Goal: Task Accomplishment & Management: Complete application form

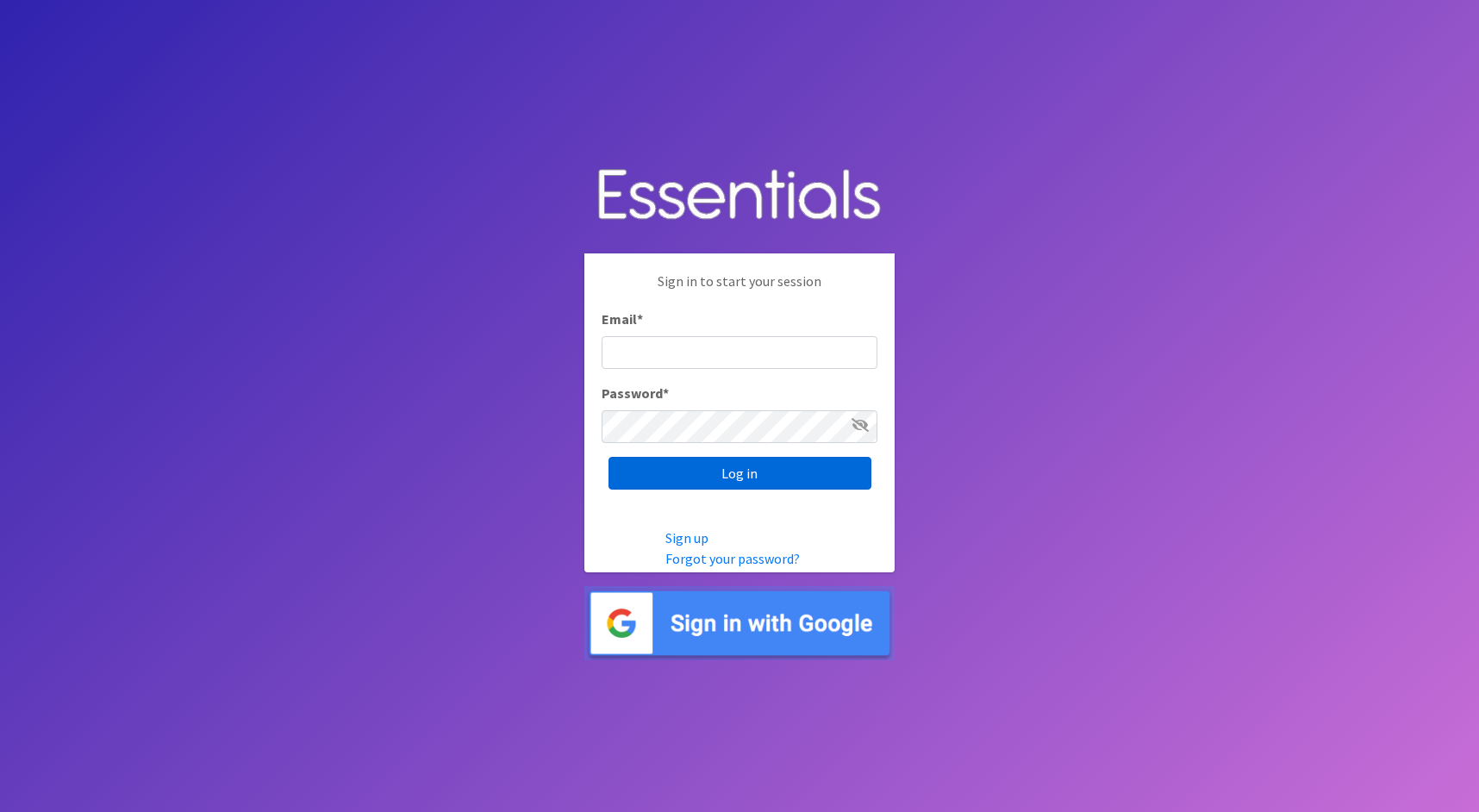
type input "cathy@alohadiaperbank.org"
click at [842, 470] on input "Log in" at bounding box center [740, 473] width 262 height 33
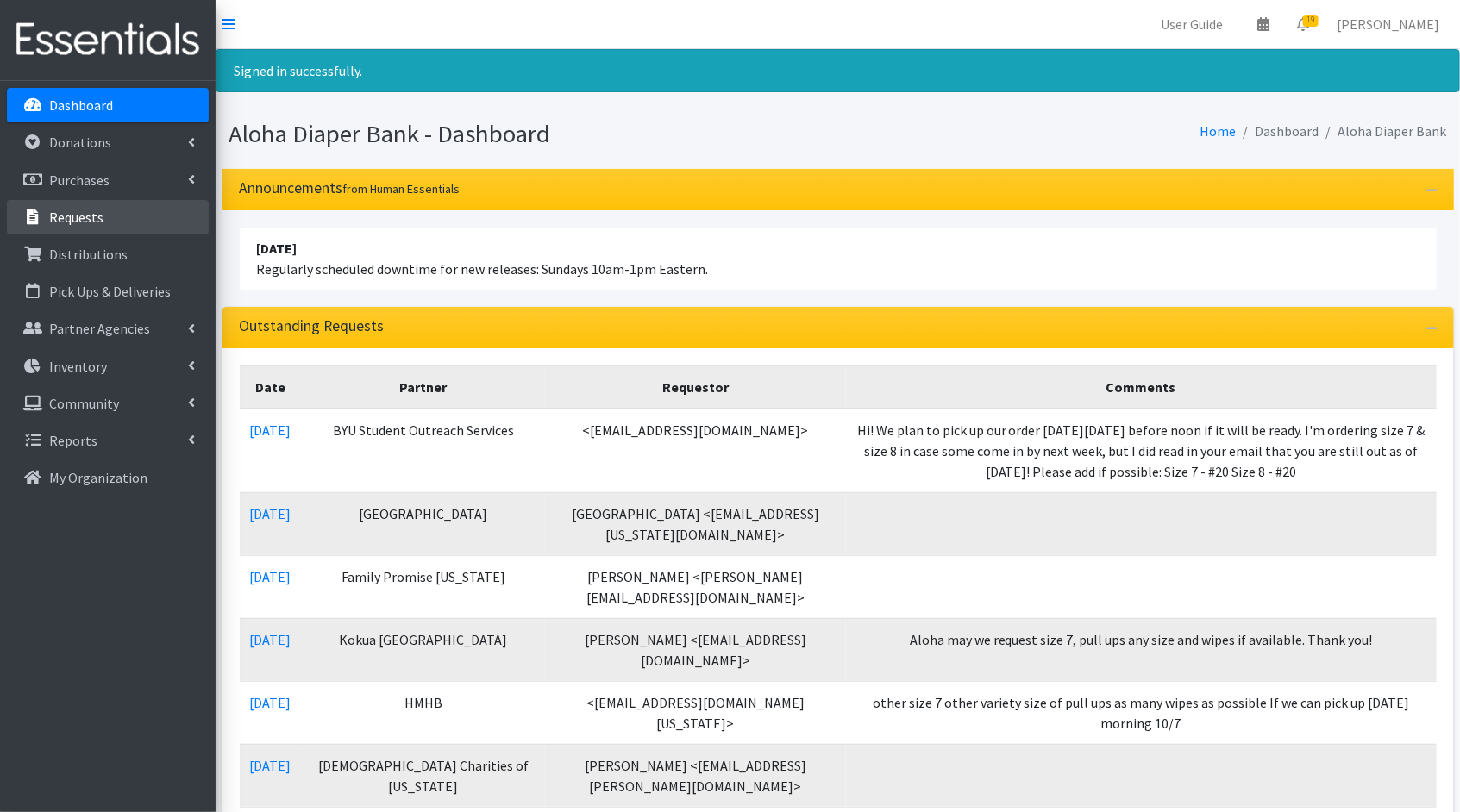
click at [133, 210] on link "Requests" at bounding box center [108, 217] width 201 height 35
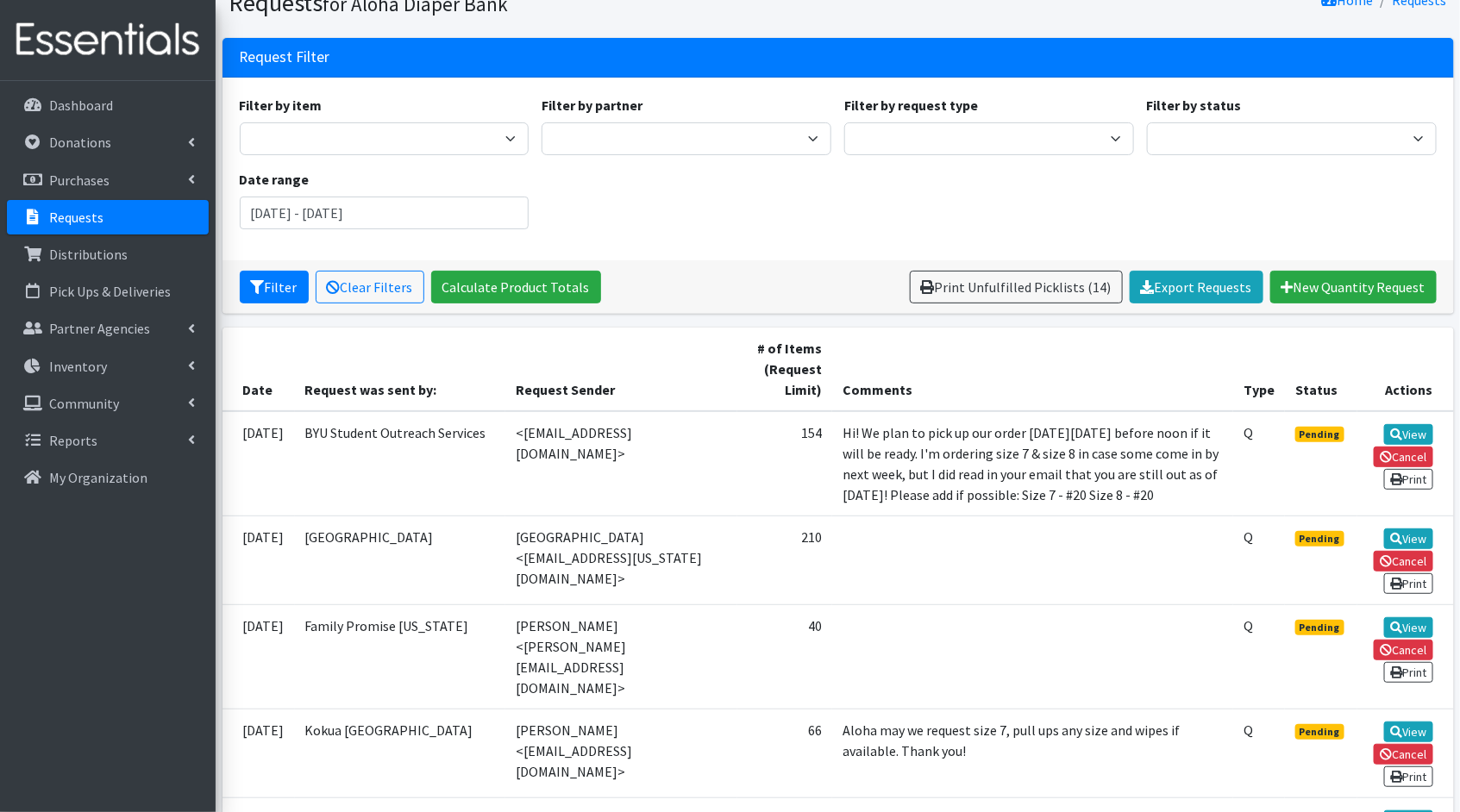
scroll to position [85, 0]
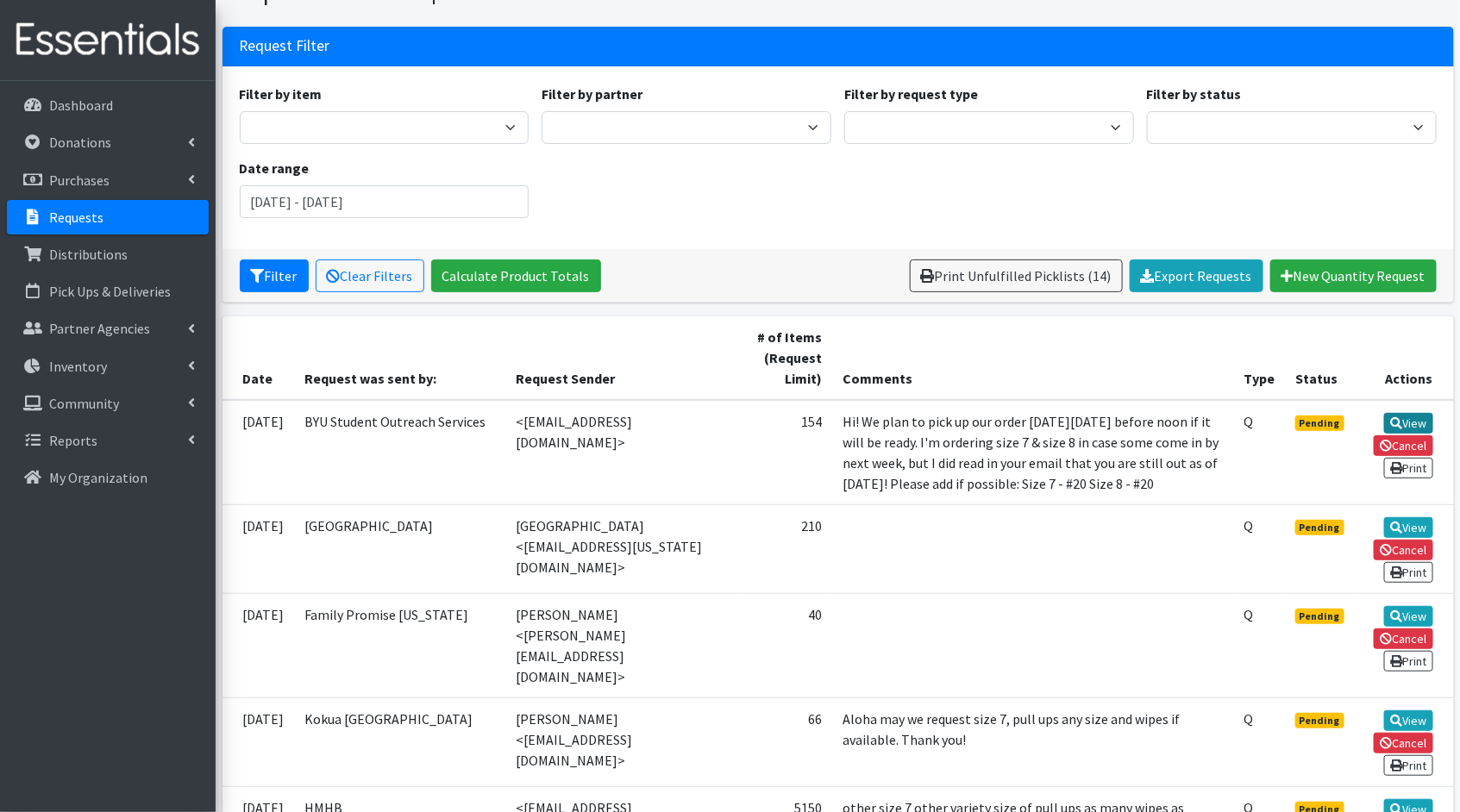
click at [1431, 416] on link "View" at bounding box center [1409, 422] width 49 height 21
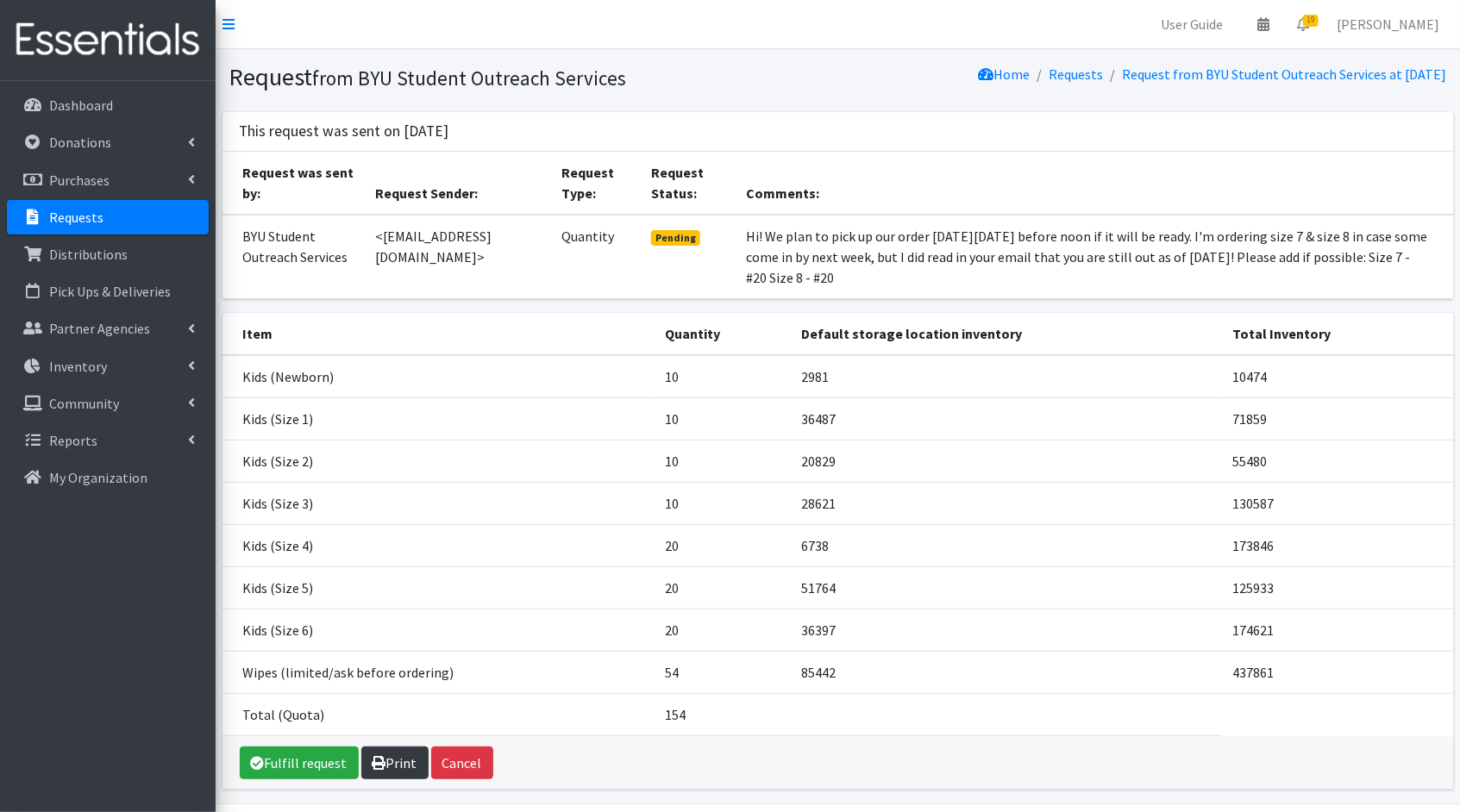
click at [397, 761] on link "Print" at bounding box center [395, 763] width 67 height 33
click at [115, 219] on link "Requests" at bounding box center [108, 217] width 201 height 35
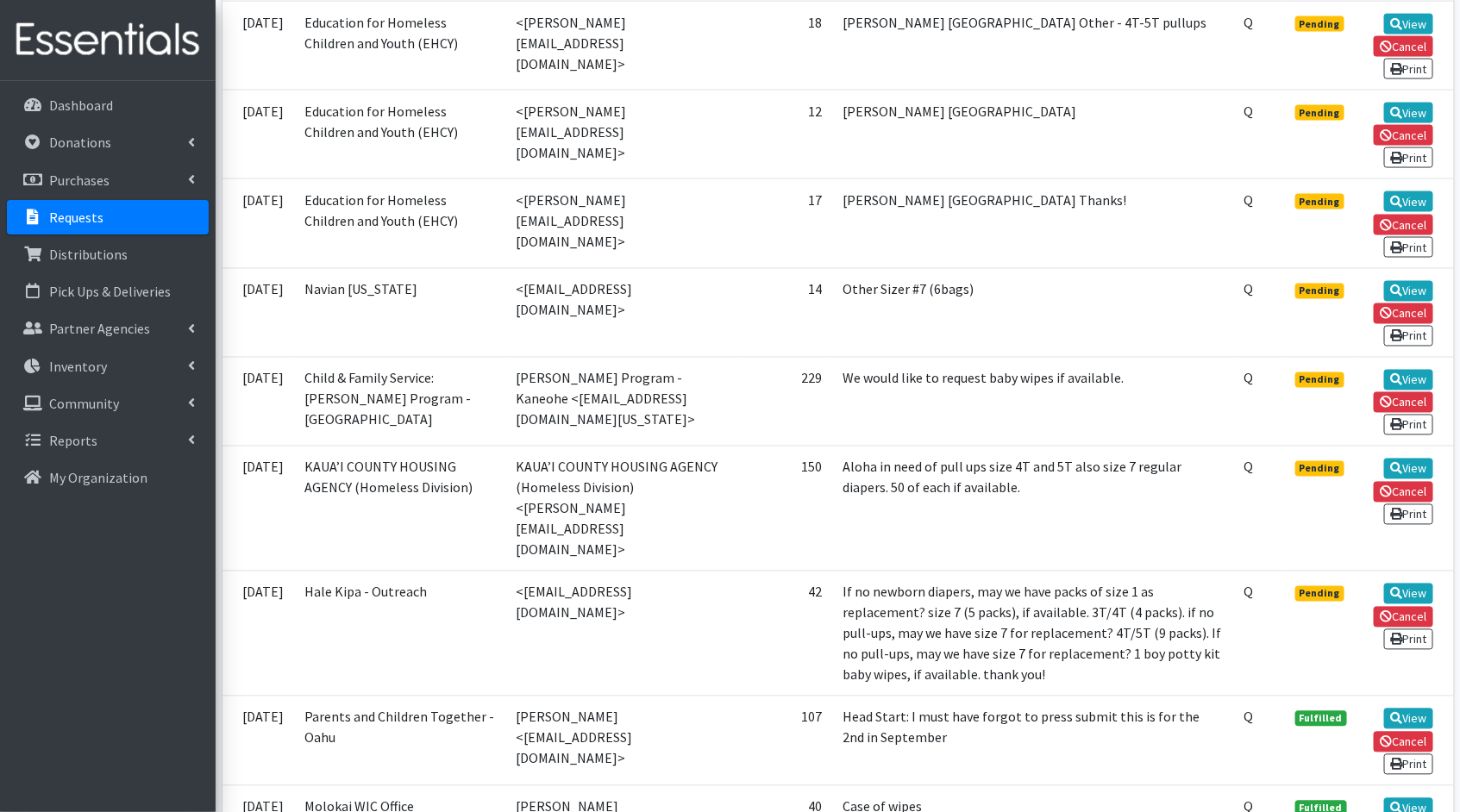
scroll to position [1235, 0]
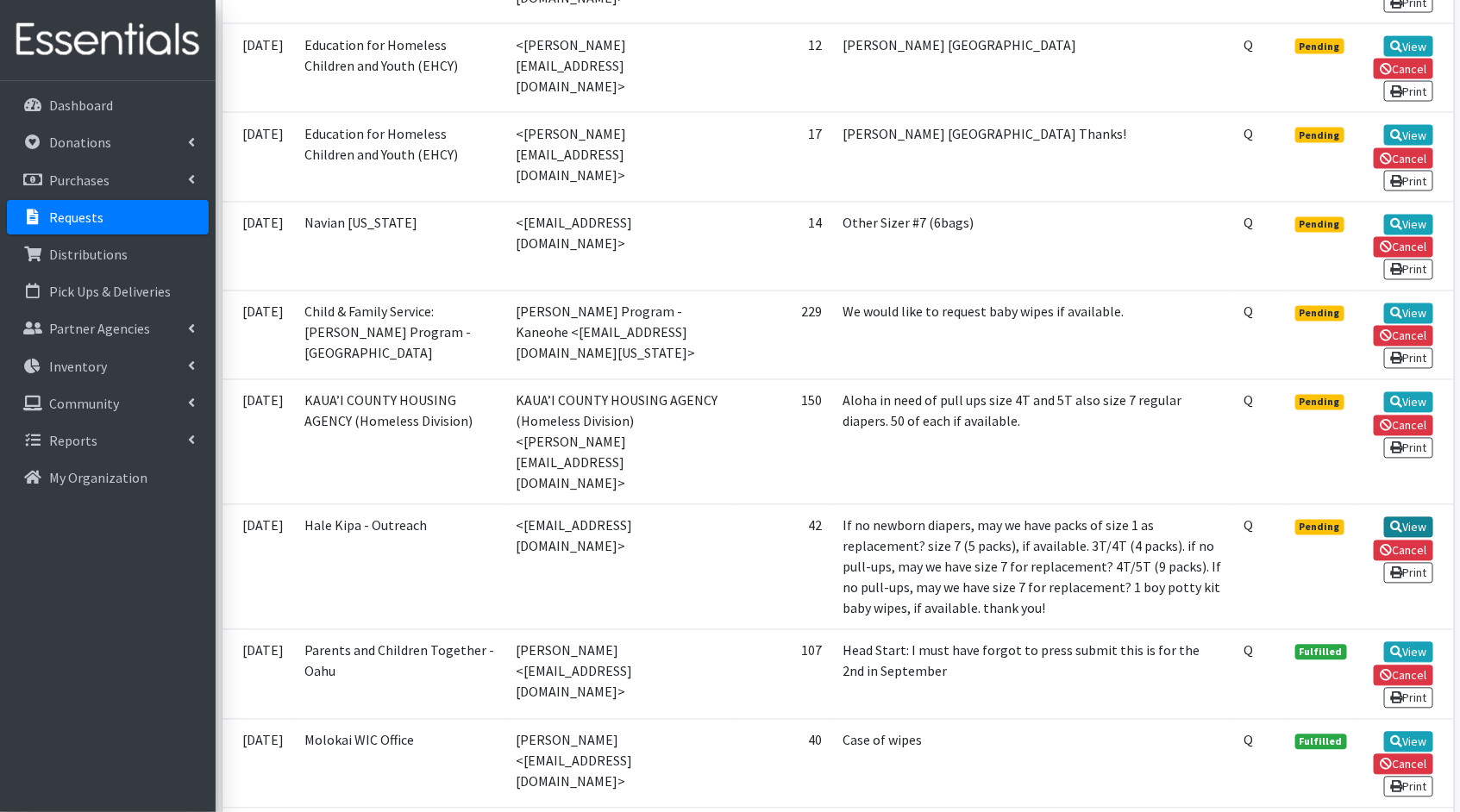
click at [1410, 517] on link "View" at bounding box center [1409, 527] width 49 height 21
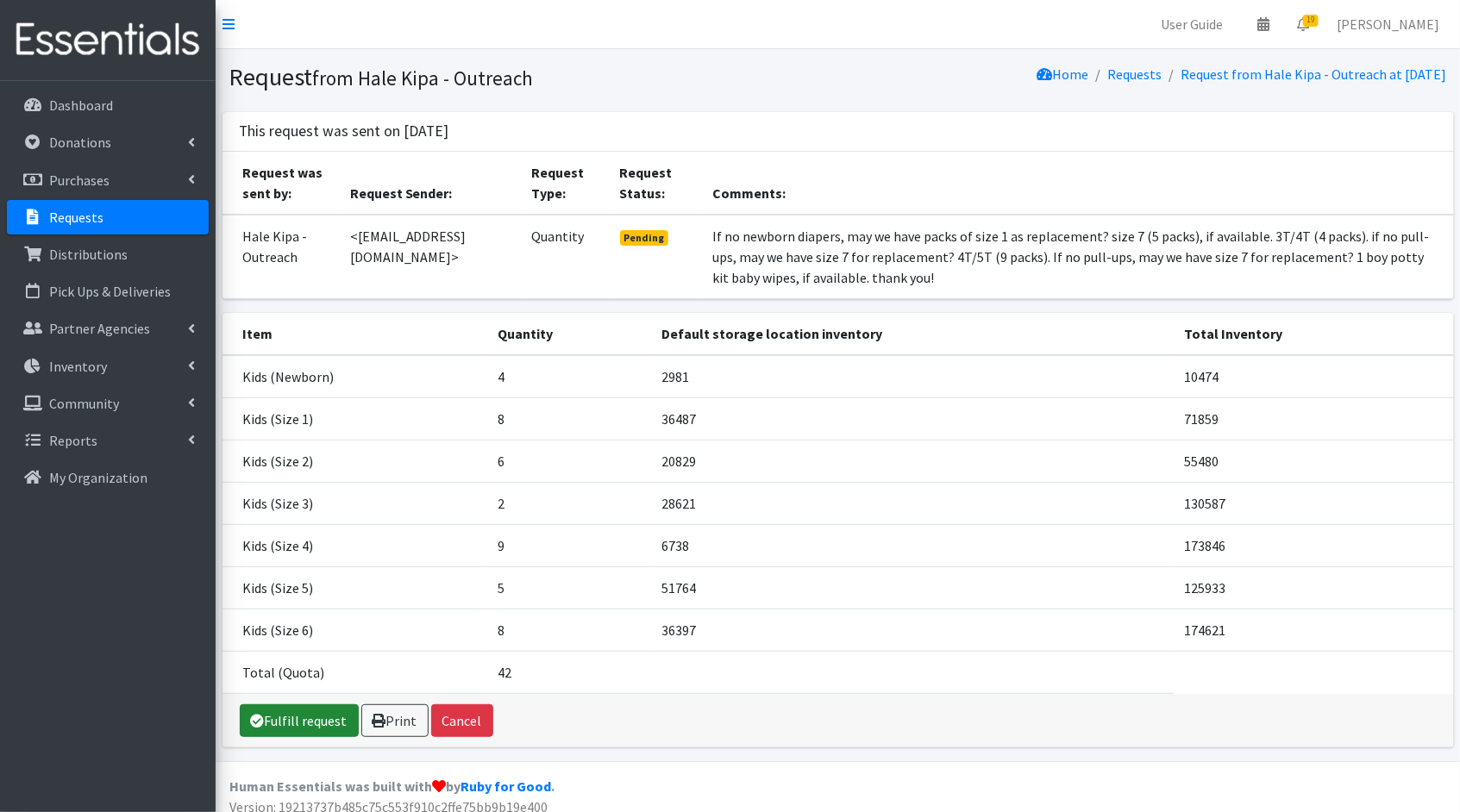
click at [303, 724] on link "Fulfill request" at bounding box center [299, 720] width 119 height 33
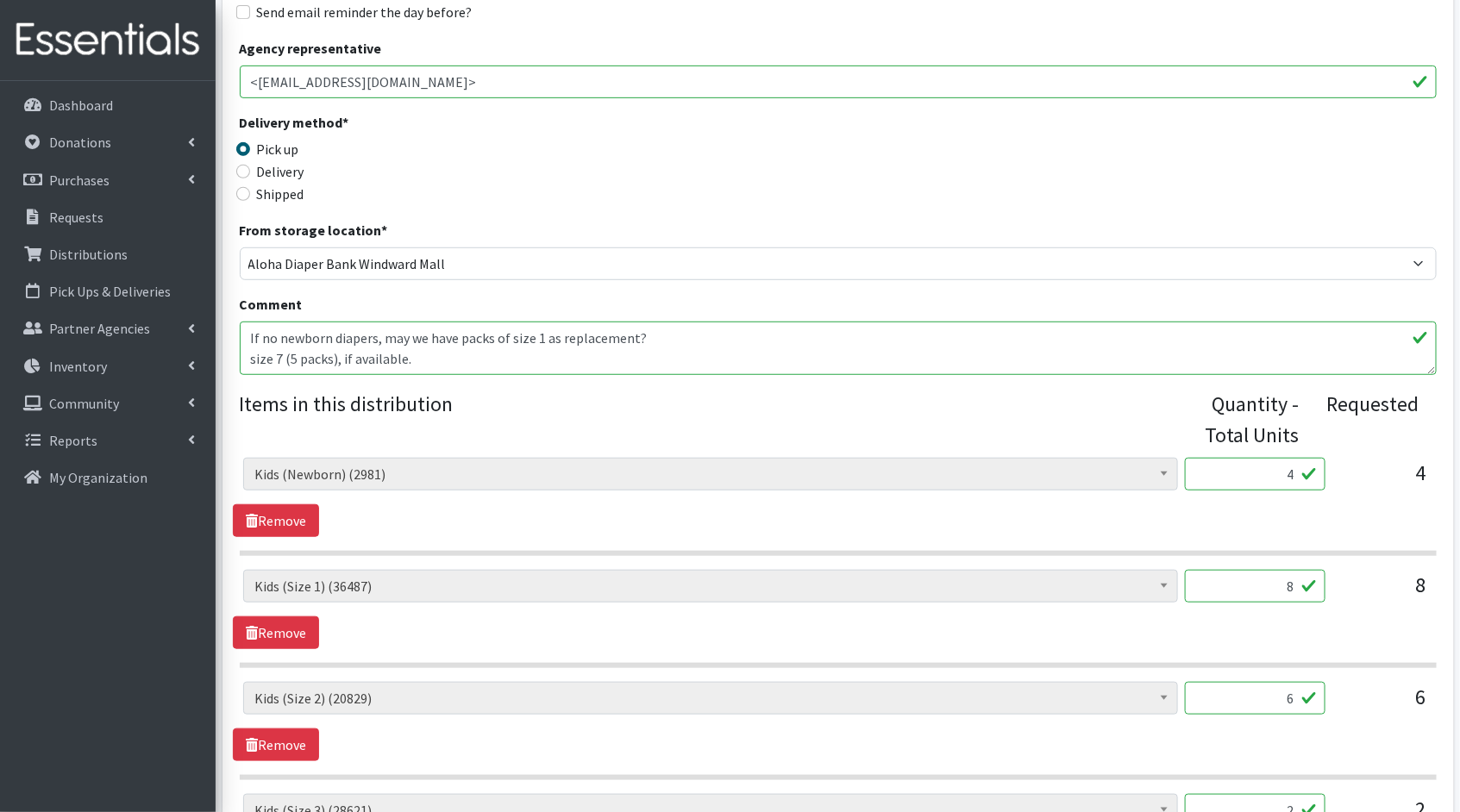
scroll to position [368, 0]
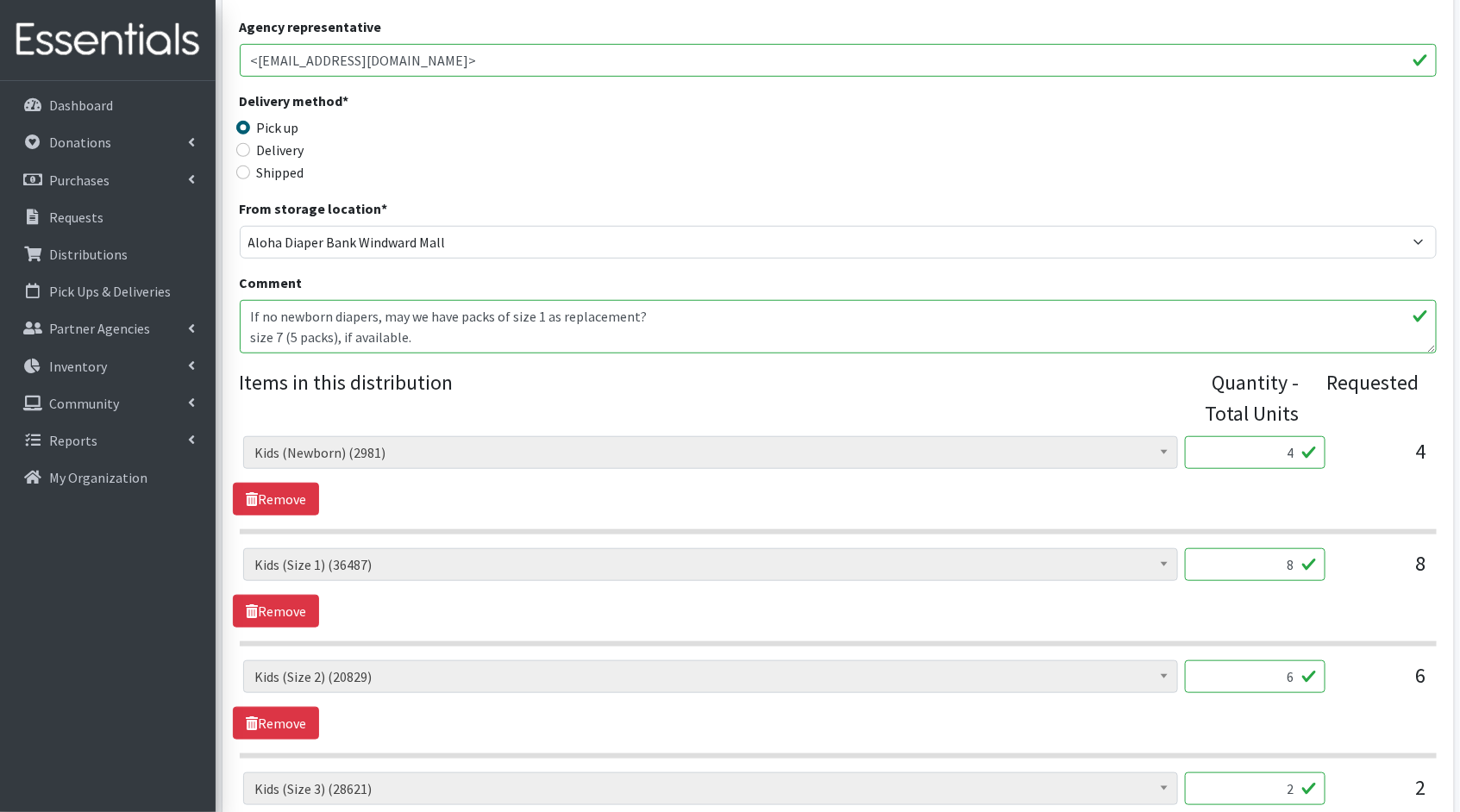
drag, startPoint x: 1293, startPoint y: 456, endPoint x: 1278, endPoint y: 452, distance: 15.5
click at [1278, 452] on input "4" at bounding box center [1255, 452] width 140 height 33
type input "100"
drag, startPoint x: 1290, startPoint y: 560, endPoint x: 1258, endPoint y: 554, distance: 32.6
click at [1258, 554] on input "8" at bounding box center [1255, 564] width 140 height 33
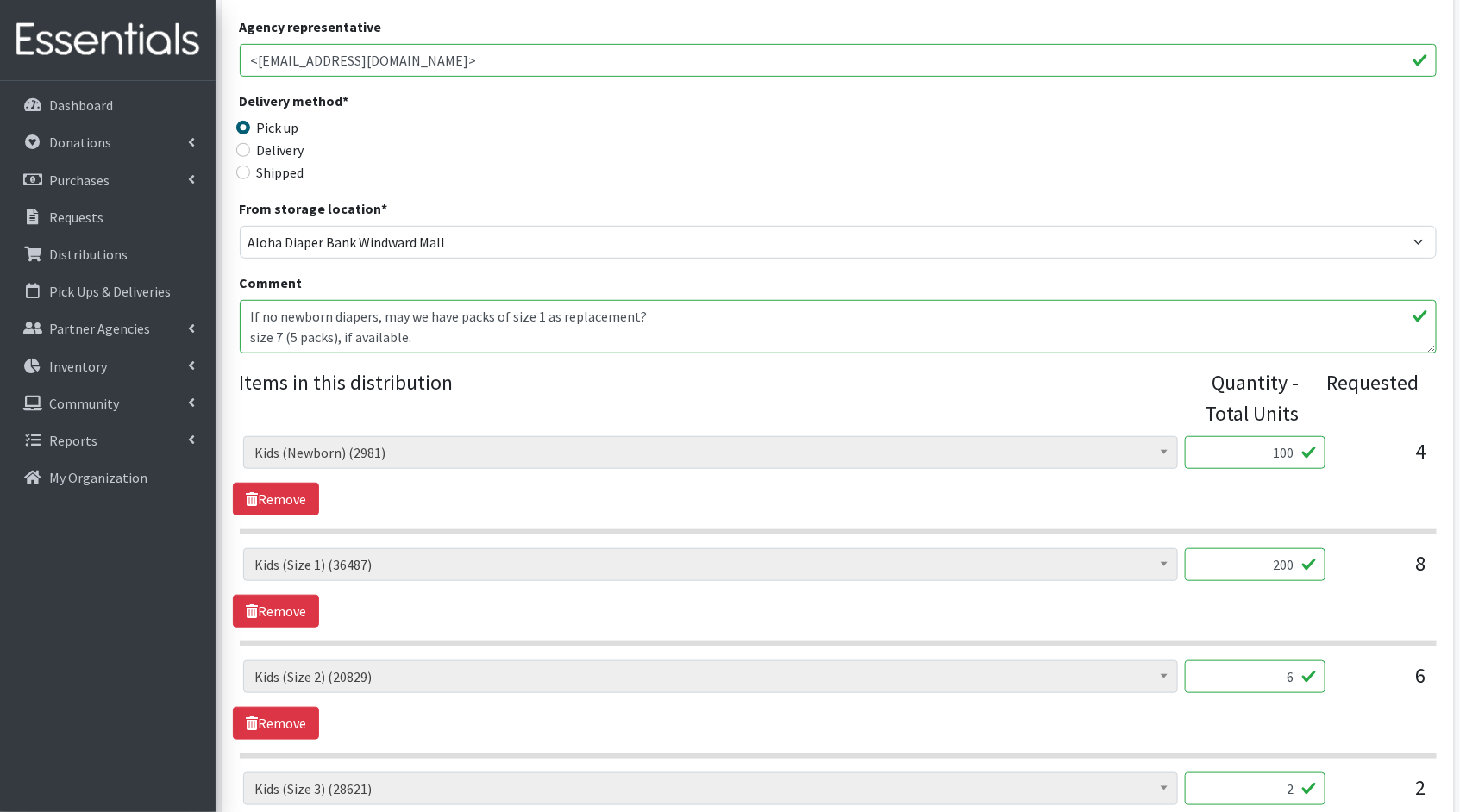
type input "200"
drag, startPoint x: 1295, startPoint y: 677, endPoint x: 1274, endPoint y: 672, distance: 21.6
click at [1274, 672] on input "6" at bounding box center [1255, 676] width 140 height 33
type input "150"
click at [1286, 729] on div "Kids (Newborn) (2981) Kids (Preemie)** Limited (809) Kids (Size 1) (36487) Kids…" at bounding box center [838, 700] width 1210 height 79
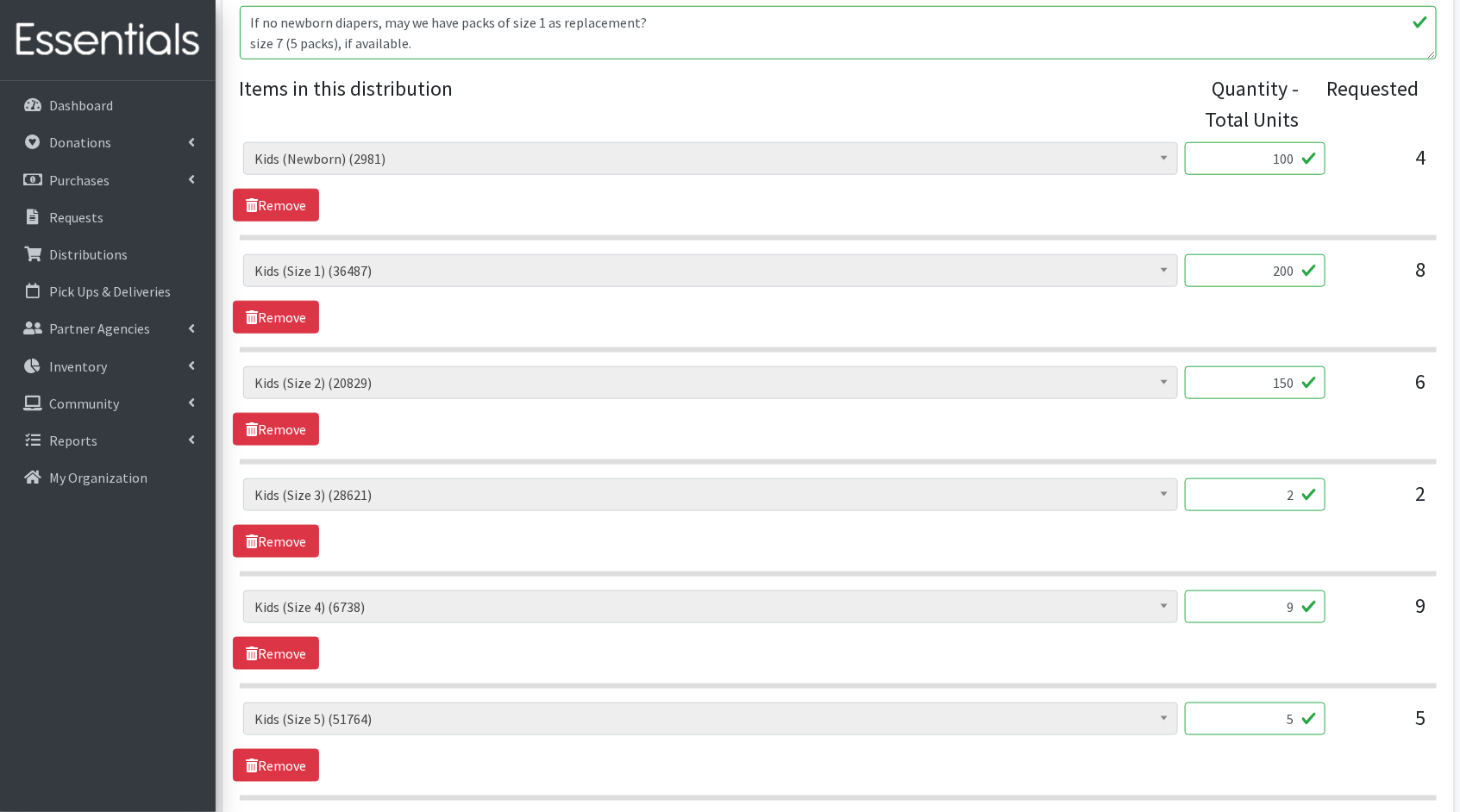
scroll to position [680, 0]
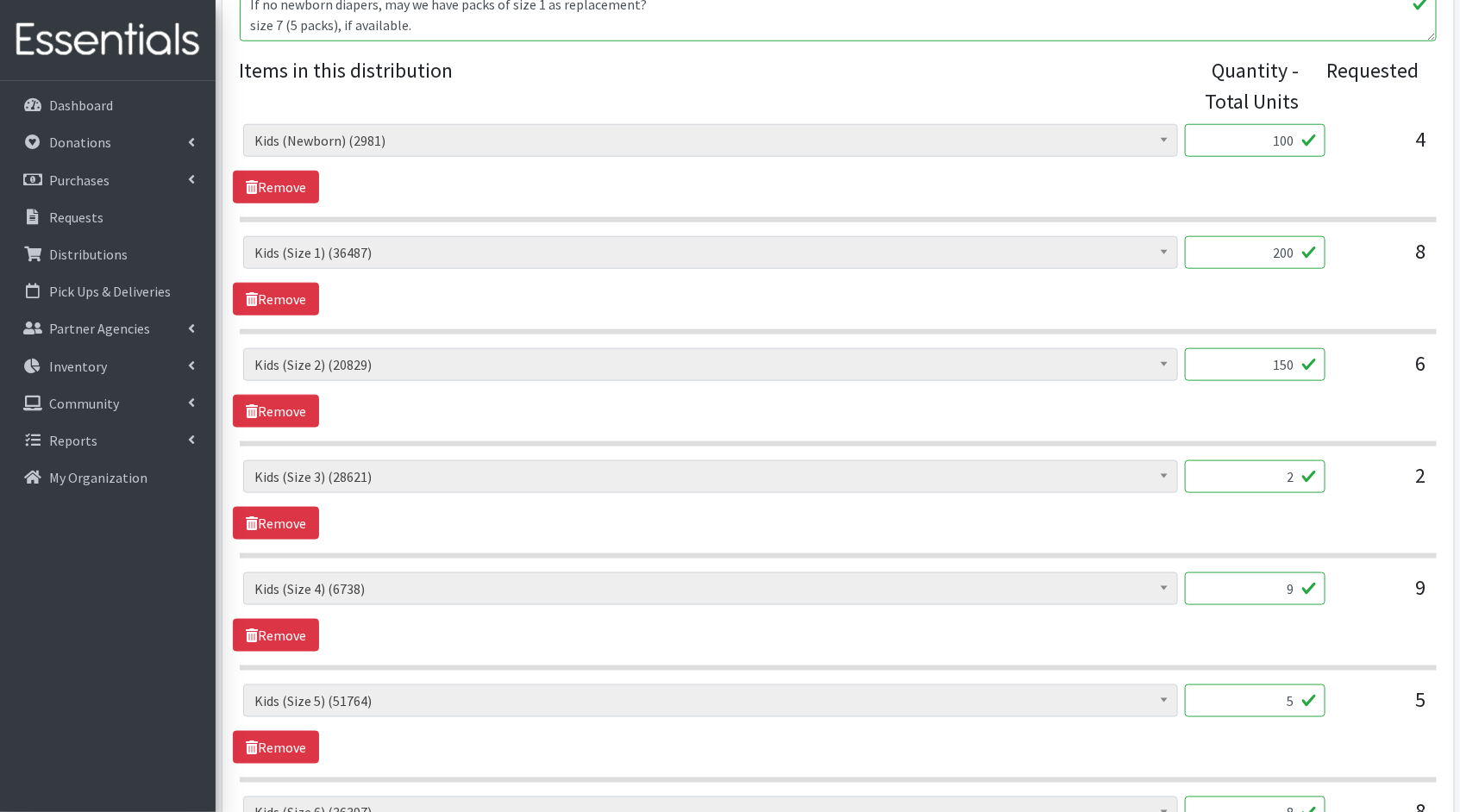
drag, startPoint x: 1292, startPoint y: 474, endPoint x: 1269, endPoint y: 471, distance: 23.2
click at [1269, 471] on input "2" at bounding box center [1255, 477] width 140 height 33
type input "50"
drag, startPoint x: 1298, startPoint y: 584, endPoint x: 1272, endPoint y: 581, distance: 26.2
click at [1272, 581] on input "9" at bounding box center [1255, 588] width 140 height 33
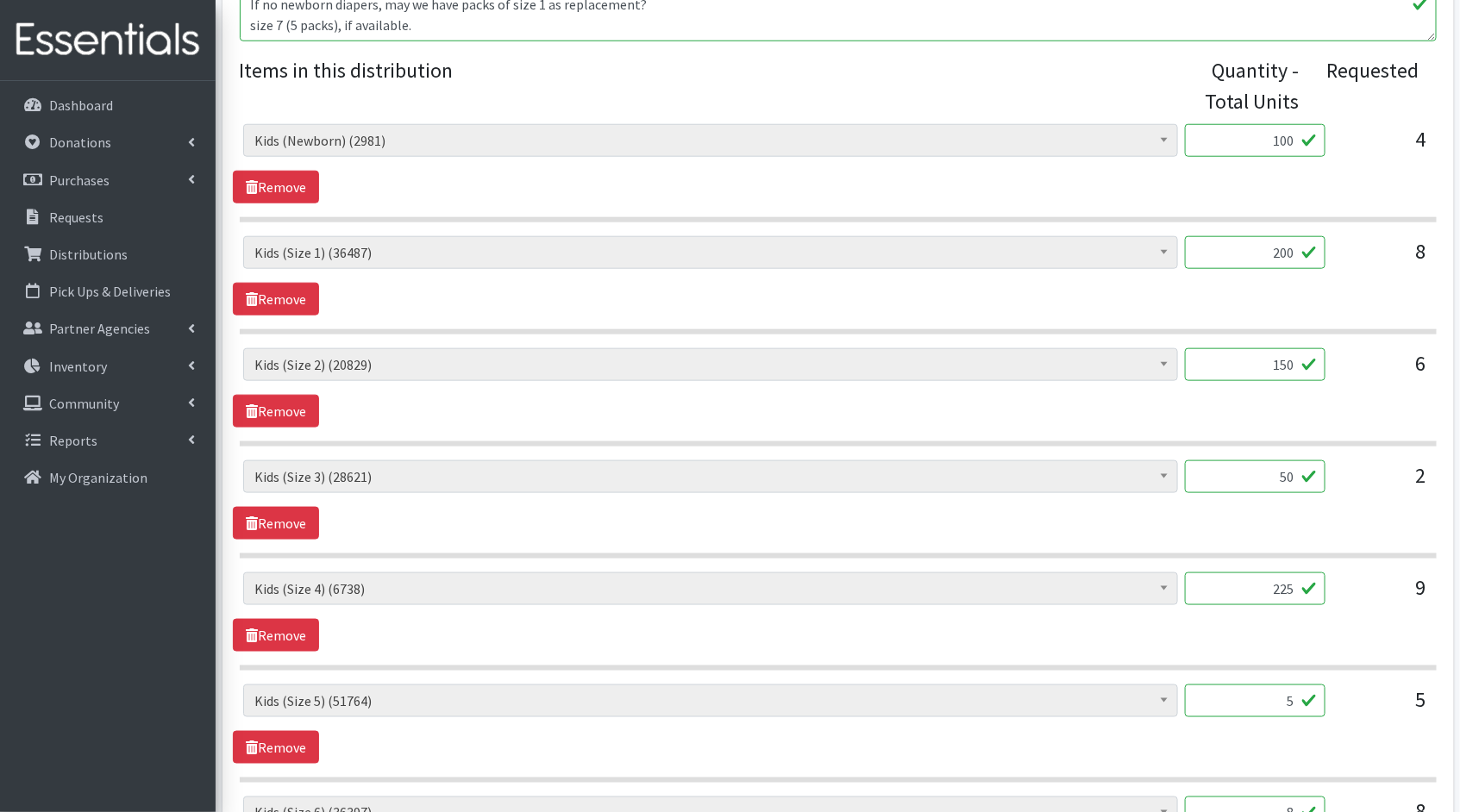
type input "225"
click at [1299, 649] on section "Kids (Newborn) (2981) Kids (Preemie)** Limited (809) Kids (Size 1) (36487) Kids…" at bounding box center [838, 622] width 1197 height 99
drag, startPoint x: 1295, startPoint y: 700, endPoint x: 1283, endPoint y: 695, distance: 13.0
click at [1283, 695] on input "5" at bounding box center [1255, 701] width 140 height 33
type input "125"
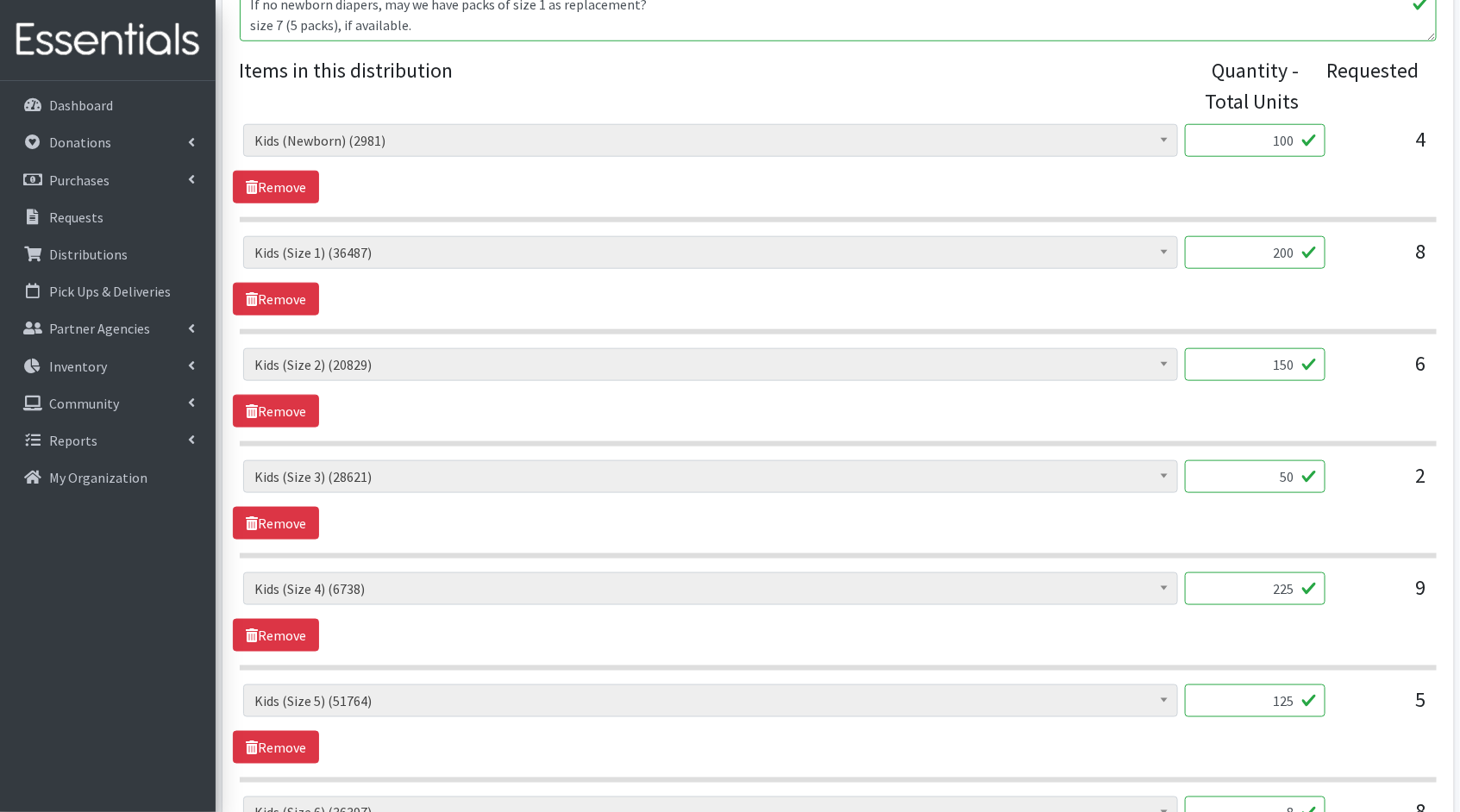
click at [1239, 733] on div "Kids (Newborn) (2981) Kids (Preemie)** Limited (809) Kids (Size 1) (36487) Kids…" at bounding box center [838, 724] width 1210 height 79
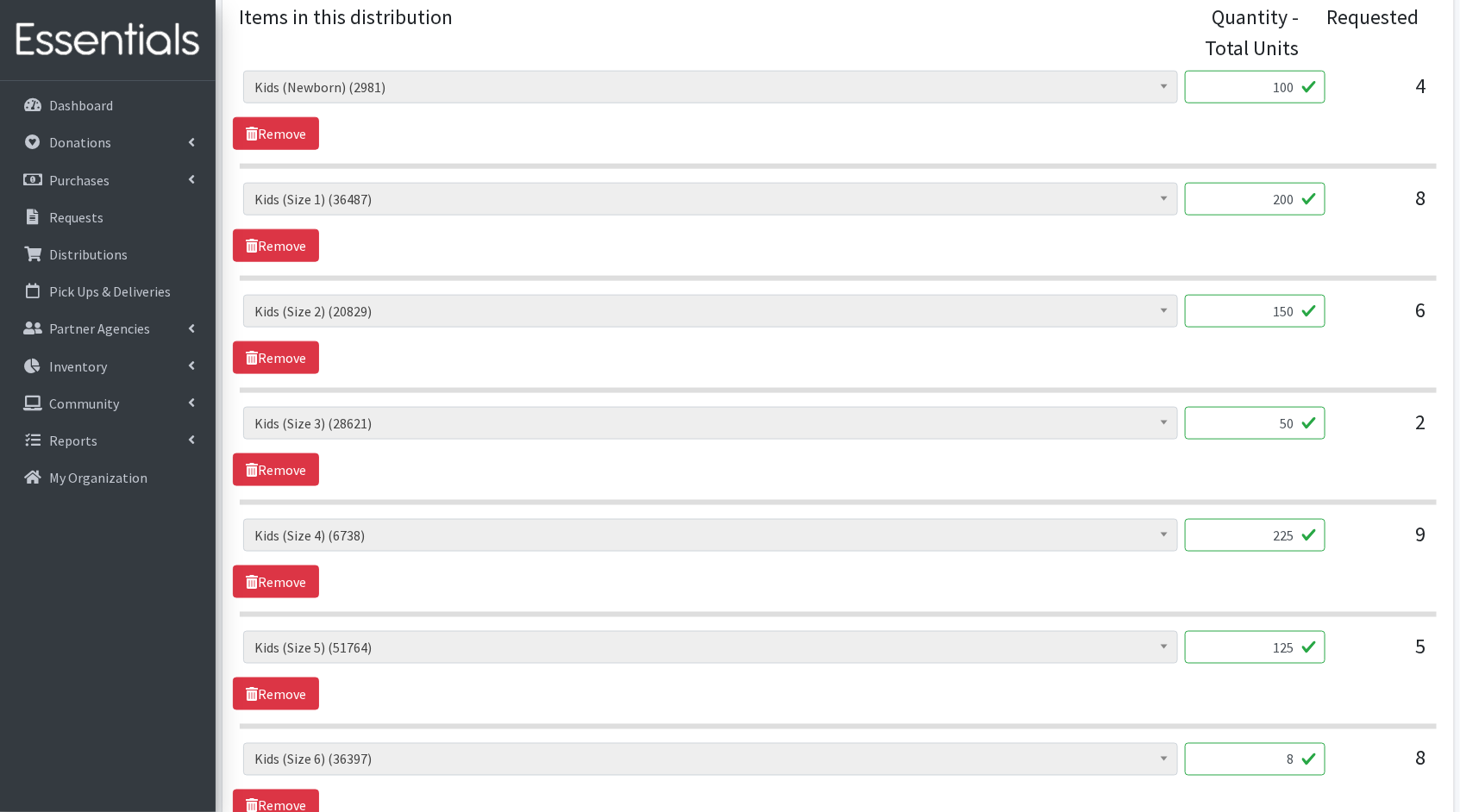
scroll to position [820, 0]
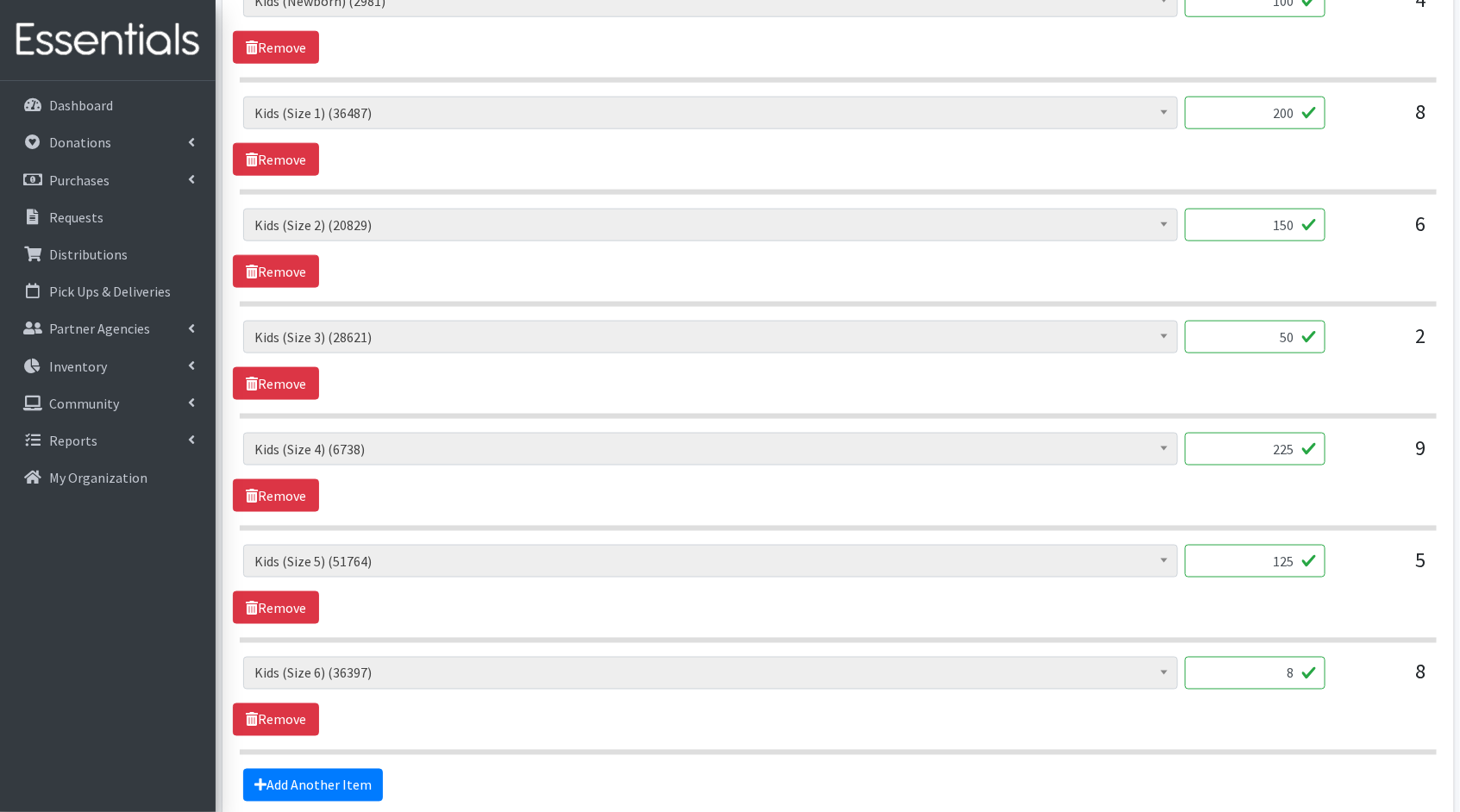
drag, startPoint x: 1295, startPoint y: 675, endPoint x: 1280, endPoint y: 672, distance: 15.3
click at [1280, 672] on input "8" at bounding box center [1255, 673] width 140 height 33
type input "200"
click at [1264, 712] on div "Kids (Newborn) (2981) Kids (Preemie)** Limited (809) Kids (Size 1) (36487) Kids…" at bounding box center [838, 697] width 1210 height 79
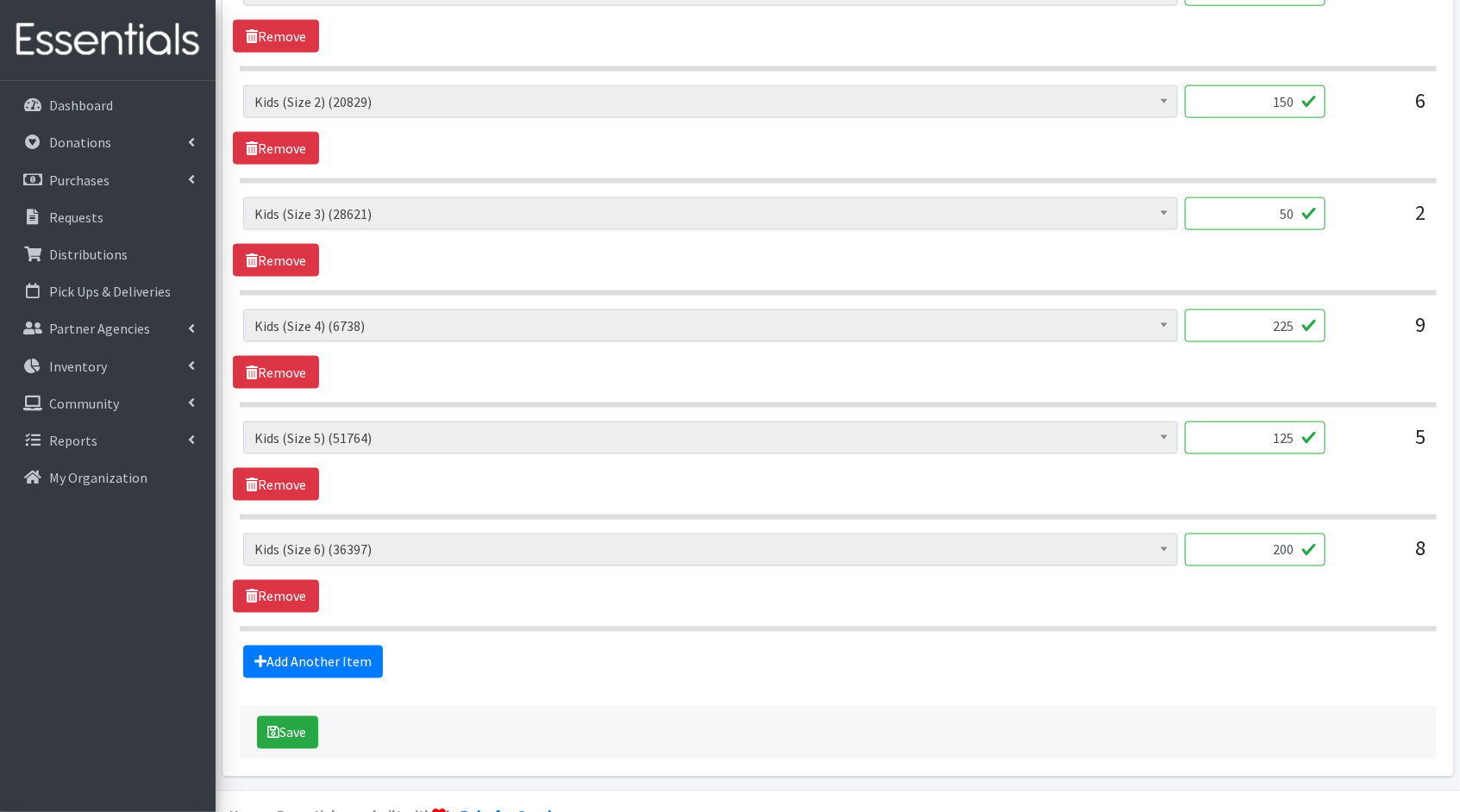
scroll to position [979, 0]
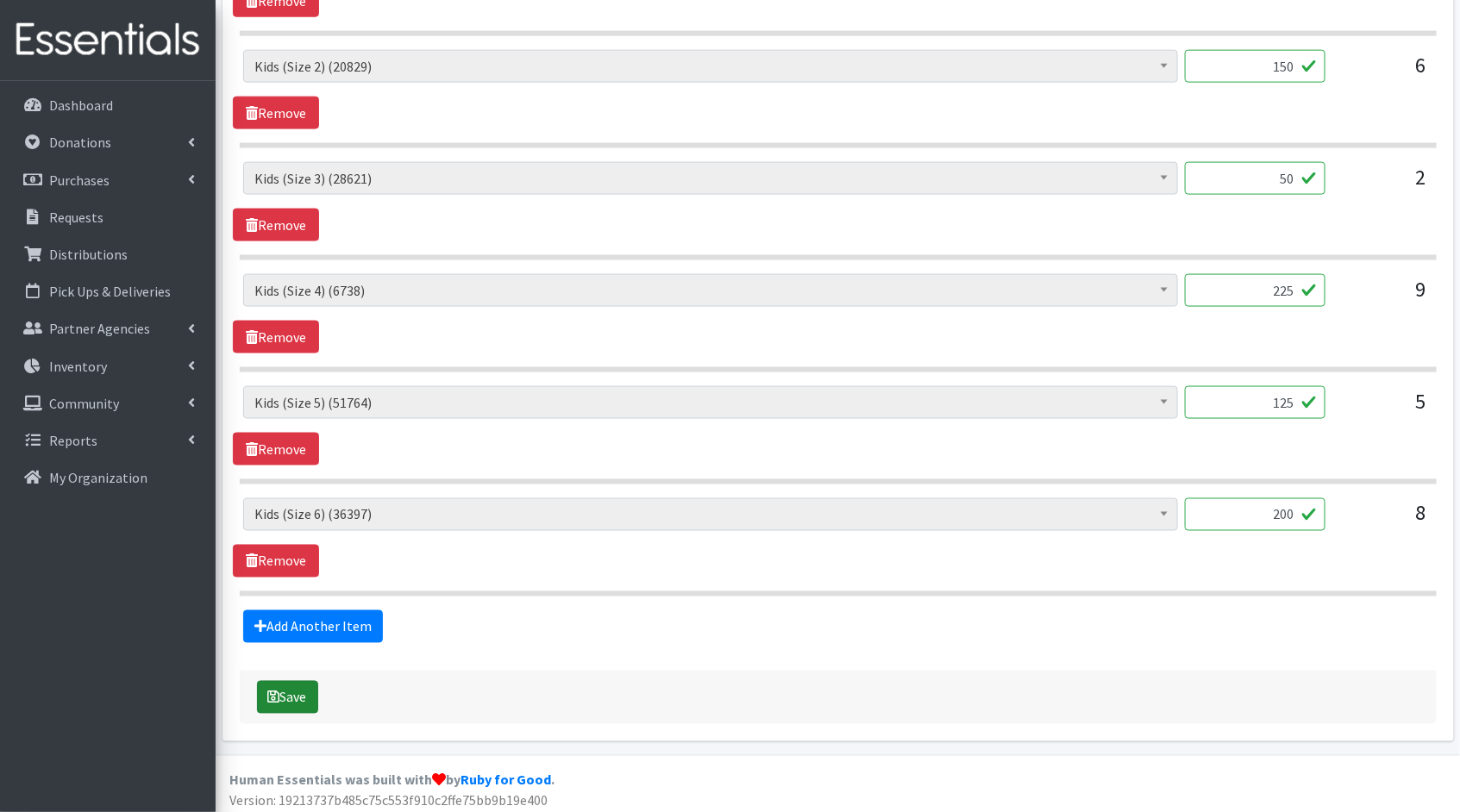
click at [310, 698] on button "Save" at bounding box center [287, 697] width 61 height 33
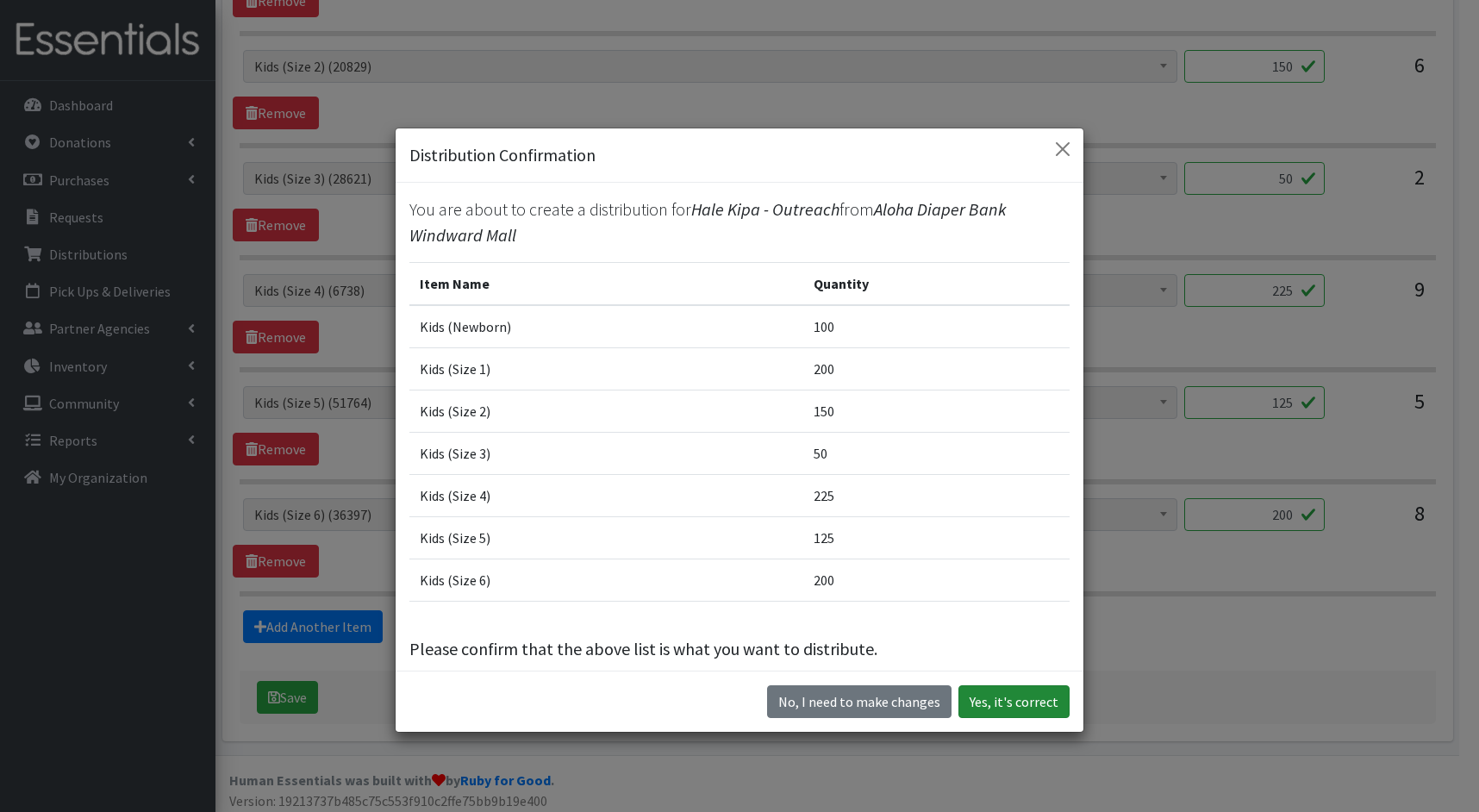
click at [990, 701] on button "Yes, it's correct" at bounding box center [1013, 701] width 111 height 33
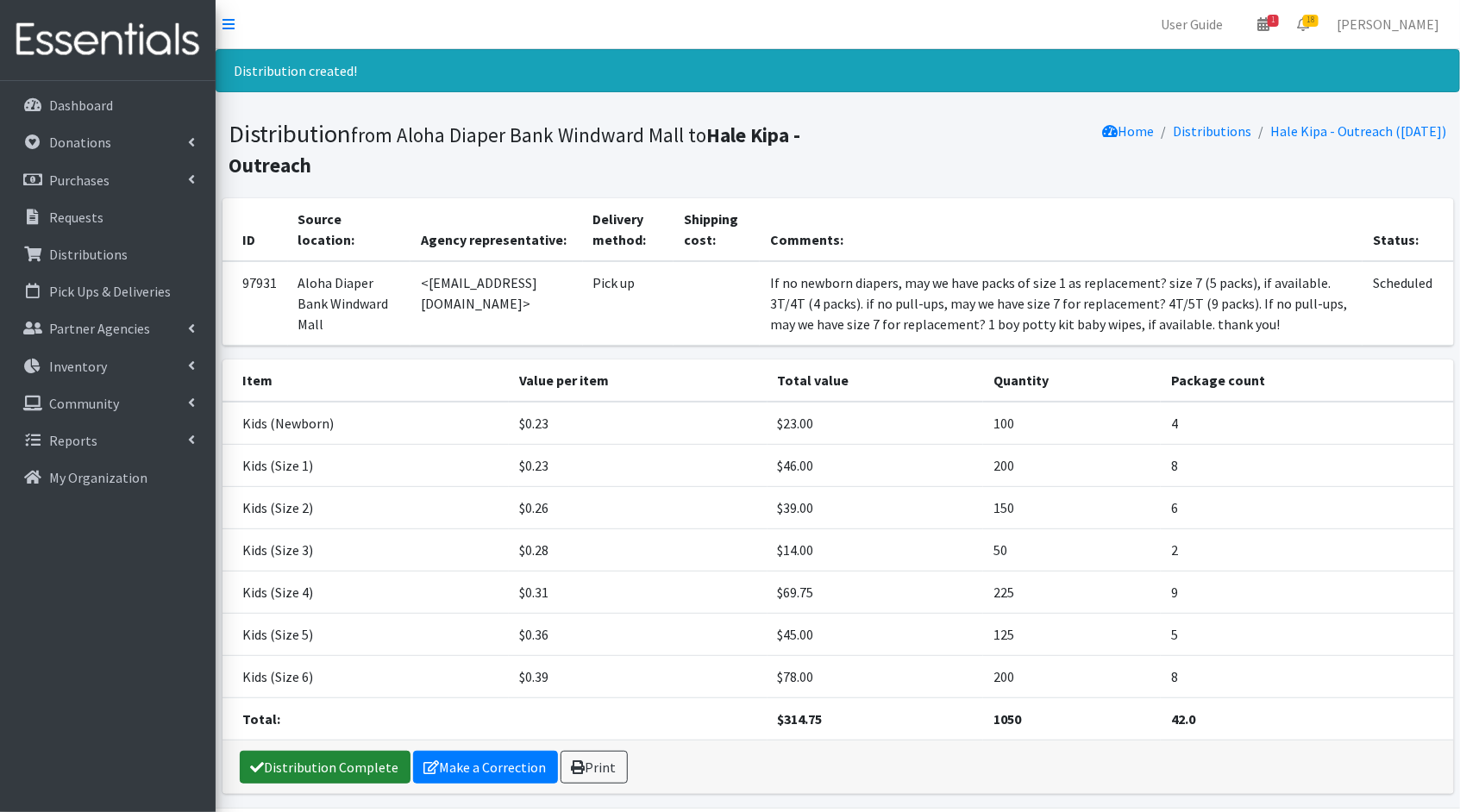
click at [367, 760] on link "Distribution Complete" at bounding box center [325, 767] width 171 height 33
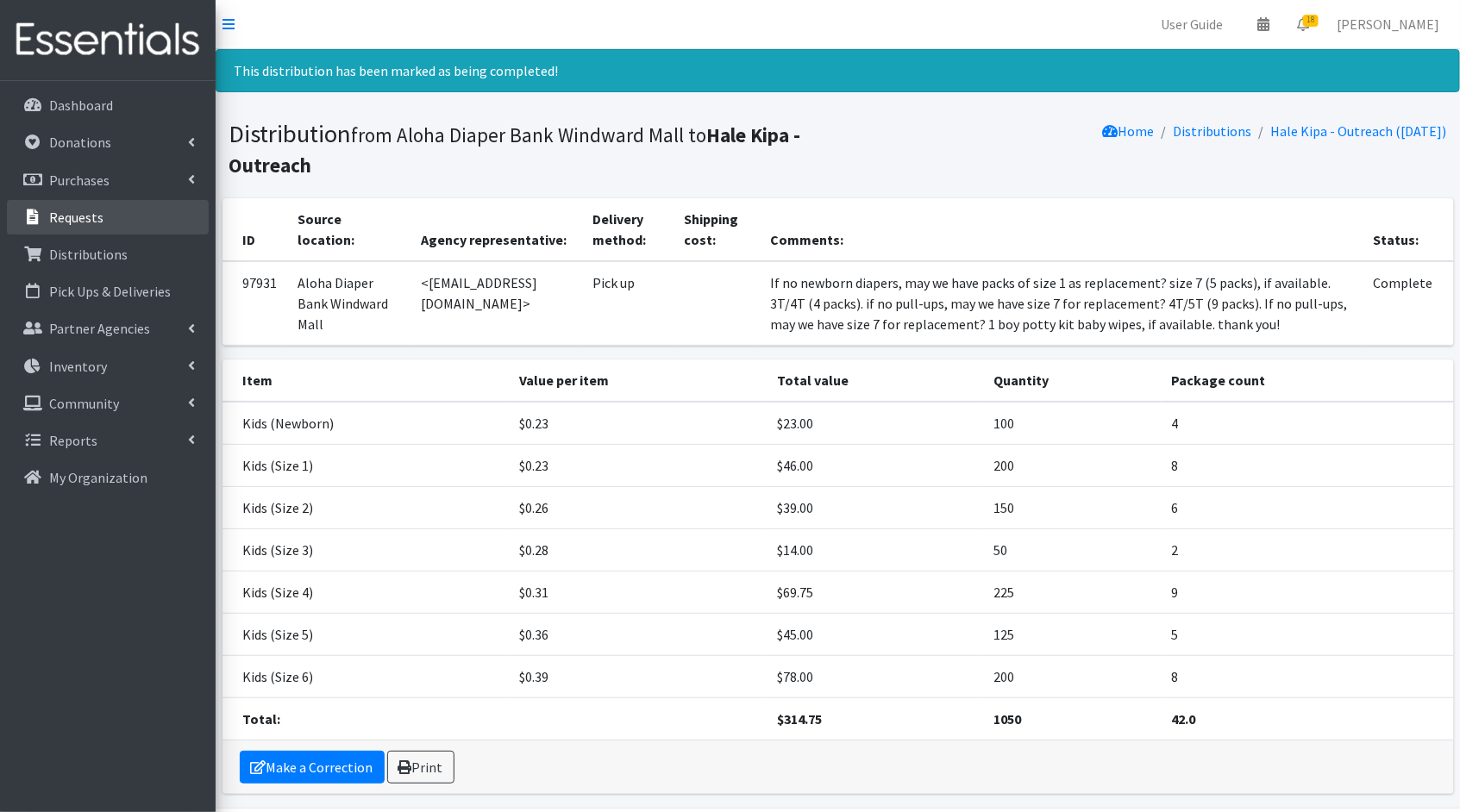
click at [106, 213] on link "Requests" at bounding box center [108, 217] width 201 height 35
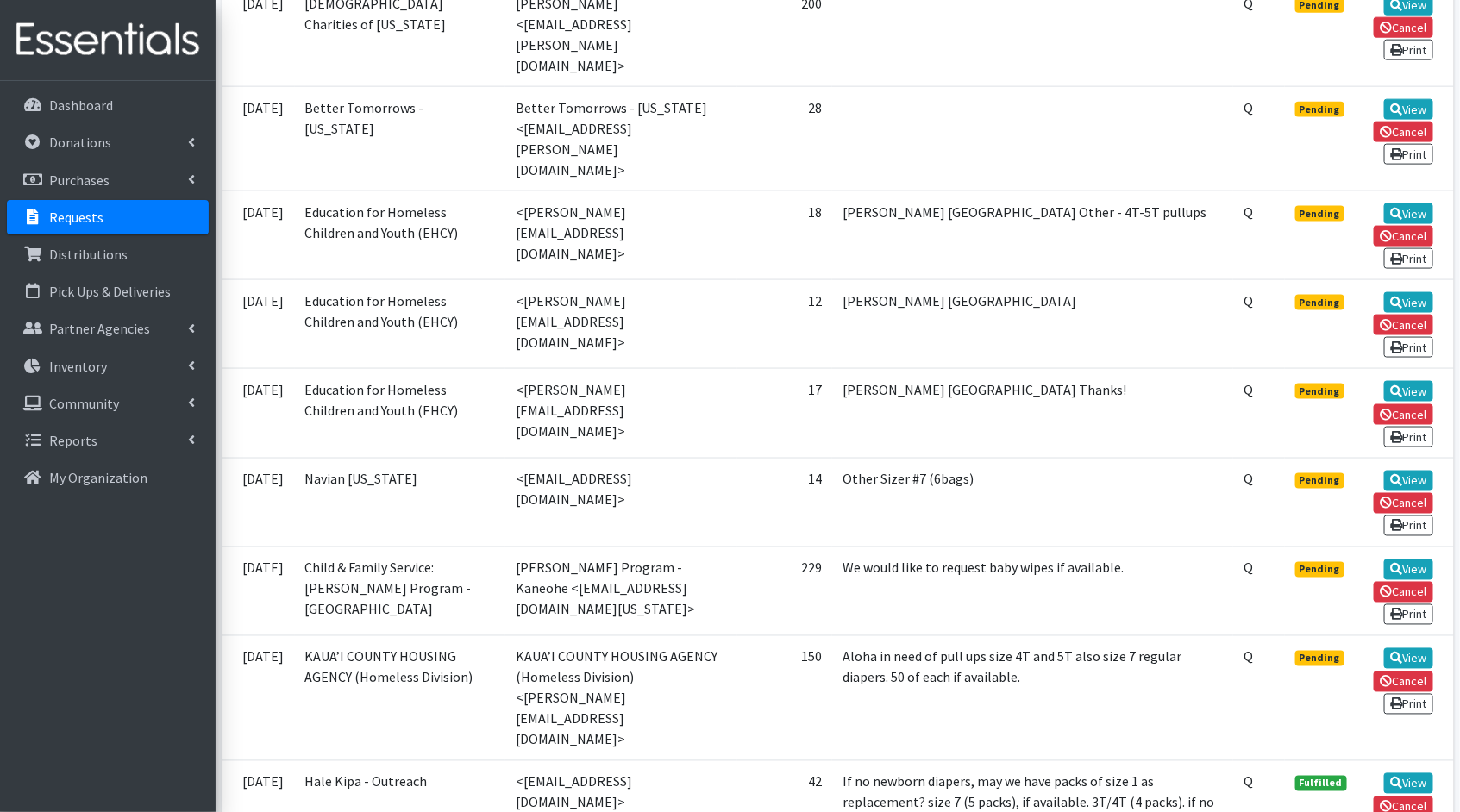
scroll to position [1262, 0]
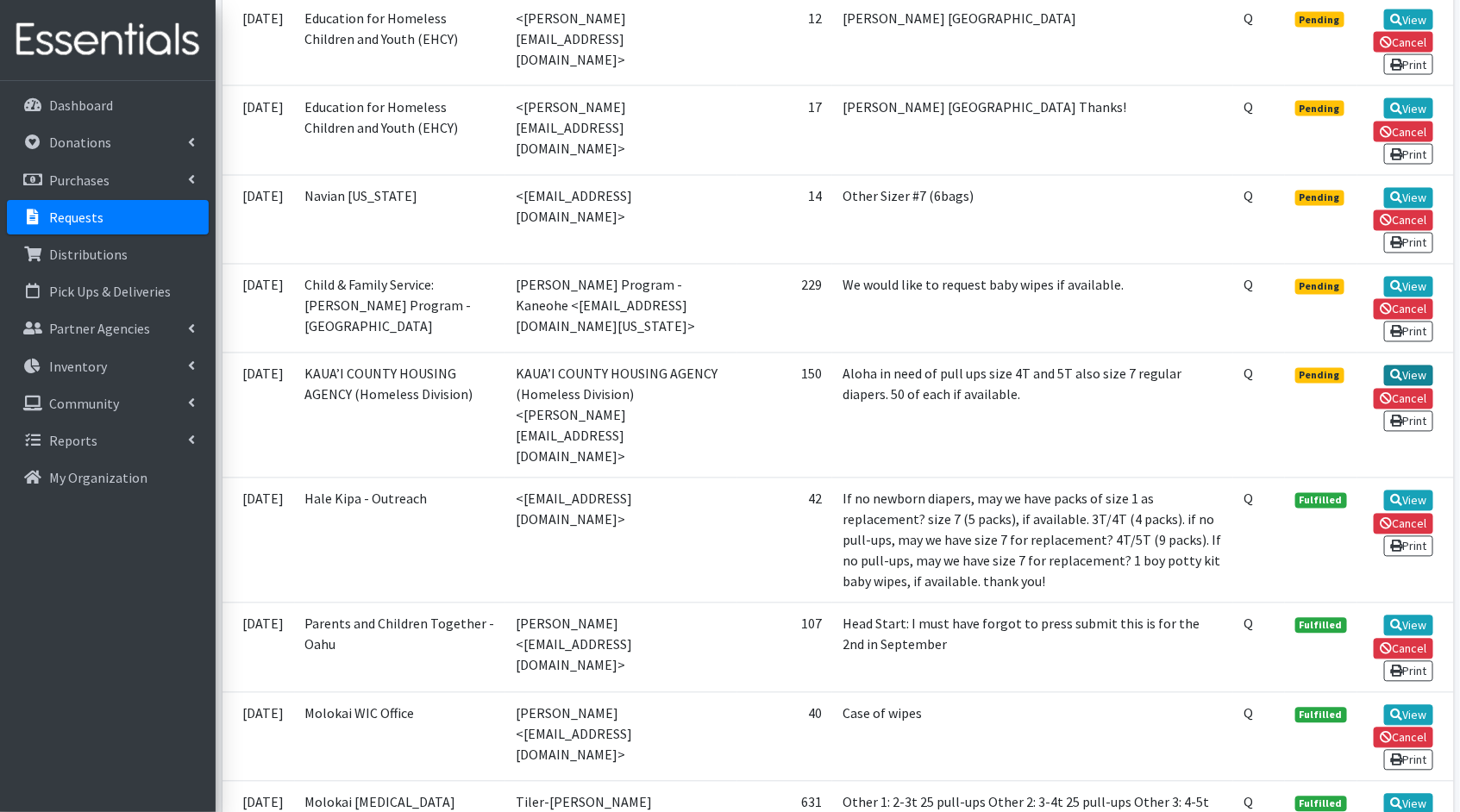
click at [1418, 365] on link "View" at bounding box center [1409, 375] width 49 height 21
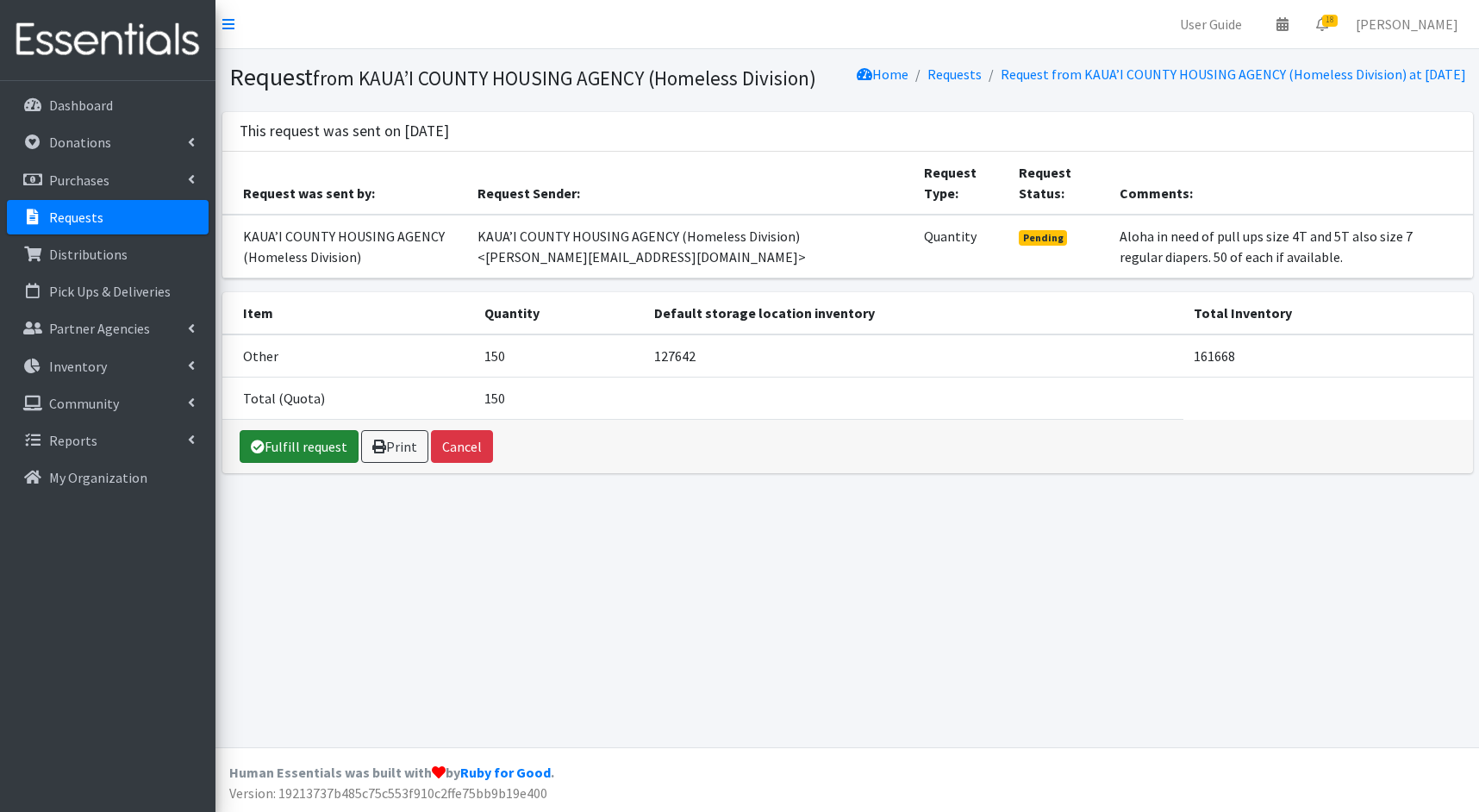
click at [273, 463] on link "Fulfill request" at bounding box center [299, 446] width 119 height 33
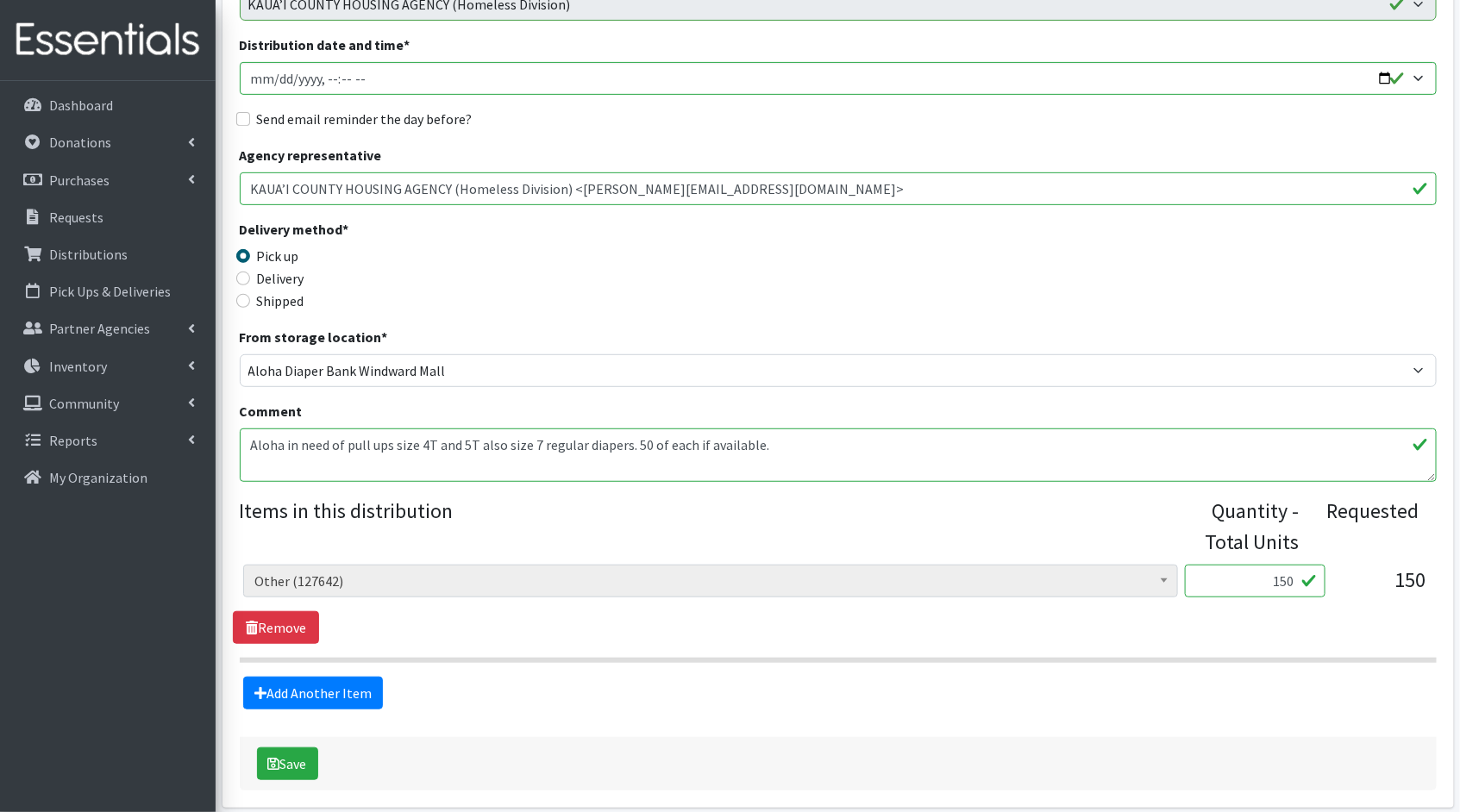
scroll to position [311, 0]
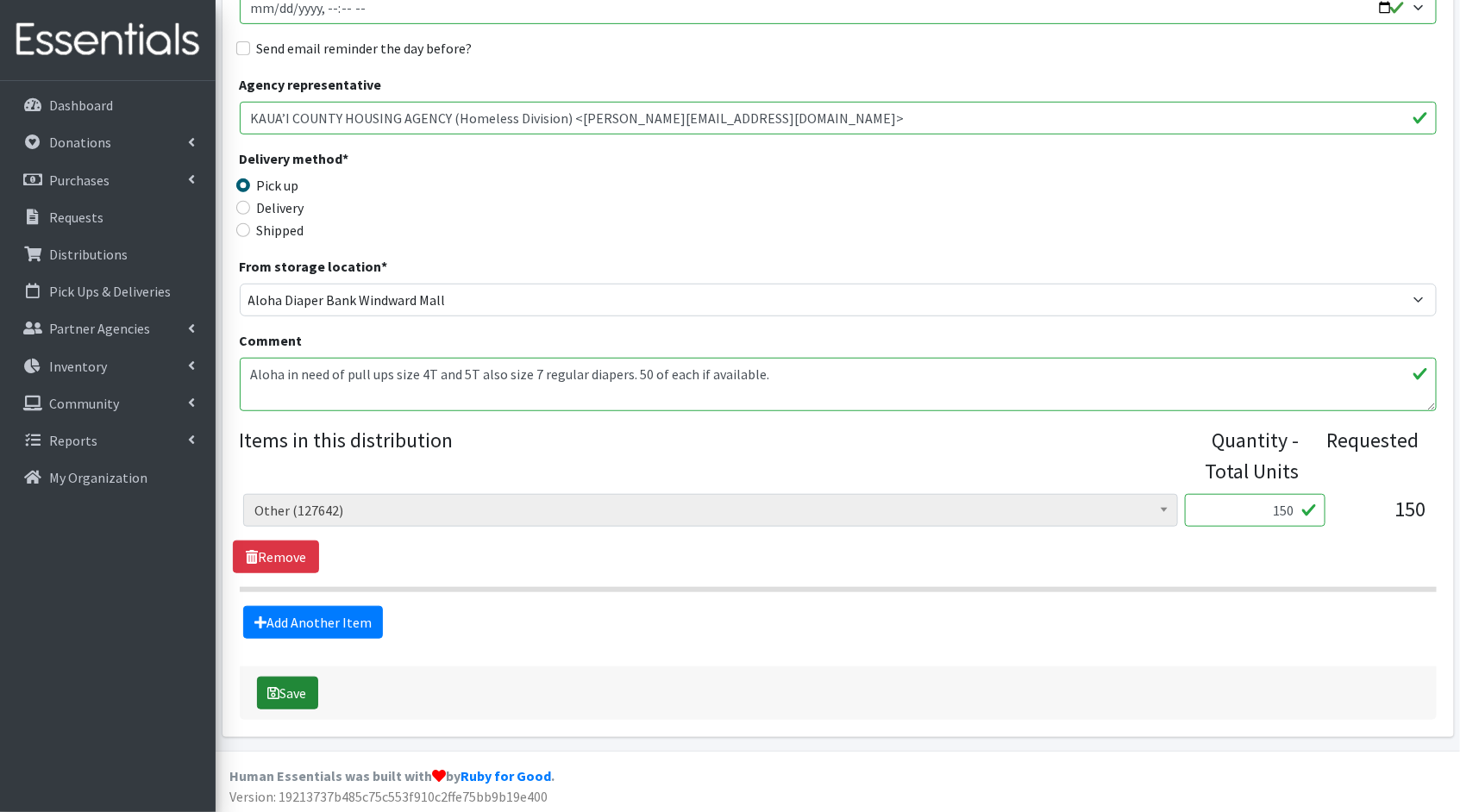
click at [284, 693] on button "Save" at bounding box center [287, 693] width 61 height 33
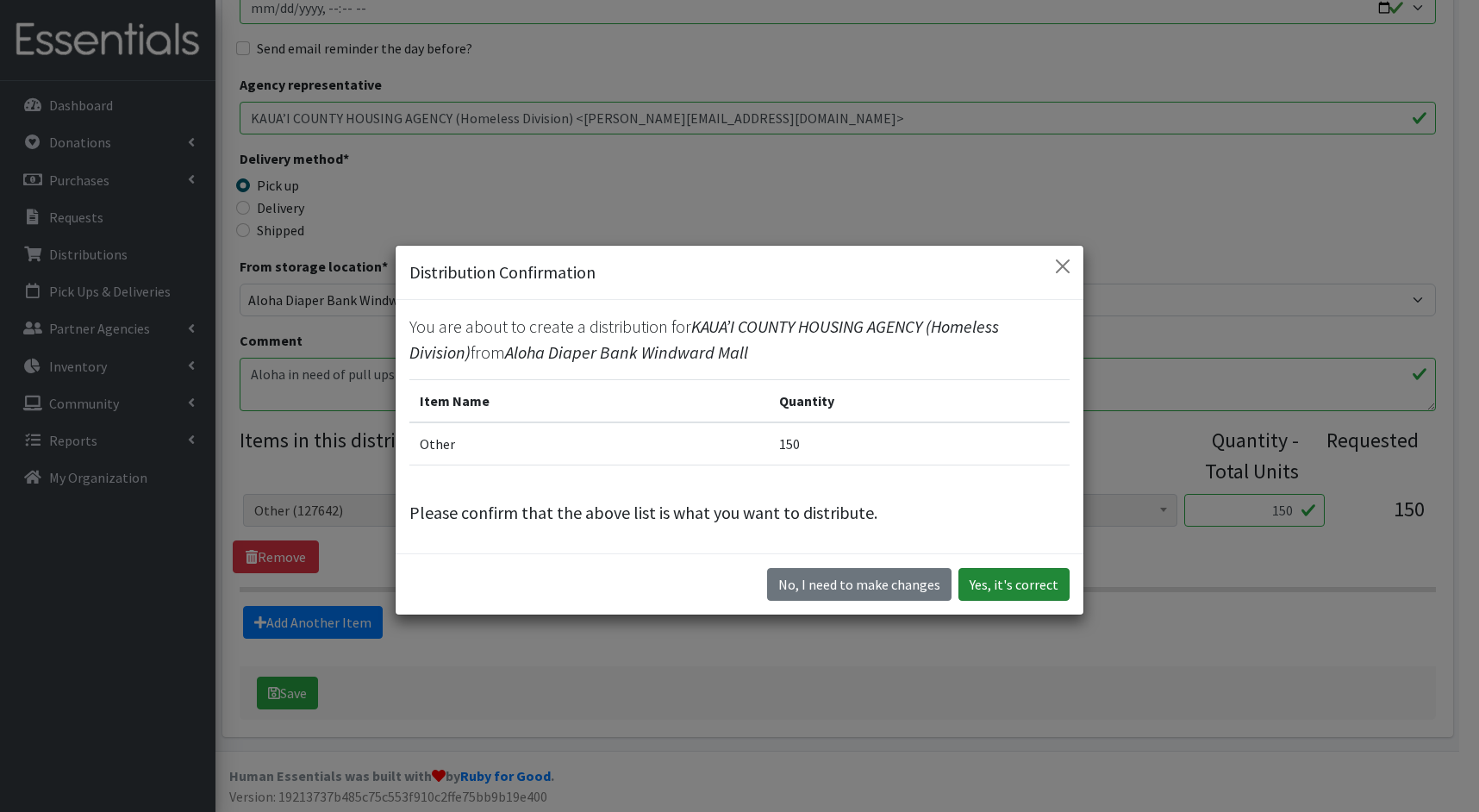
click at [999, 594] on button "Yes, it's correct" at bounding box center [1013, 584] width 111 height 33
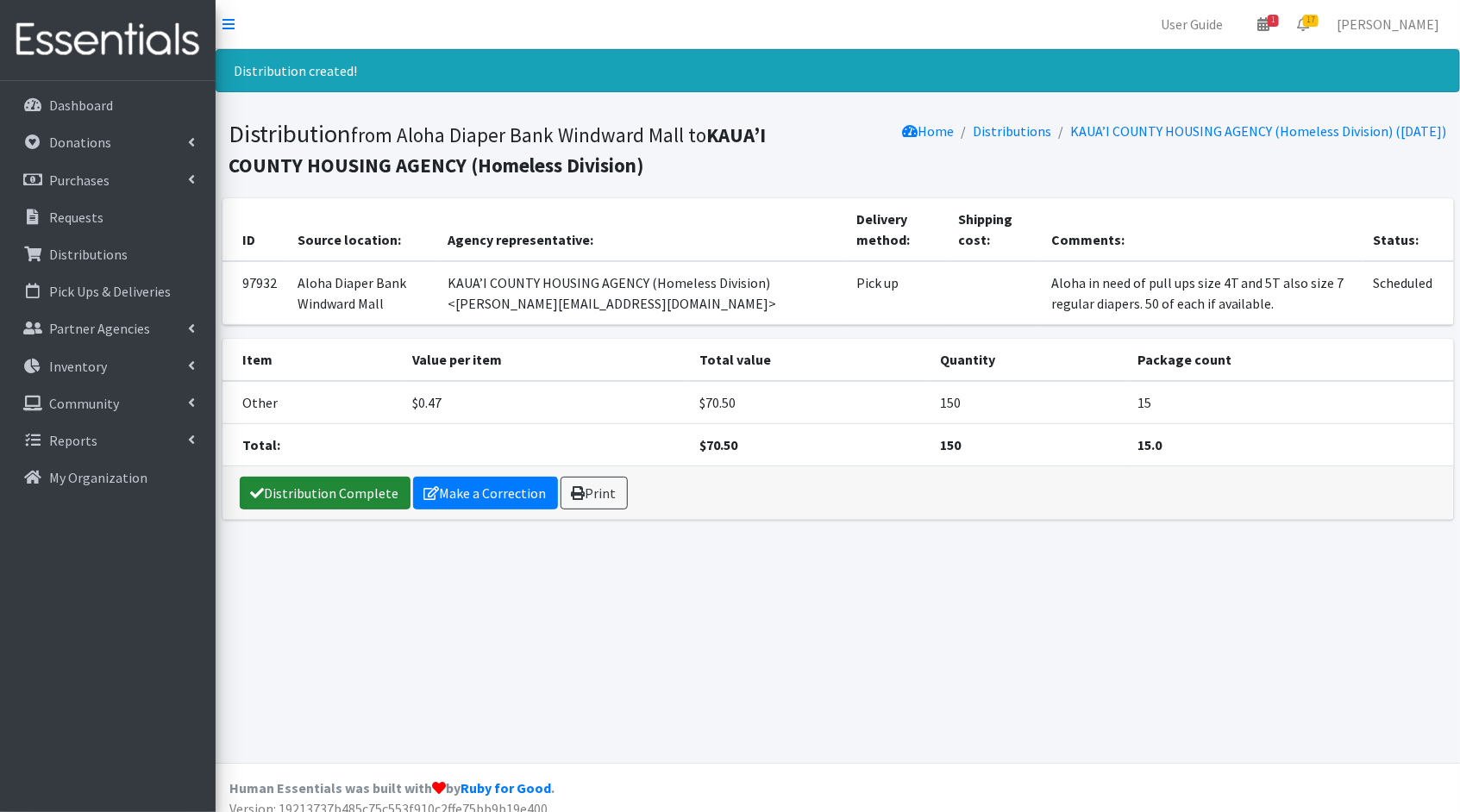
click at [302, 486] on link "Distribution Complete" at bounding box center [325, 492] width 171 height 33
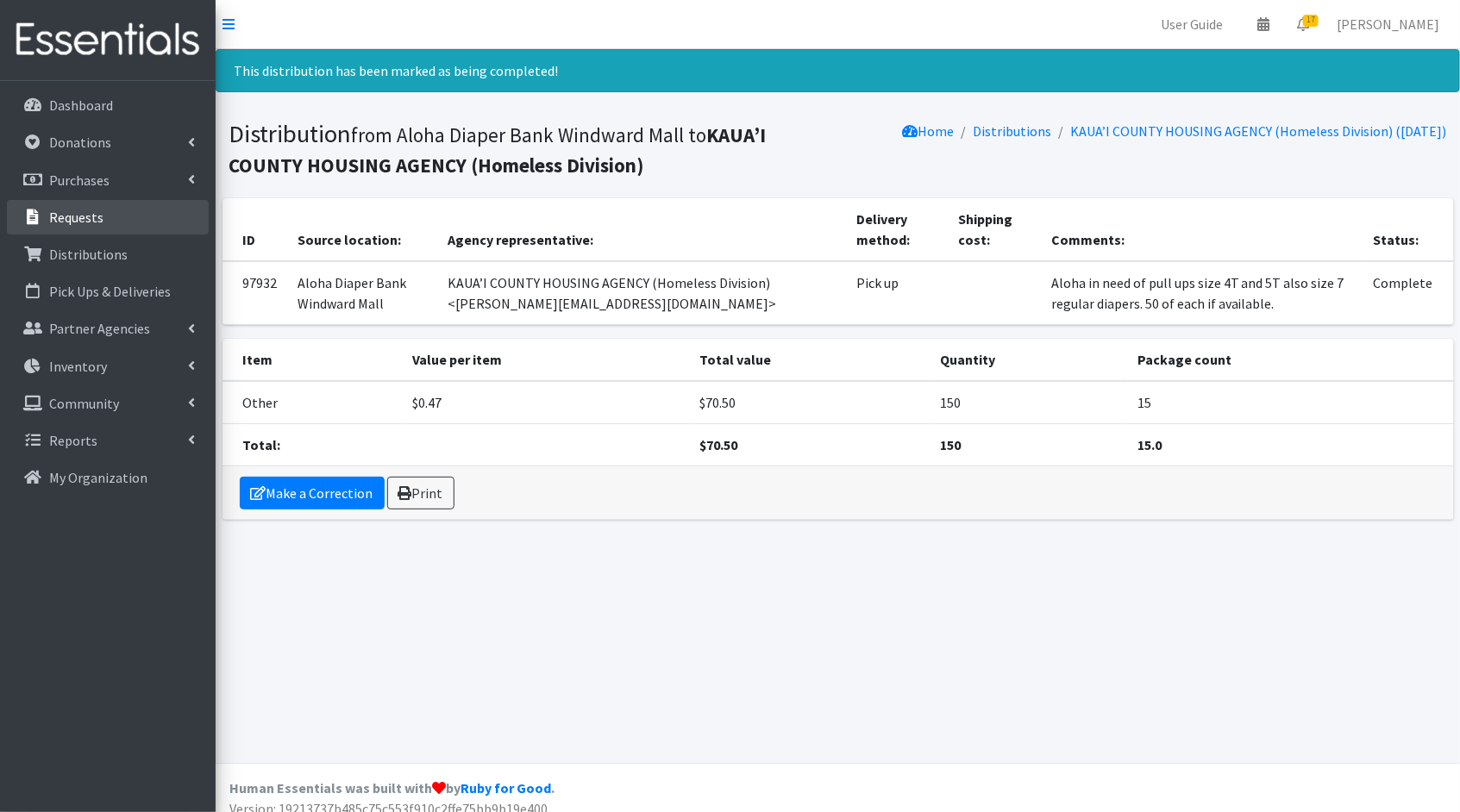
click at [108, 211] on link "Requests" at bounding box center [108, 217] width 201 height 35
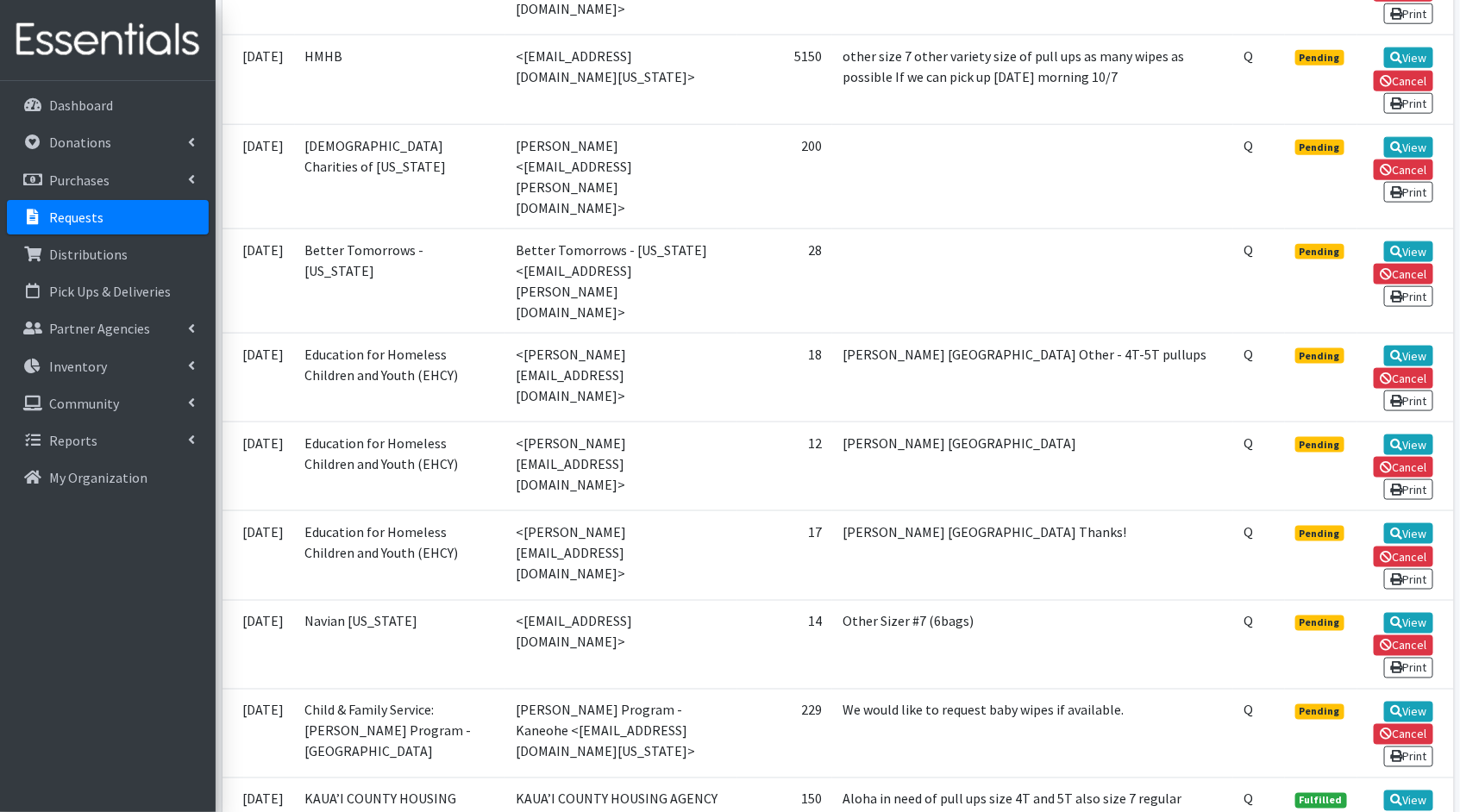
scroll to position [972, 0]
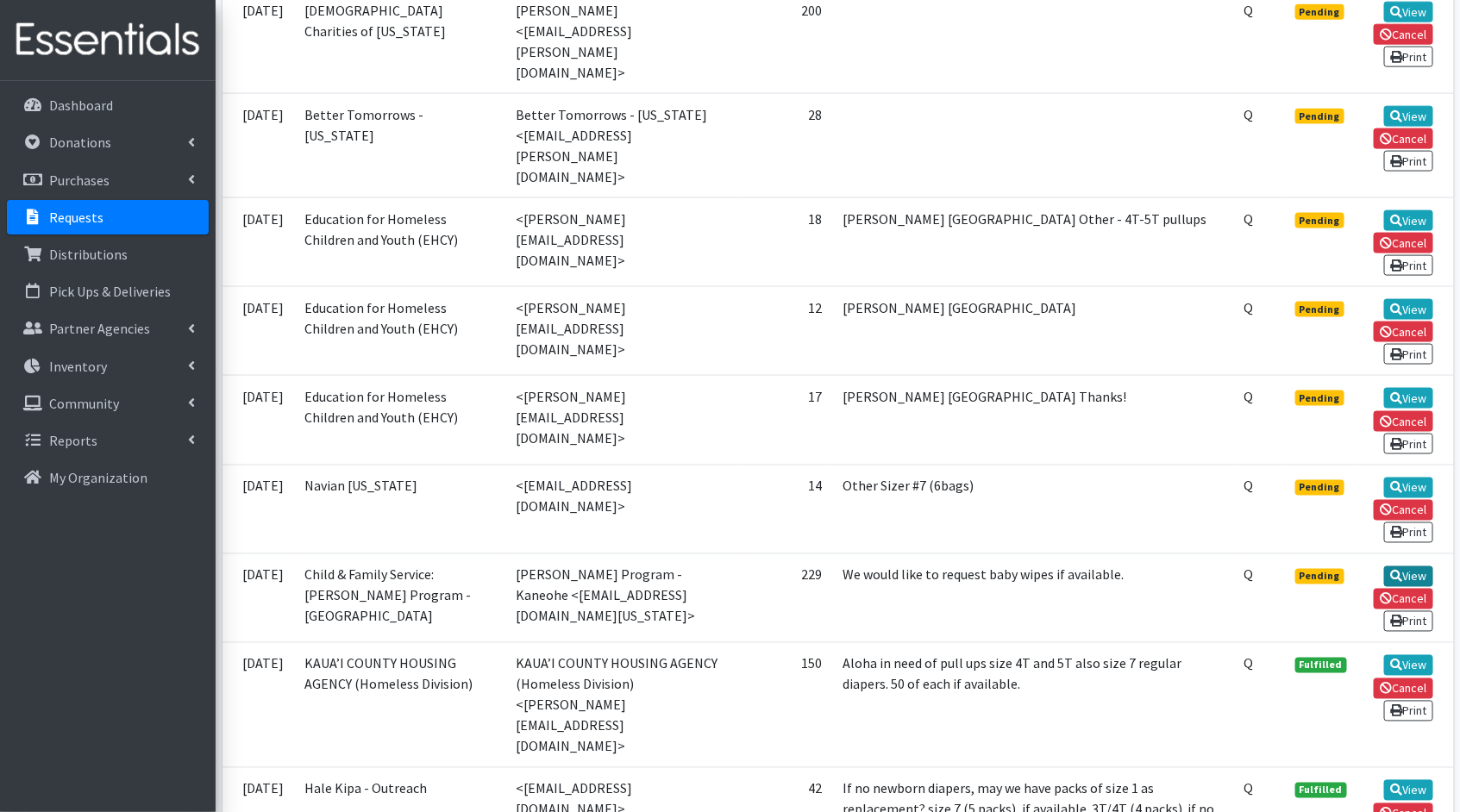
click at [1409, 566] on link "View" at bounding box center [1409, 576] width 49 height 21
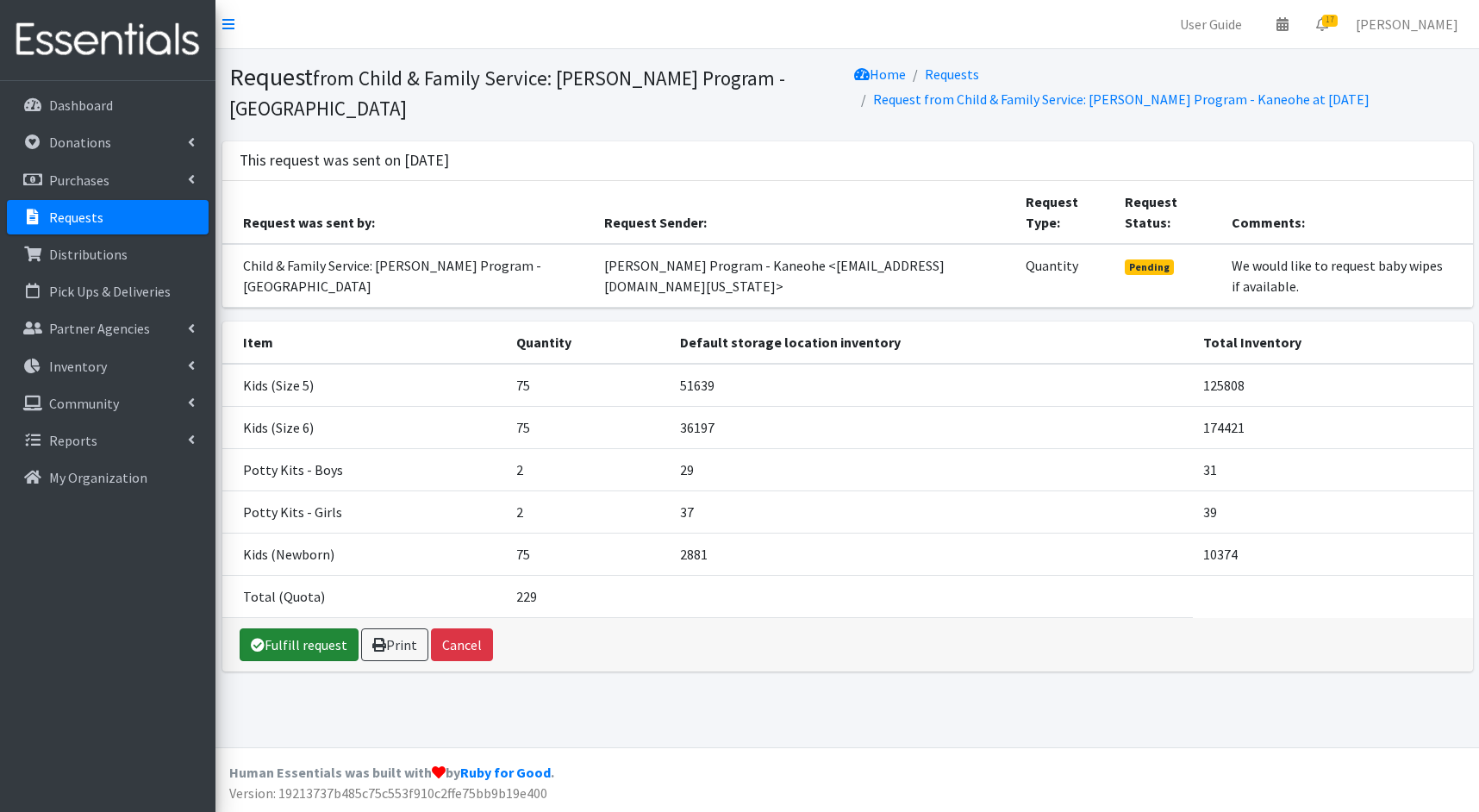
click at [300, 628] on link "Fulfill request" at bounding box center [299, 644] width 119 height 33
click at [287, 628] on link "Fulfill request" at bounding box center [299, 644] width 119 height 33
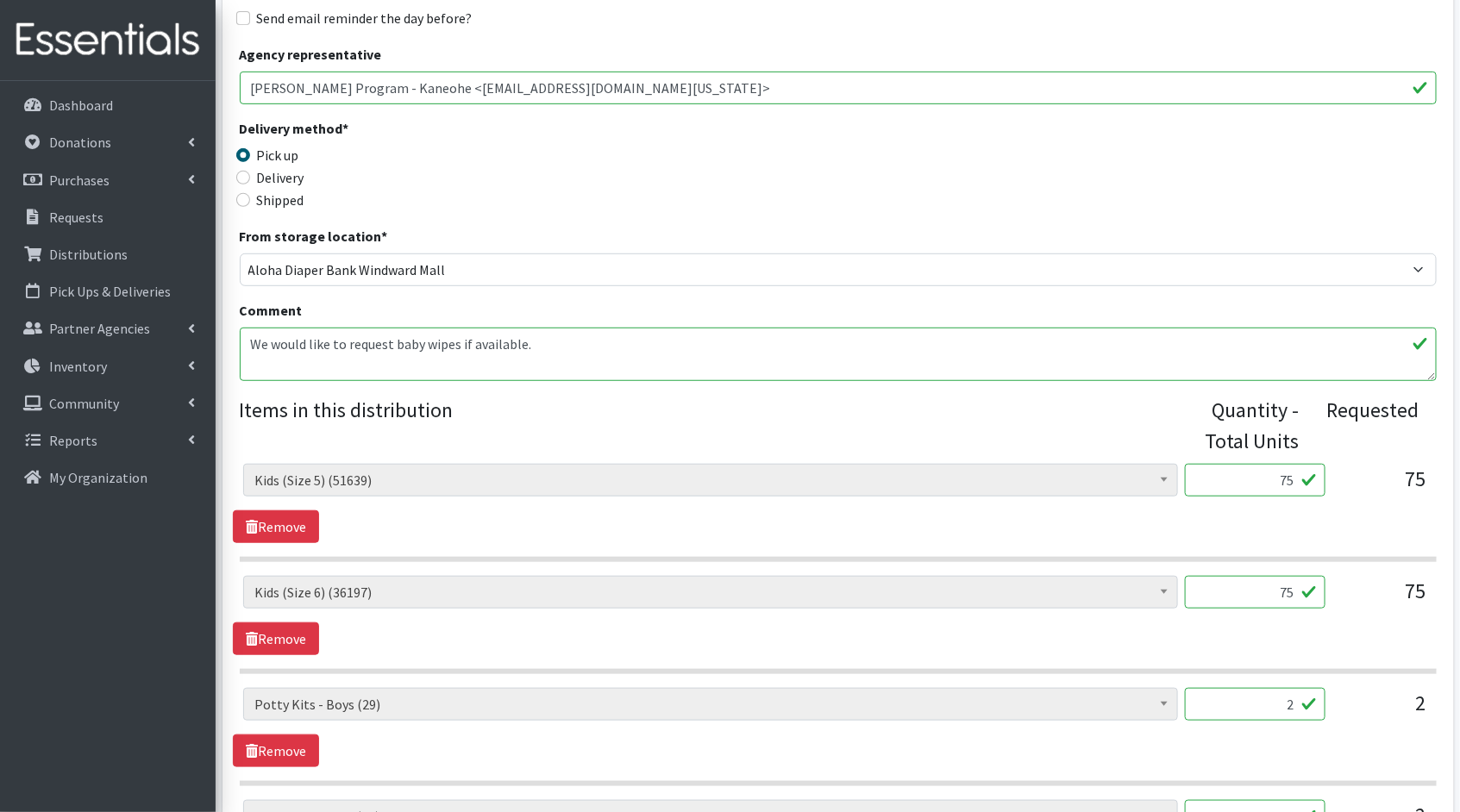
scroll to position [432, 0]
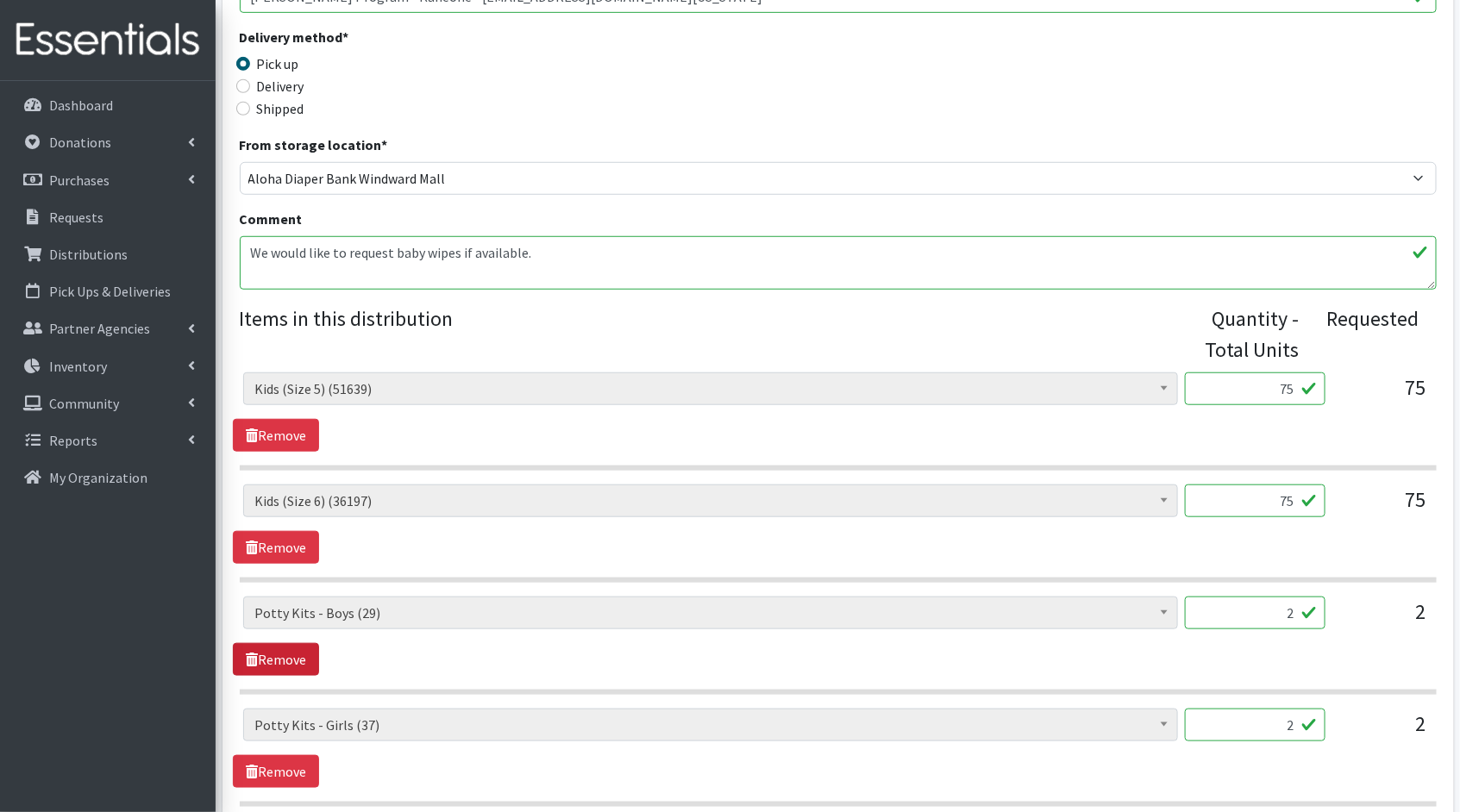
click at [310, 656] on link "Remove" at bounding box center [275, 659] width 86 height 33
click at [297, 758] on link "Remove" at bounding box center [275, 771] width 86 height 33
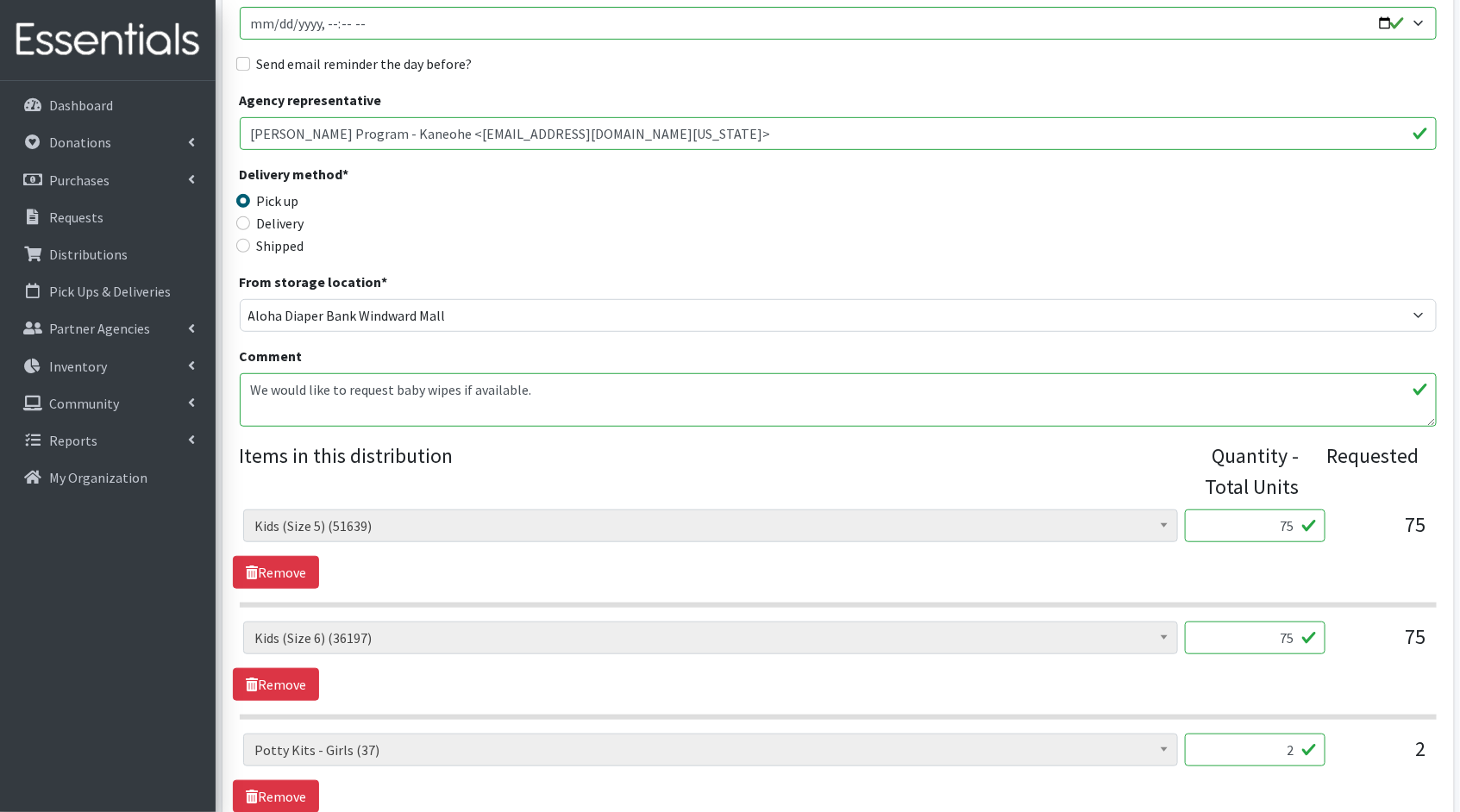
scroll to position [366, 0]
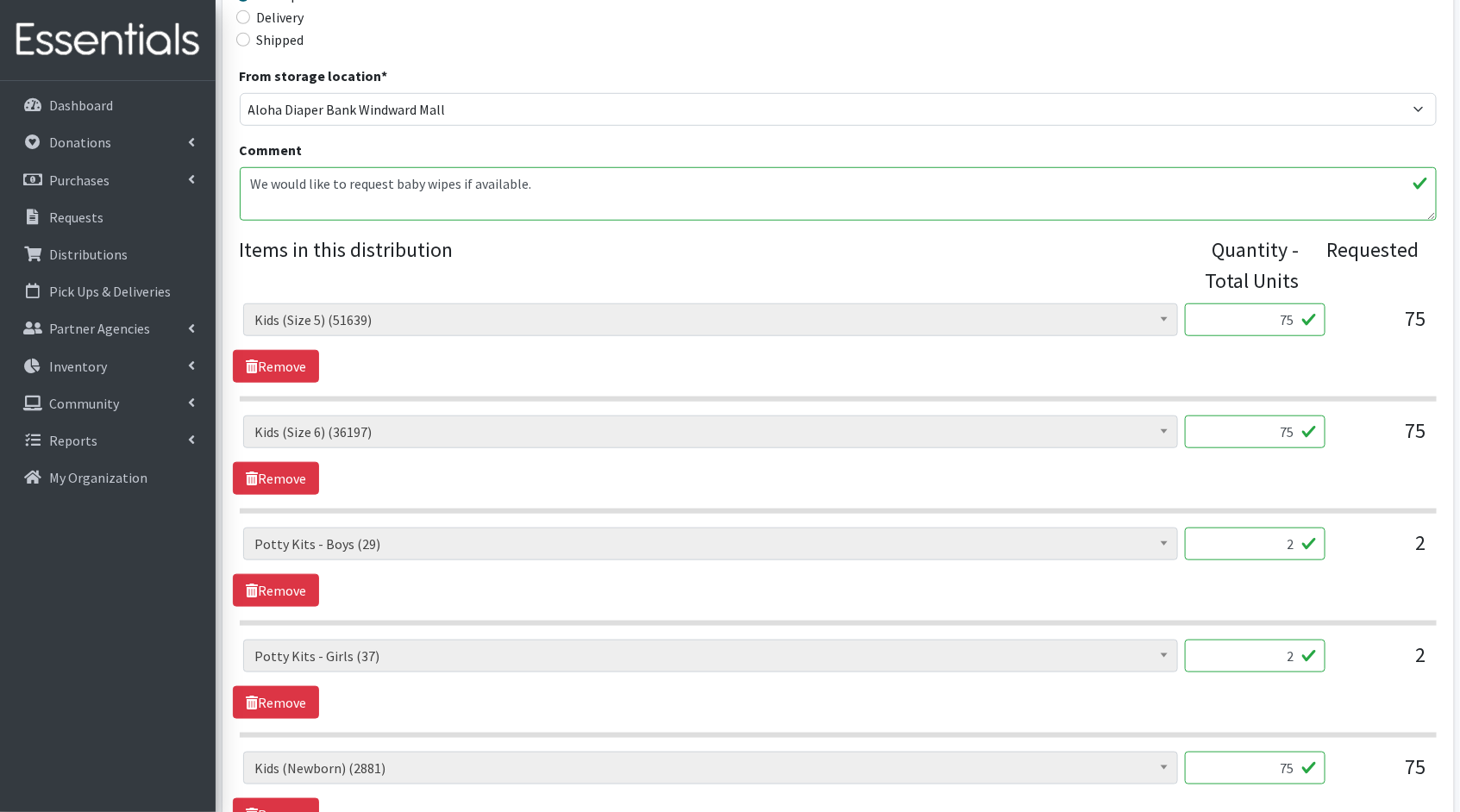
scroll to position [648, 0]
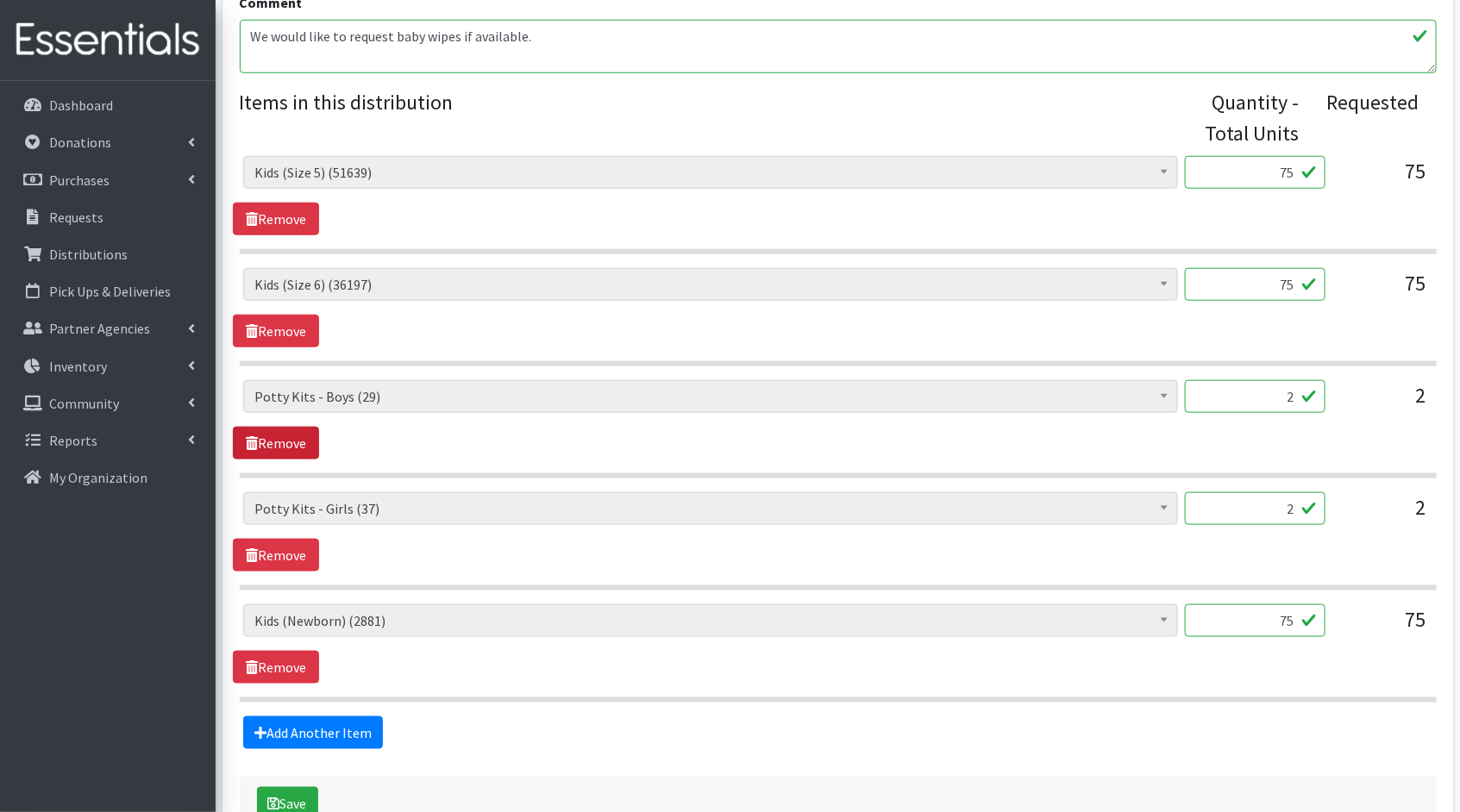
click at [298, 426] on link "Remove" at bounding box center [275, 442] width 86 height 33
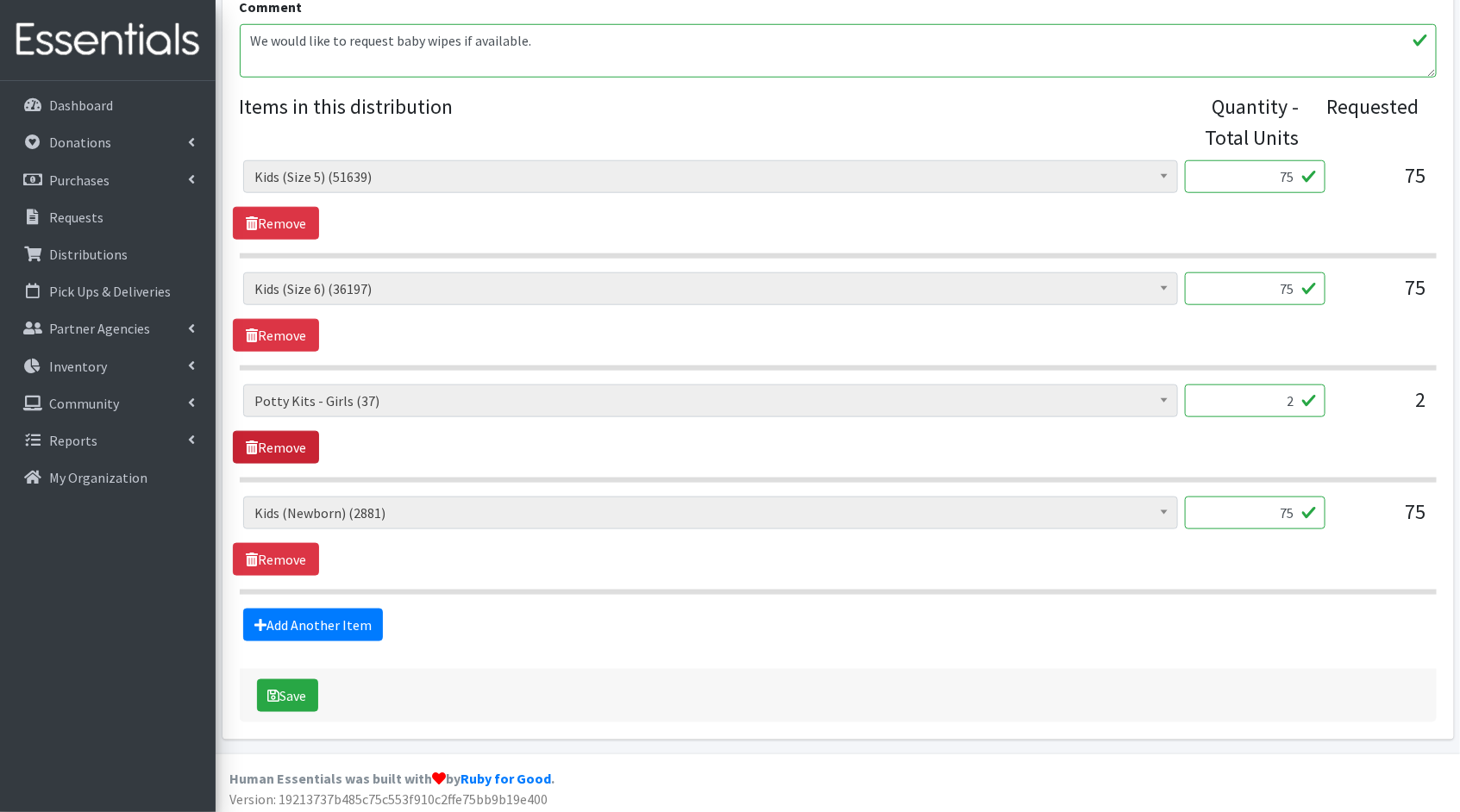
click at [298, 433] on link "Remove" at bounding box center [275, 447] width 86 height 33
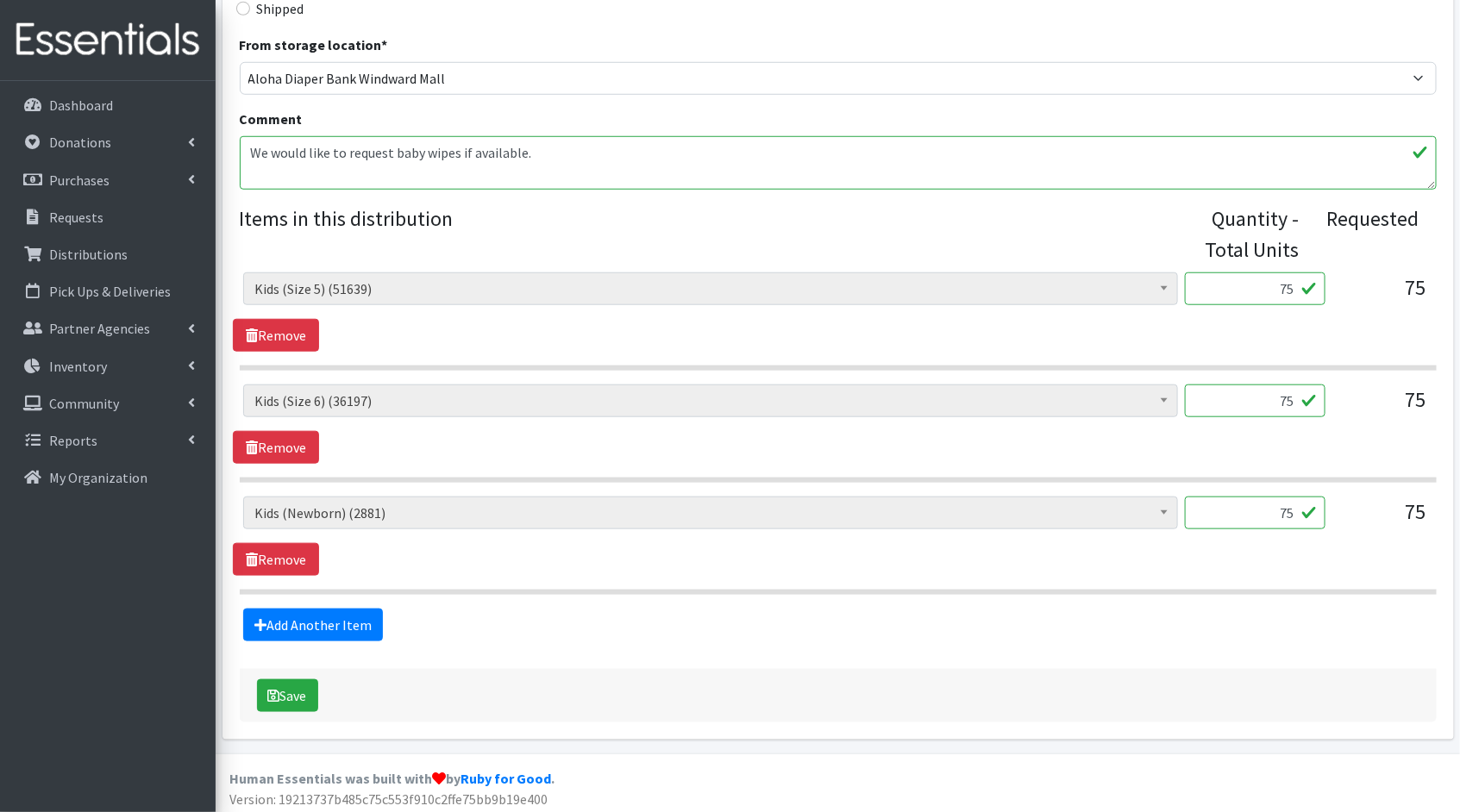
scroll to position [533, 0]
click at [277, 694] on icon "submit" at bounding box center [274, 695] width 12 height 14
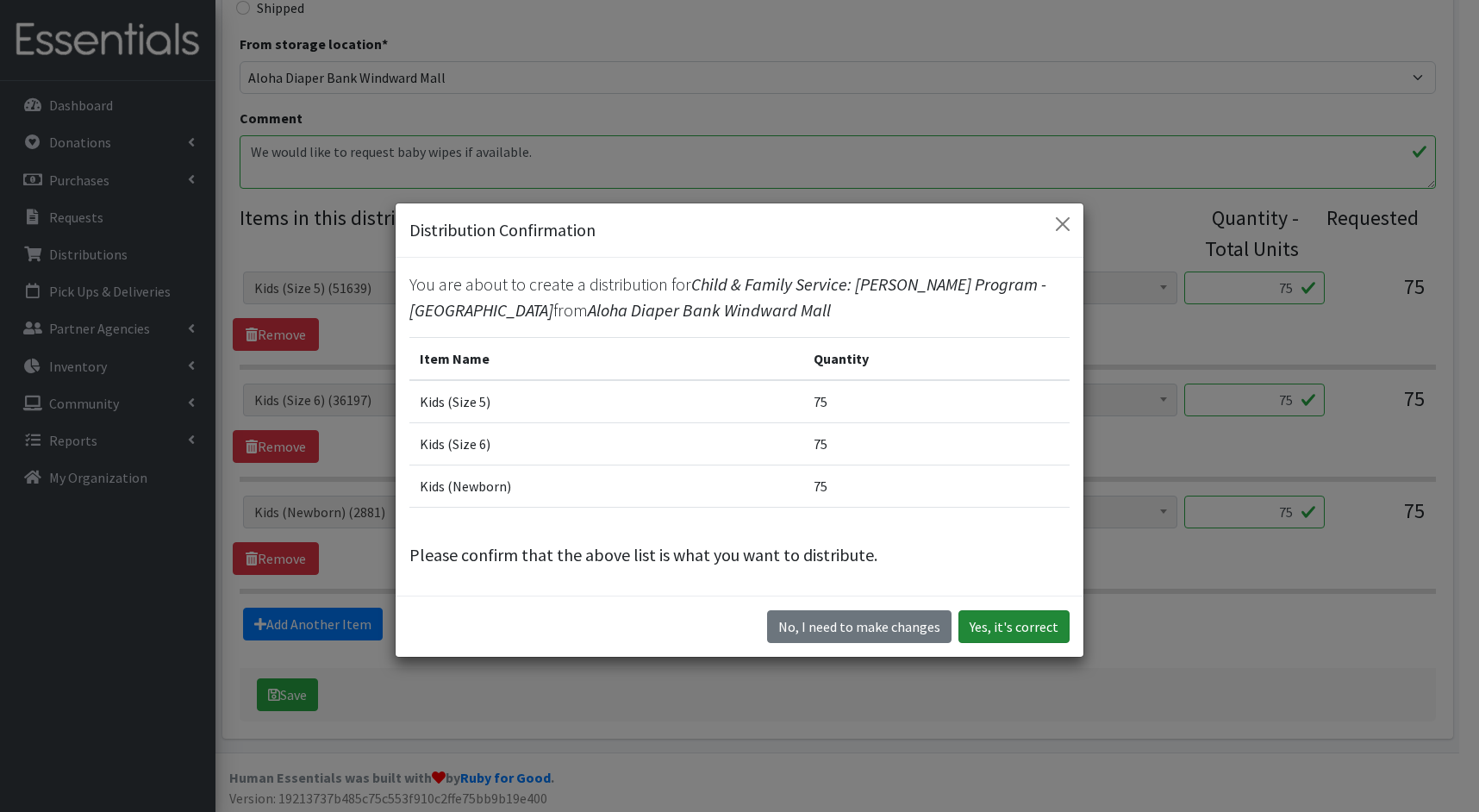
click at [1035, 614] on button "Yes, it's correct" at bounding box center [1013, 627] width 111 height 33
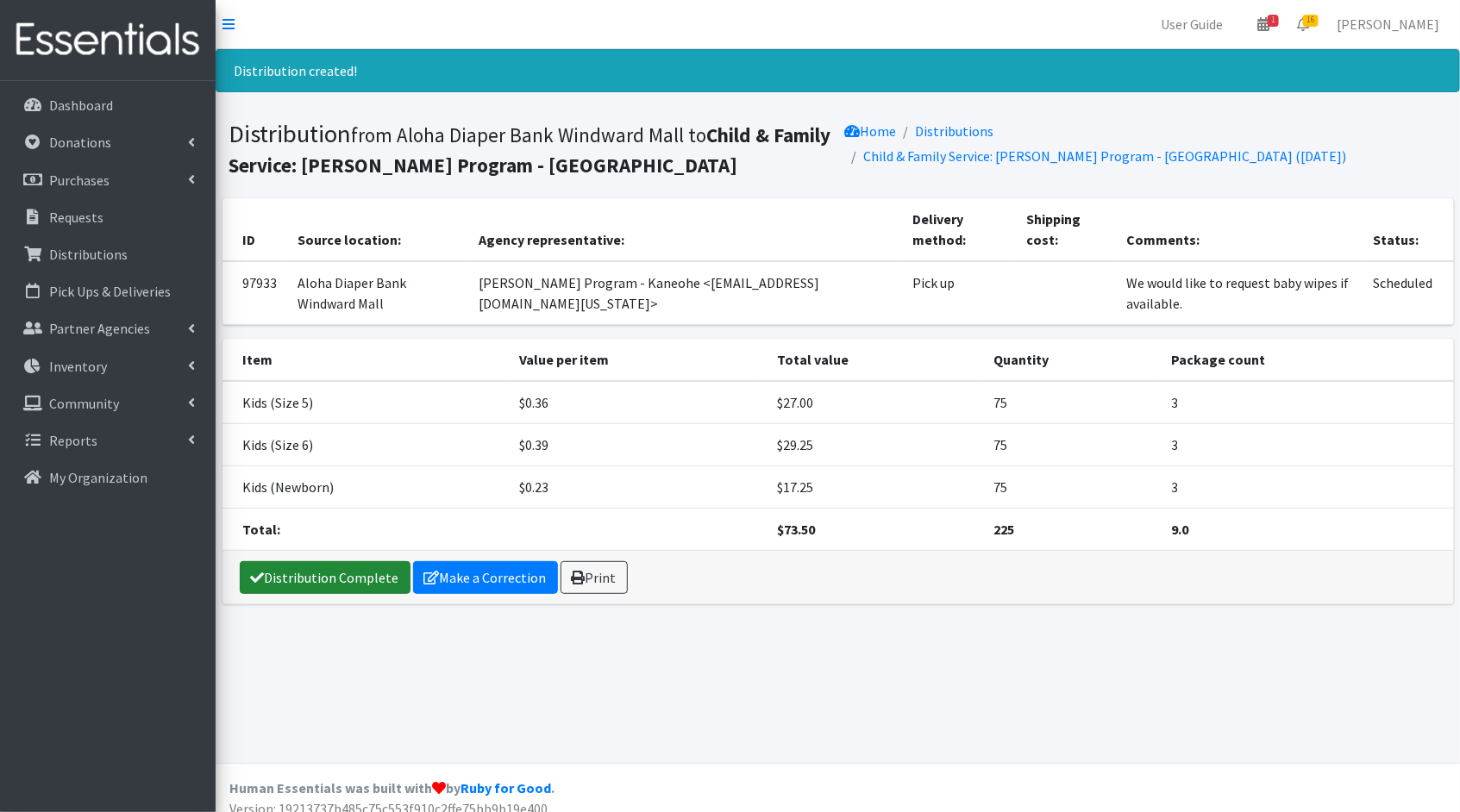
click at [281, 565] on link "Distribution Complete" at bounding box center [325, 577] width 171 height 33
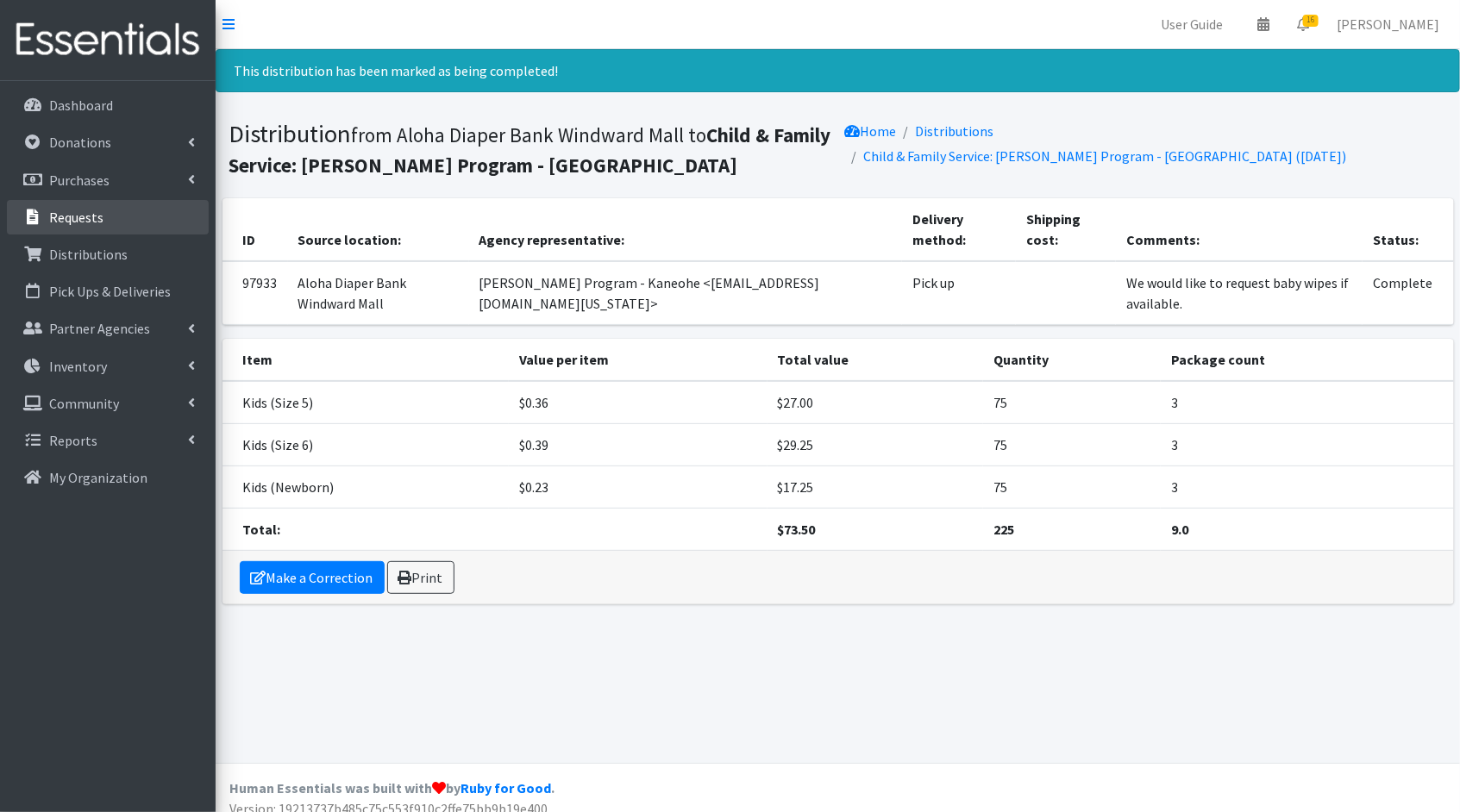
click at [115, 222] on link "Requests" at bounding box center [108, 217] width 201 height 35
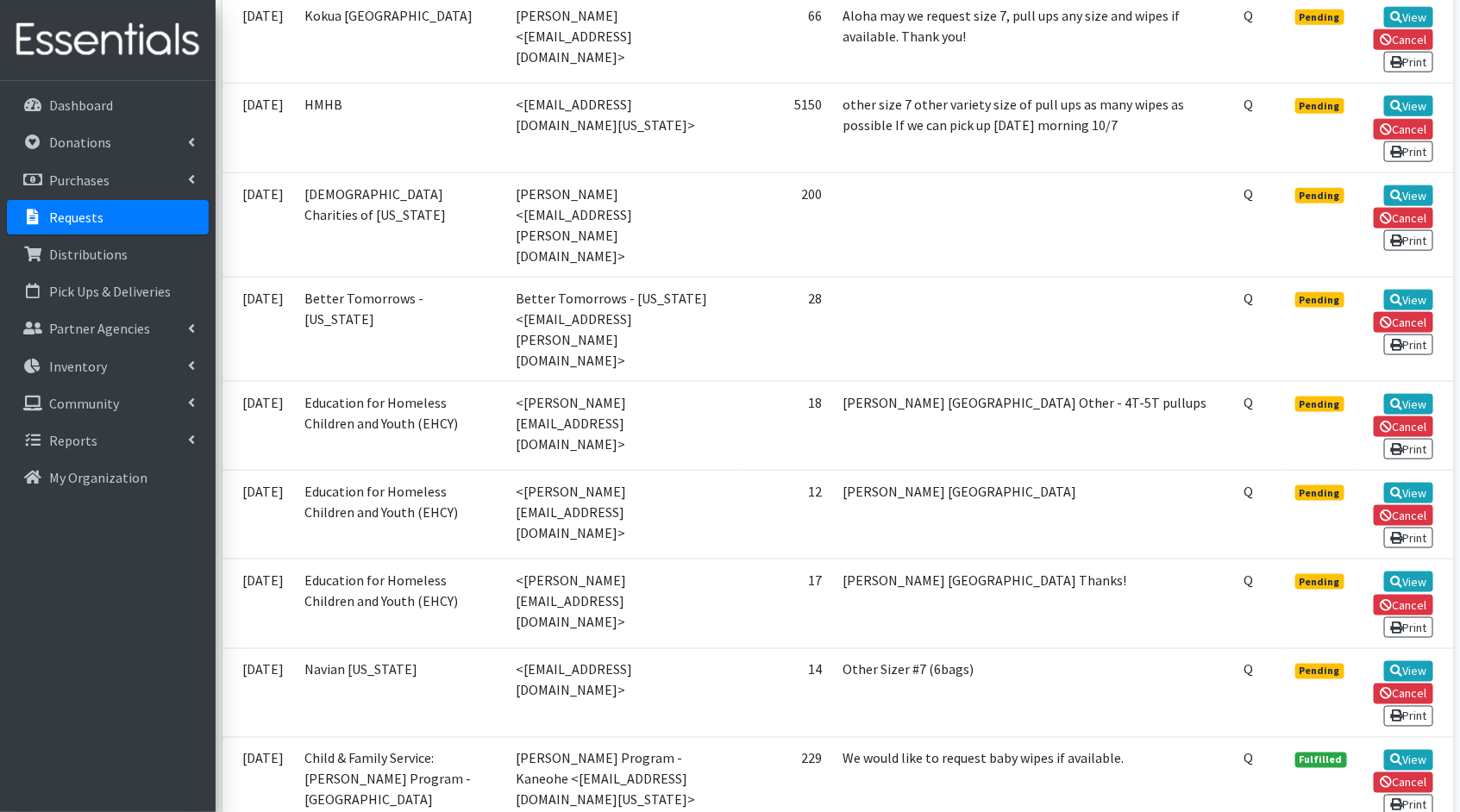
scroll to position [795, 0]
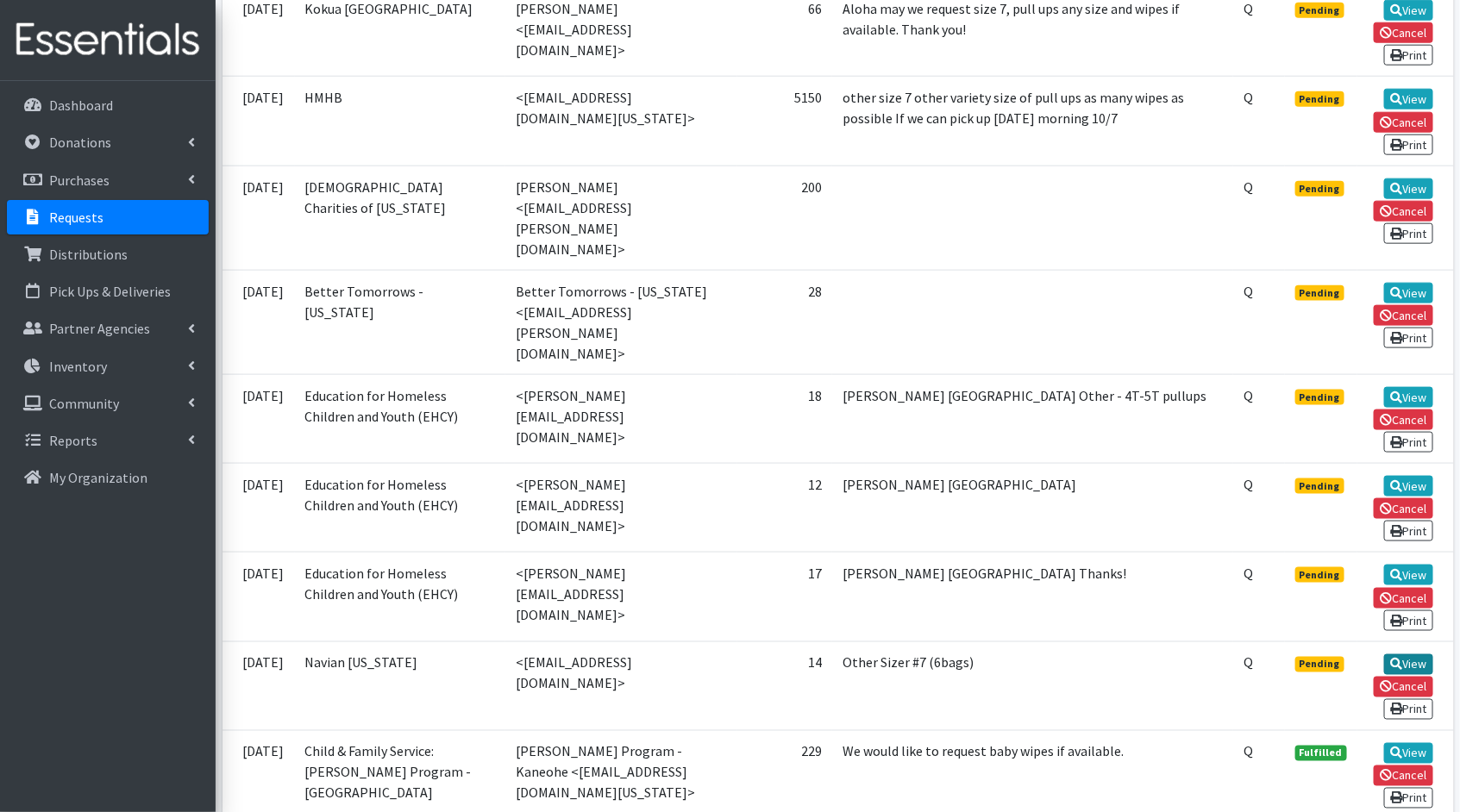
click at [1422, 654] on link "View" at bounding box center [1409, 664] width 49 height 21
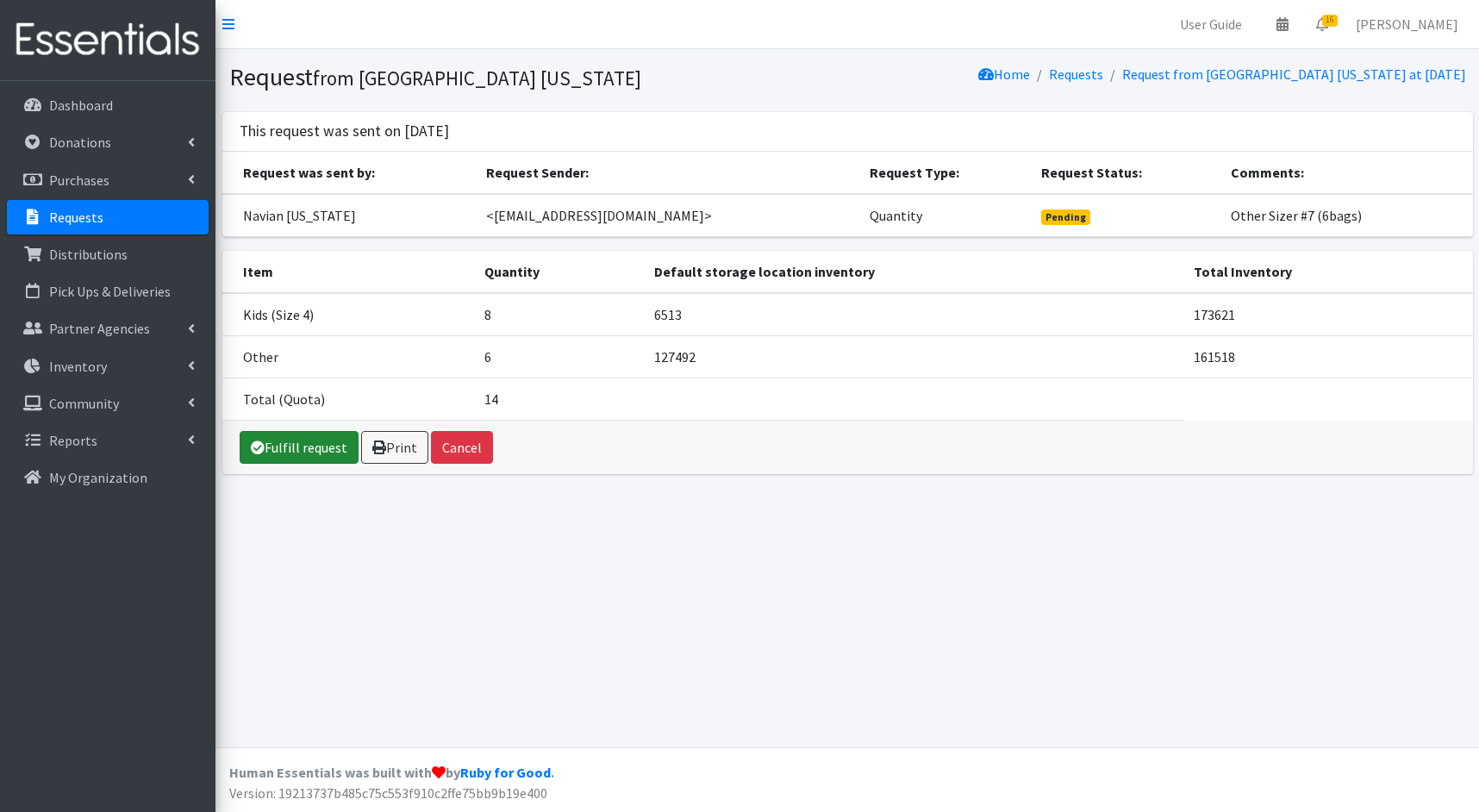
click at [324, 445] on link "Fulfill request" at bounding box center [299, 447] width 119 height 33
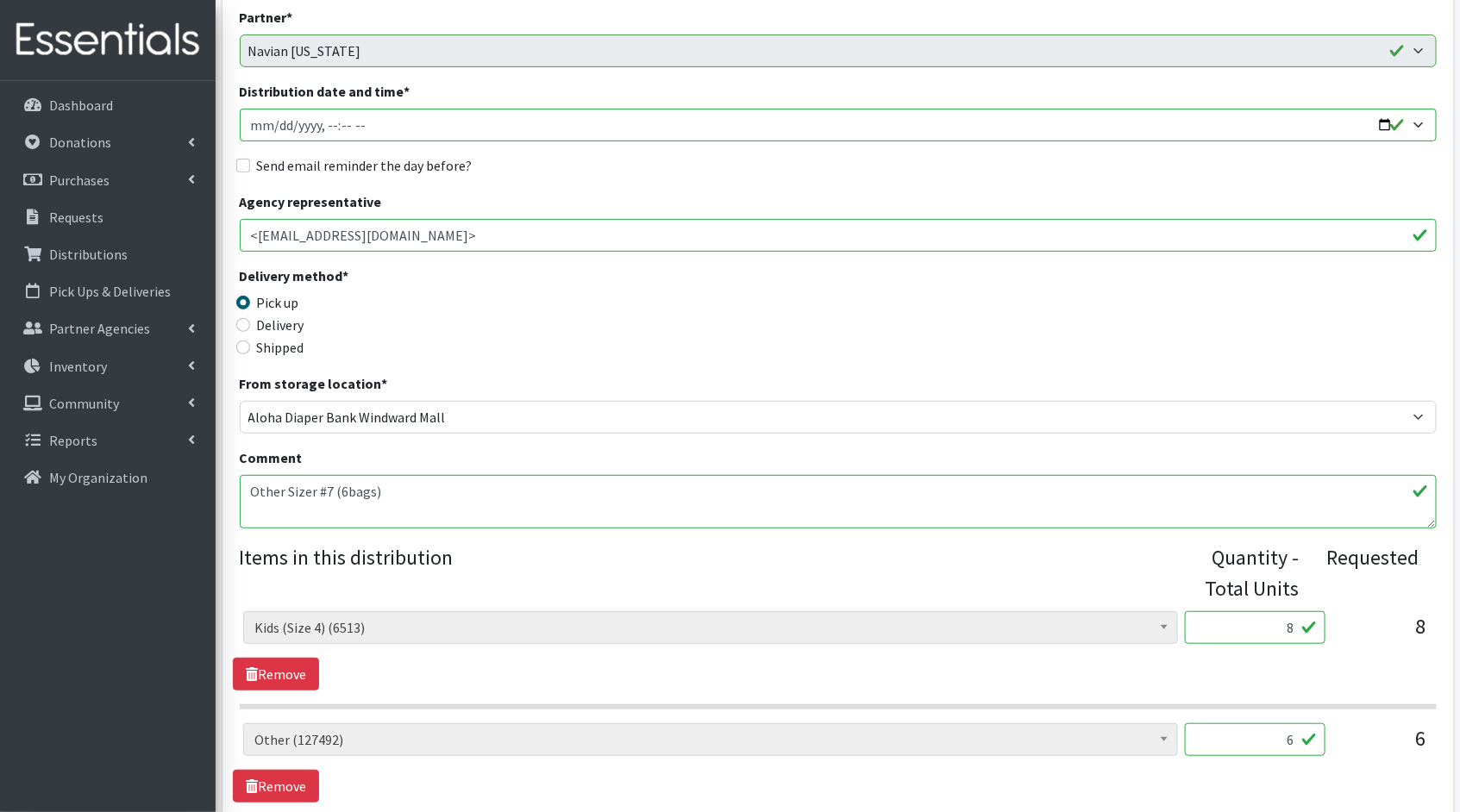
scroll to position [364, 0]
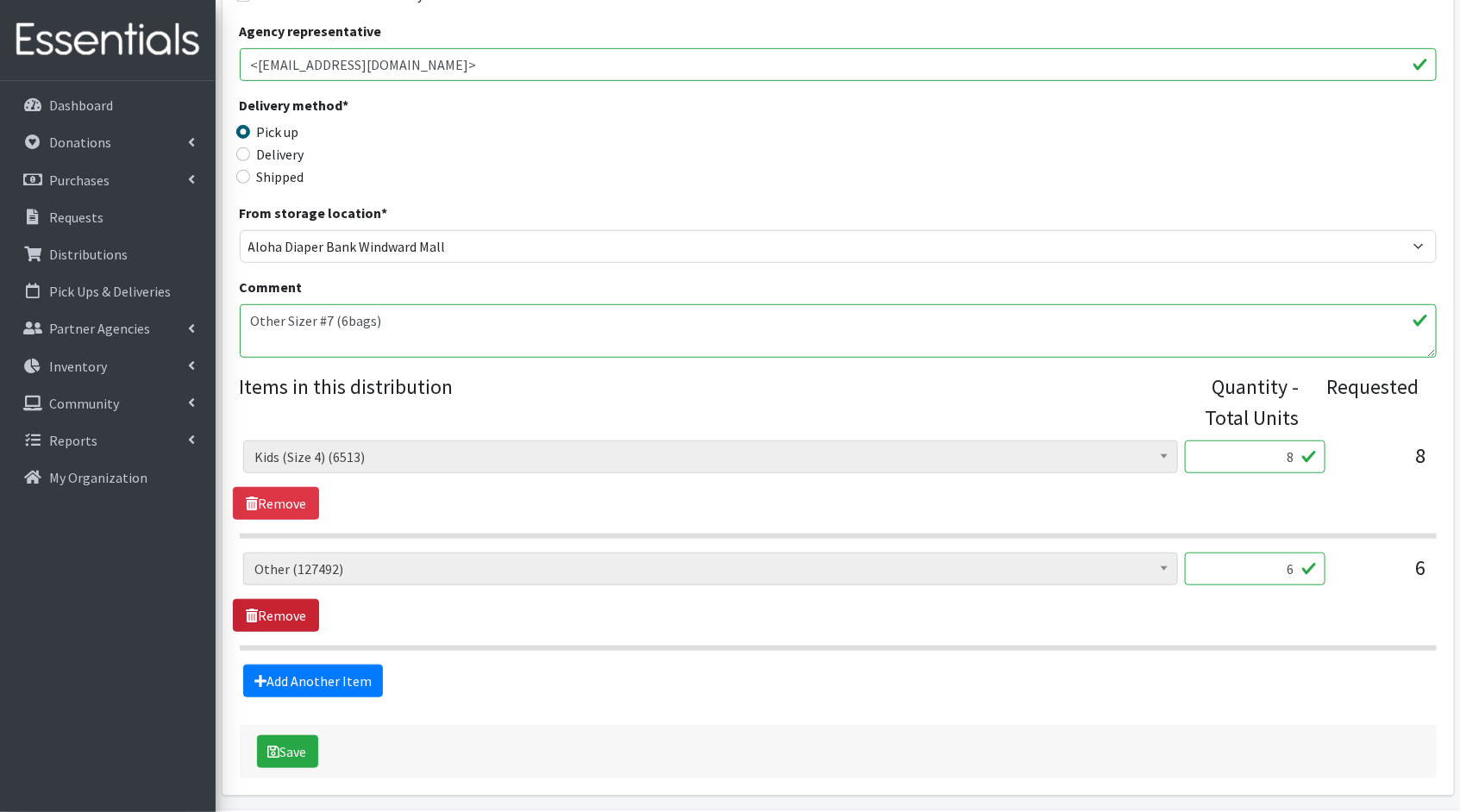
click at [268, 604] on link "Remove" at bounding box center [275, 615] width 86 height 33
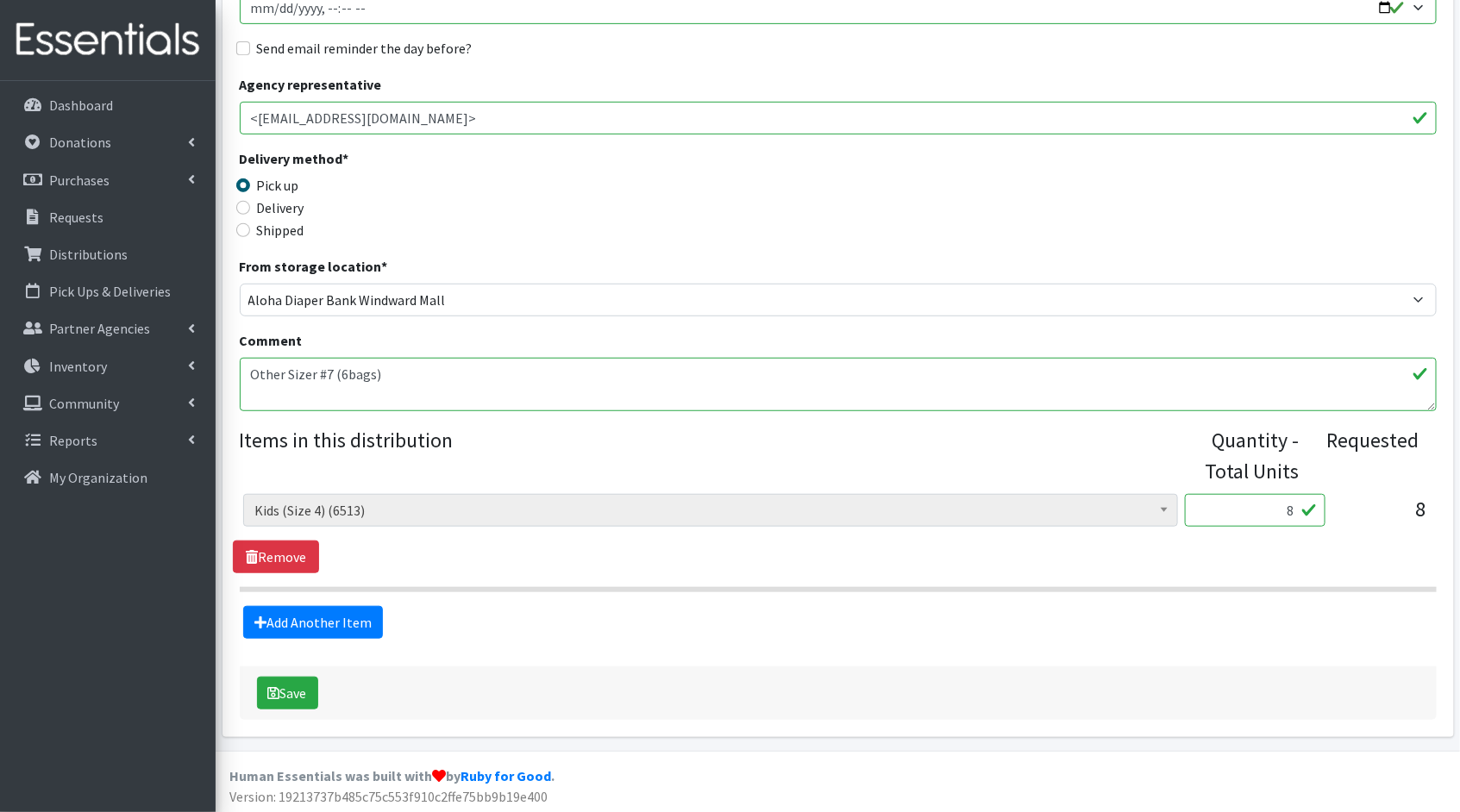
drag, startPoint x: 1293, startPoint y: 511, endPoint x: 1276, endPoint y: 508, distance: 17.3
click at [1276, 508] on input "8" at bounding box center [1255, 510] width 140 height 33
type input "200"
click at [284, 701] on button "Save" at bounding box center [287, 693] width 61 height 33
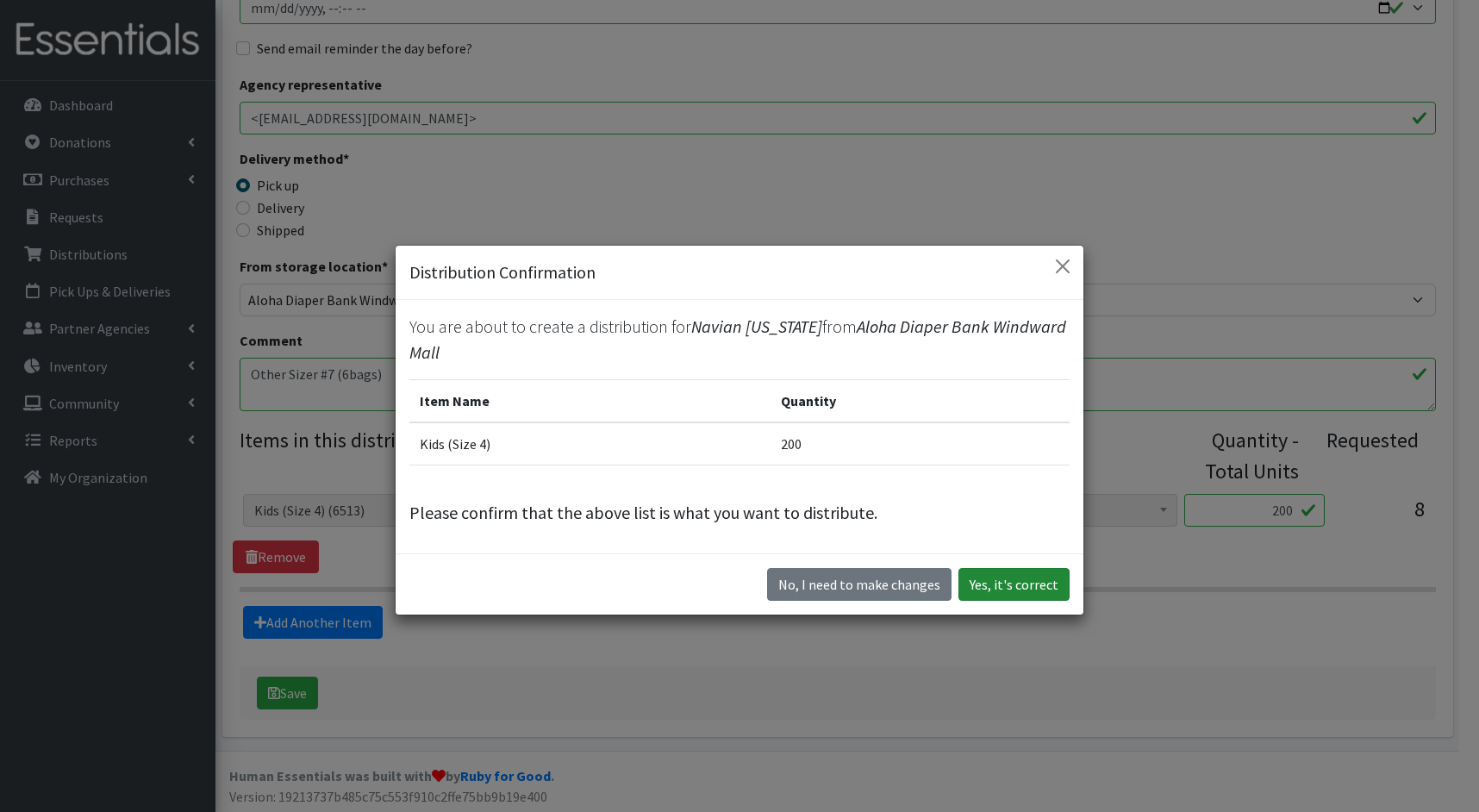
click at [1043, 582] on button "Yes, it's correct" at bounding box center [1013, 584] width 111 height 33
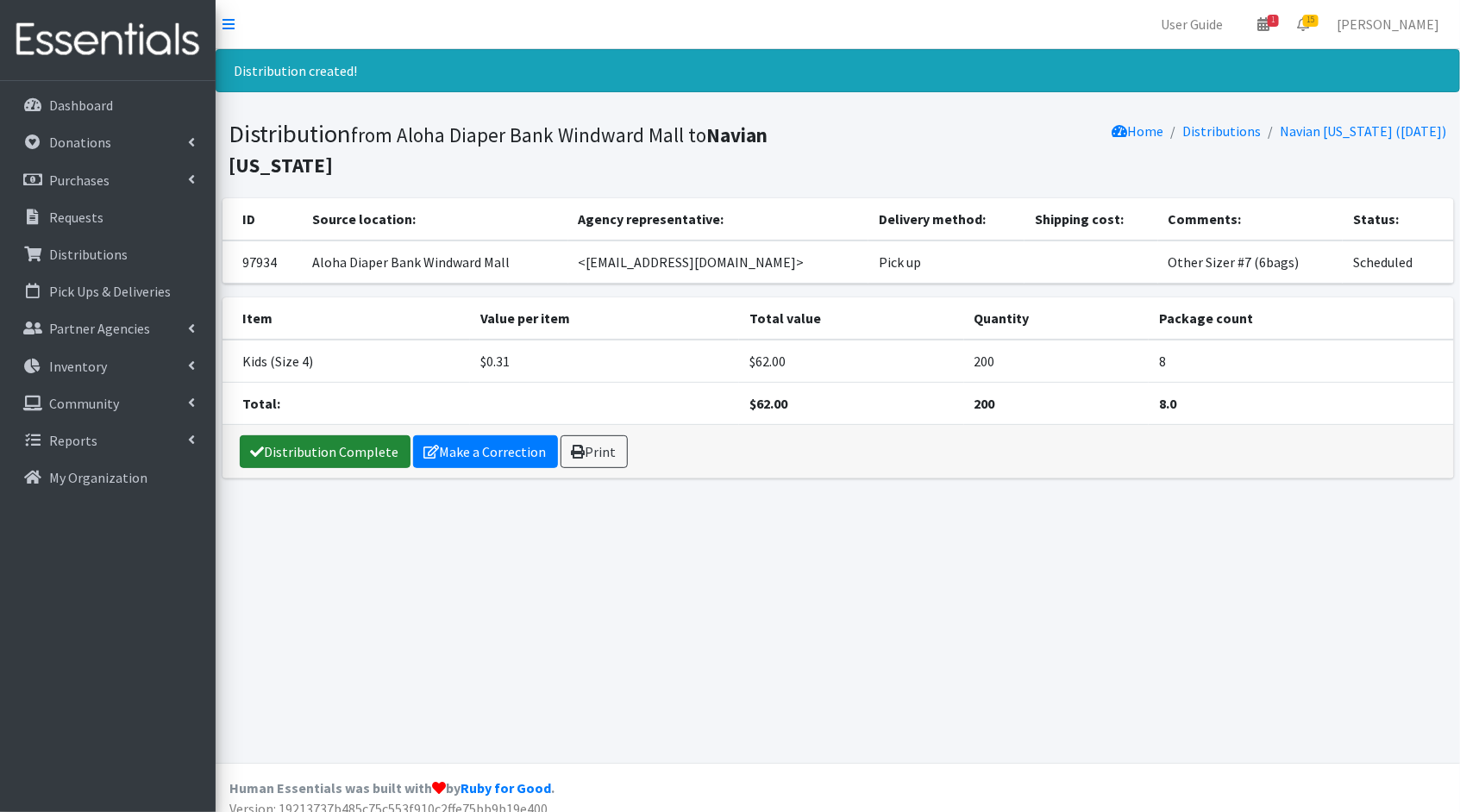
click at [282, 435] on link "Distribution Complete" at bounding box center [325, 451] width 171 height 33
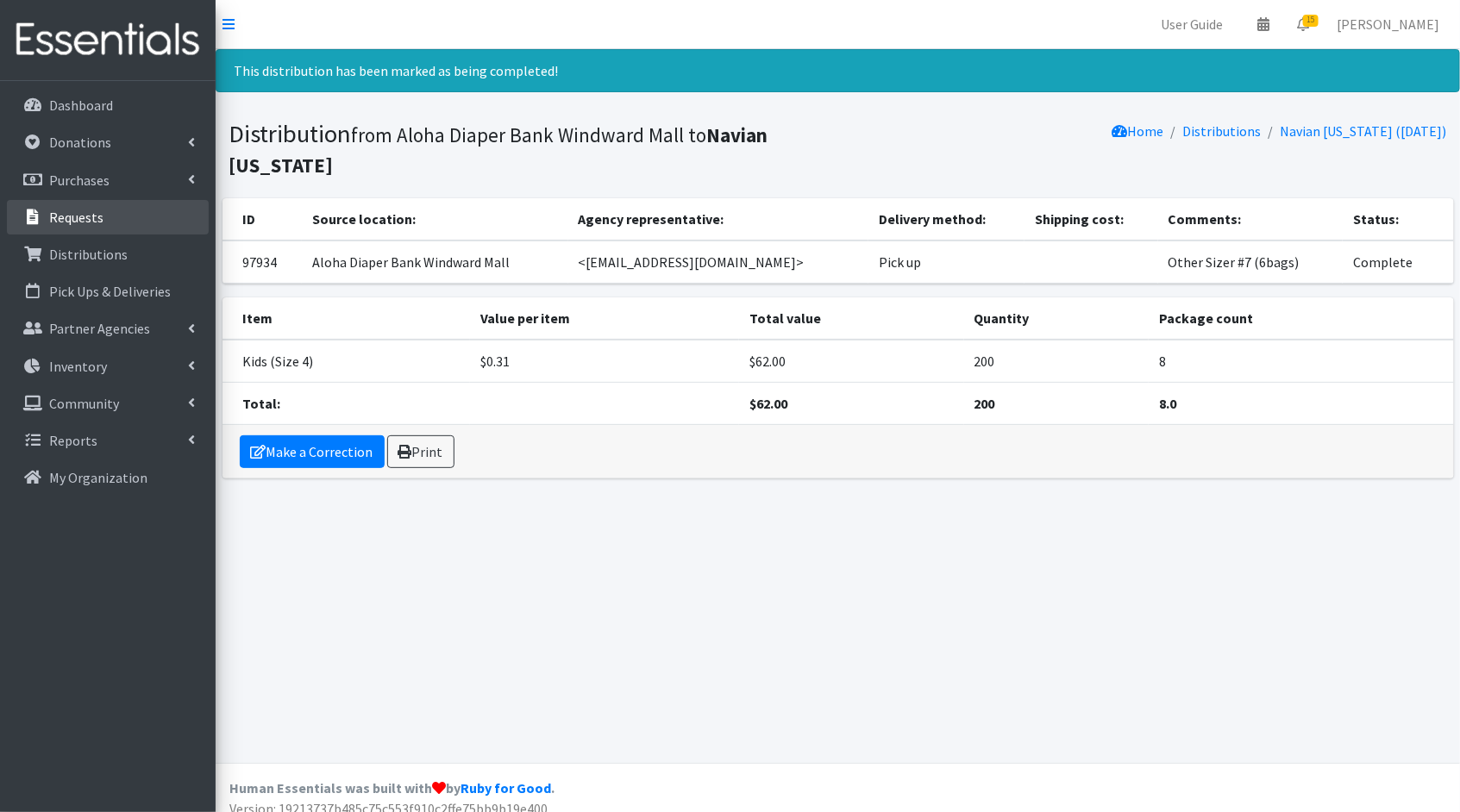
click at [59, 224] on p "Requests" at bounding box center [76, 216] width 54 height 17
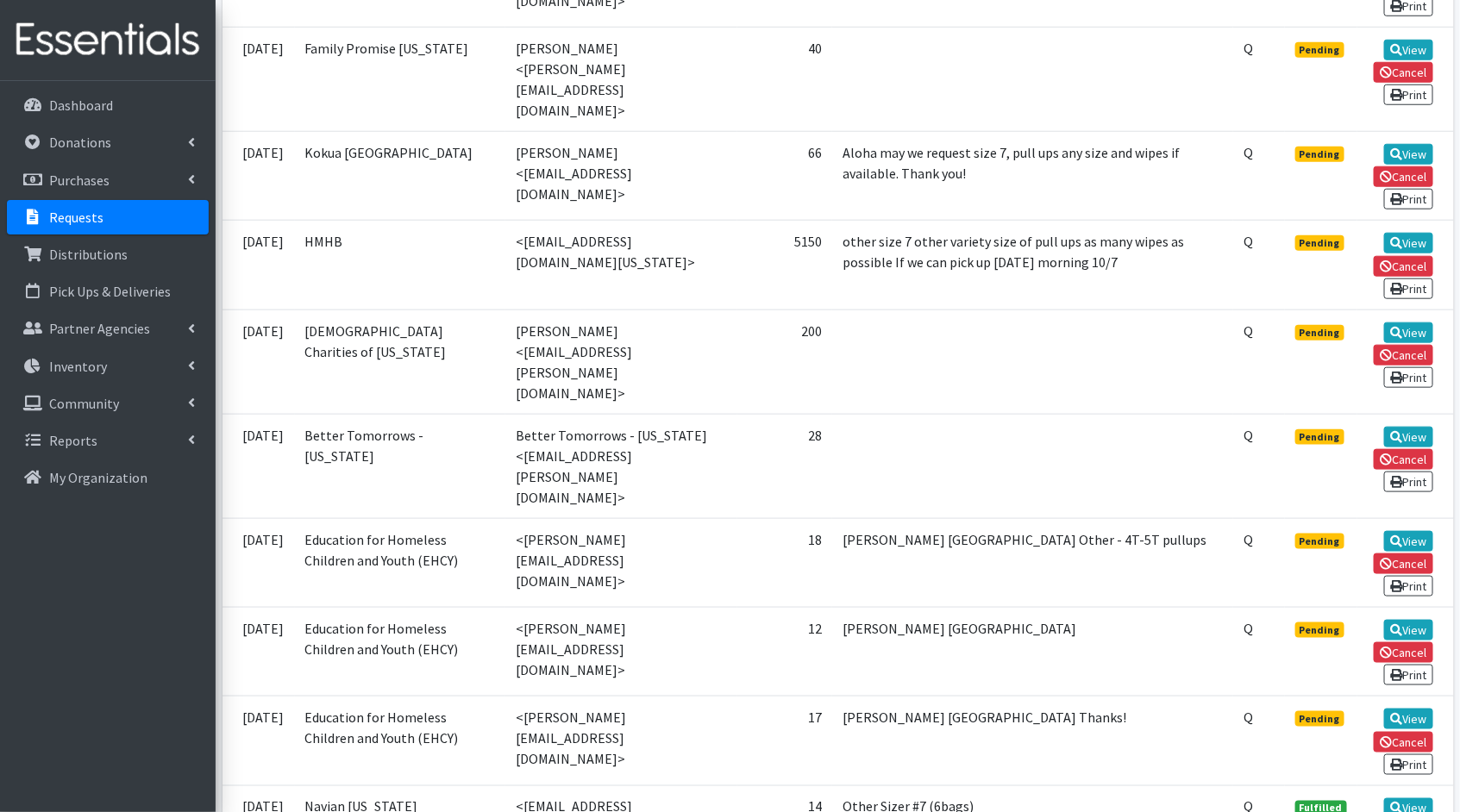
scroll to position [657, 0]
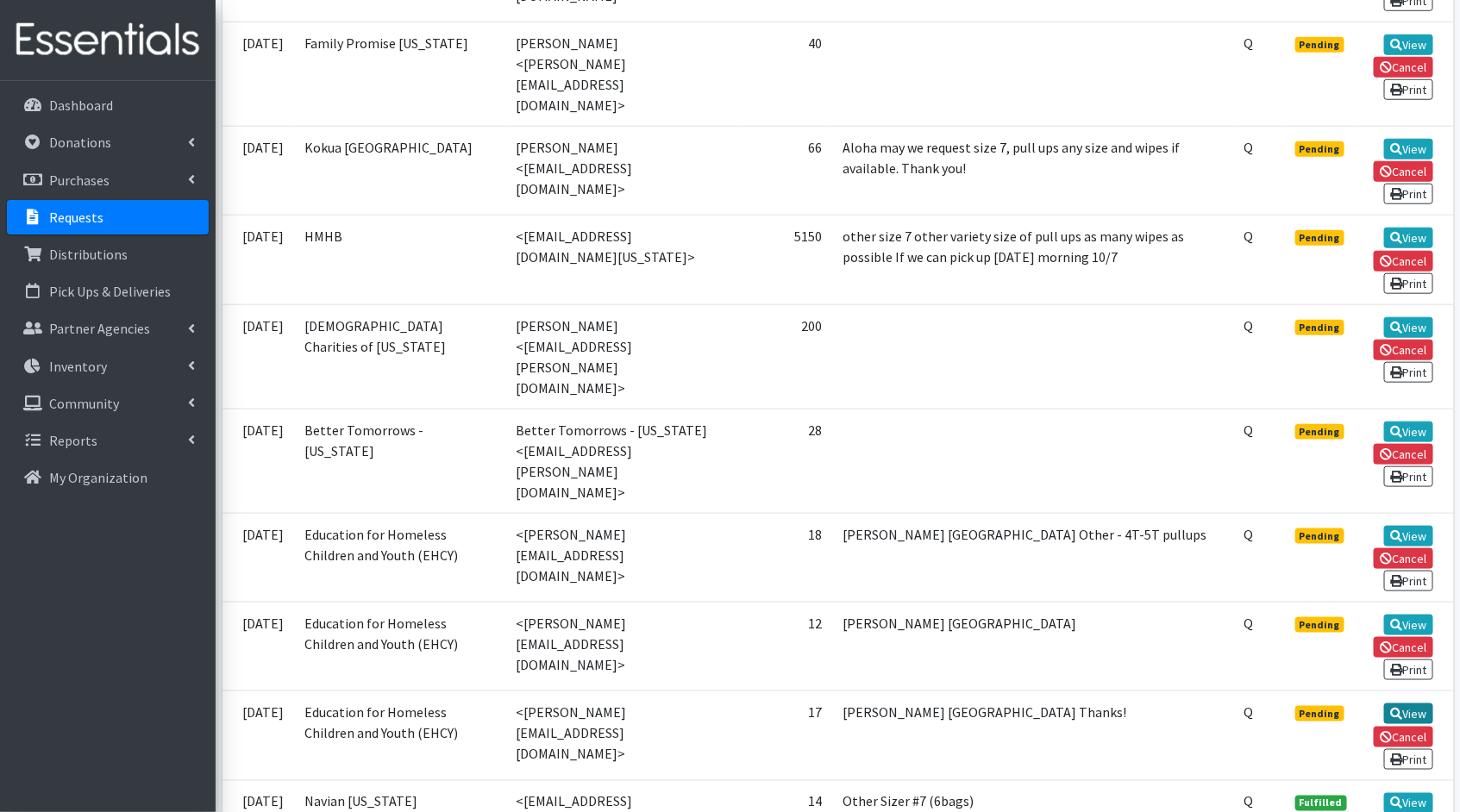
click at [1429, 703] on link "View" at bounding box center [1409, 713] width 49 height 21
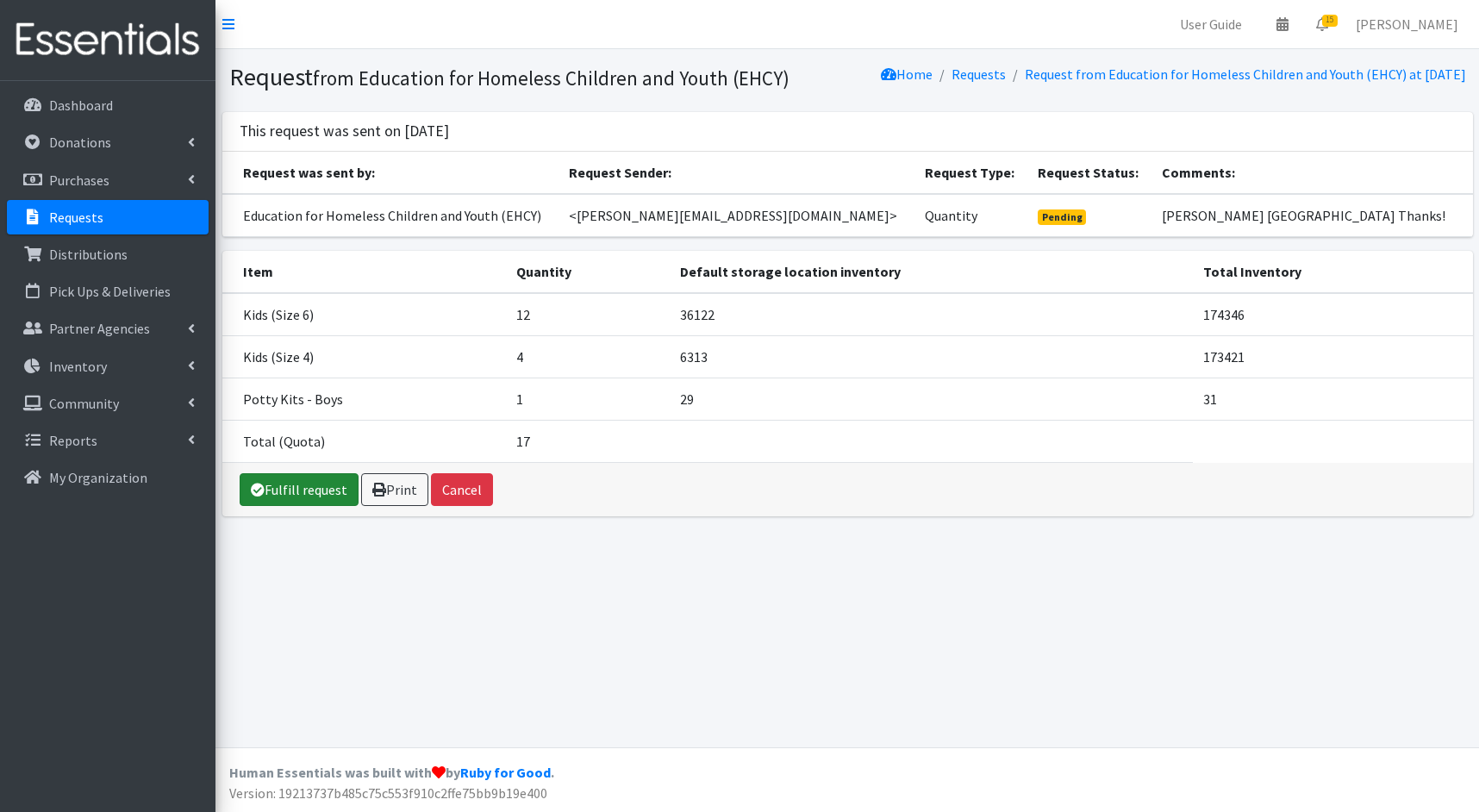
click at [261, 506] on link "Fulfill request" at bounding box center [299, 489] width 119 height 33
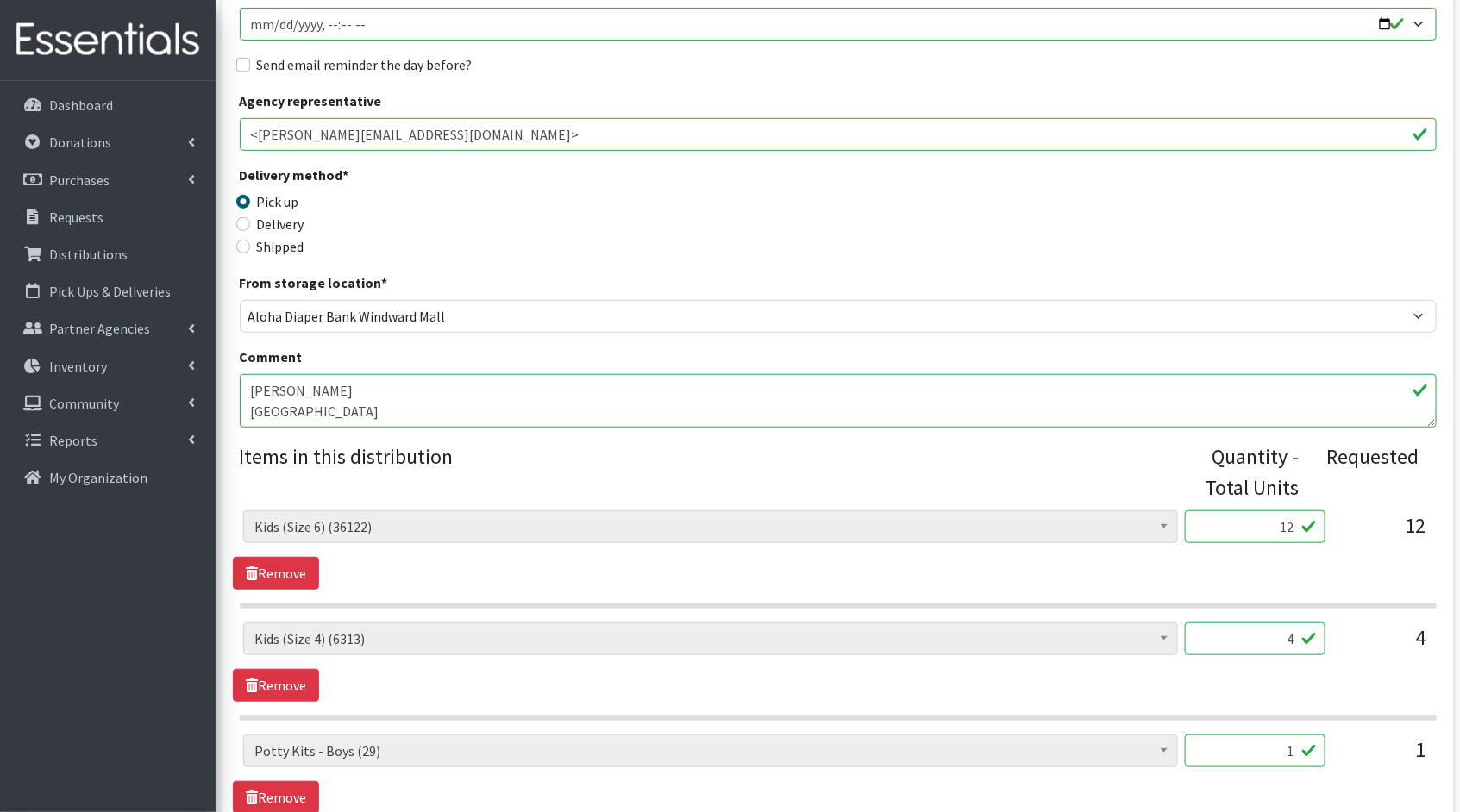
scroll to position [533, 0]
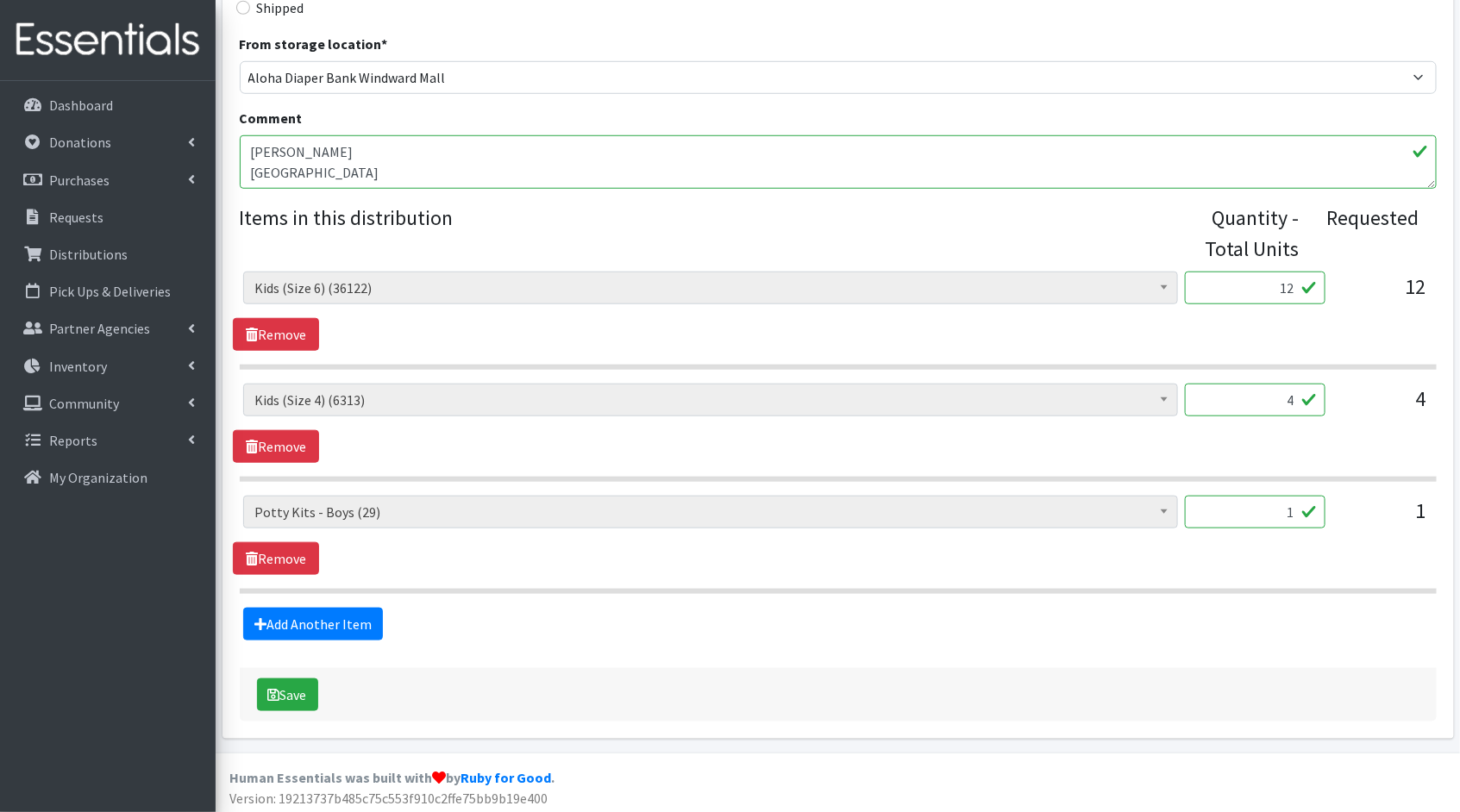
drag, startPoint x: 1294, startPoint y: 290, endPoint x: 1265, endPoint y: 285, distance: 29.4
click at [1266, 285] on input "12" at bounding box center [1255, 287] width 140 height 33
type input "300"
drag, startPoint x: 1297, startPoint y: 404, endPoint x: 1246, endPoint y: 393, distance: 52.2
click at [1246, 393] on input "4" at bounding box center [1255, 400] width 140 height 33
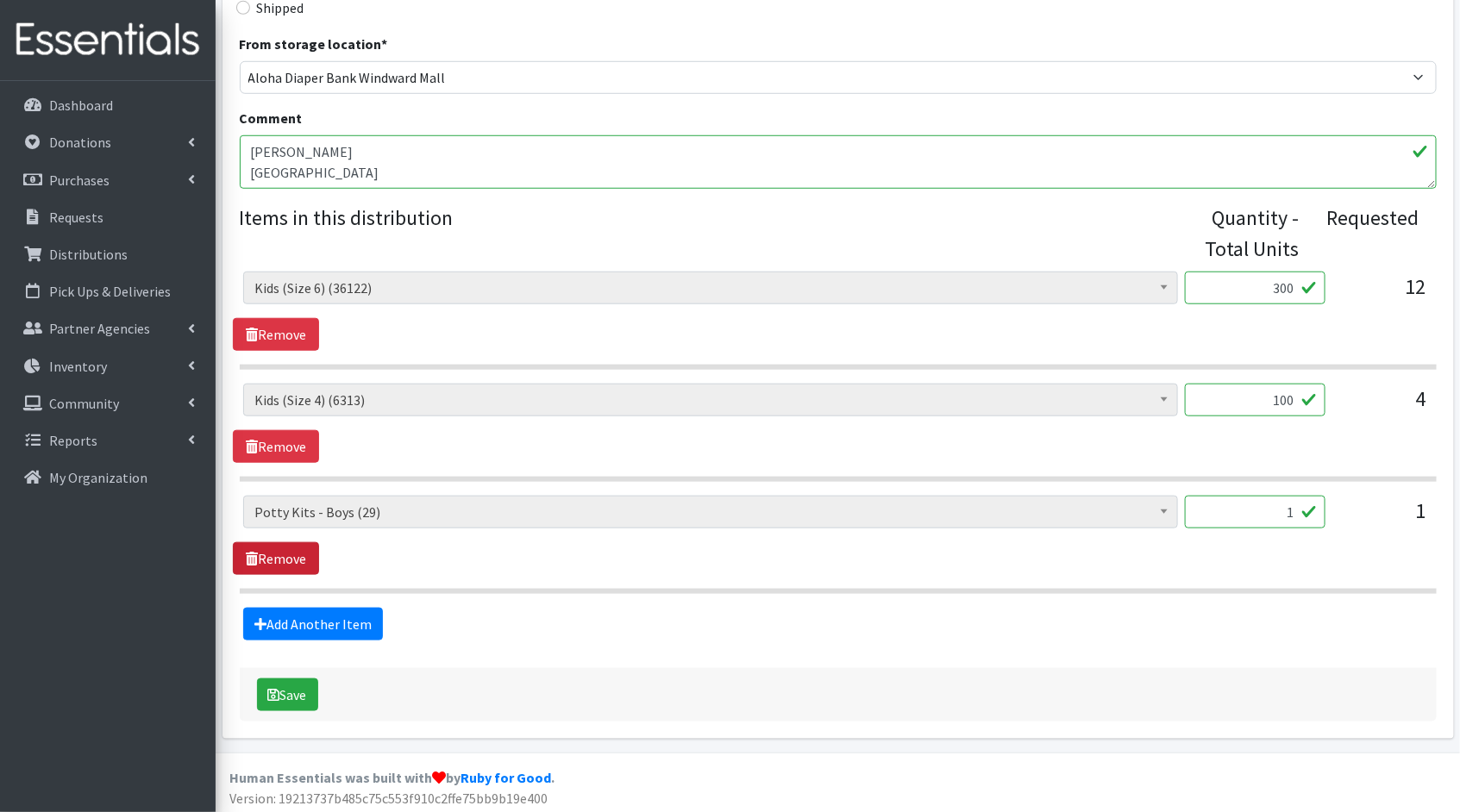
type input "100"
click at [294, 561] on link "Remove" at bounding box center [275, 558] width 86 height 33
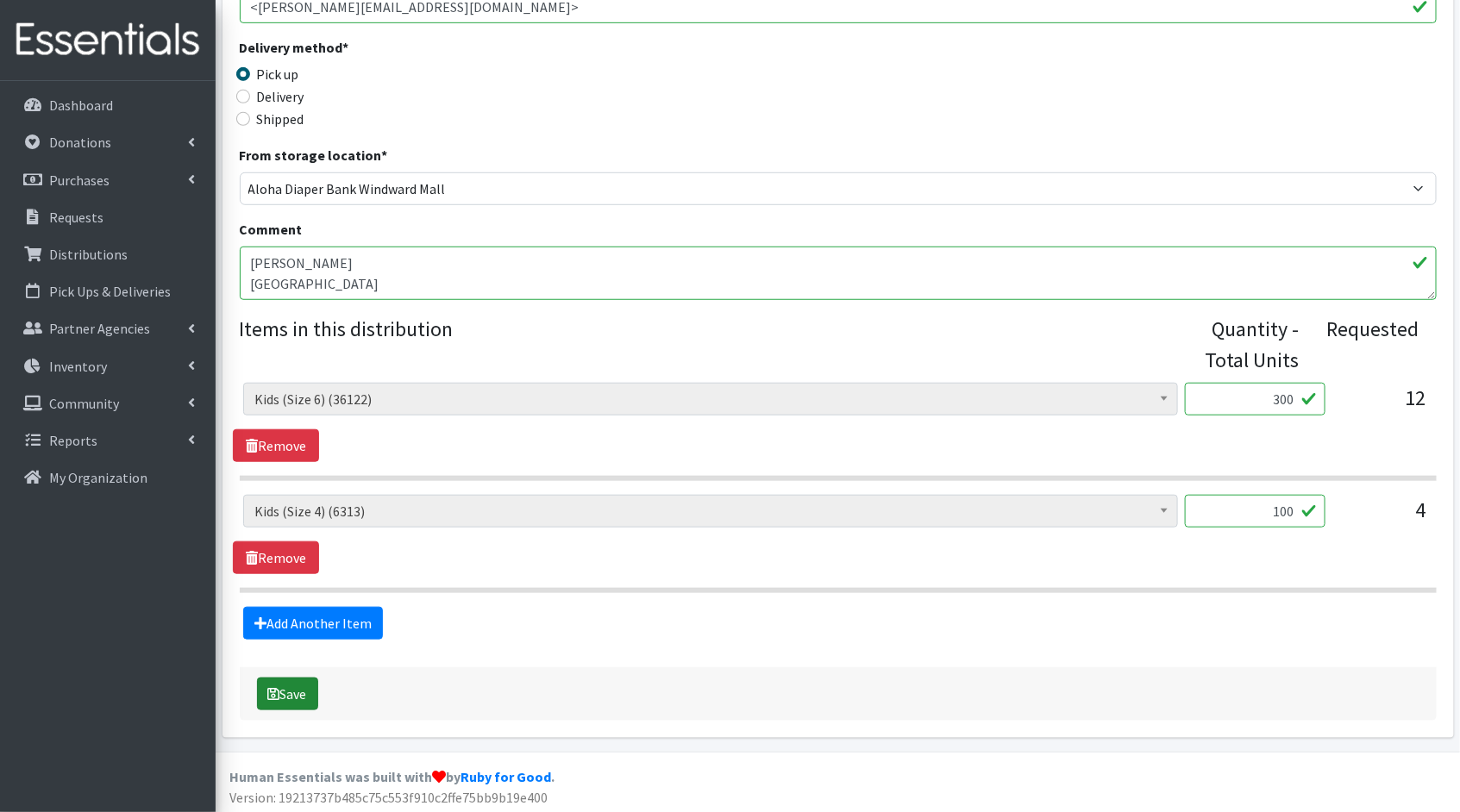
click at [263, 690] on button "Save" at bounding box center [287, 694] width 61 height 33
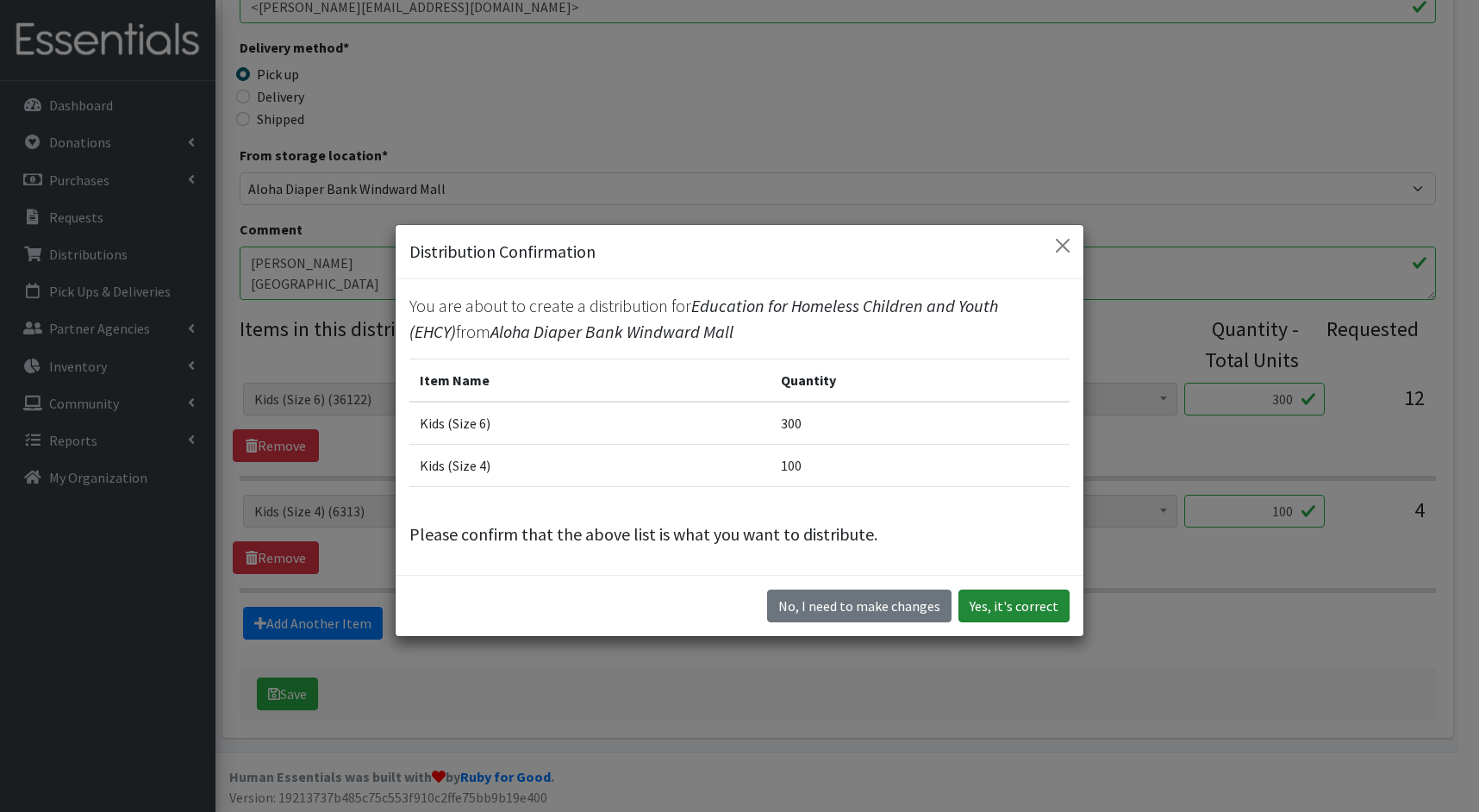
click at [1033, 593] on button "Yes, it's correct" at bounding box center [1013, 606] width 111 height 33
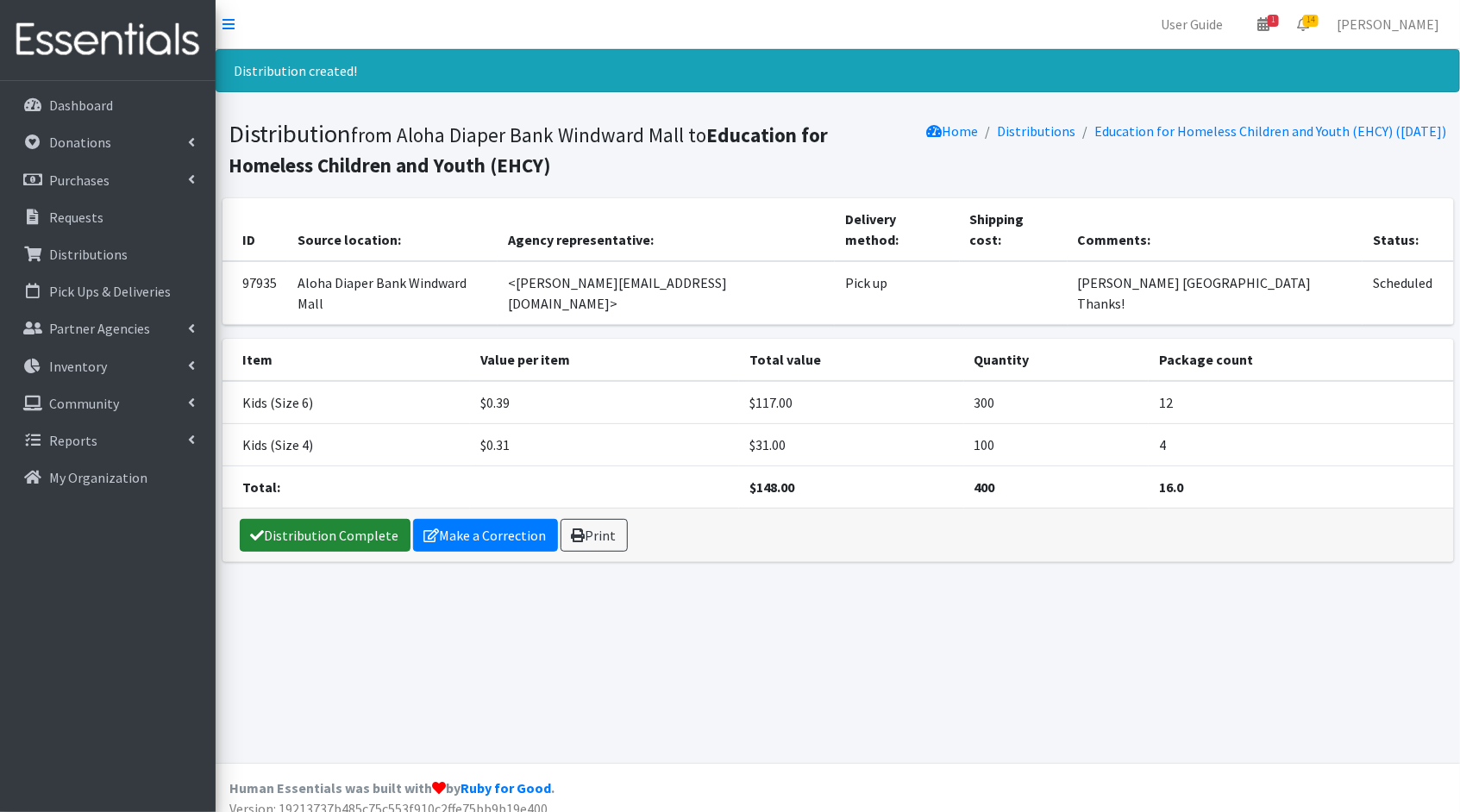
click at [346, 519] on link "Distribution Complete" at bounding box center [325, 535] width 171 height 33
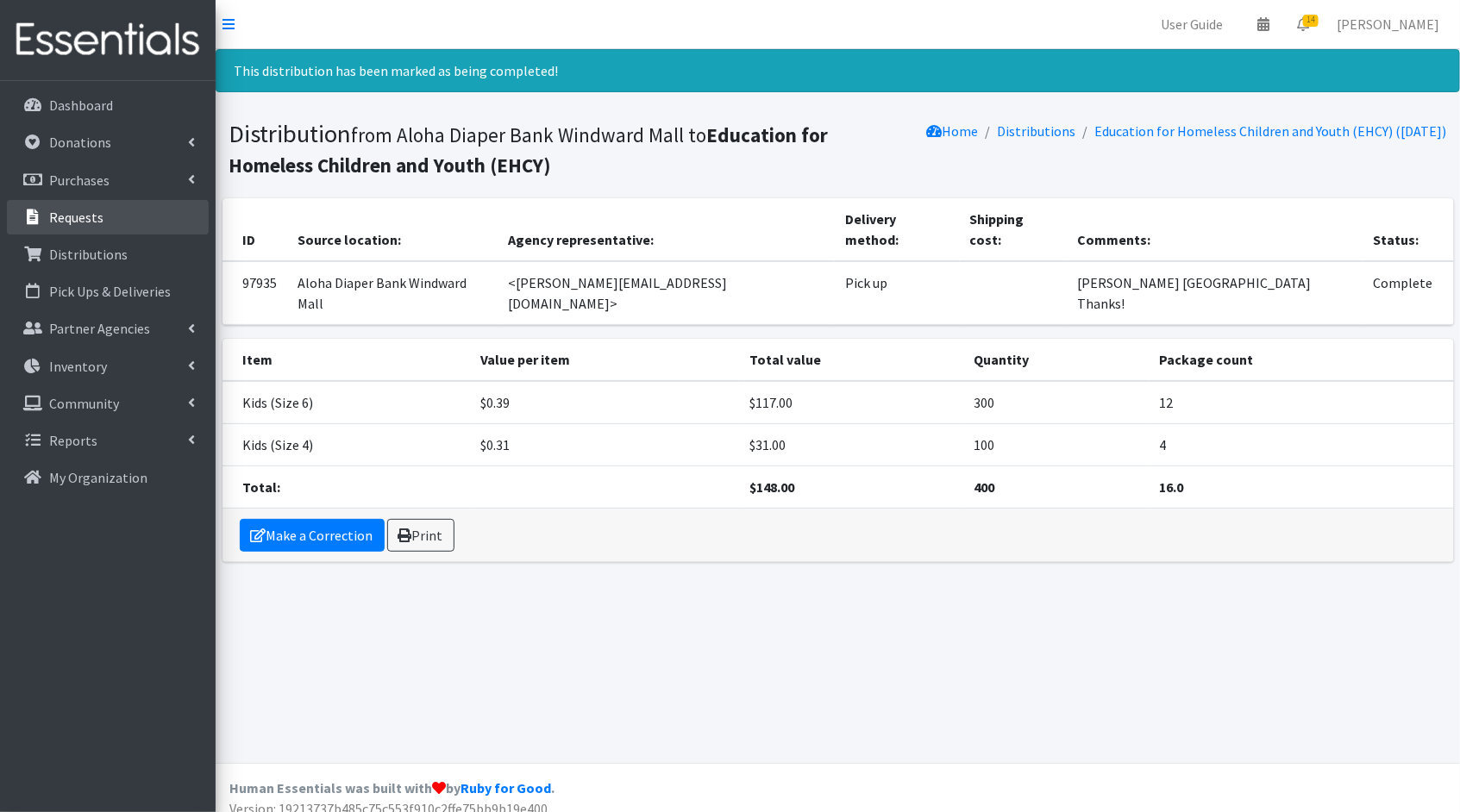
click at [58, 215] on p "Requests" at bounding box center [76, 216] width 54 height 17
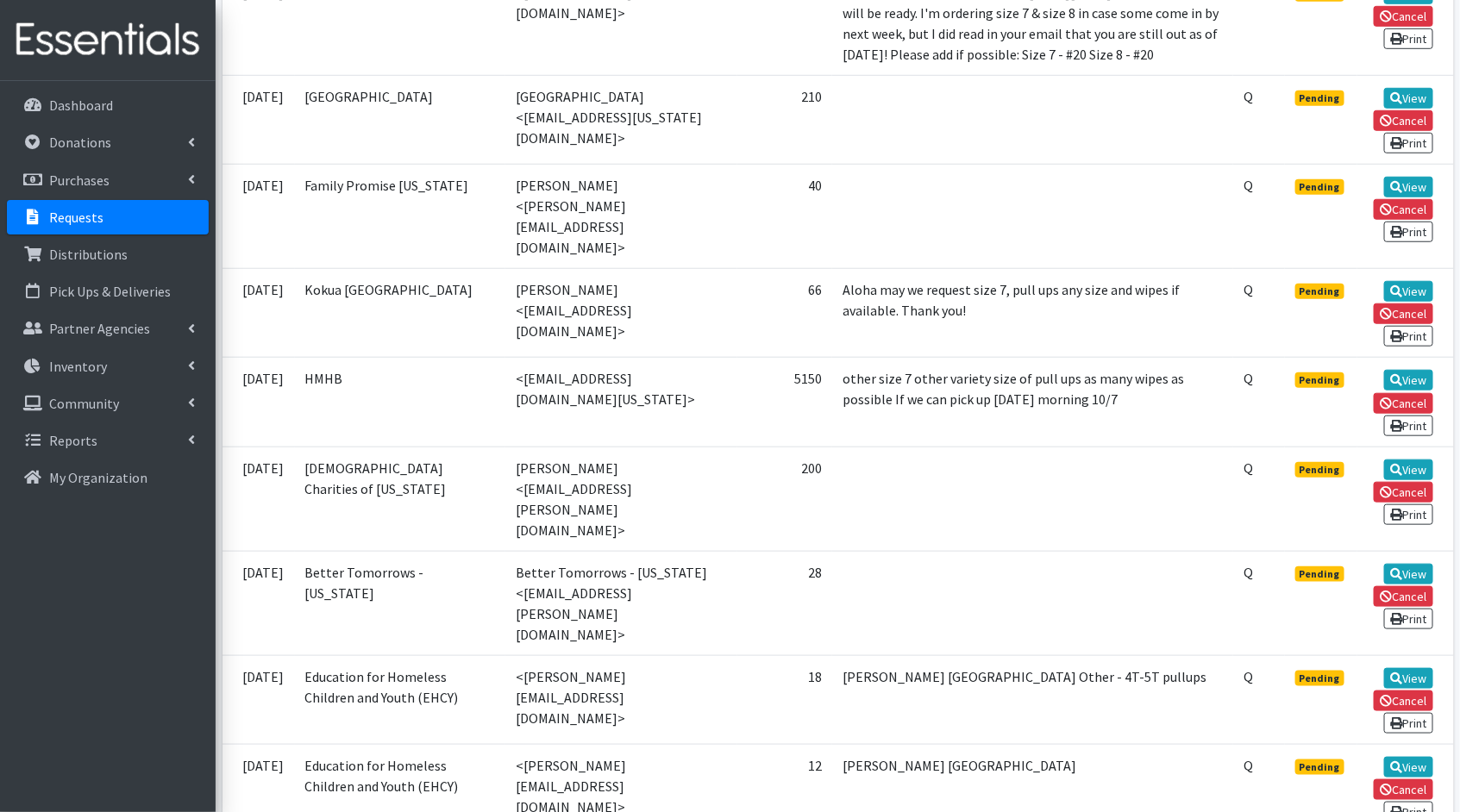
scroll to position [614, 0]
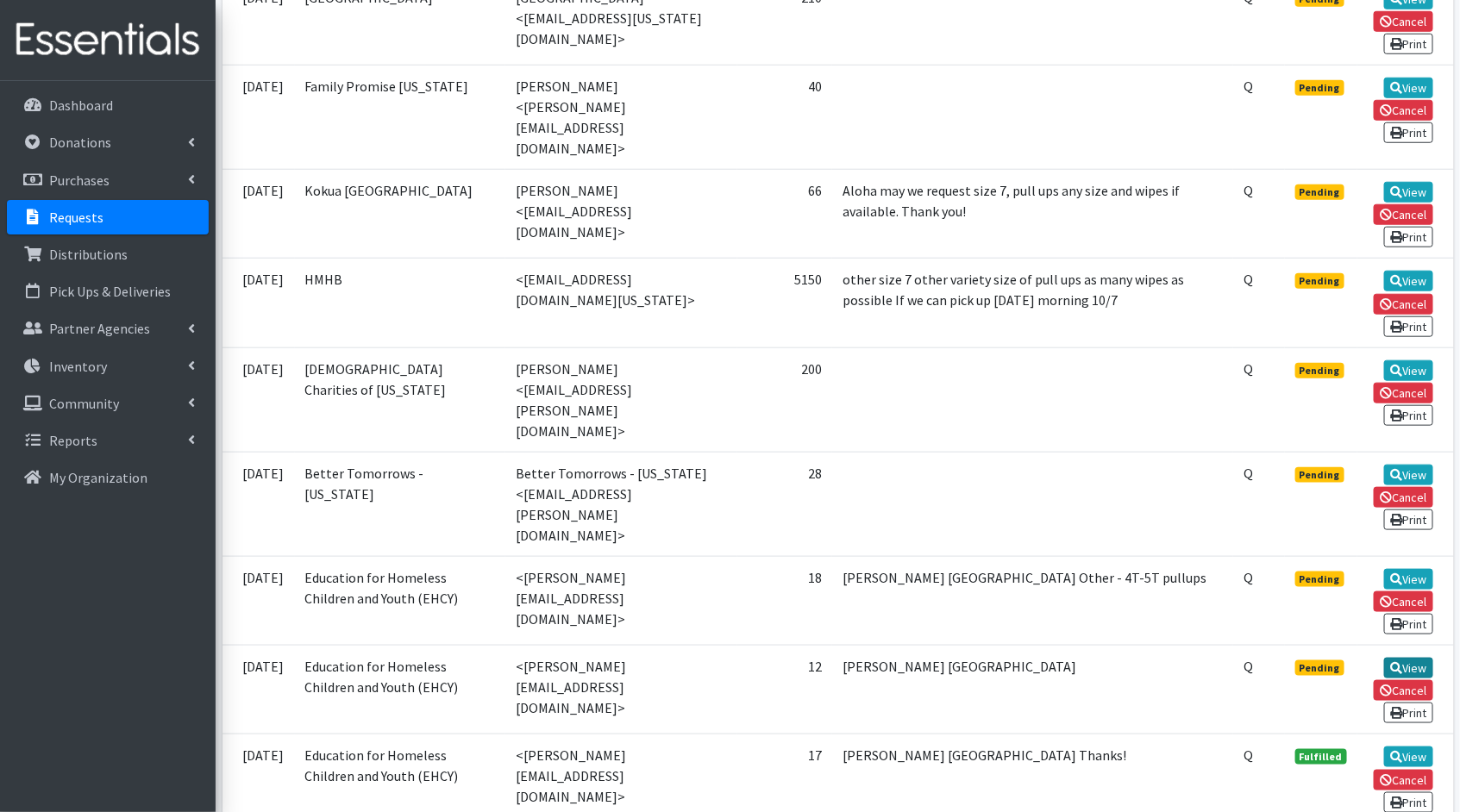
click at [1403, 658] on link "View" at bounding box center [1409, 668] width 49 height 21
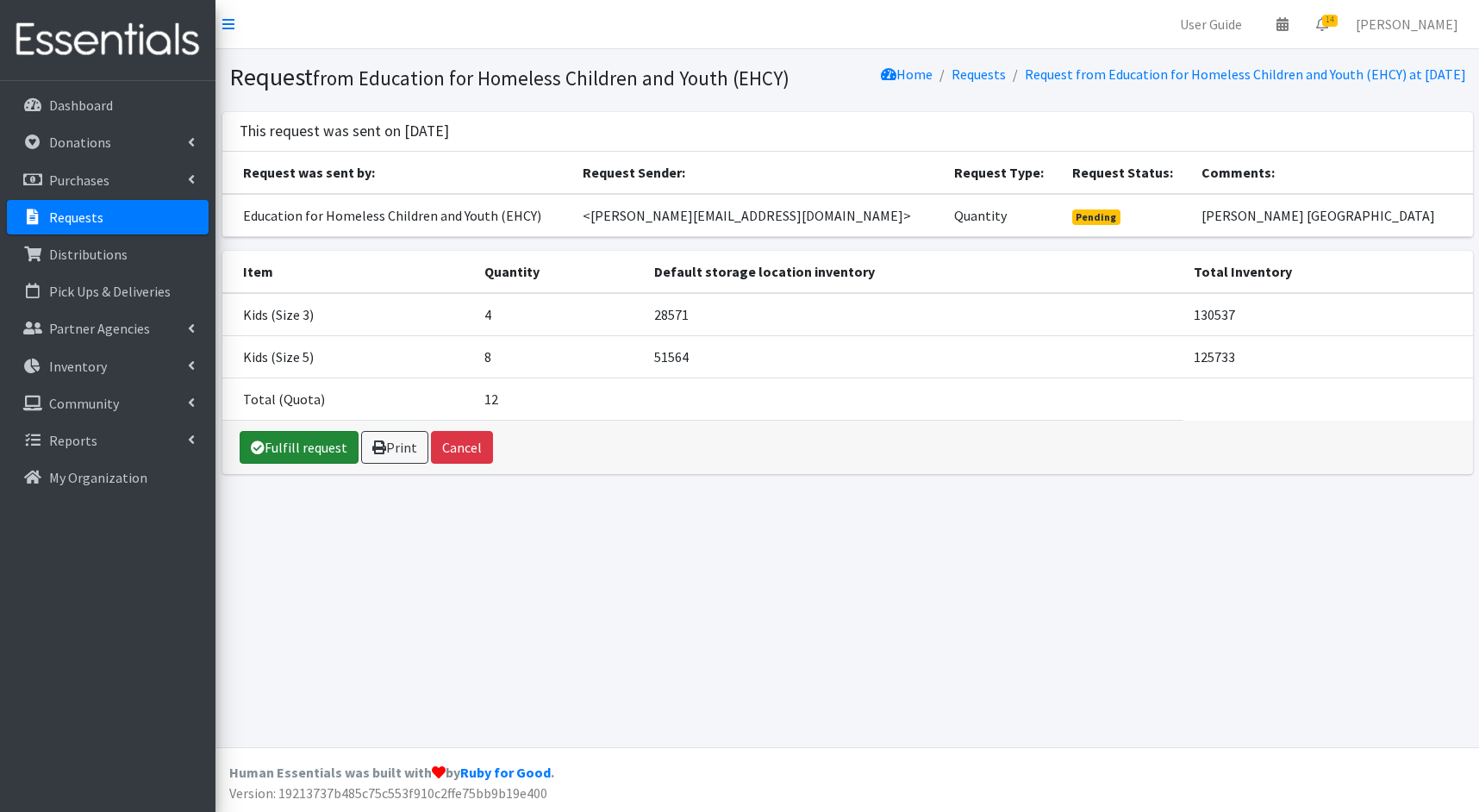
click at [302, 464] on link "Fulfill request" at bounding box center [299, 447] width 119 height 33
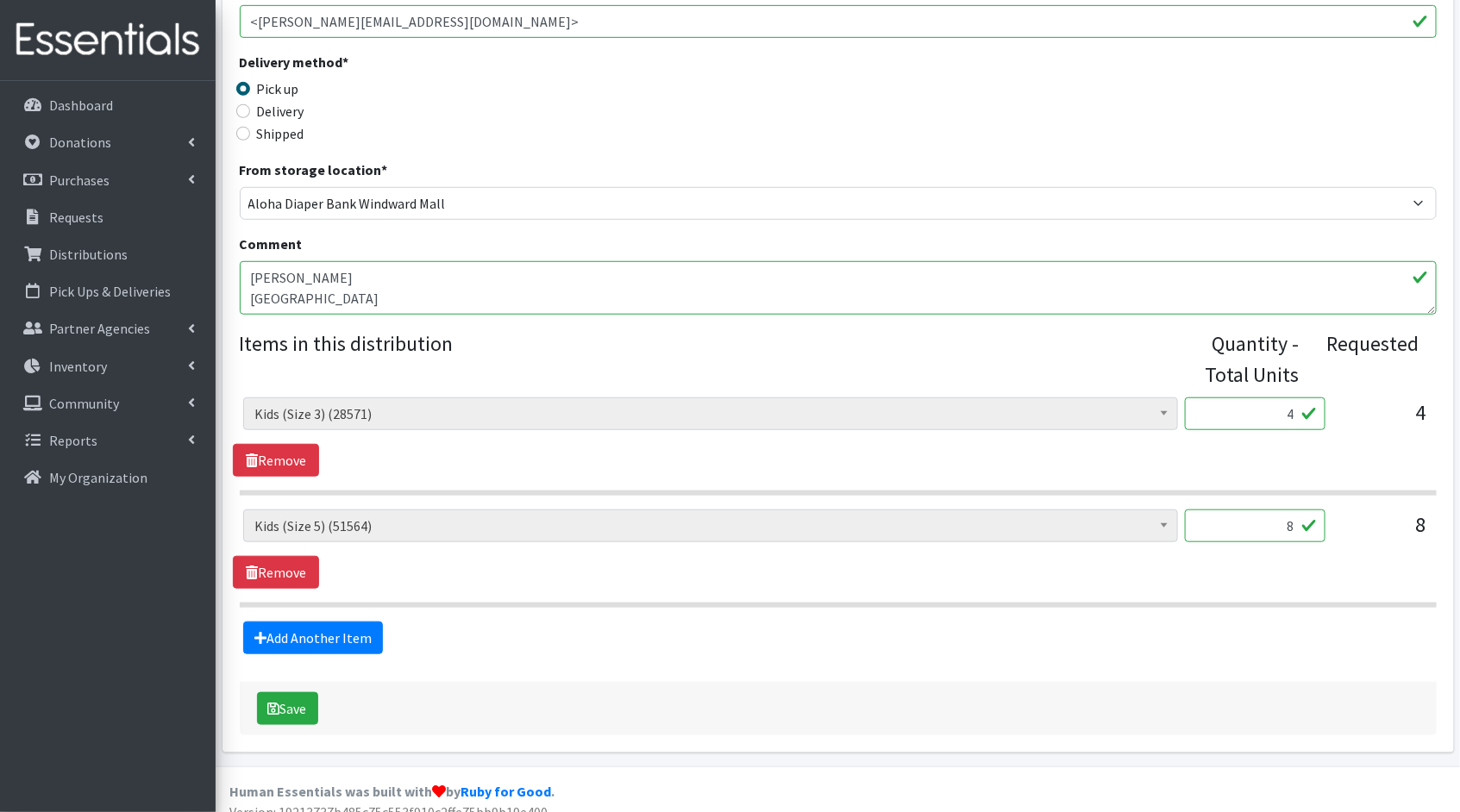
scroll to position [413, 0]
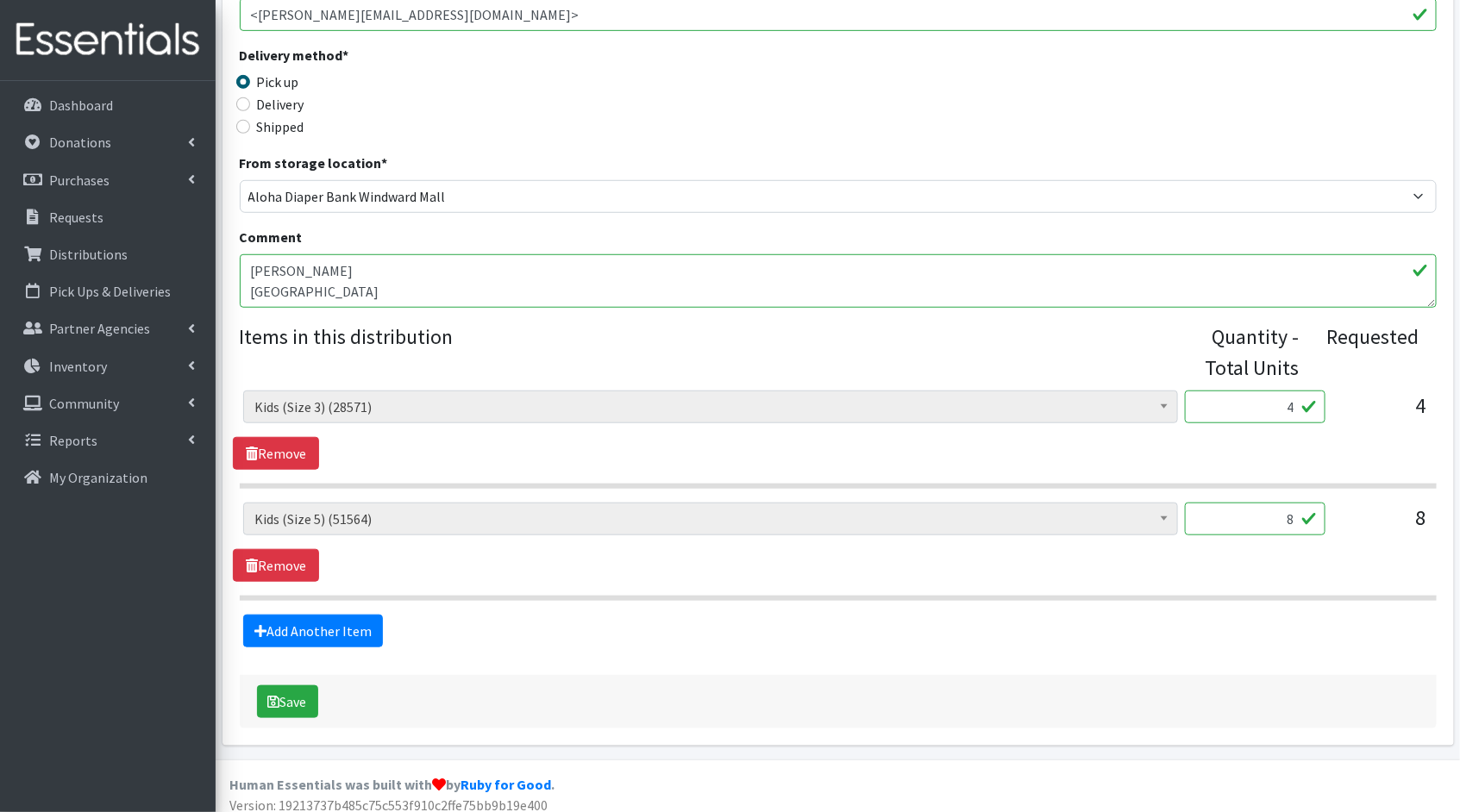
drag, startPoint x: 1295, startPoint y: 400, endPoint x: 1246, endPoint y: 400, distance: 49.0
click at [1246, 400] on input "4" at bounding box center [1255, 406] width 140 height 33
type input "100"
drag, startPoint x: 1293, startPoint y: 519, endPoint x: 1242, endPoint y: 519, distance: 51.0
click at [1242, 519] on input "8" at bounding box center [1255, 518] width 140 height 33
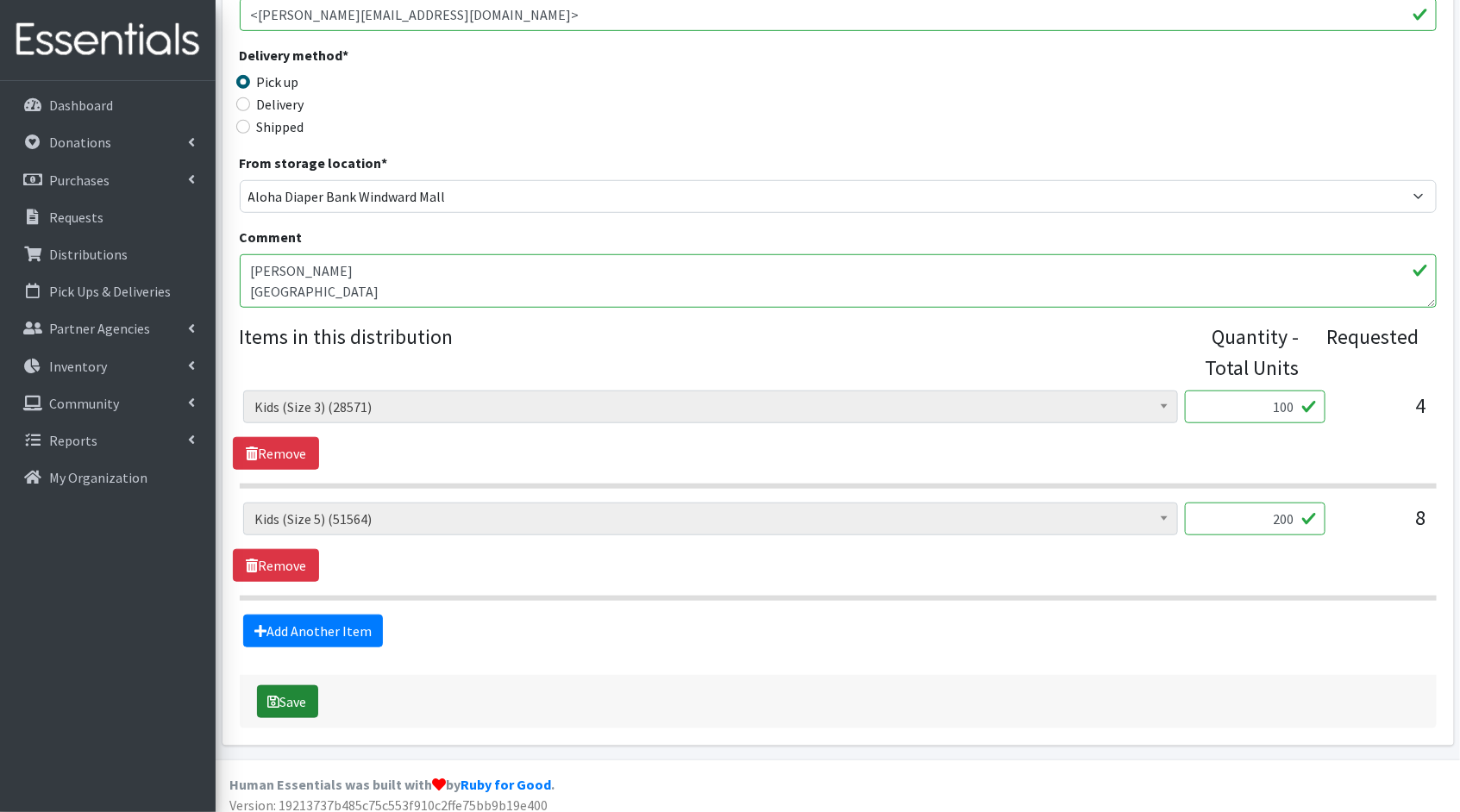
type input "200"
click at [300, 686] on button "Save" at bounding box center [287, 701] width 61 height 33
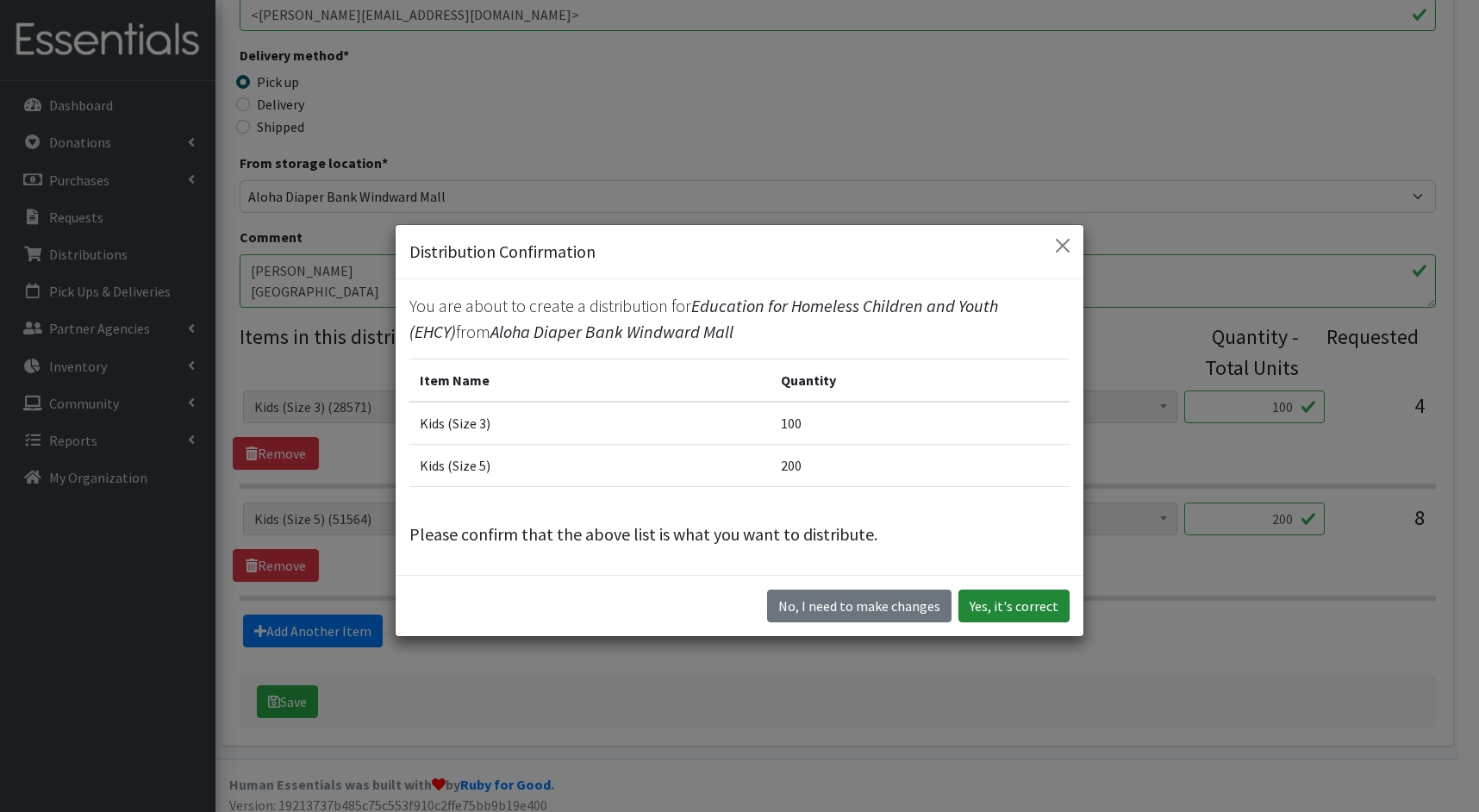
click at [1029, 606] on button "Yes, it's correct" at bounding box center [1013, 606] width 111 height 33
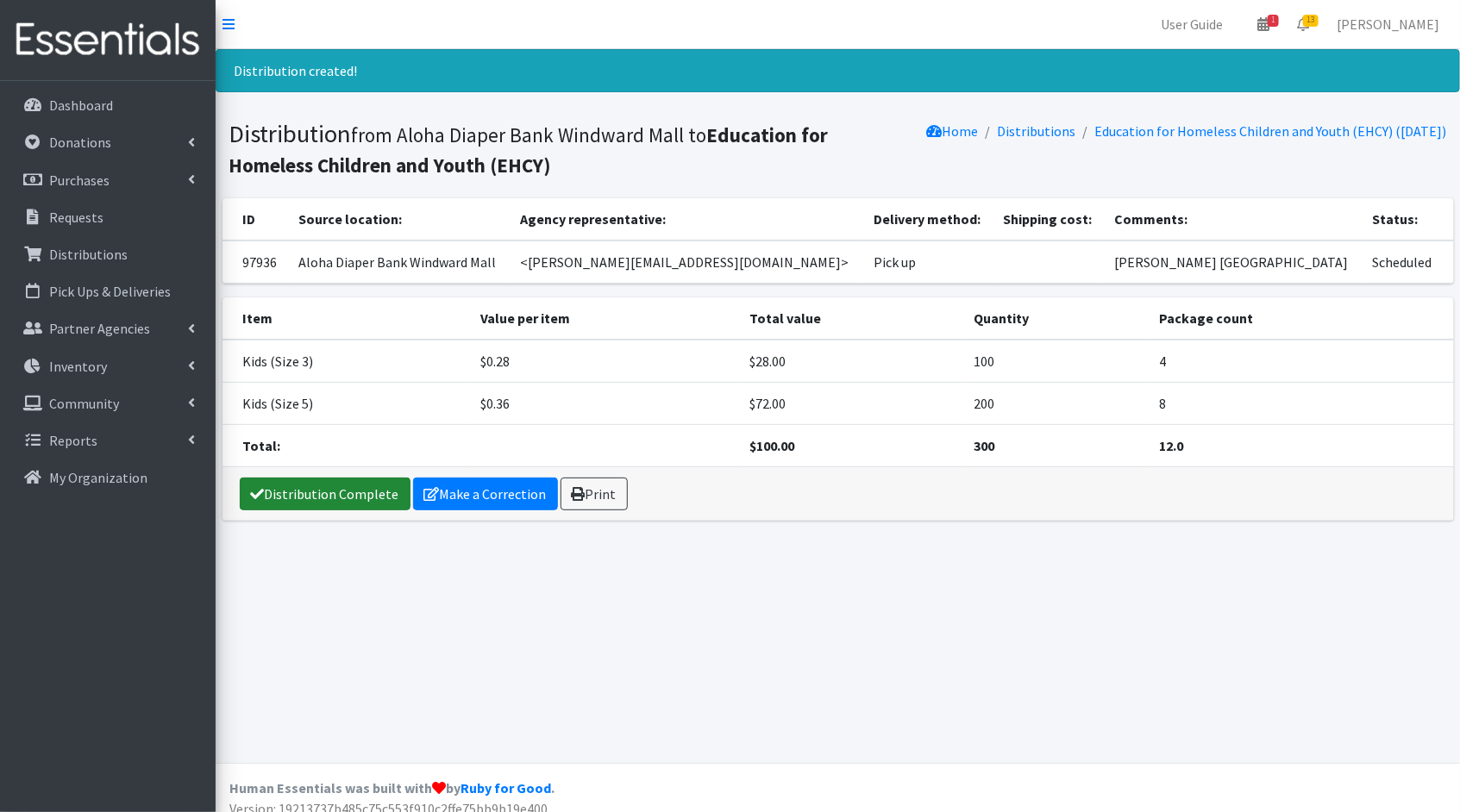
click at [381, 494] on link "Distribution Complete" at bounding box center [325, 493] width 171 height 33
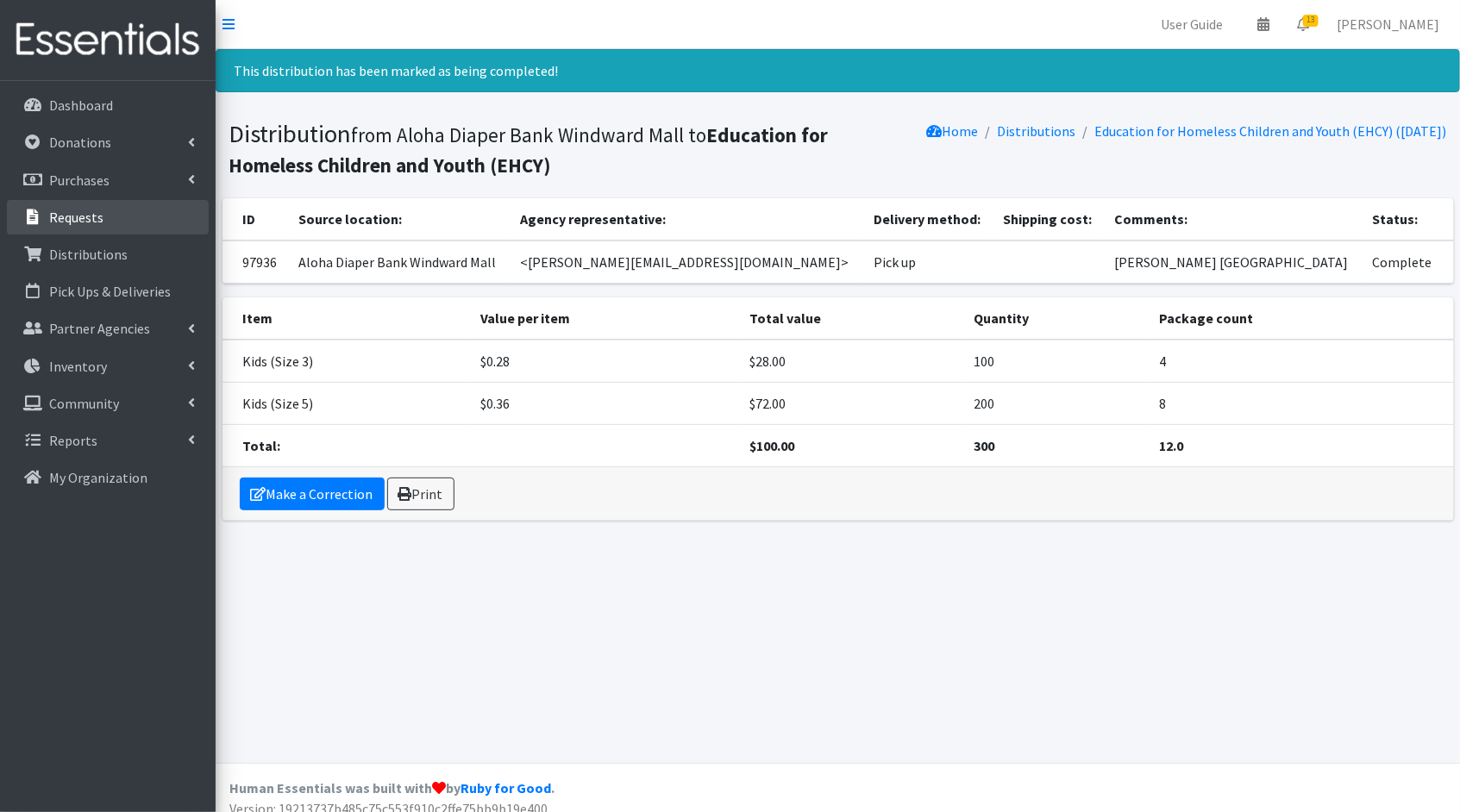
click at [138, 219] on link "Requests" at bounding box center [108, 217] width 201 height 35
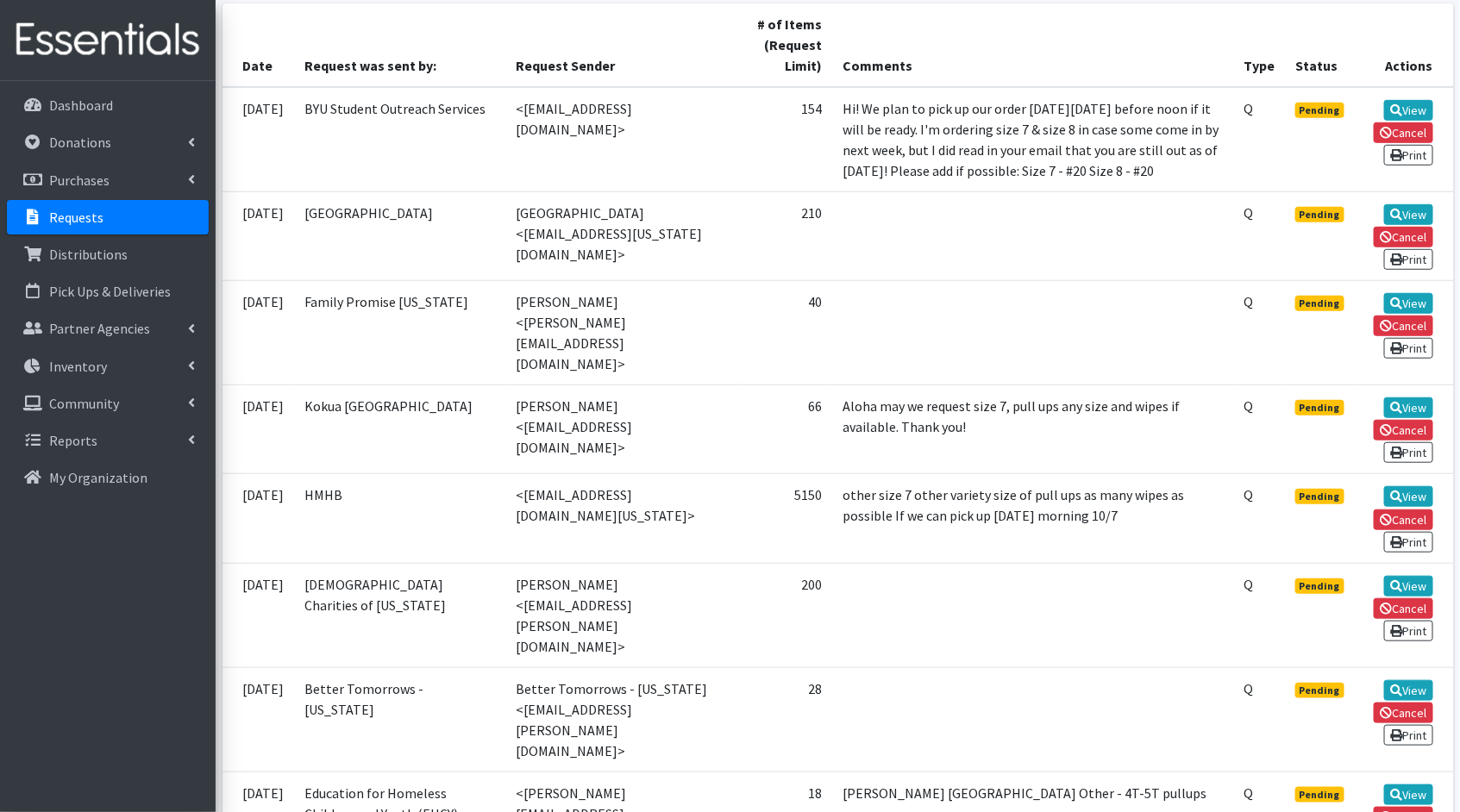
scroll to position [569, 0]
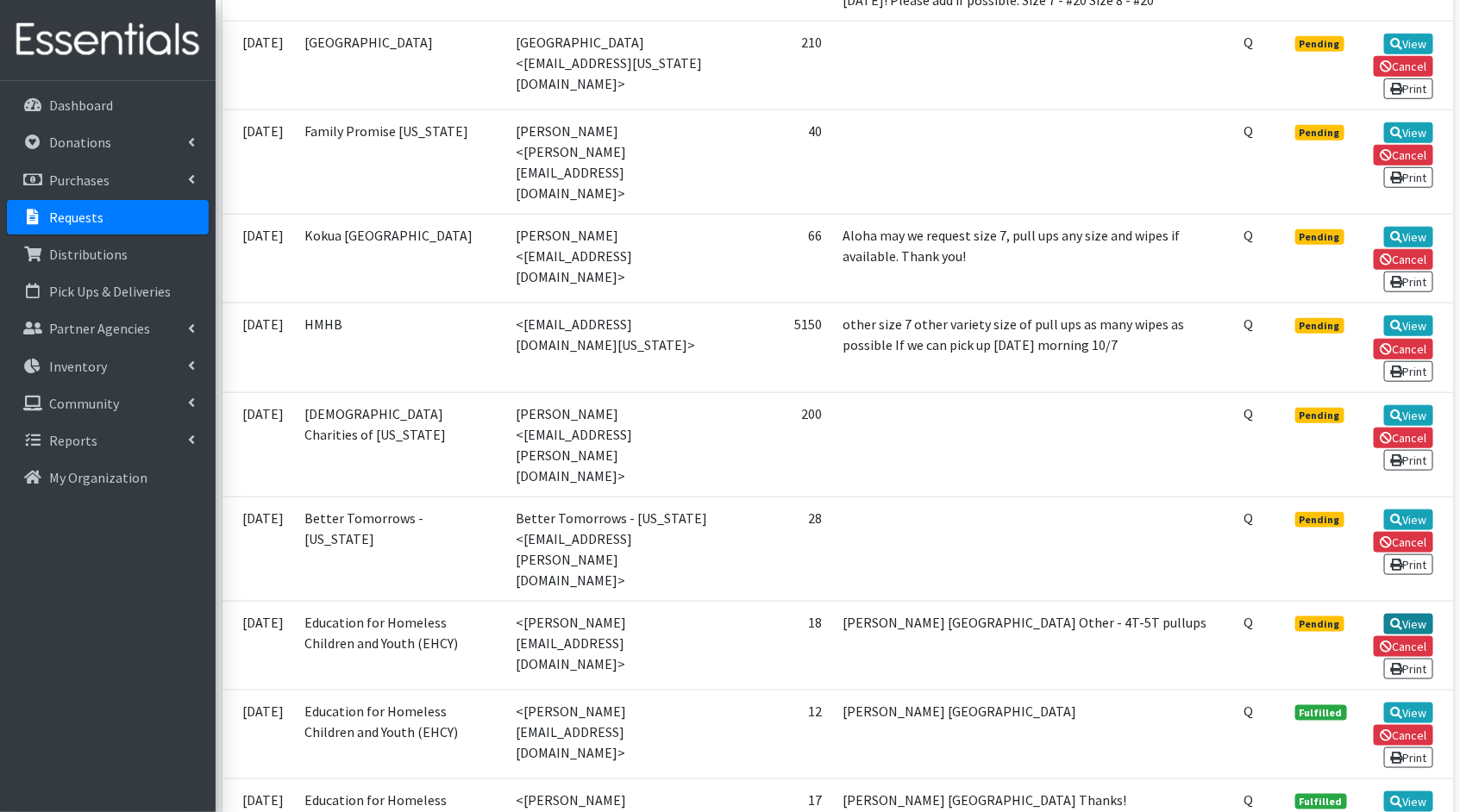
click at [1414, 614] on link "View" at bounding box center [1409, 624] width 49 height 21
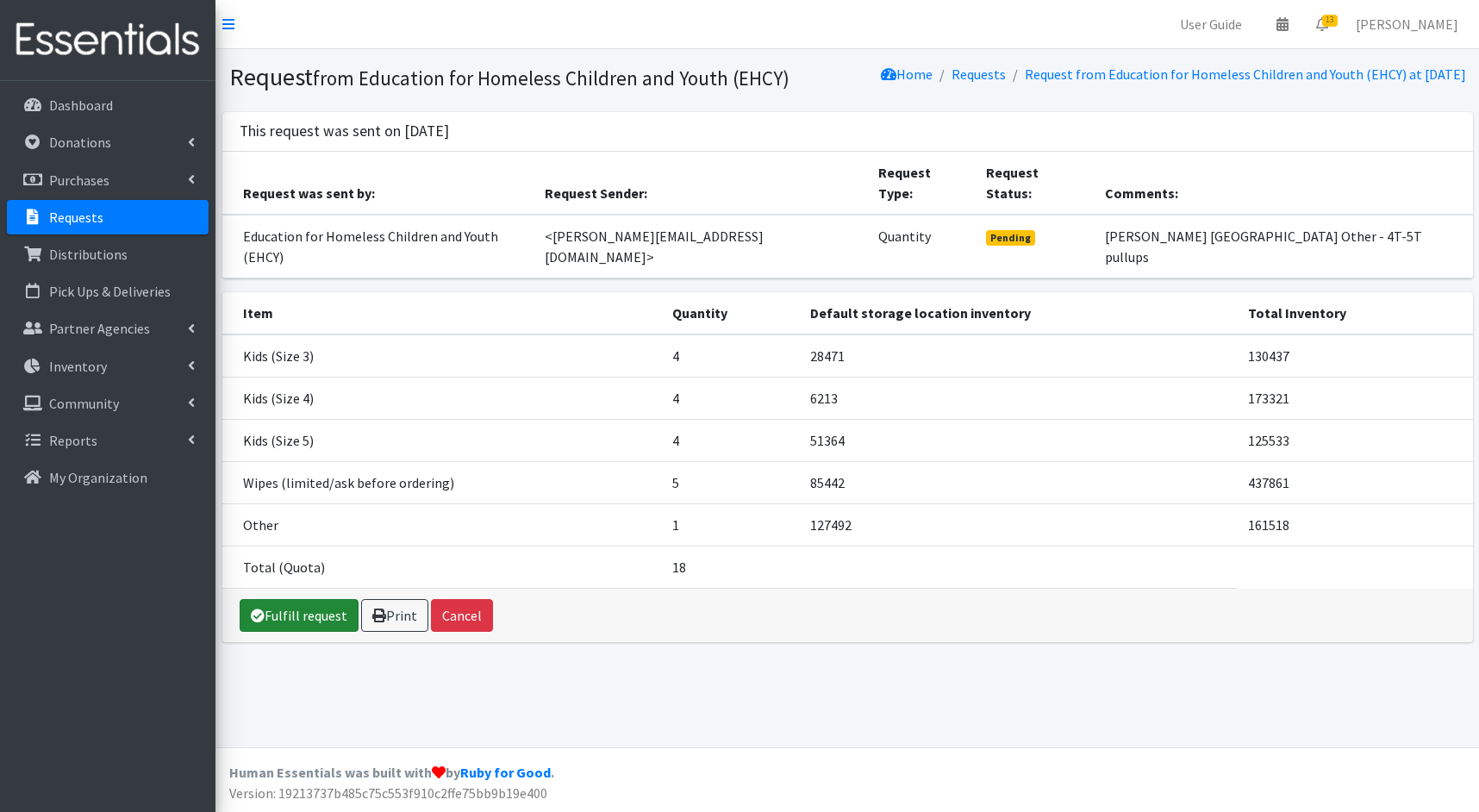
click at [306, 599] on link "Fulfill request" at bounding box center [299, 615] width 119 height 33
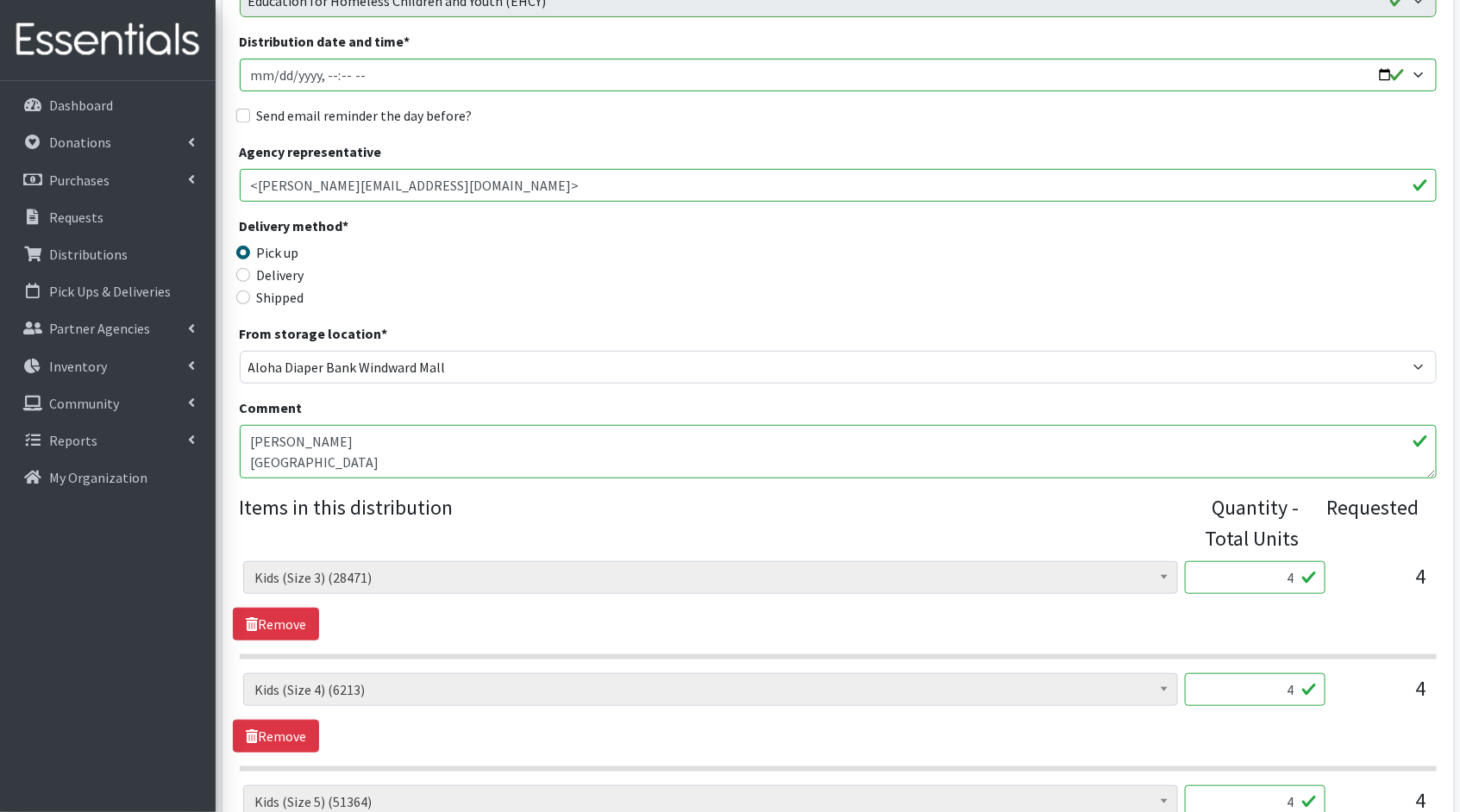
scroll to position [553, 0]
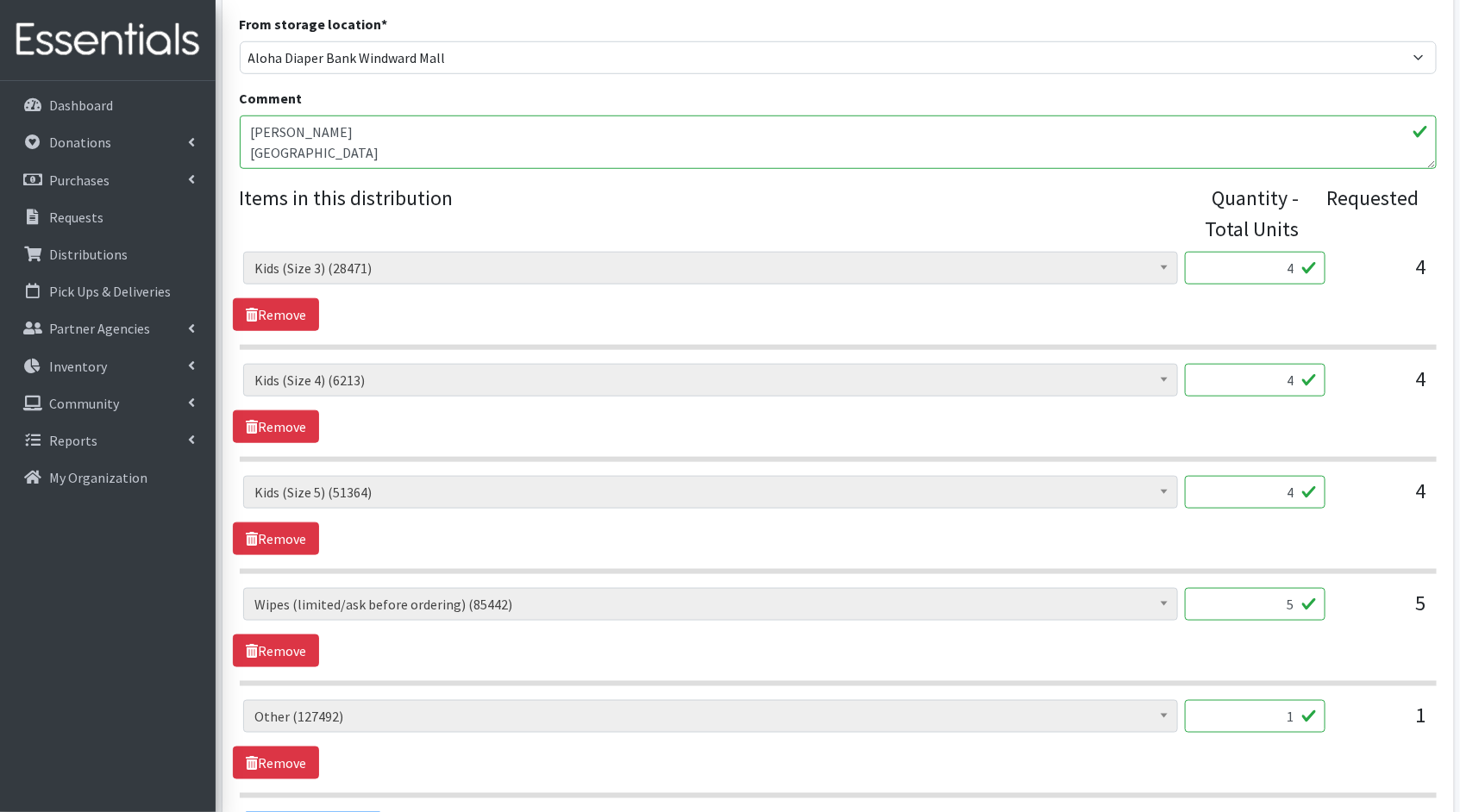
drag, startPoint x: 1297, startPoint y: 274, endPoint x: 1257, endPoint y: 266, distance: 40.8
click at [1257, 266] on input "4" at bounding box center [1255, 267] width 140 height 33
type input "100"
drag, startPoint x: 1293, startPoint y: 379, endPoint x: 1244, endPoint y: 373, distance: 49.4
click at [1246, 373] on input "4" at bounding box center [1255, 380] width 140 height 33
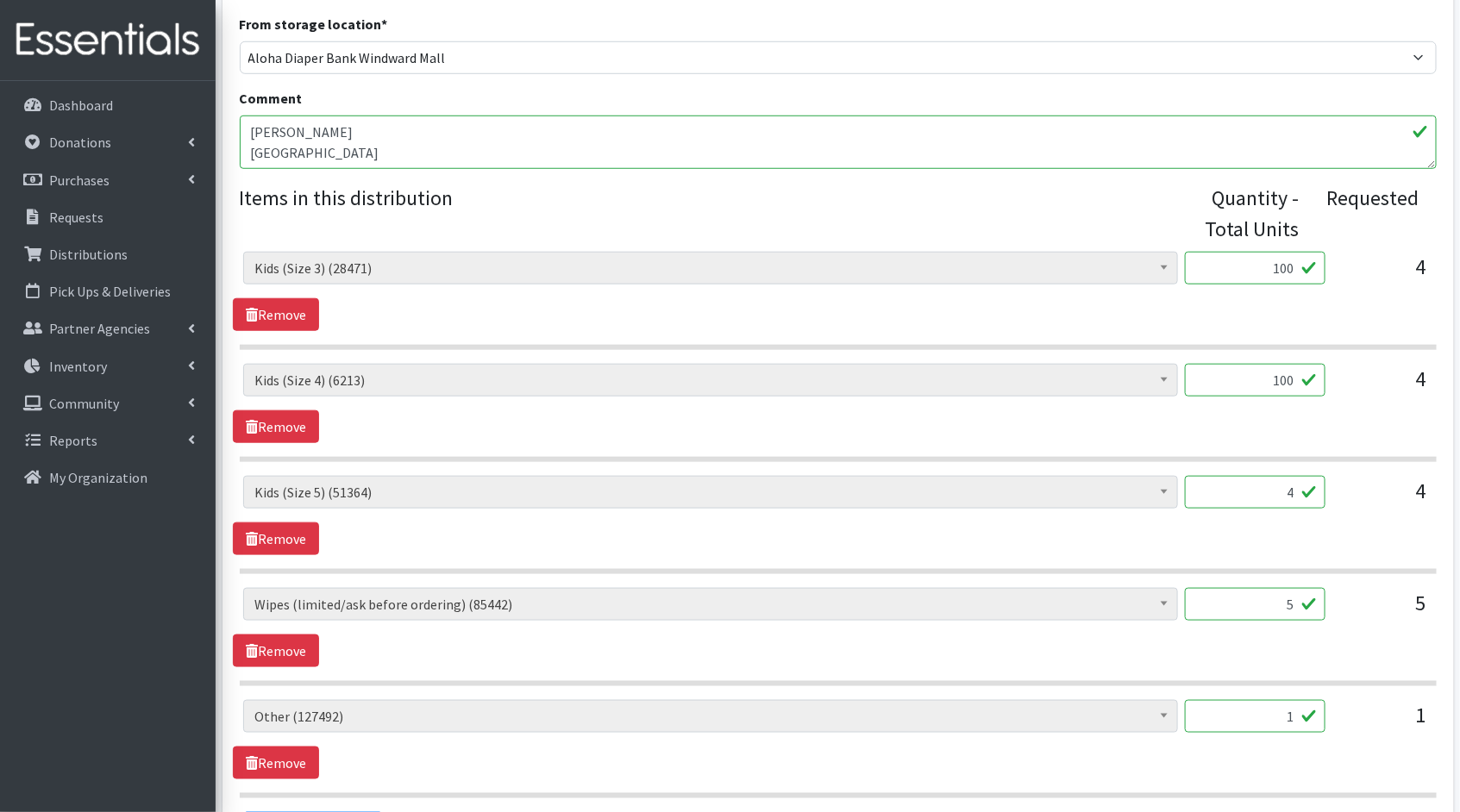
type input "100"
drag, startPoint x: 1297, startPoint y: 494, endPoint x: 1250, endPoint y: 488, distance: 47.4
click at [1252, 488] on input "4" at bounding box center [1255, 491] width 140 height 33
type input "100"
click at [1293, 604] on input "5" at bounding box center [1255, 604] width 140 height 33
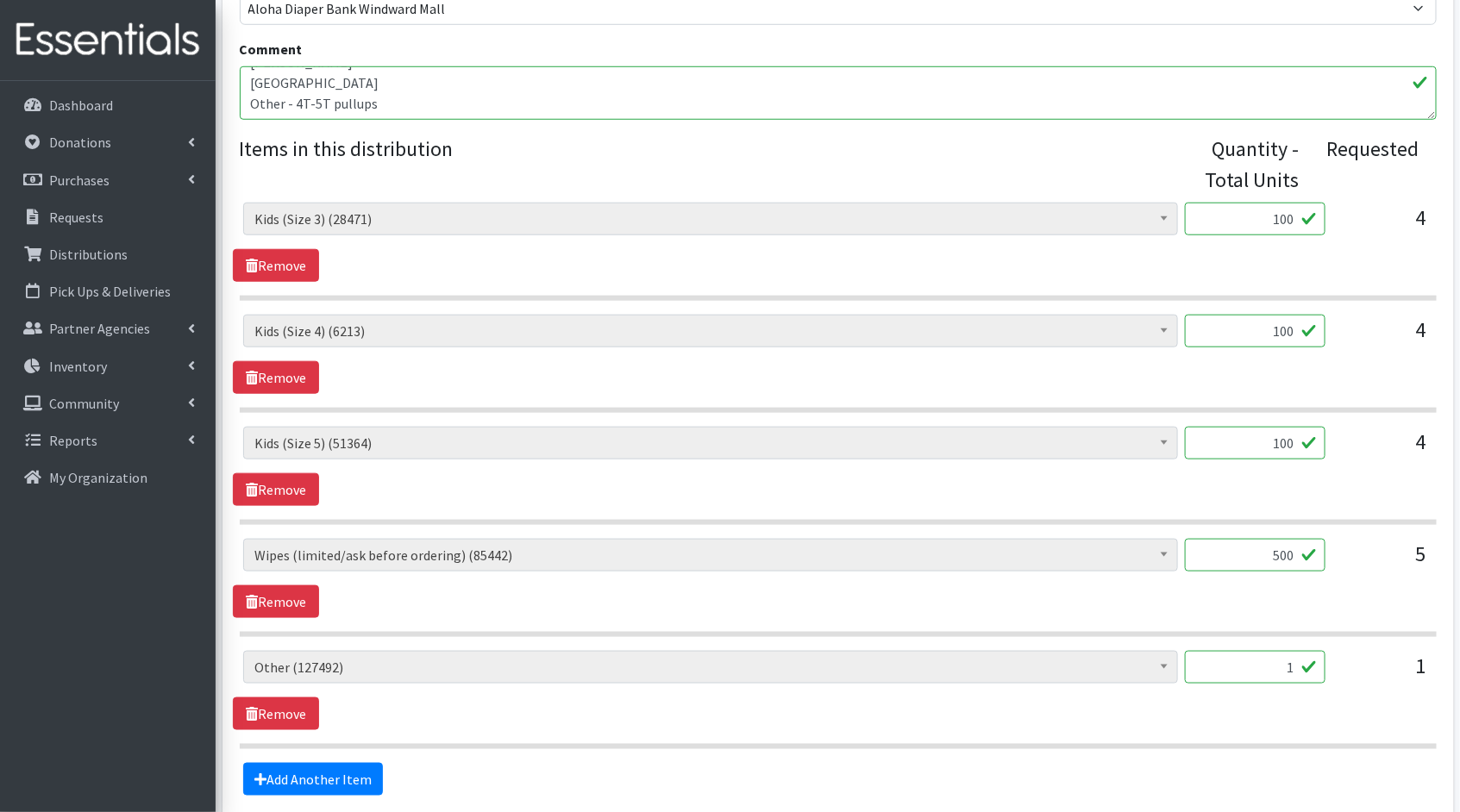
scroll to position [689, 0]
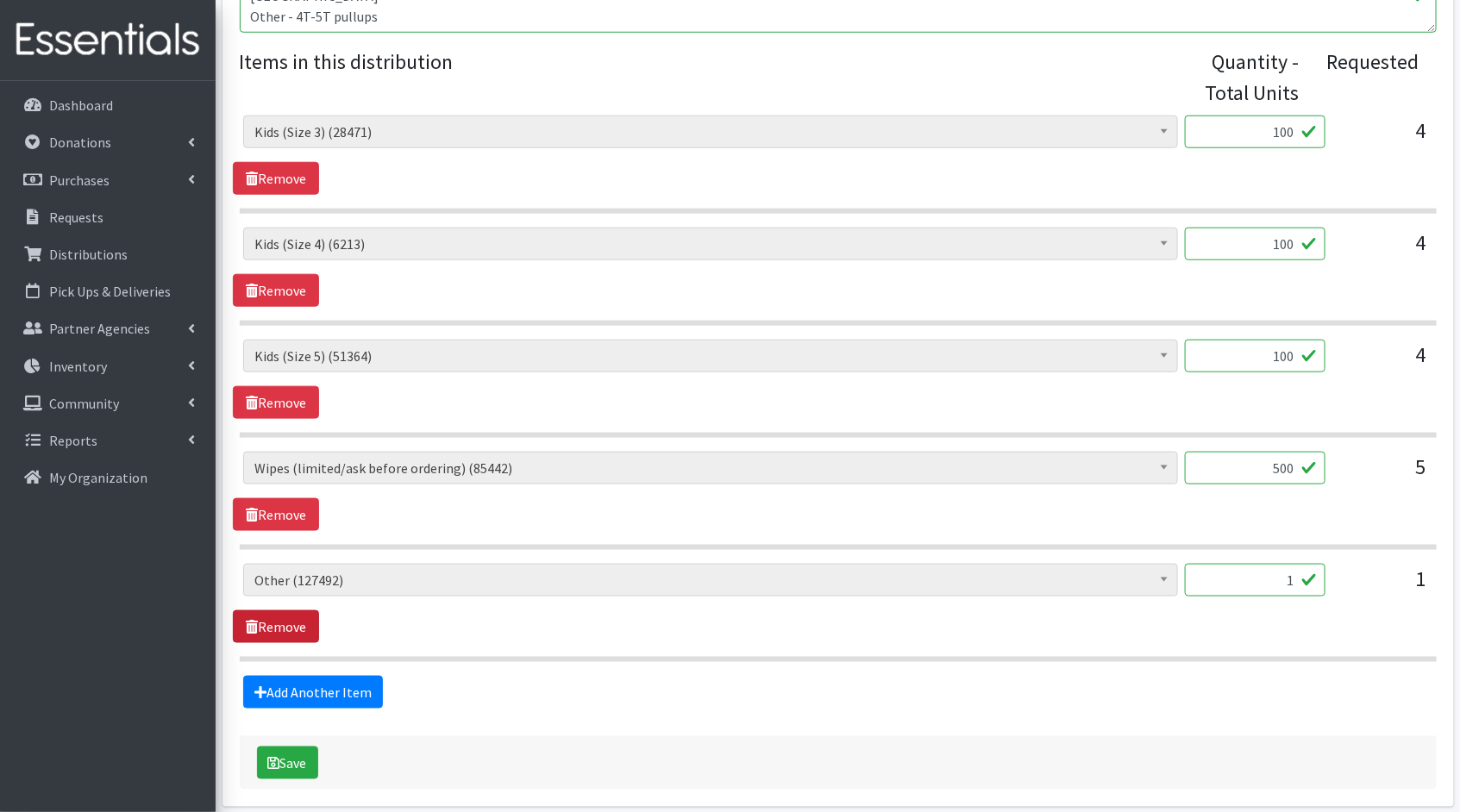
type input "500"
click at [252, 624] on icon at bounding box center [252, 627] width 12 height 14
click at [275, 618] on link "Remove" at bounding box center [275, 627] width 86 height 33
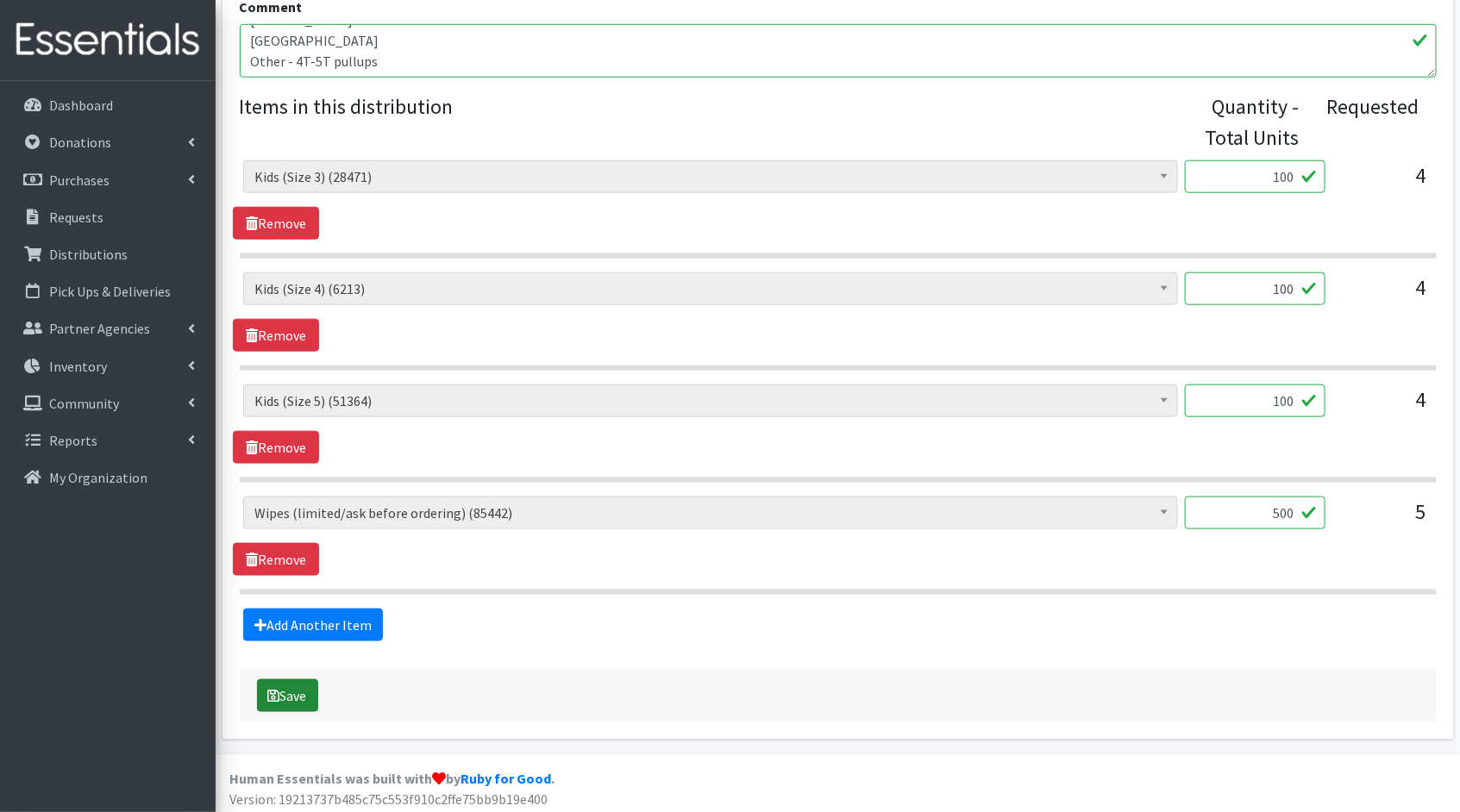
click at [269, 693] on icon "submit" at bounding box center [274, 696] width 12 height 14
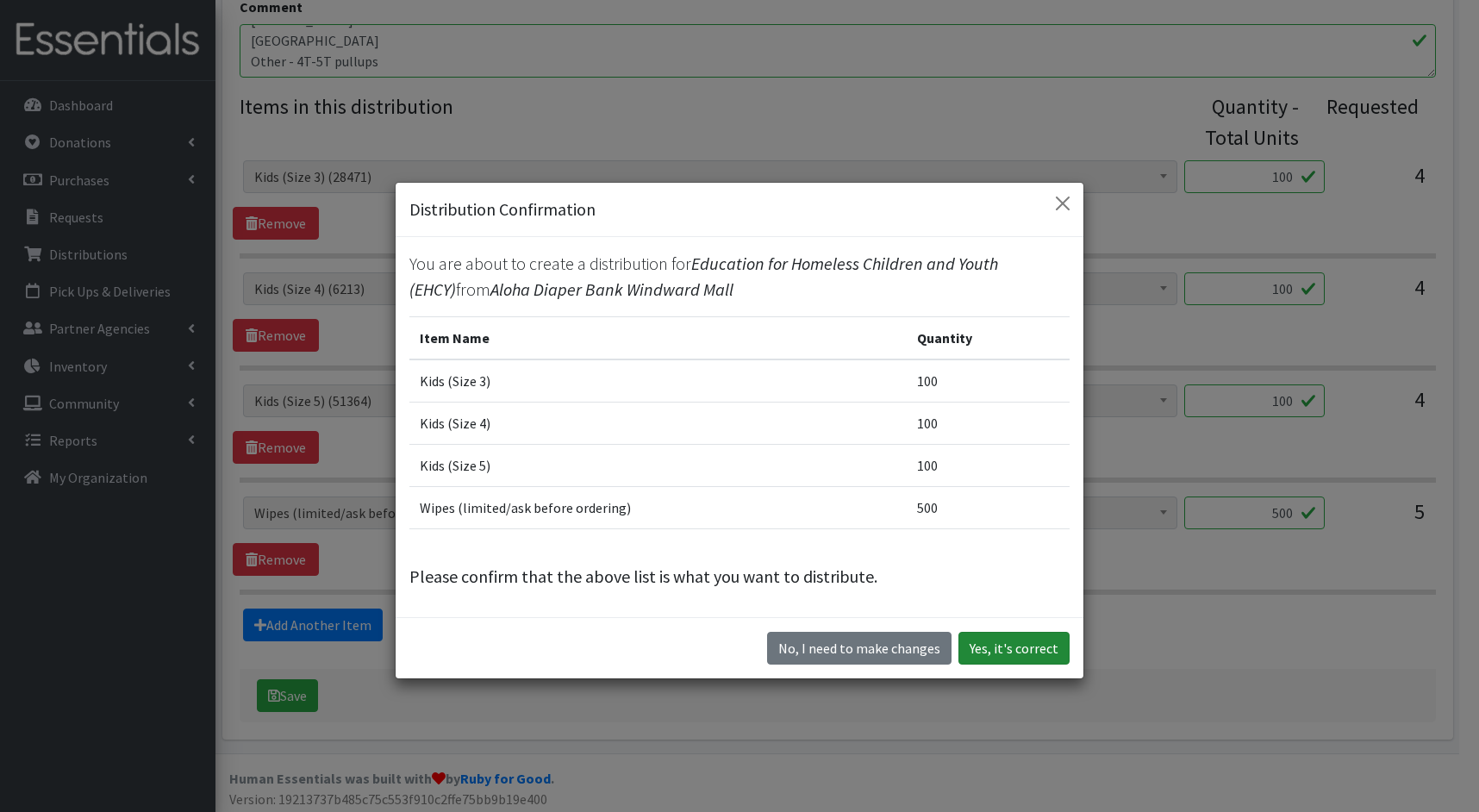
click at [1015, 651] on button "Yes, it's correct" at bounding box center [1013, 647] width 111 height 33
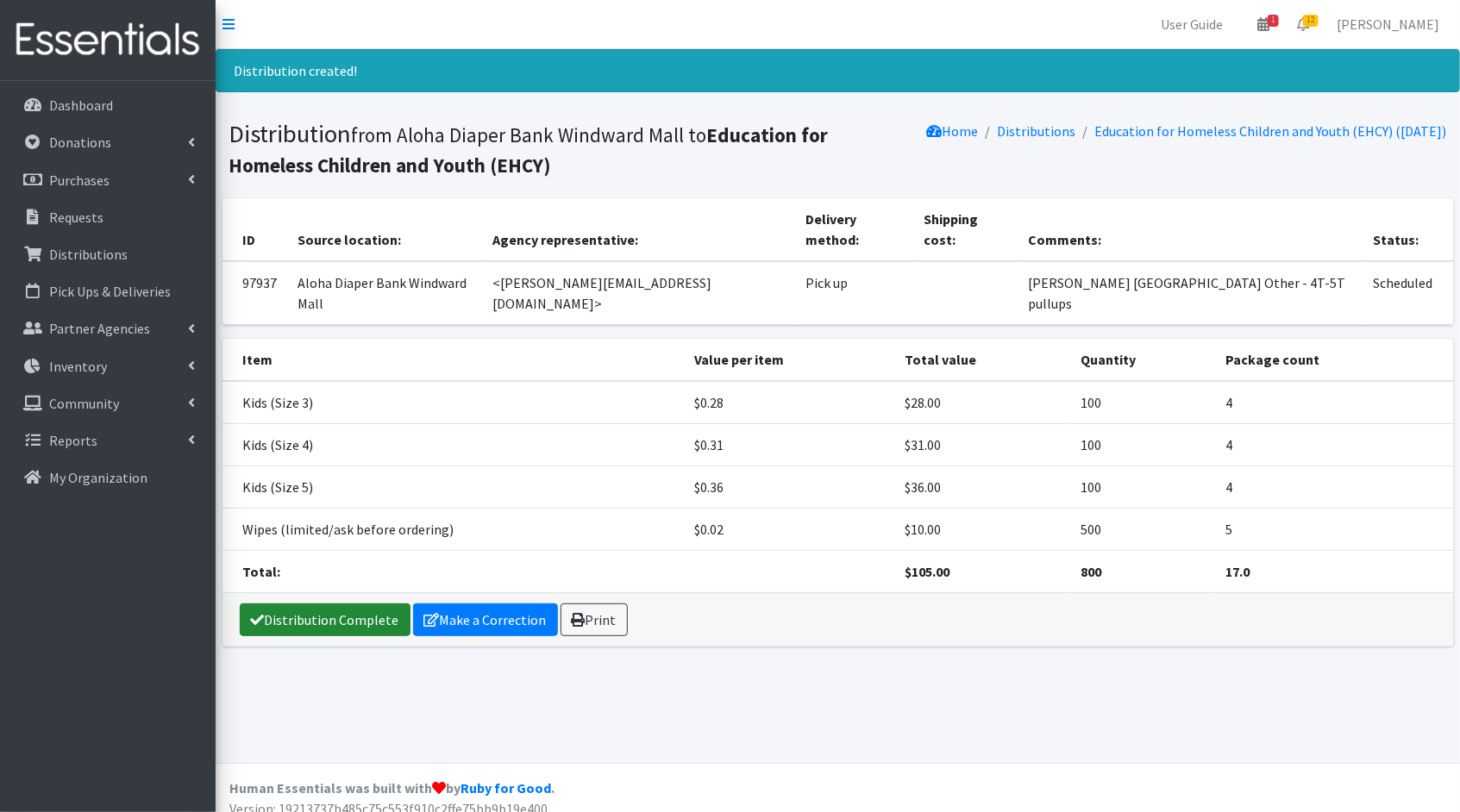
click at [311, 604] on link "Distribution Complete" at bounding box center [325, 620] width 171 height 33
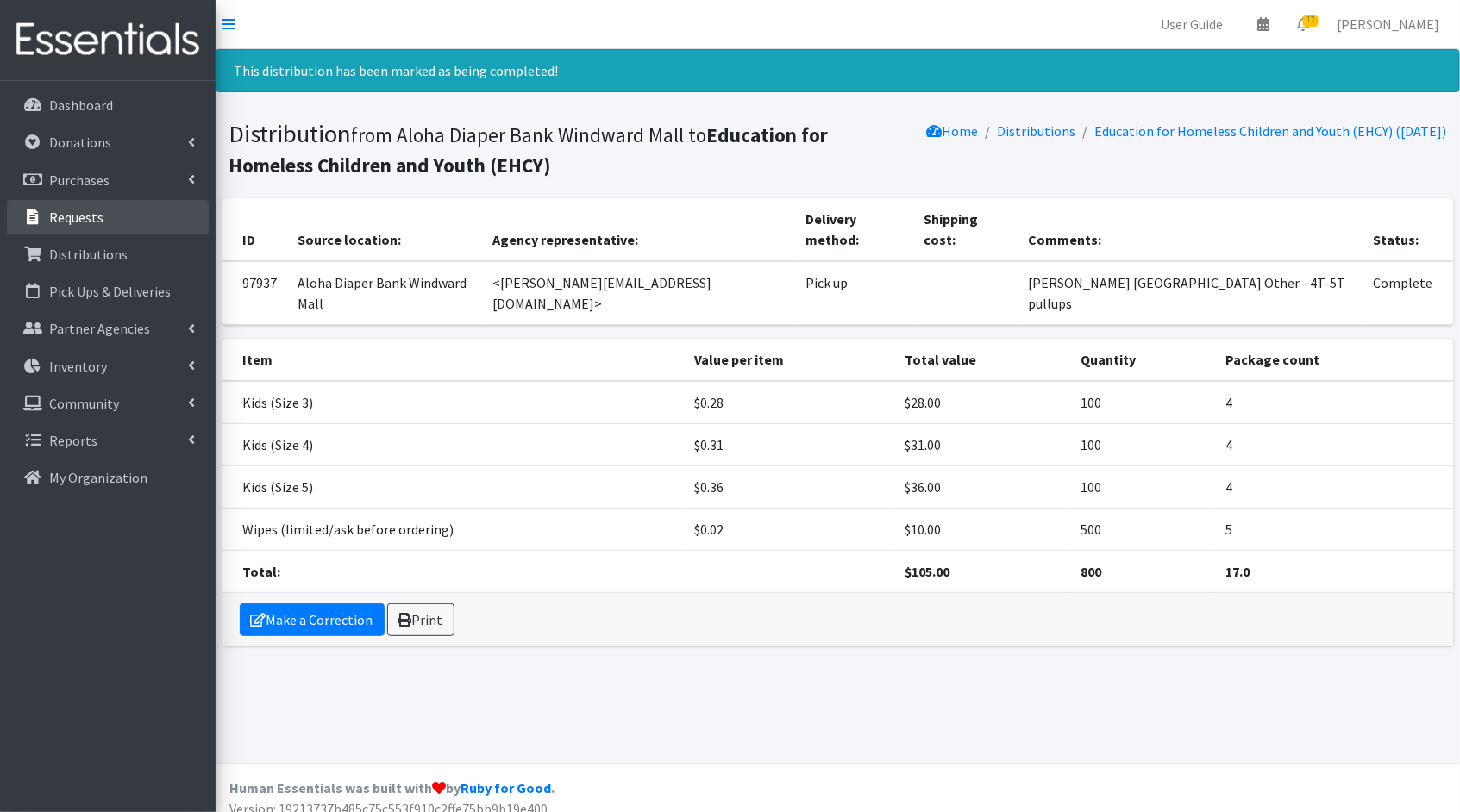
click at [129, 208] on link "Requests" at bounding box center [108, 217] width 201 height 35
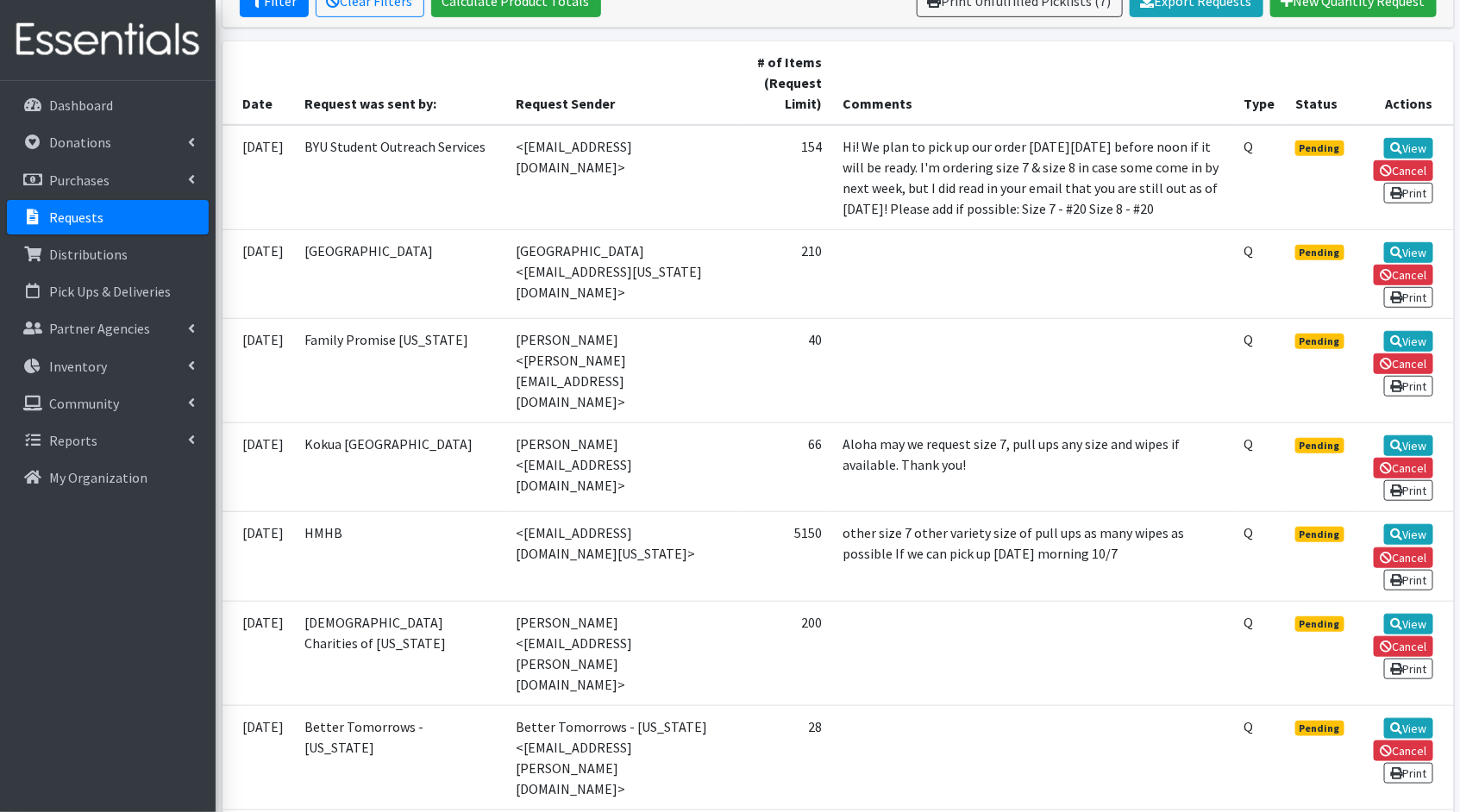
scroll to position [415, 0]
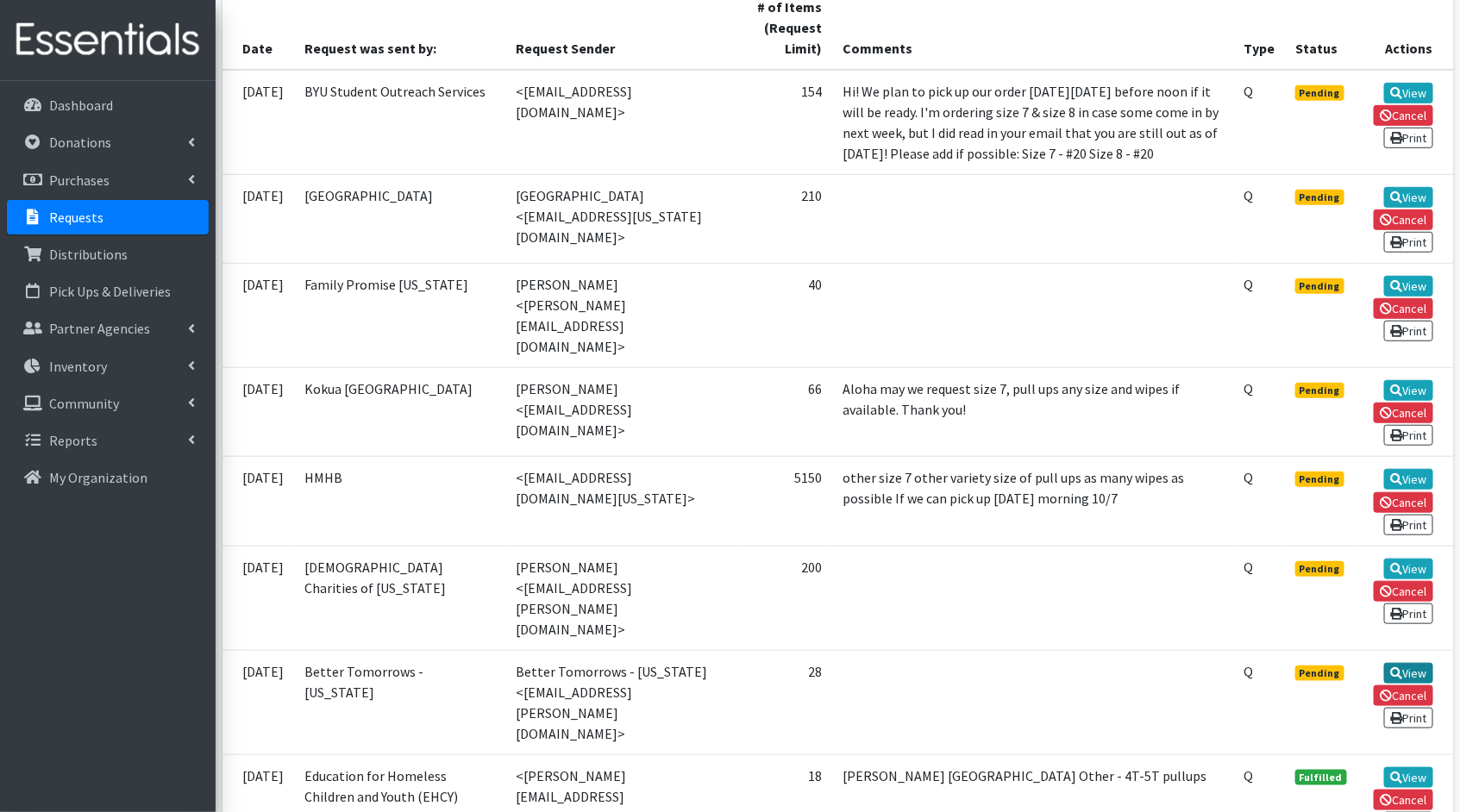
click at [1428, 663] on link "View" at bounding box center [1409, 673] width 49 height 21
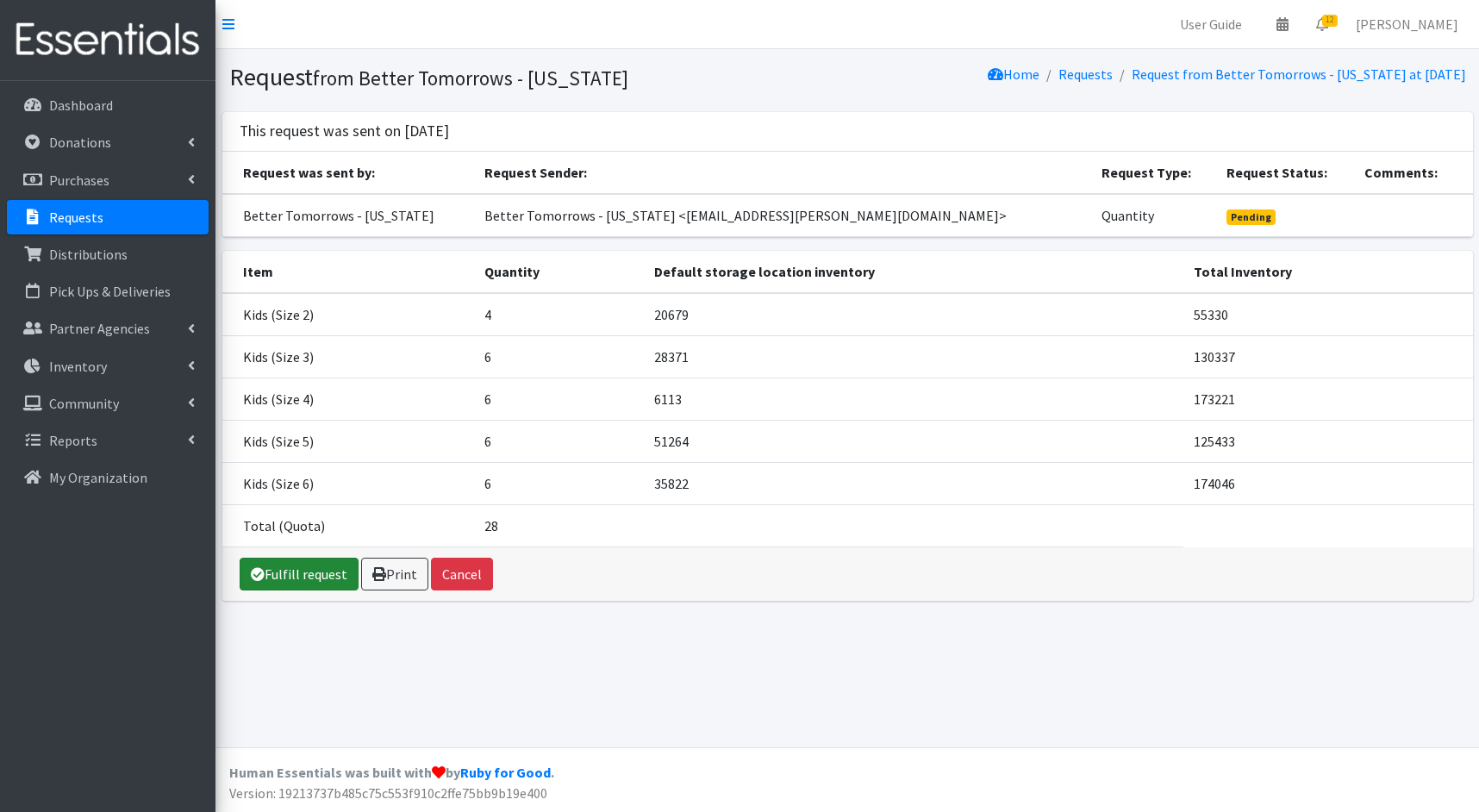
click at [324, 580] on link "Fulfill request" at bounding box center [299, 573] width 119 height 33
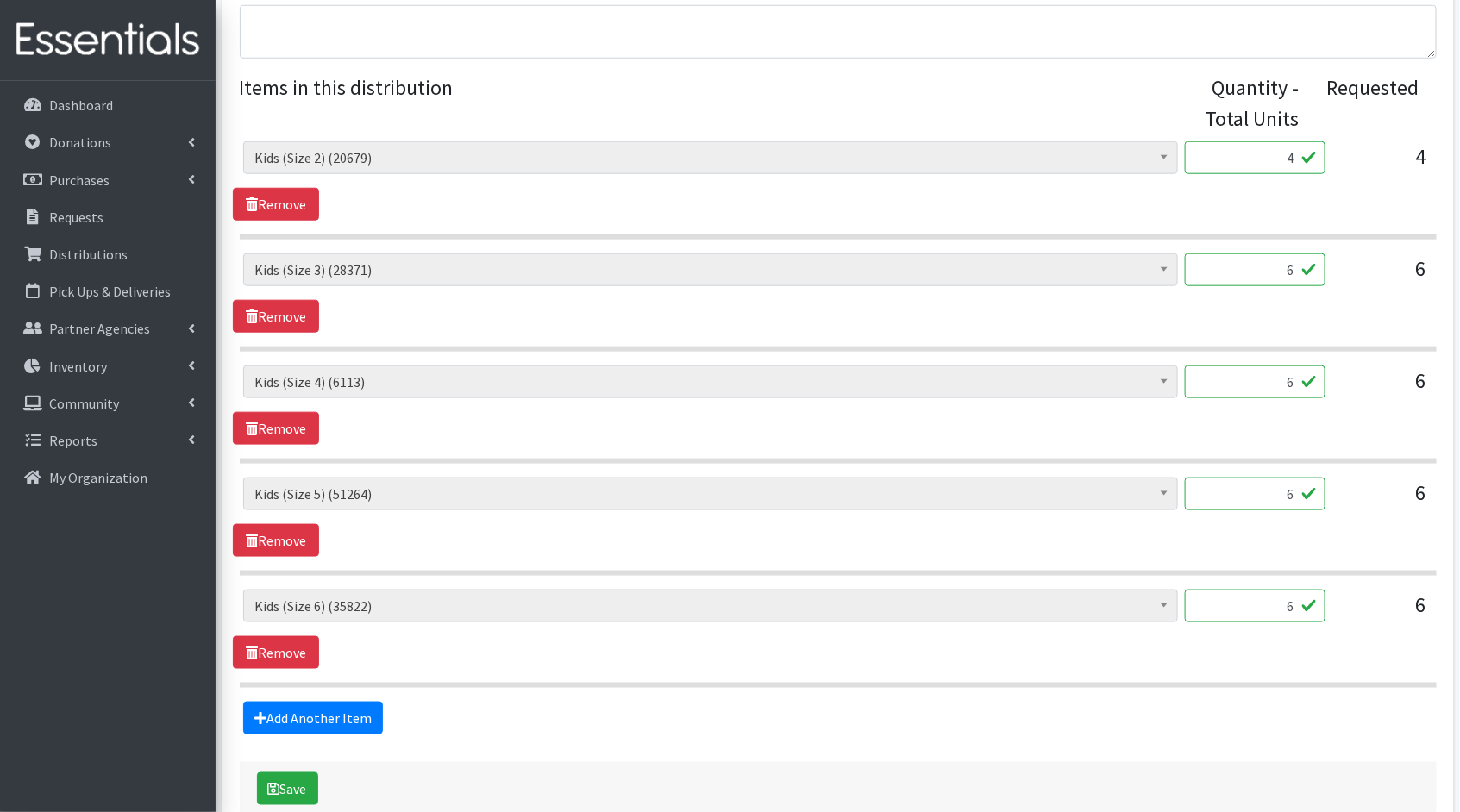
scroll to position [752, 0]
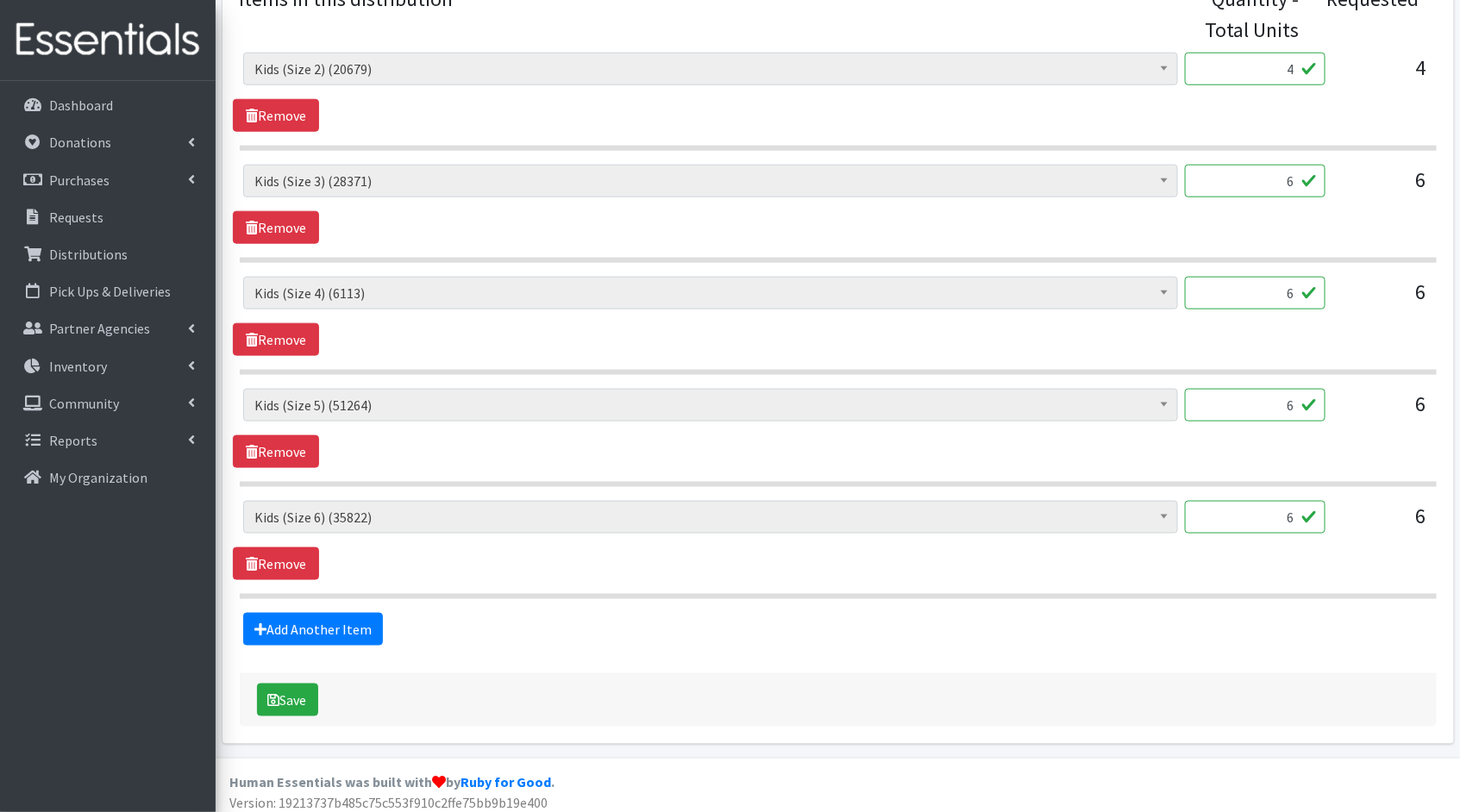
drag, startPoint x: 1299, startPoint y: 67, endPoint x: 1256, endPoint y: 65, distance: 43.0
click at [1256, 65] on input "4" at bounding box center [1255, 68] width 140 height 33
type input "100"
drag, startPoint x: 1293, startPoint y: 182, endPoint x: 1221, endPoint y: 173, distance: 72.6
click at [1221, 173] on input "6" at bounding box center [1255, 181] width 140 height 33
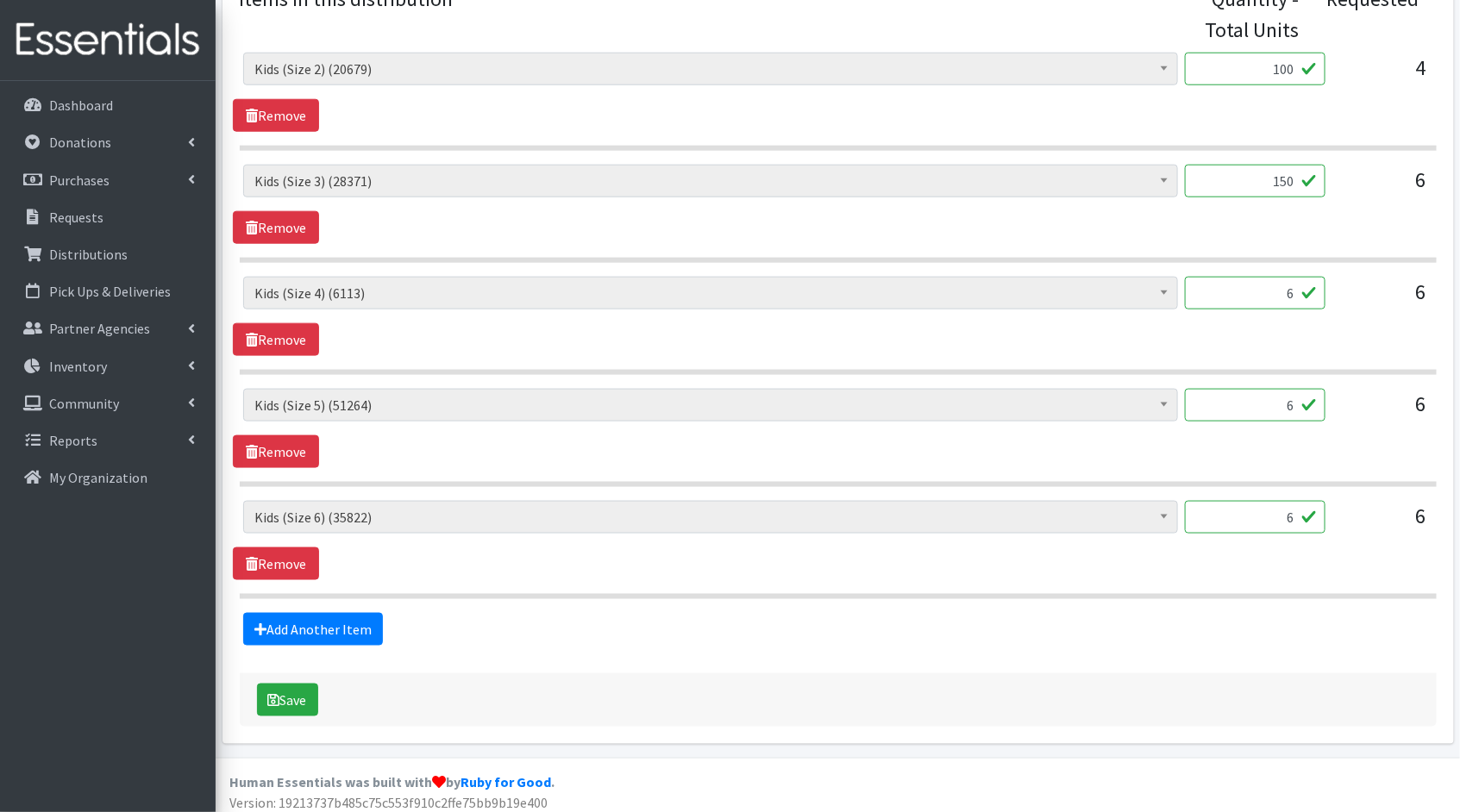
type input "150"
drag, startPoint x: 1297, startPoint y: 297, endPoint x: 1230, endPoint y: 276, distance: 70.2
click at [1232, 277] on input "6" at bounding box center [1255, 292] width 140 height 33
type input "150"
drag, startPoint x: 1293, startPoint y: 399, endPoint x: 1249, endPoint y: 392, distance: 44.6
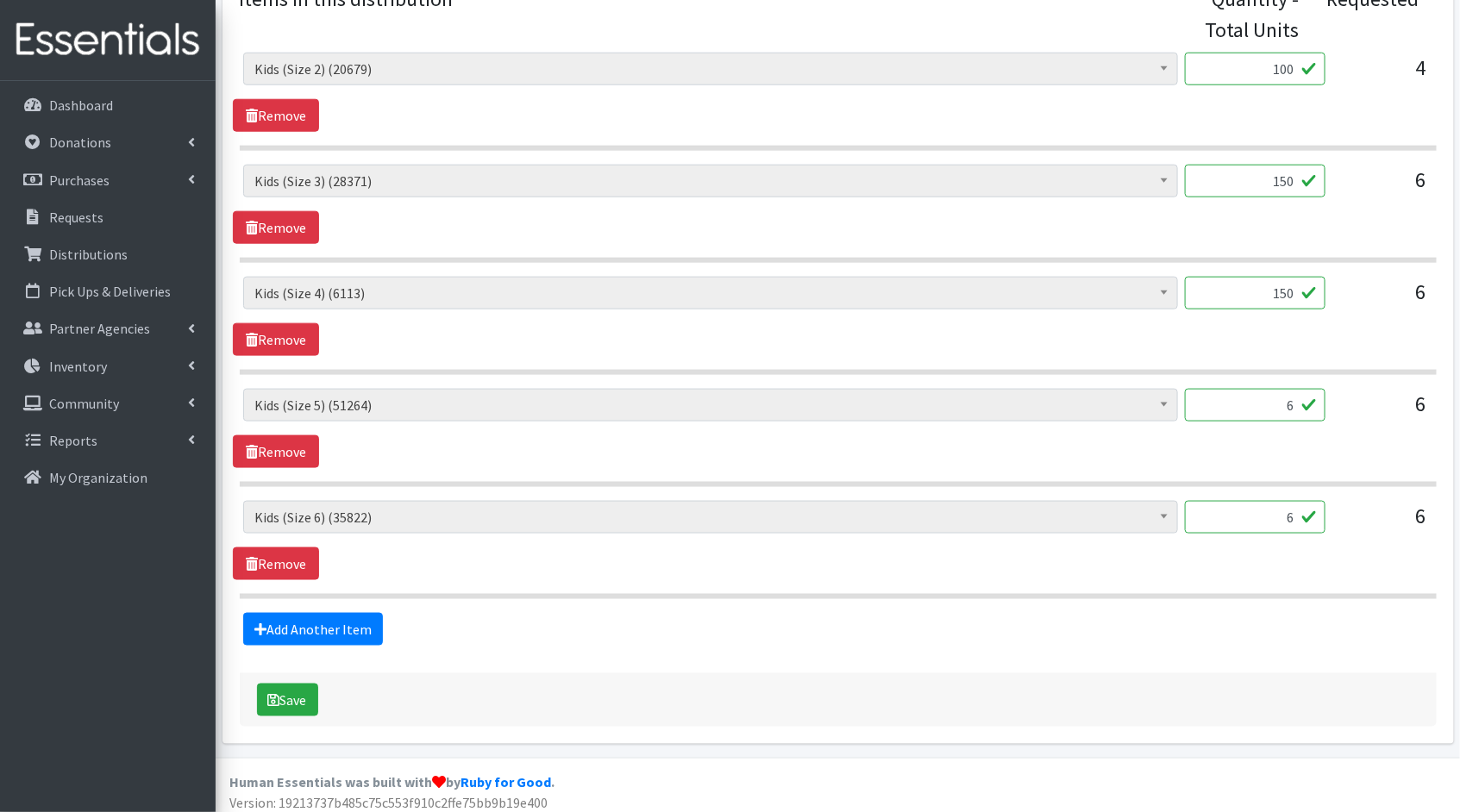
click at [1251, 392] on input "6" at bounding box center [1255, 405] width 140 height 33
type input "150"
drag, startPoint x: 1298, startPoint y: 512, endPoint x: 1223, endPoint y: 491, distance: 77.9
click at [1227, 493] on div "Kids (Newborn) (2806) Kids (Preemie)** Limited (809) Kids (Size 1) (36287) Kids…" at bounding box center [838, 326] width 1197 height 547
type input "150"
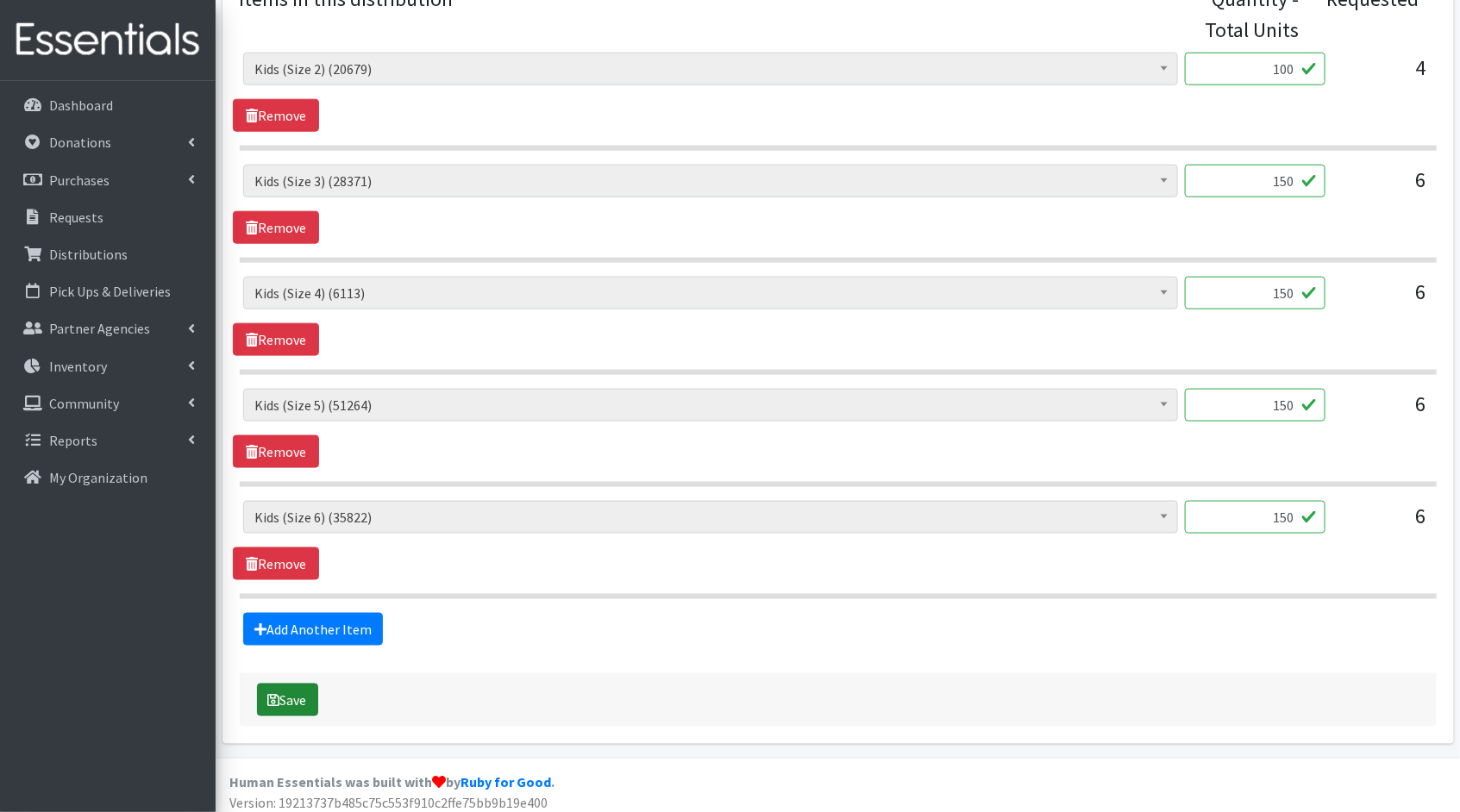
click at [283, 702] on button "Save" at bounding box center [287, 700] width 61 height 33
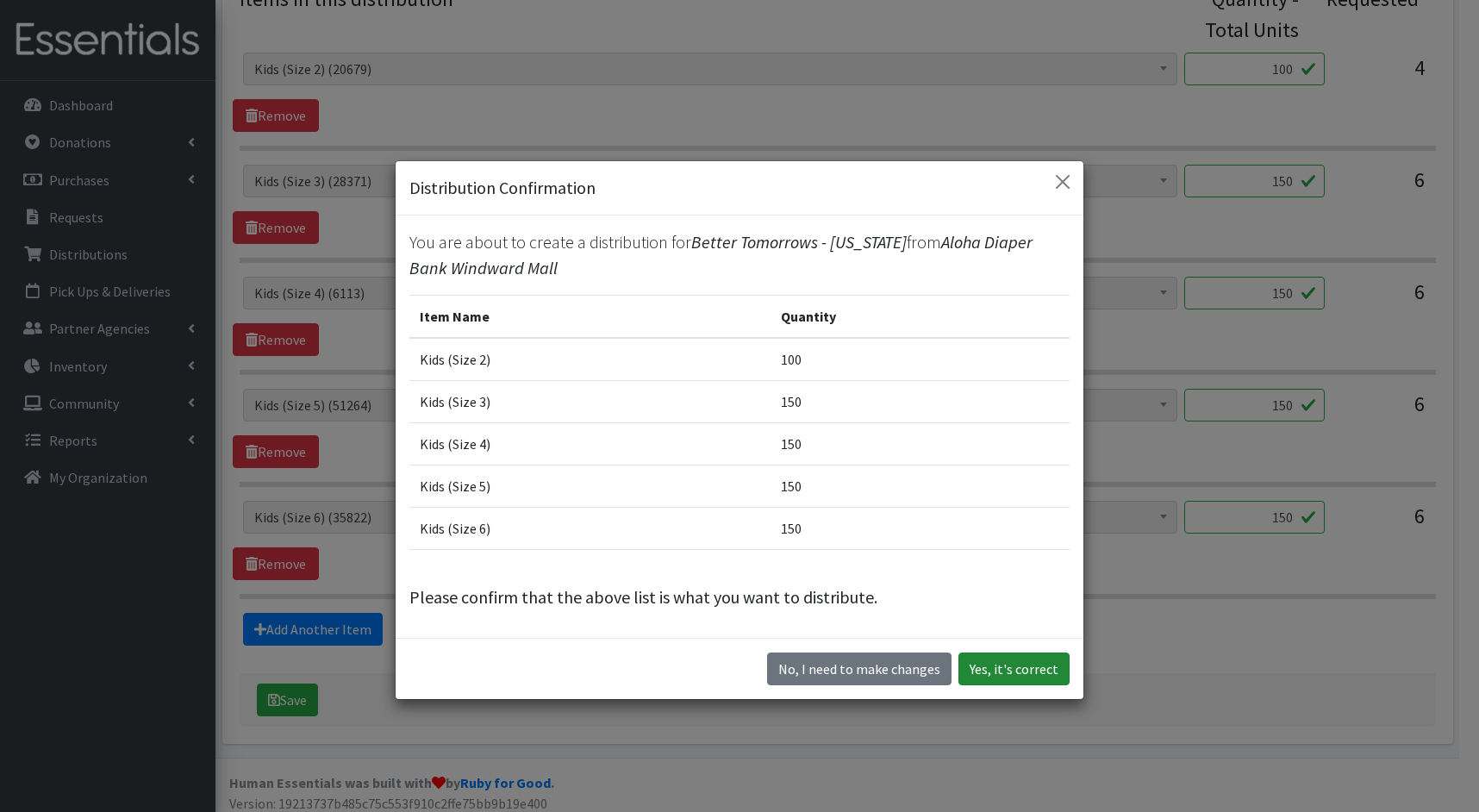
click at [973, 673] on button "Yes, it's correct" at bounding box center [1013, 668] width 111 height 33
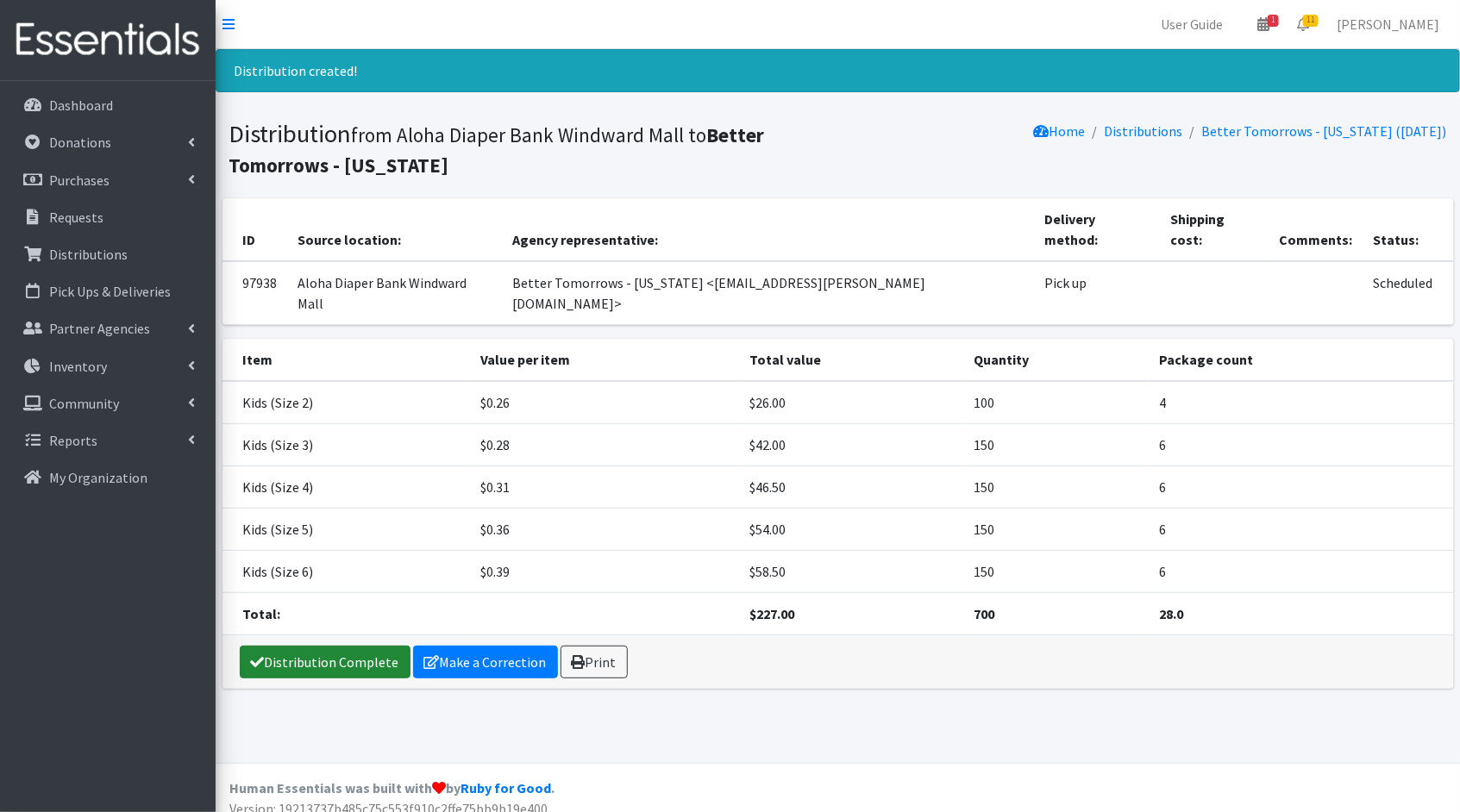
click at [344, 645] on link "Distribution Complete" at bounding box center [325, 661] width 171 height 33
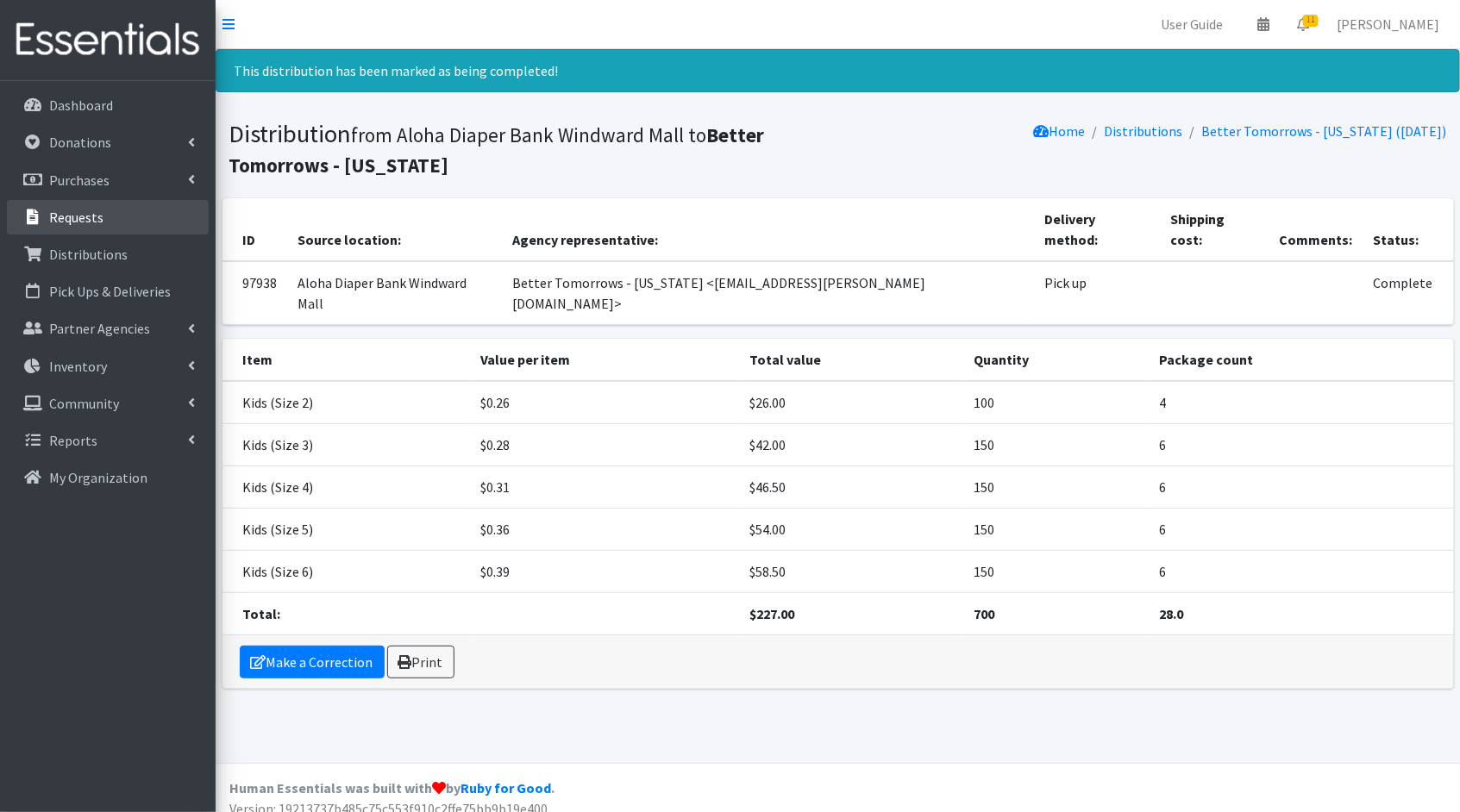
click at [124, 222] on link "Requests" at bounding box center [108, 217] width 201 height 35
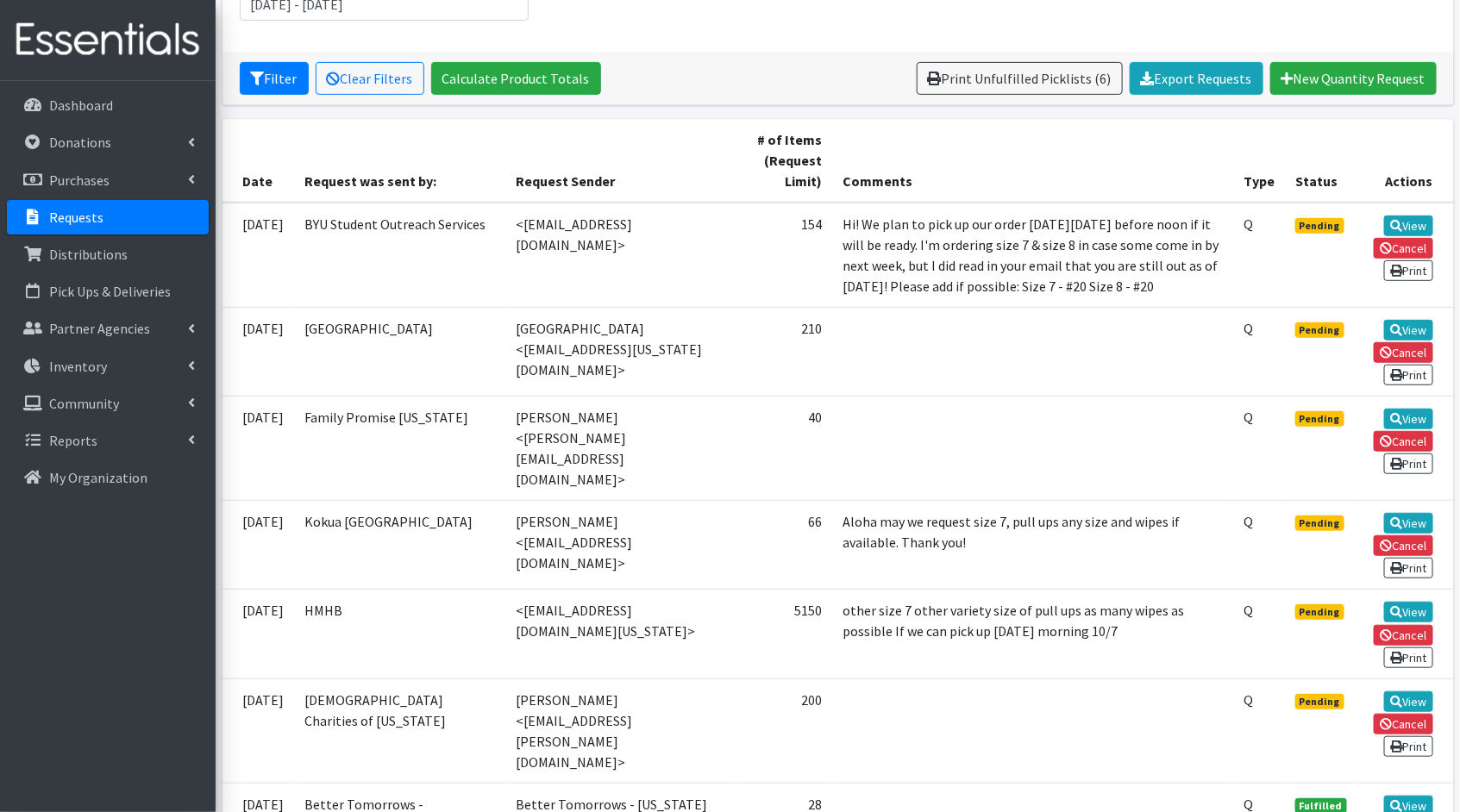
scroll to position [342, 0]
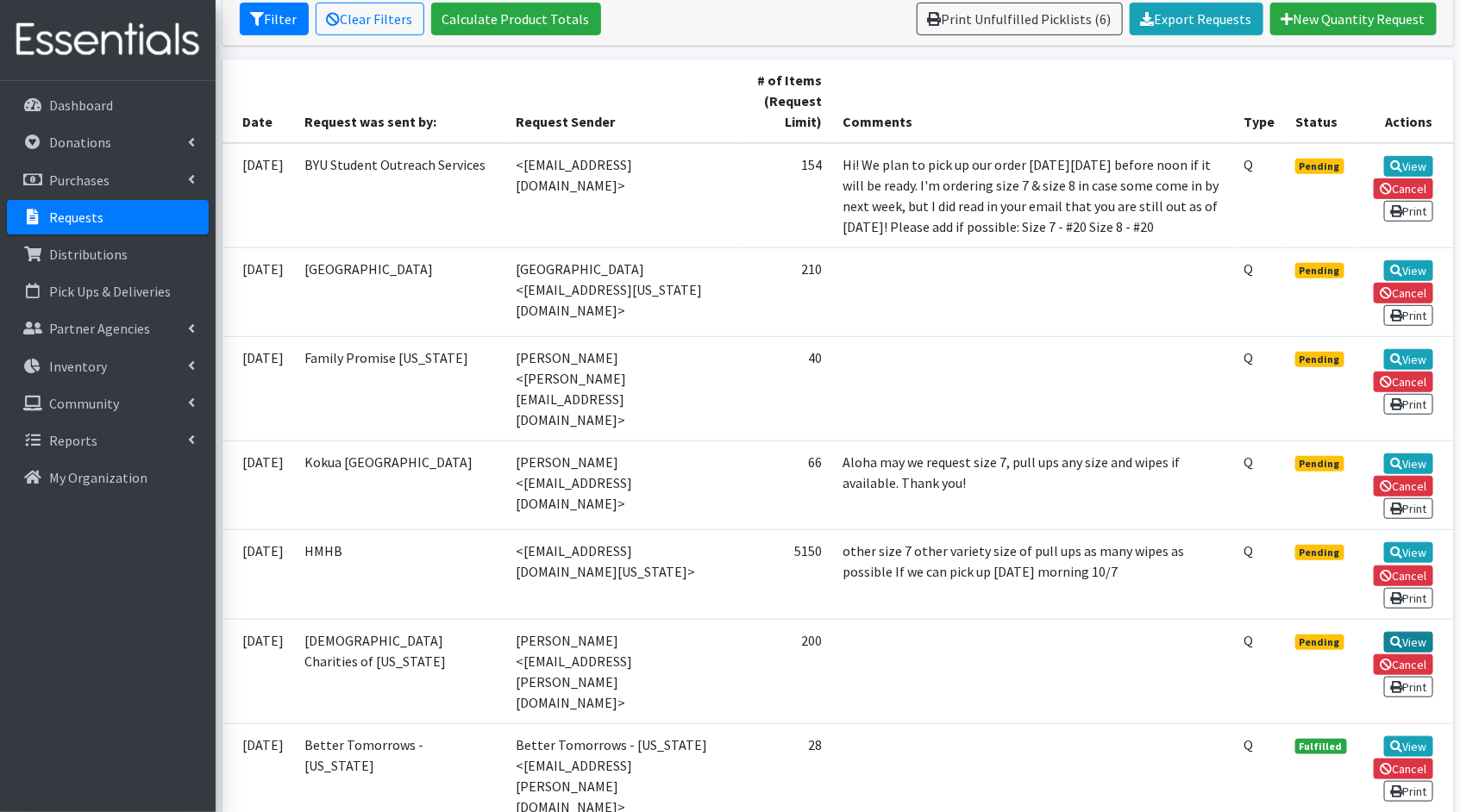
click at [1416, 631] on link "View" at bounding box center [1409, 641] width 49 height 21
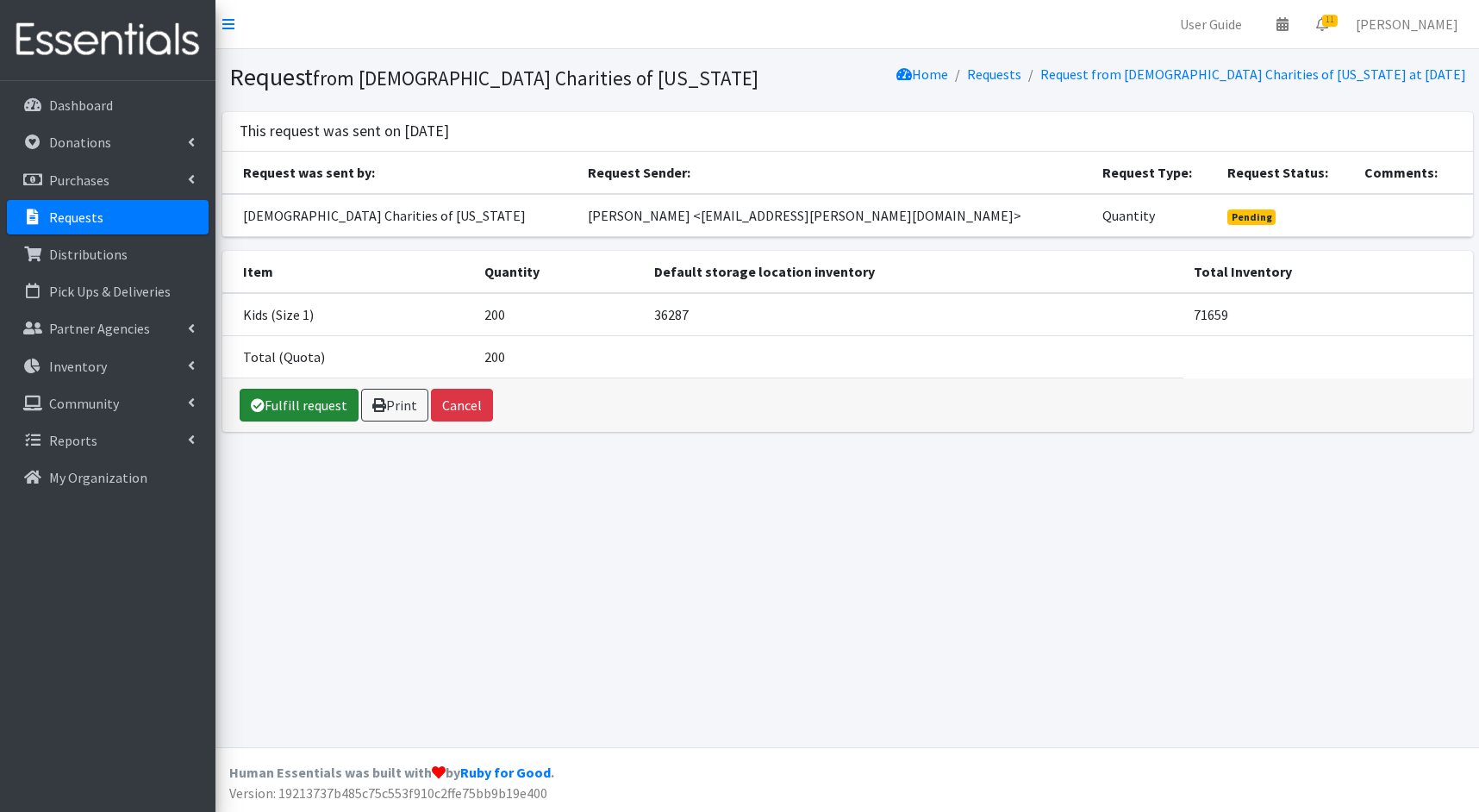
click at [317, 396] on link "Fulfill request" at bounding box center [299, 405] width 119 height 33
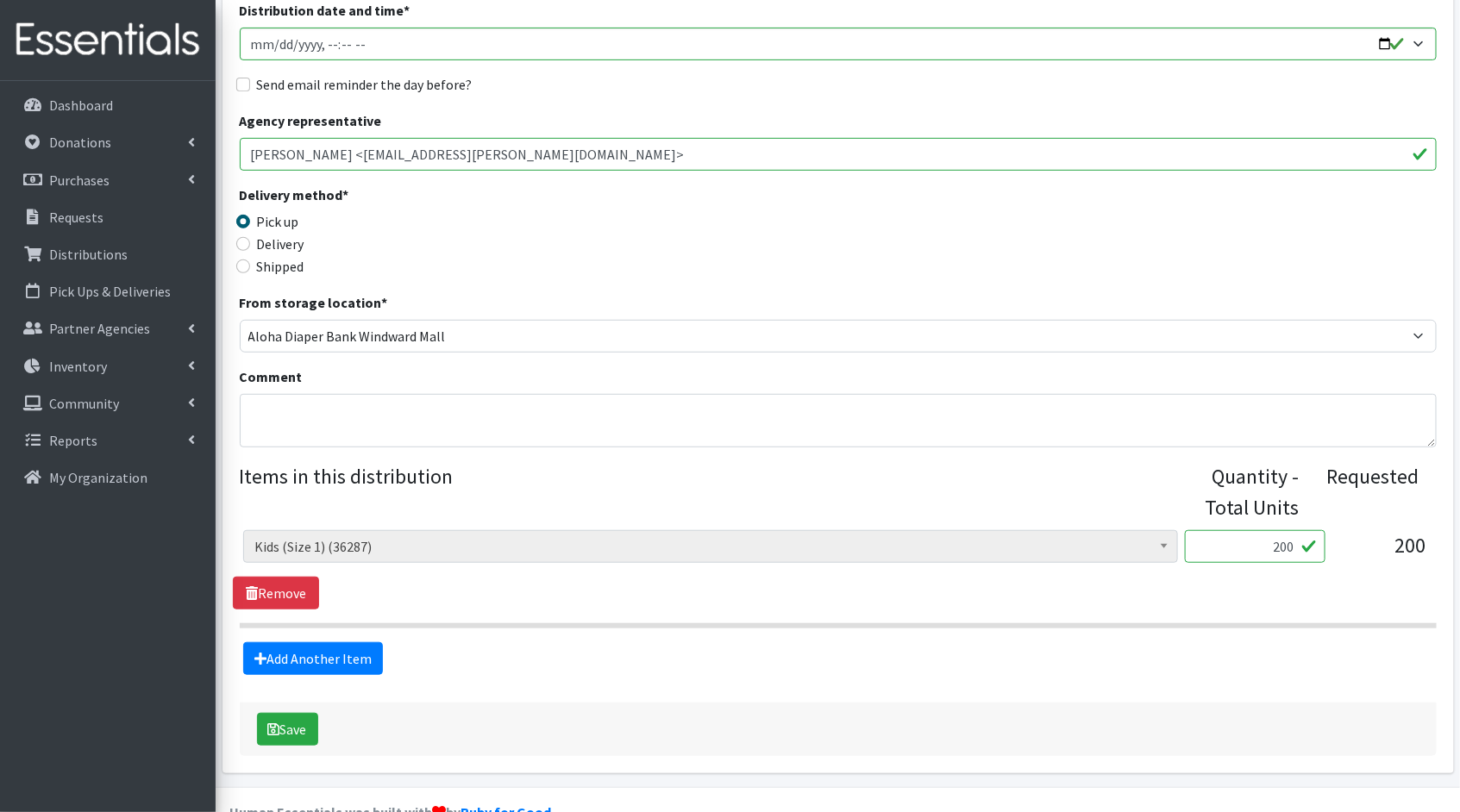
scroll to position [311, 0]
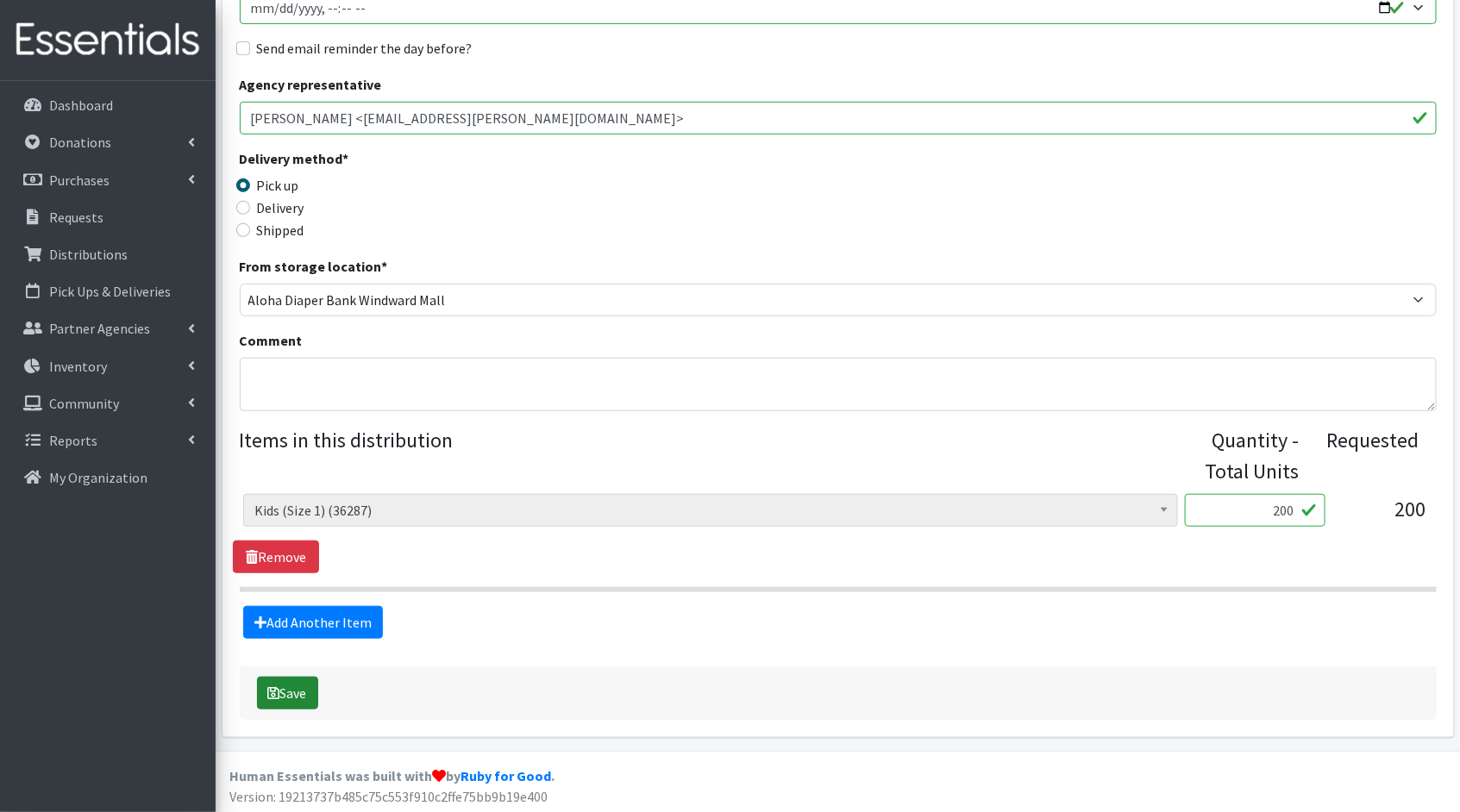
click at [311, 684] on button "Save" at bounding box center [287, 693] width 61 height 33
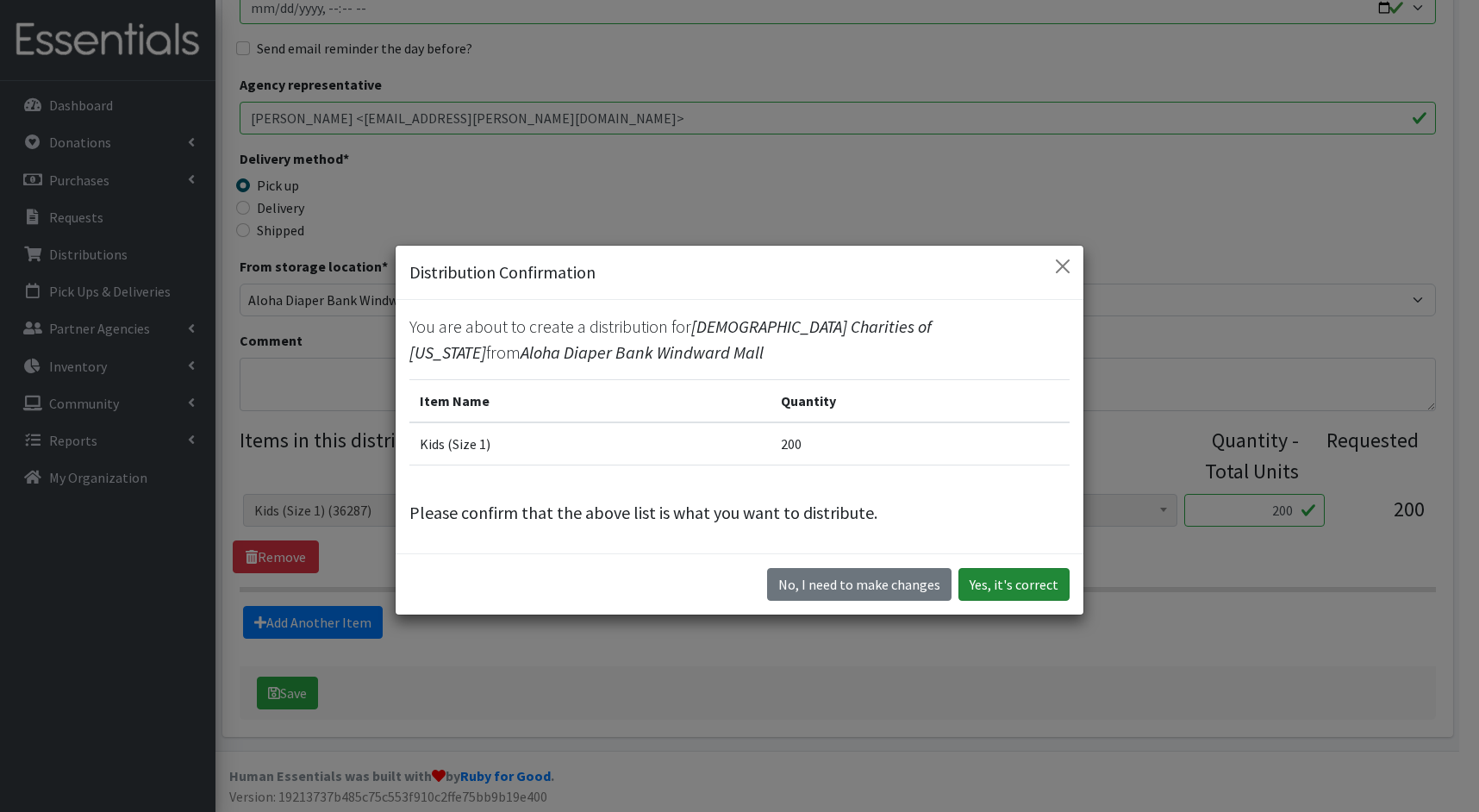
click at [1048, 582] on button "Yes, it's correct" at bounding box center [1013, 584] width 111 height 33
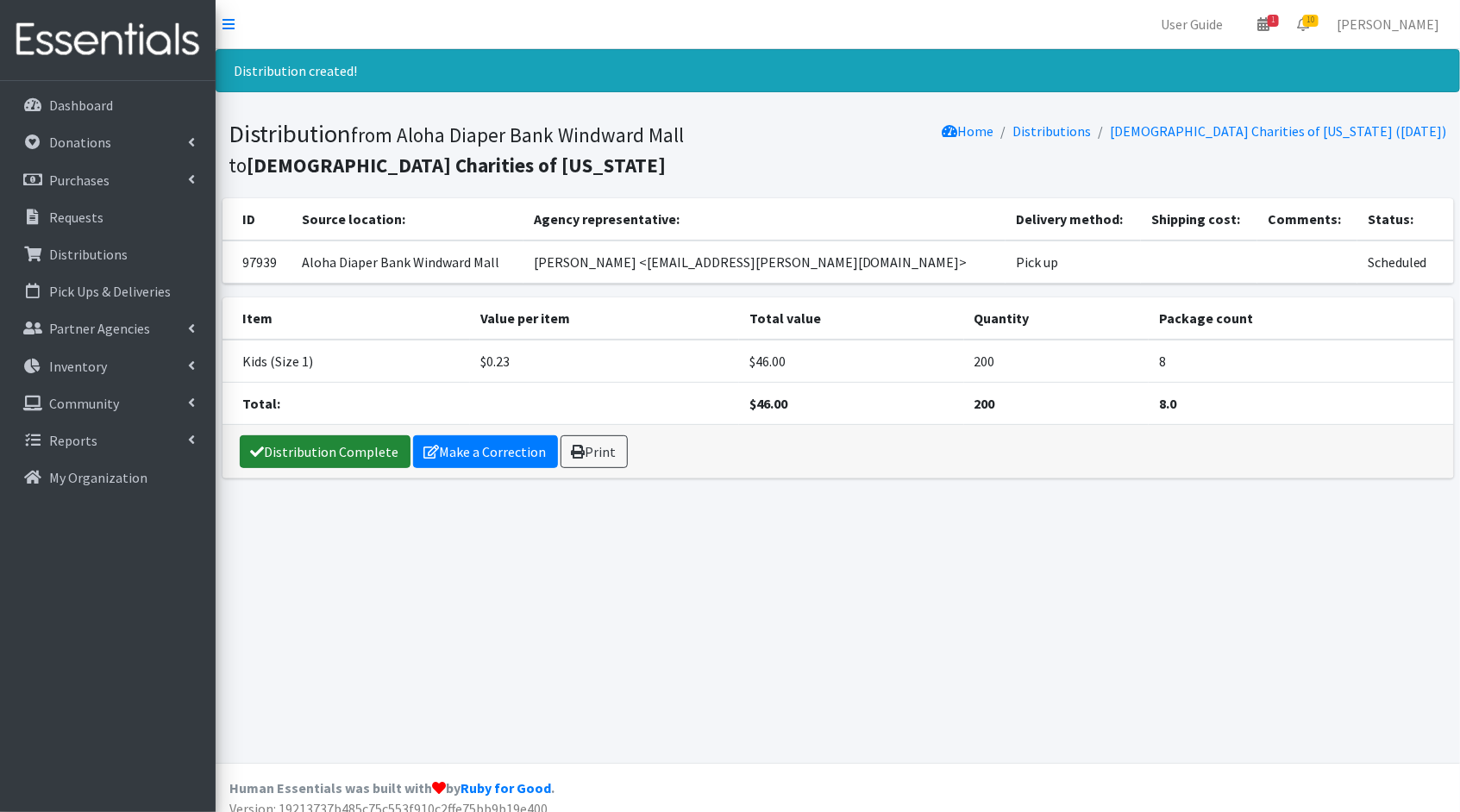
click at [317, 450] on link "Distribution Complete" at bounding box center [325, 451] width 171 height 33
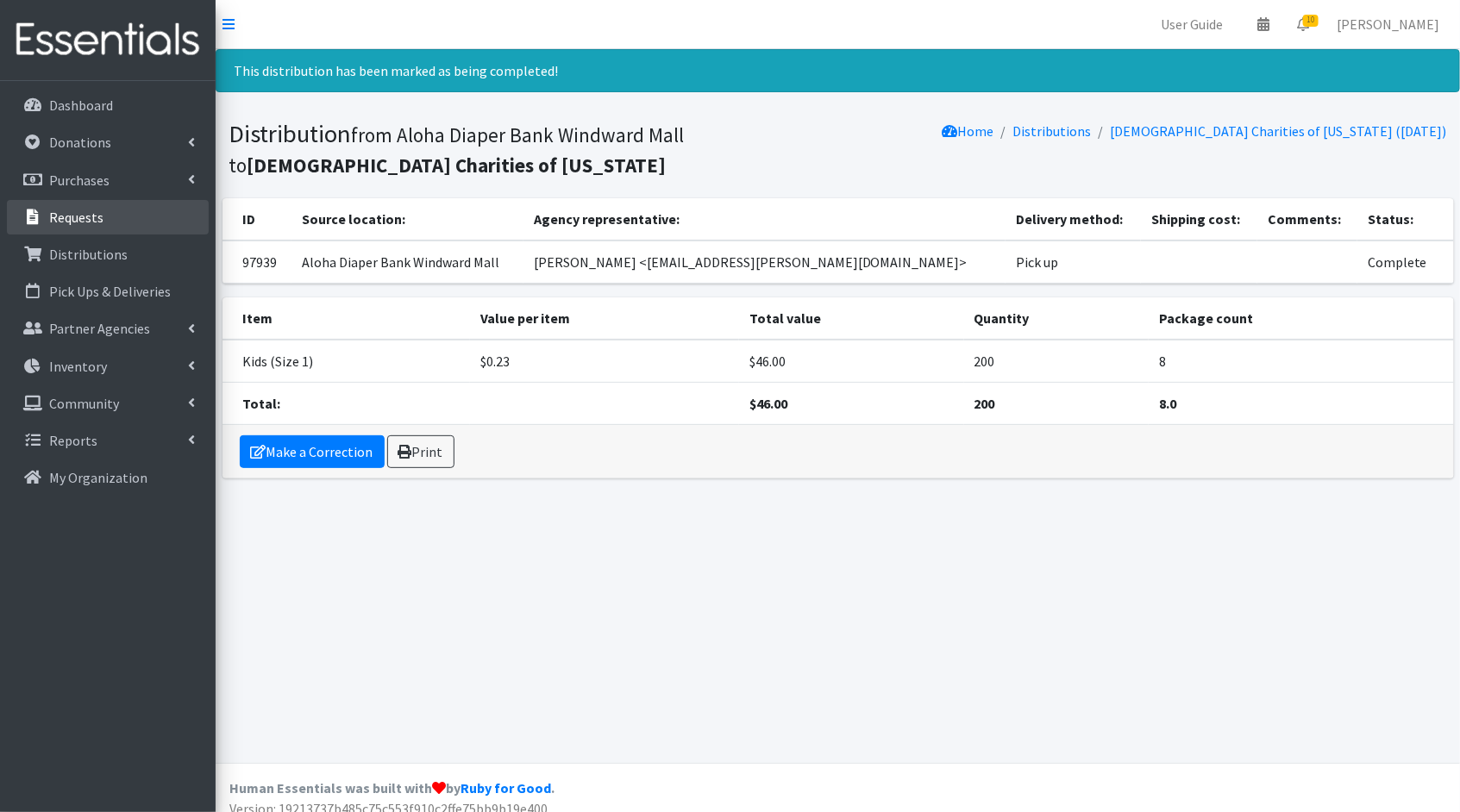
click at [126, 215] on link "Requests" at bounding box center [108, 217] width 201 height 35
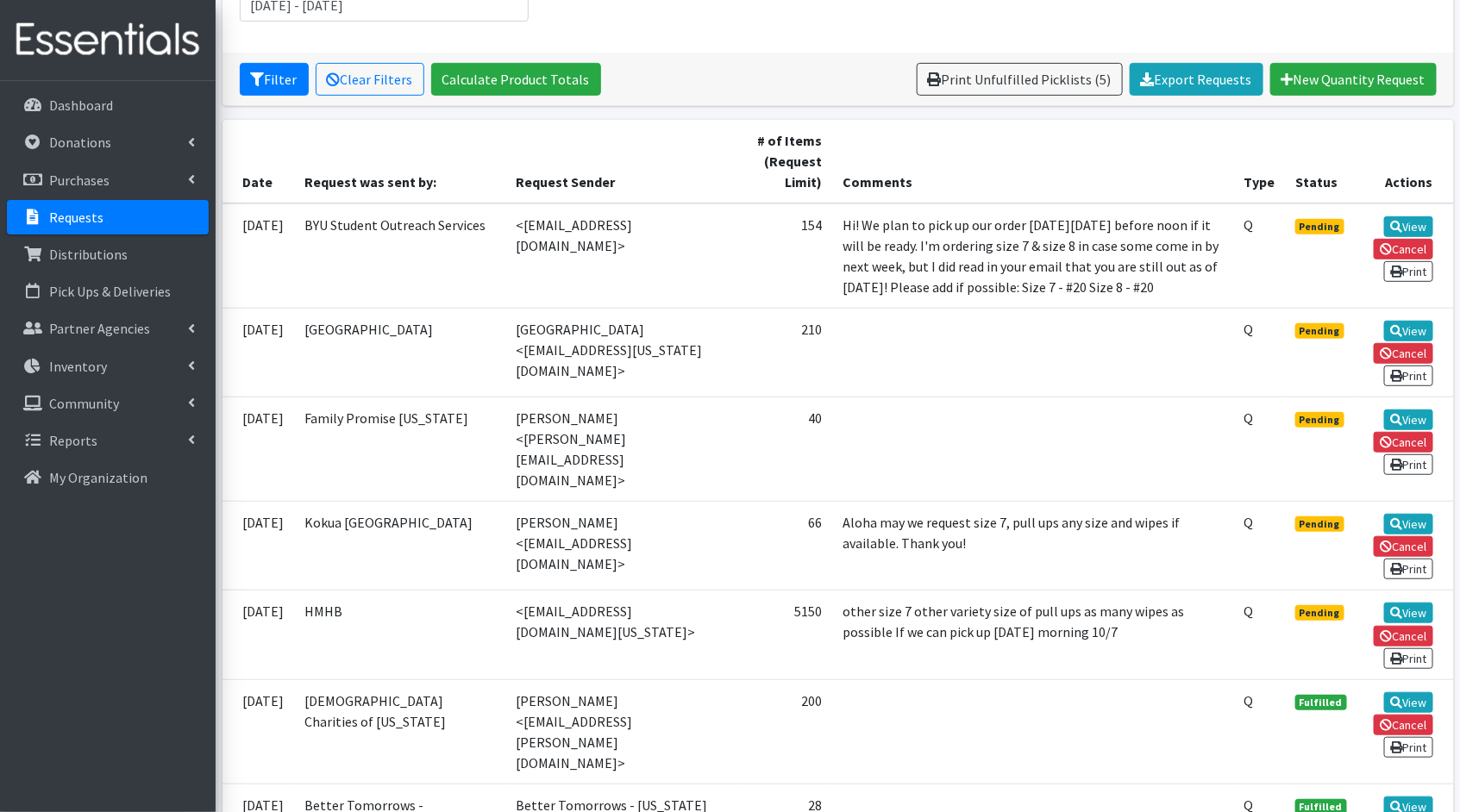
scroll to position [365, 0]
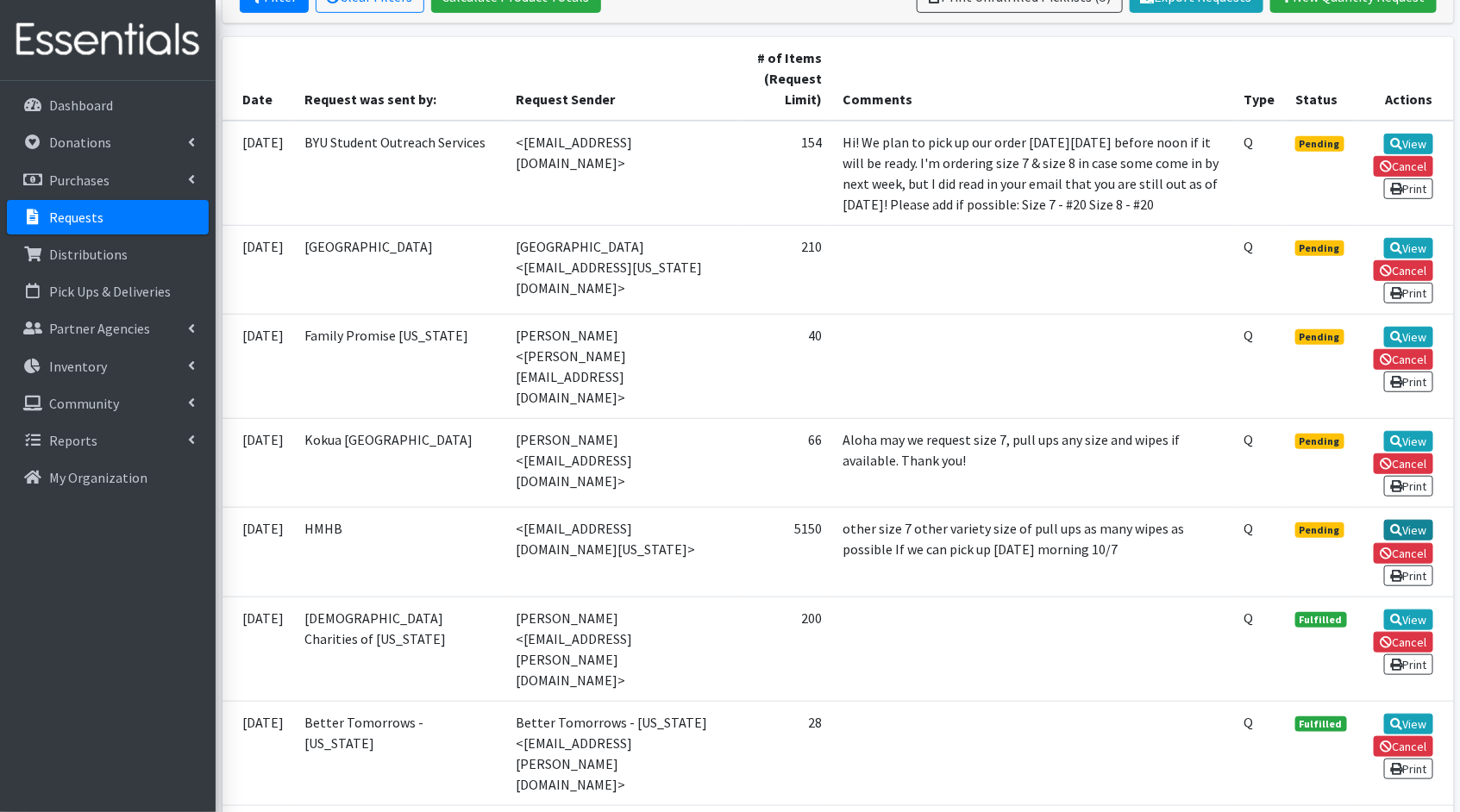
click at [1411, 520] on link "View" at bounding box center [1409, 530] width 49 height 21
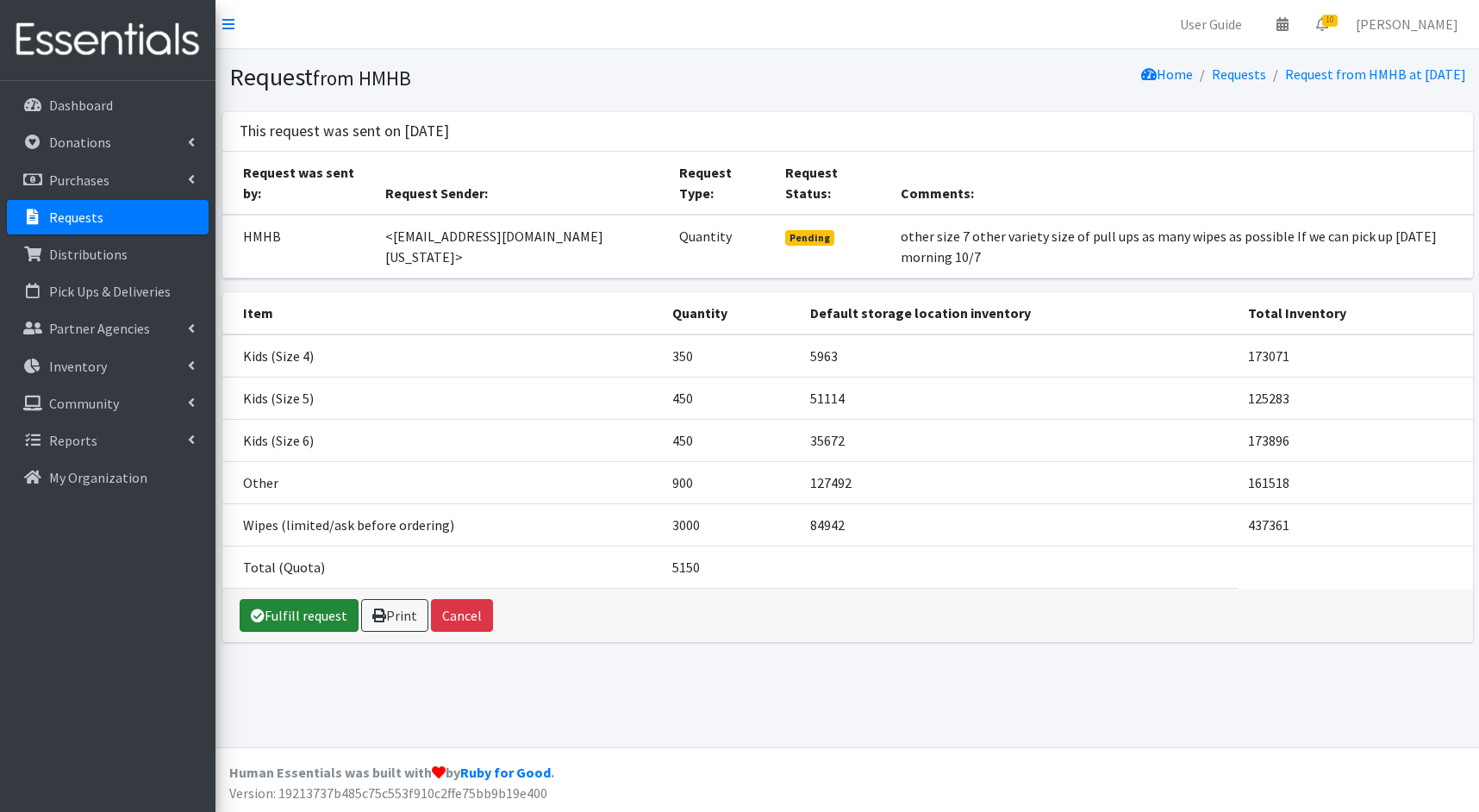
click at [317, 599] on link "Fulfill request" at bounding box center [299, 615] width 119 height 33
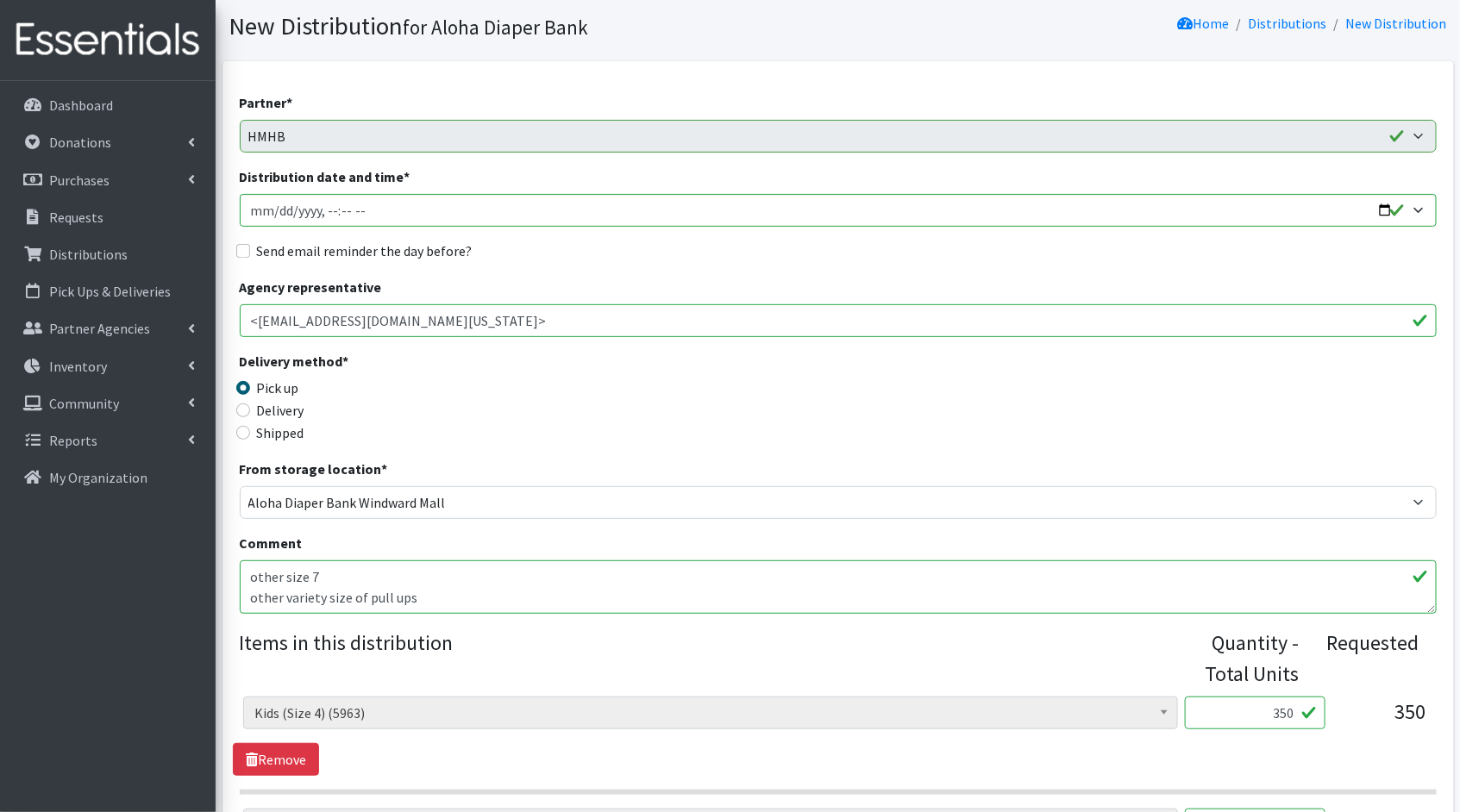
scroll to position [756, 0]
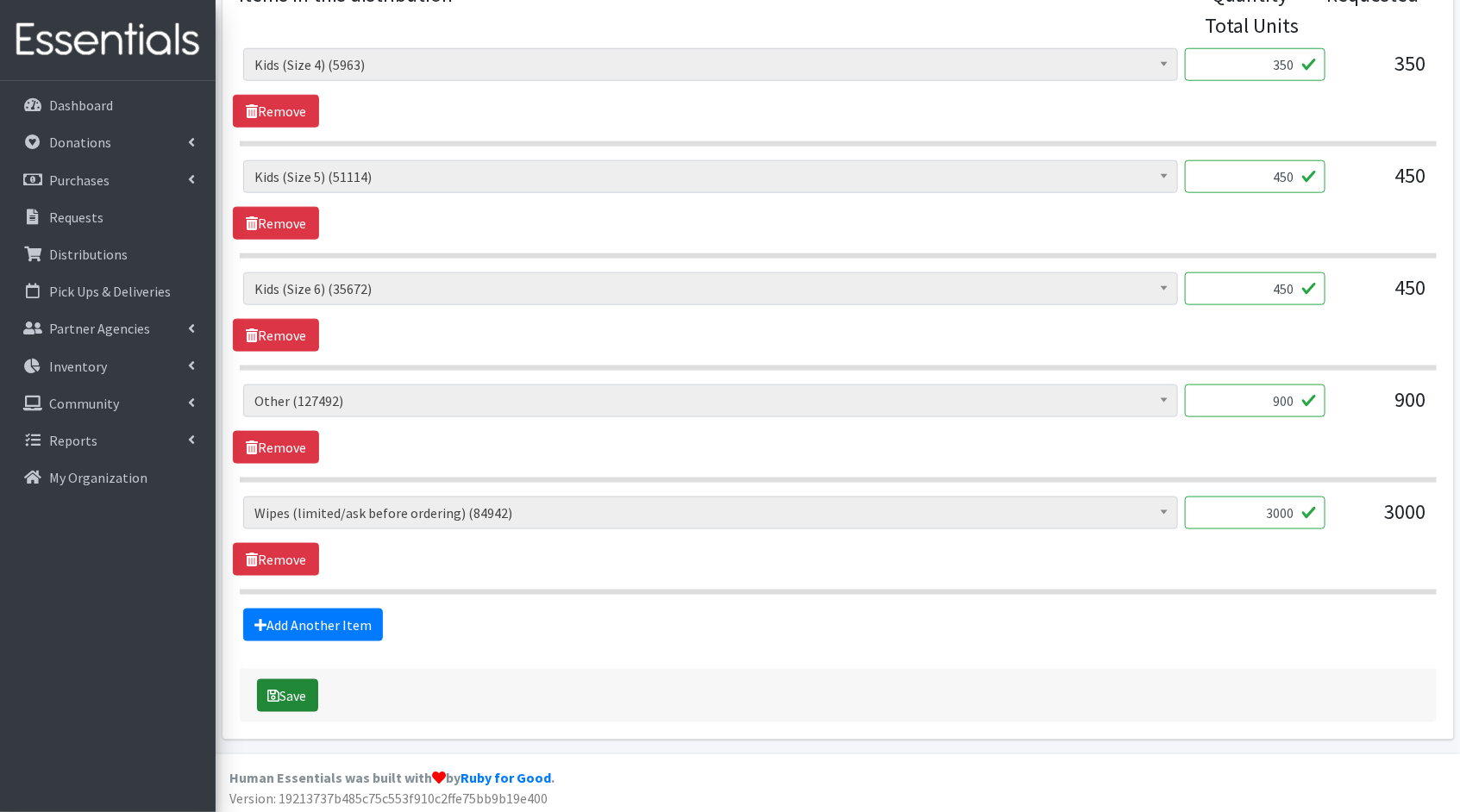
click at [297, 689] on button "Save" at bounding box center [287, 695] width 61 height 33
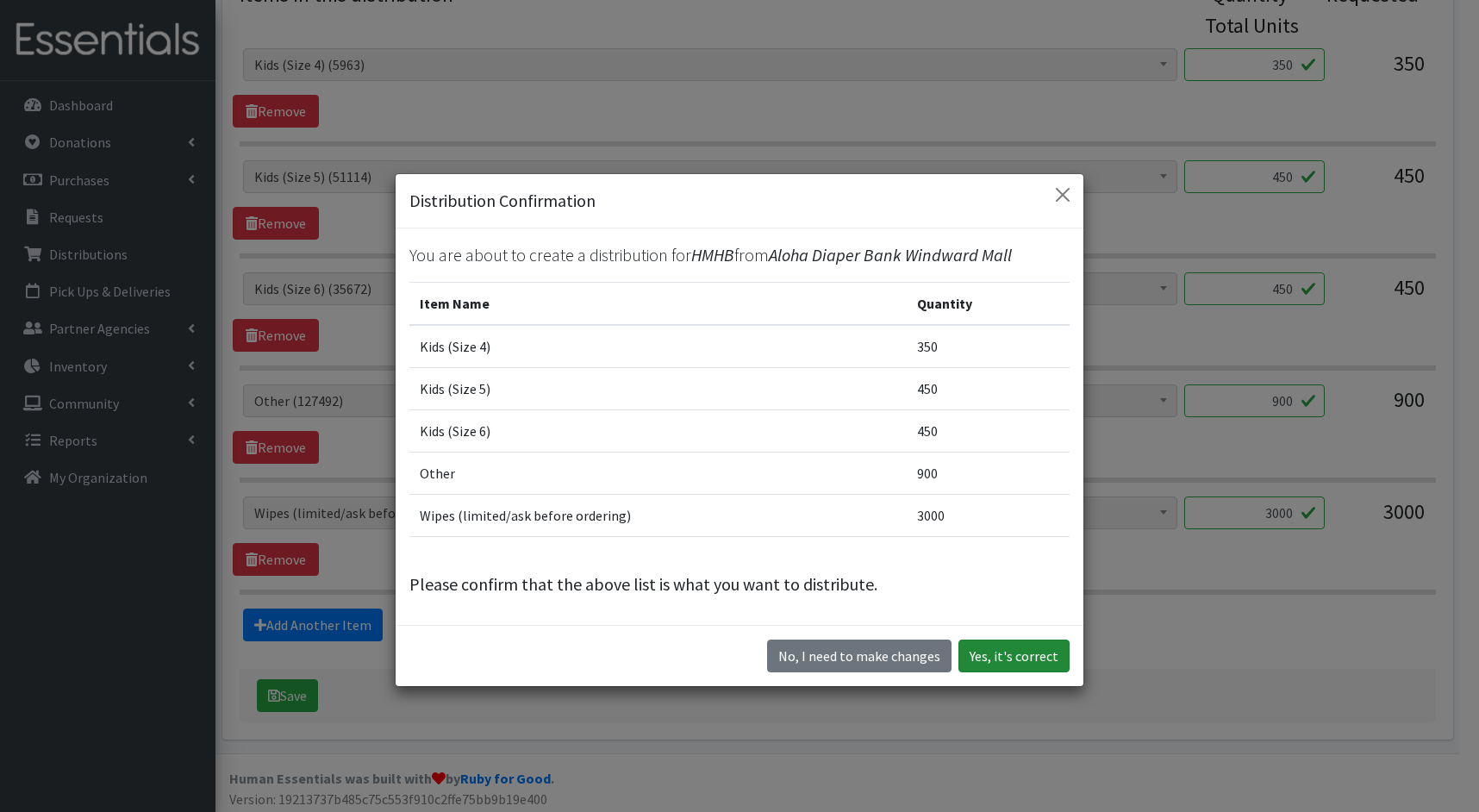
click at [1027, 651] on button "Yes, it's correct" at bounding box center [1013, 655] width 111 height 33
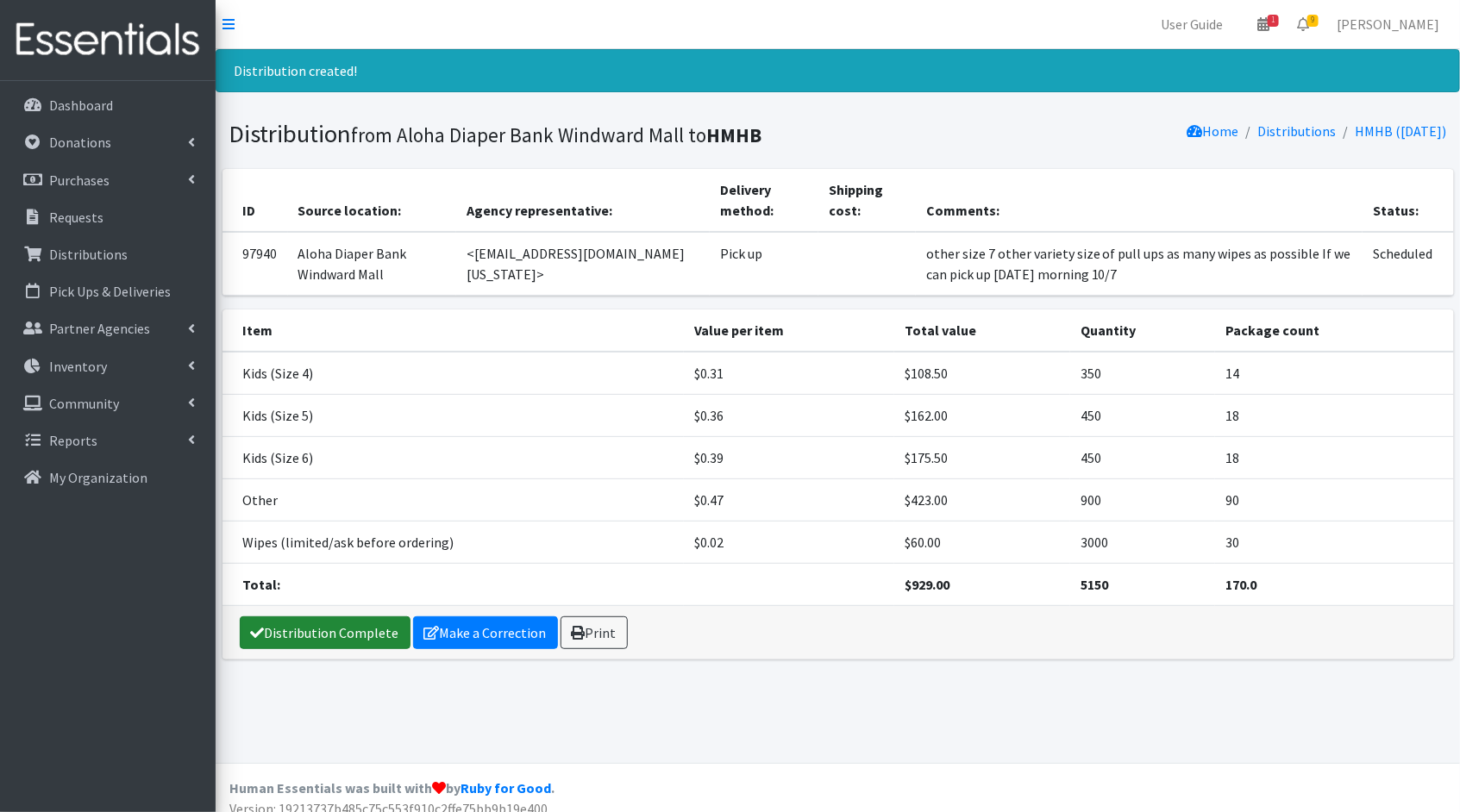
click at [280, 642] on link "Distribution Complete" at bounding box center [325, 632] width 171 height 33
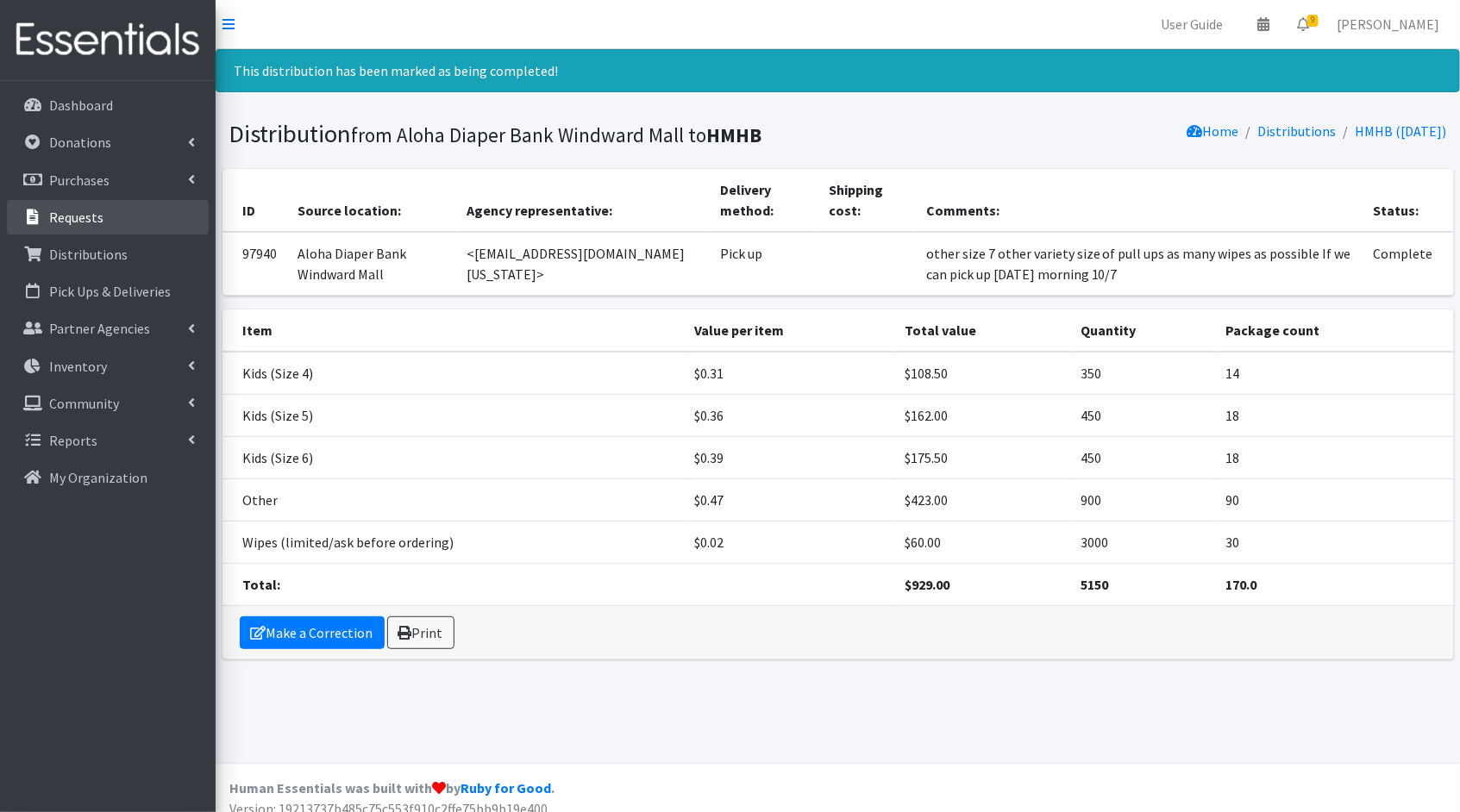
click at [103, 209] on link "Requests" at bounding box center [108, 217] width 201 height 35
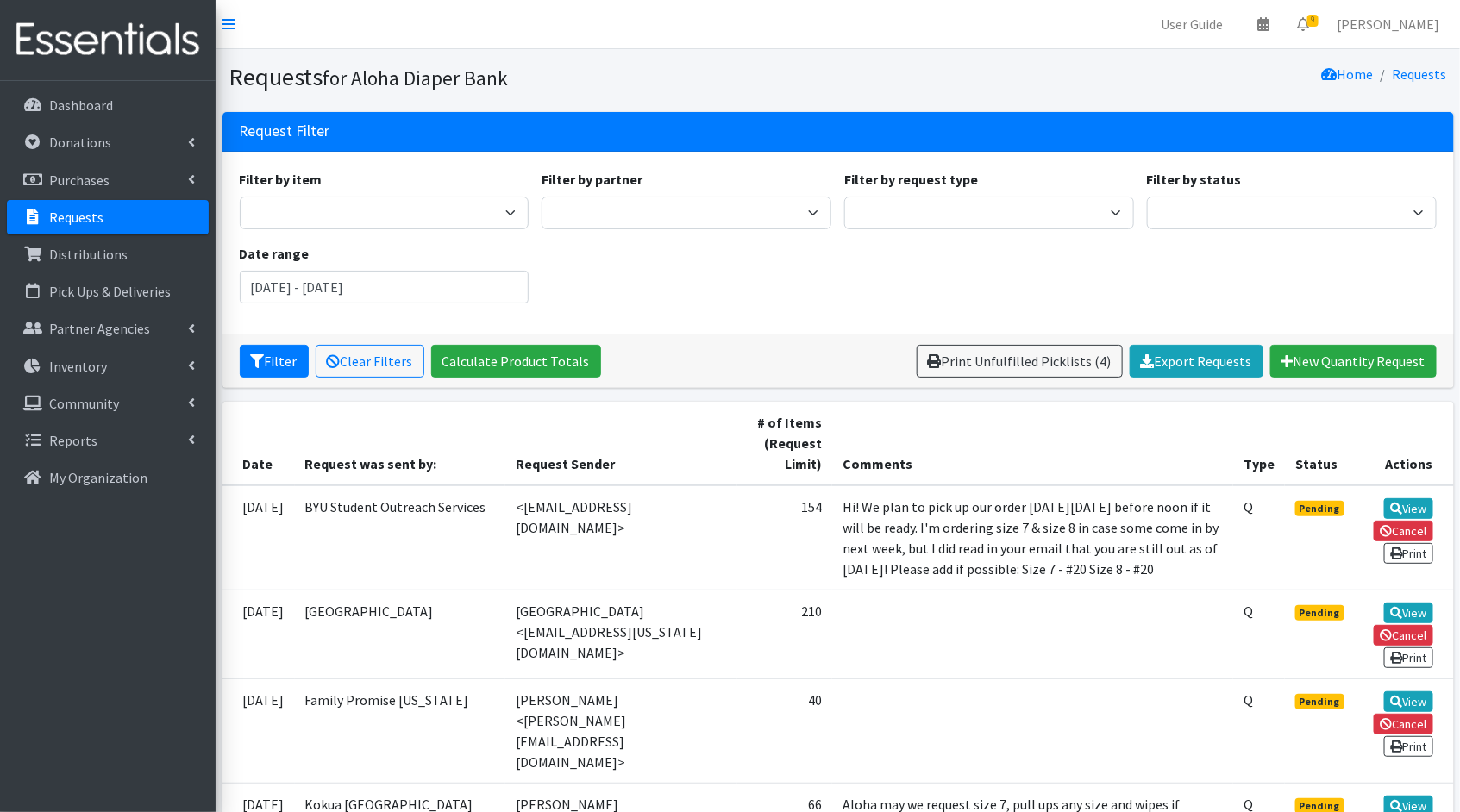
scroll to position [233, 0]
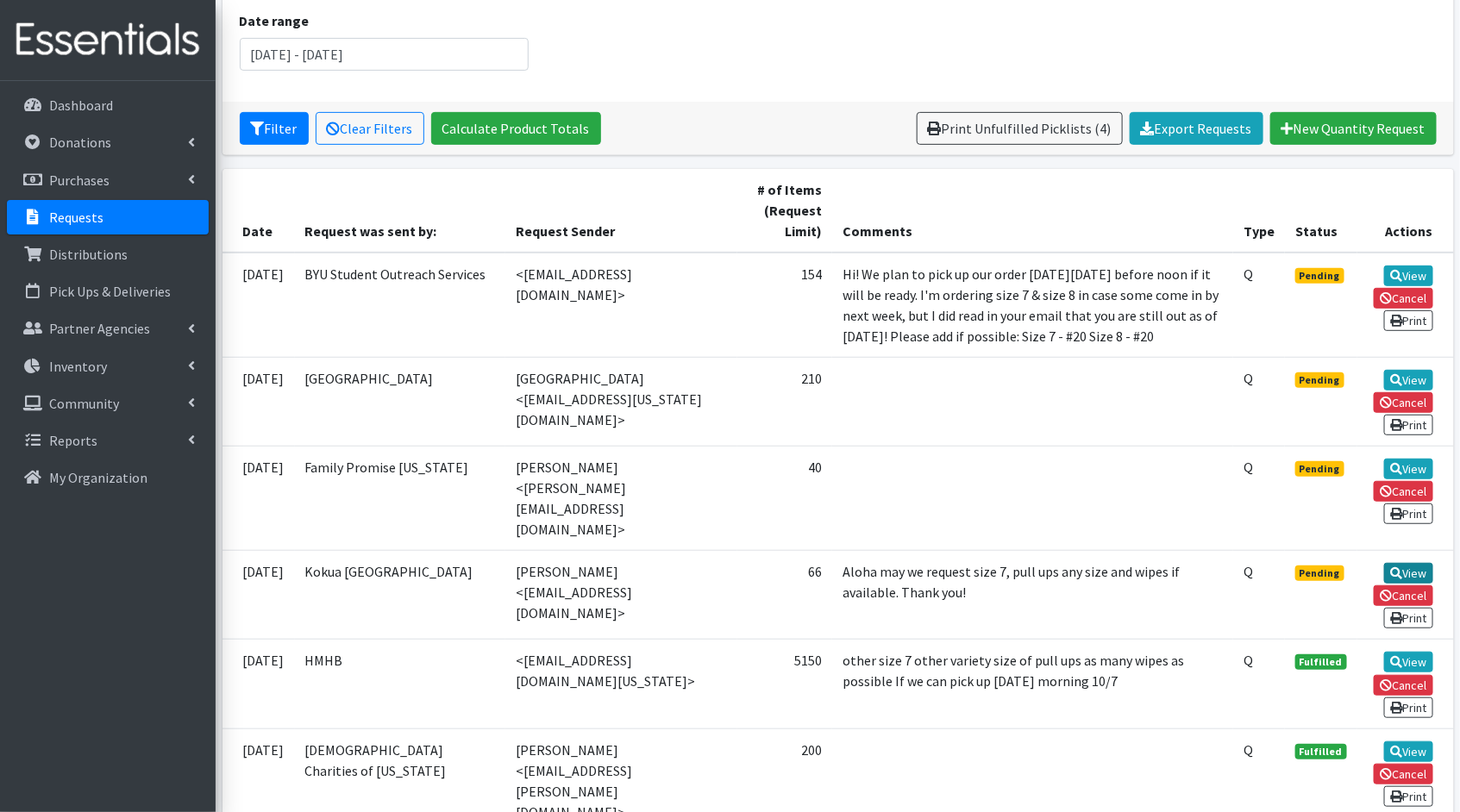
click at [1407, 563] on link "View" at bounding box center [1409, 572] width 49 height 21
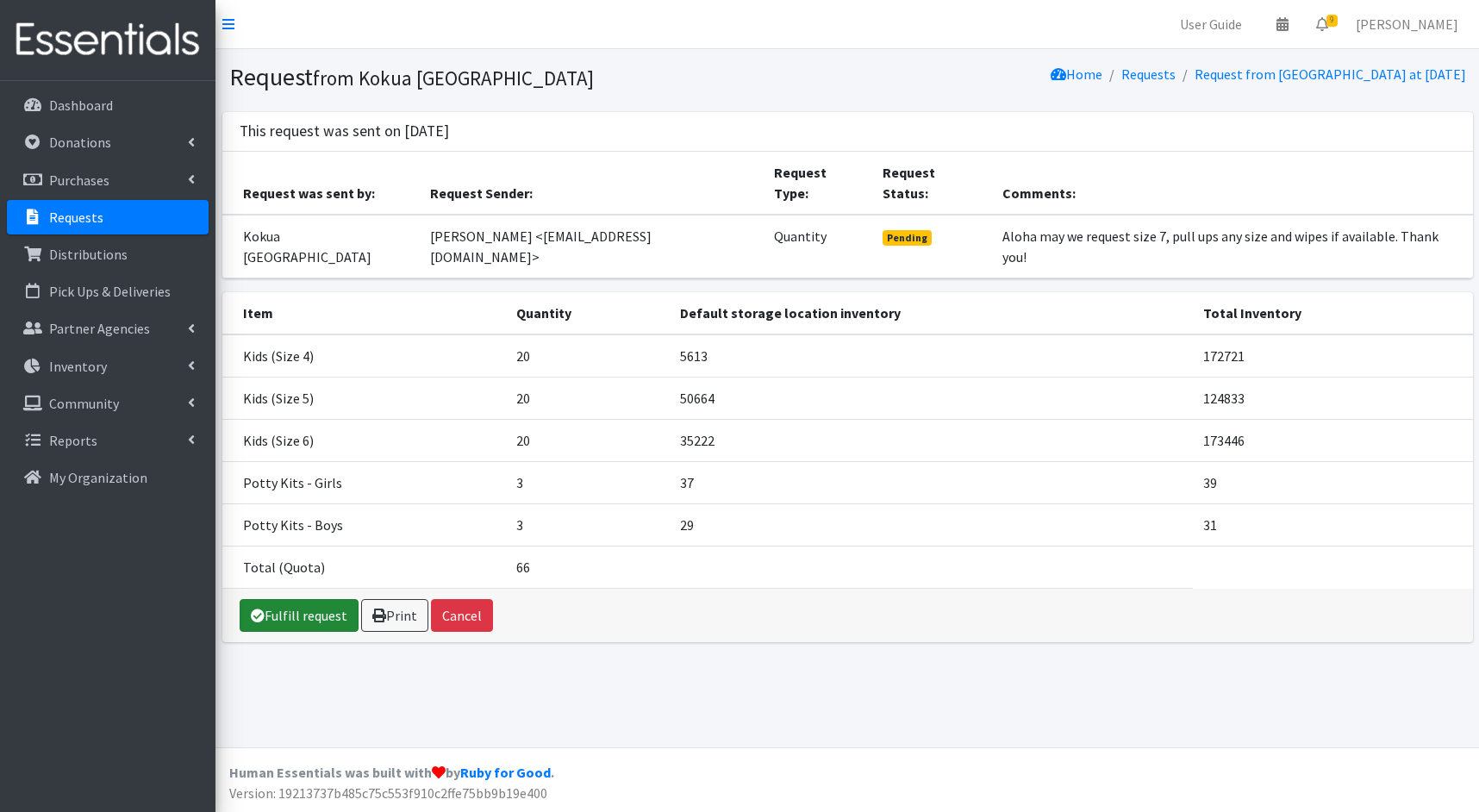
click at [304, 599] on link "Fulfill request" at bounding box center [299, 615] width 119 height 33
click at [267, 599] on link "Fulfill request" at bounding box center [299, 615] width 119 height 33
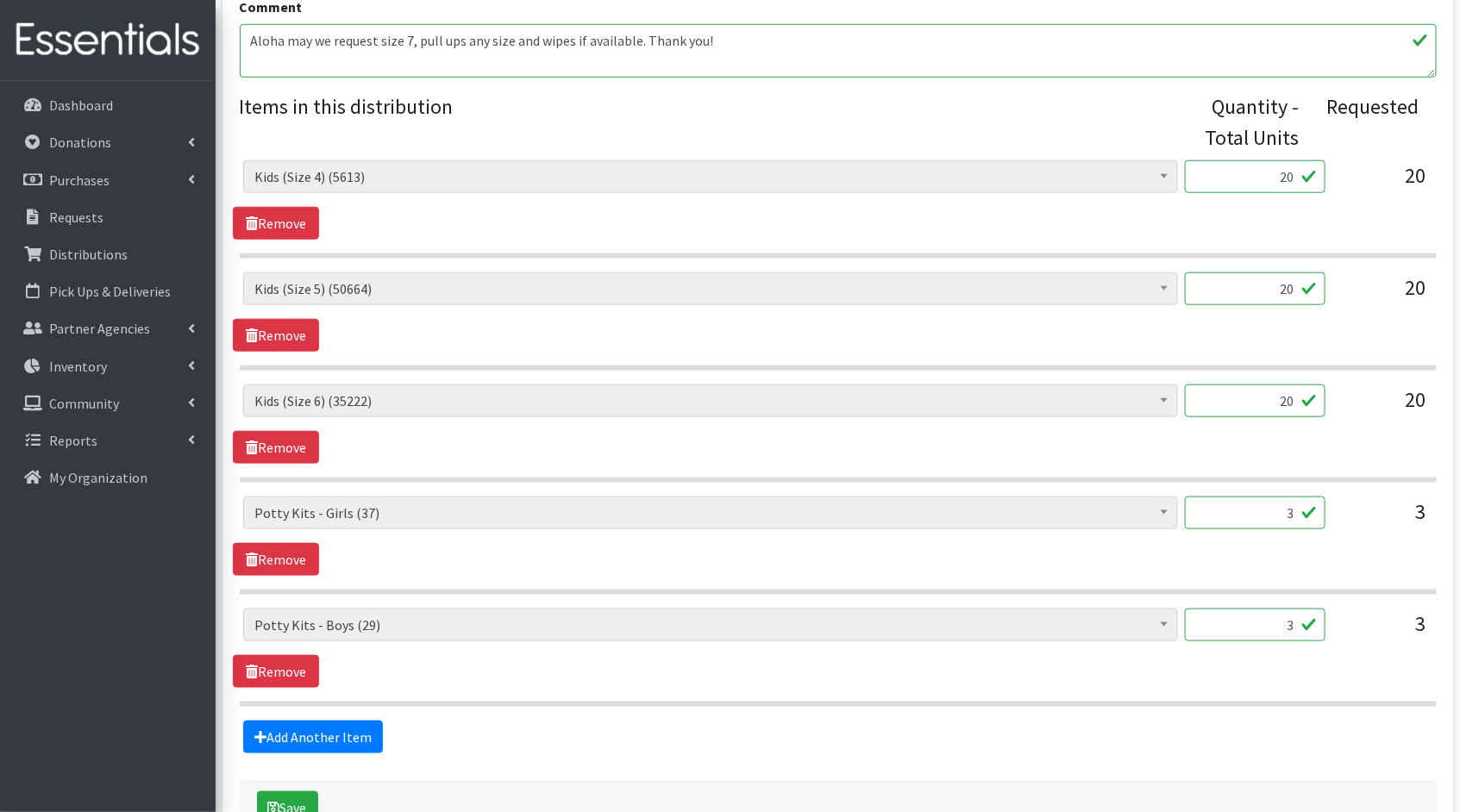
scroll to position [707, 0]
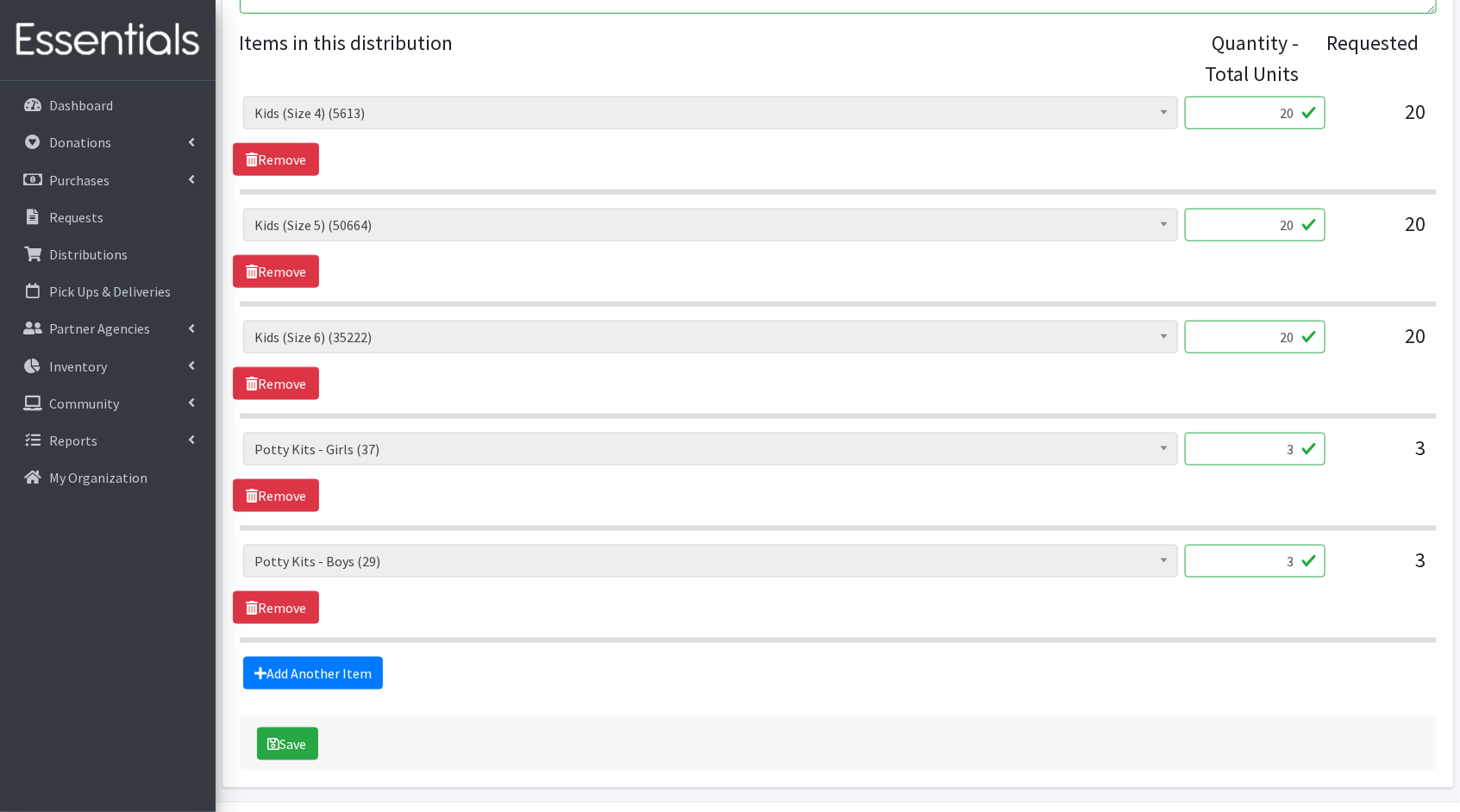
drag, startPoint x: 1291, startPoint y: 111, endPoint x: 1264, endPoint y: 110, distance: 27.0
click at [1264, 110] on input "20" at bounding box center [1255, 112] width 140 height 33
type input "500"
drag, startPoint x: 1286, startPoint y: 222, endPoint x: 1228, endPoint y: 215, distance: 58.4
click at [1228, 215] on input "20" at bounding box center [1255, 224] width 140 height 33
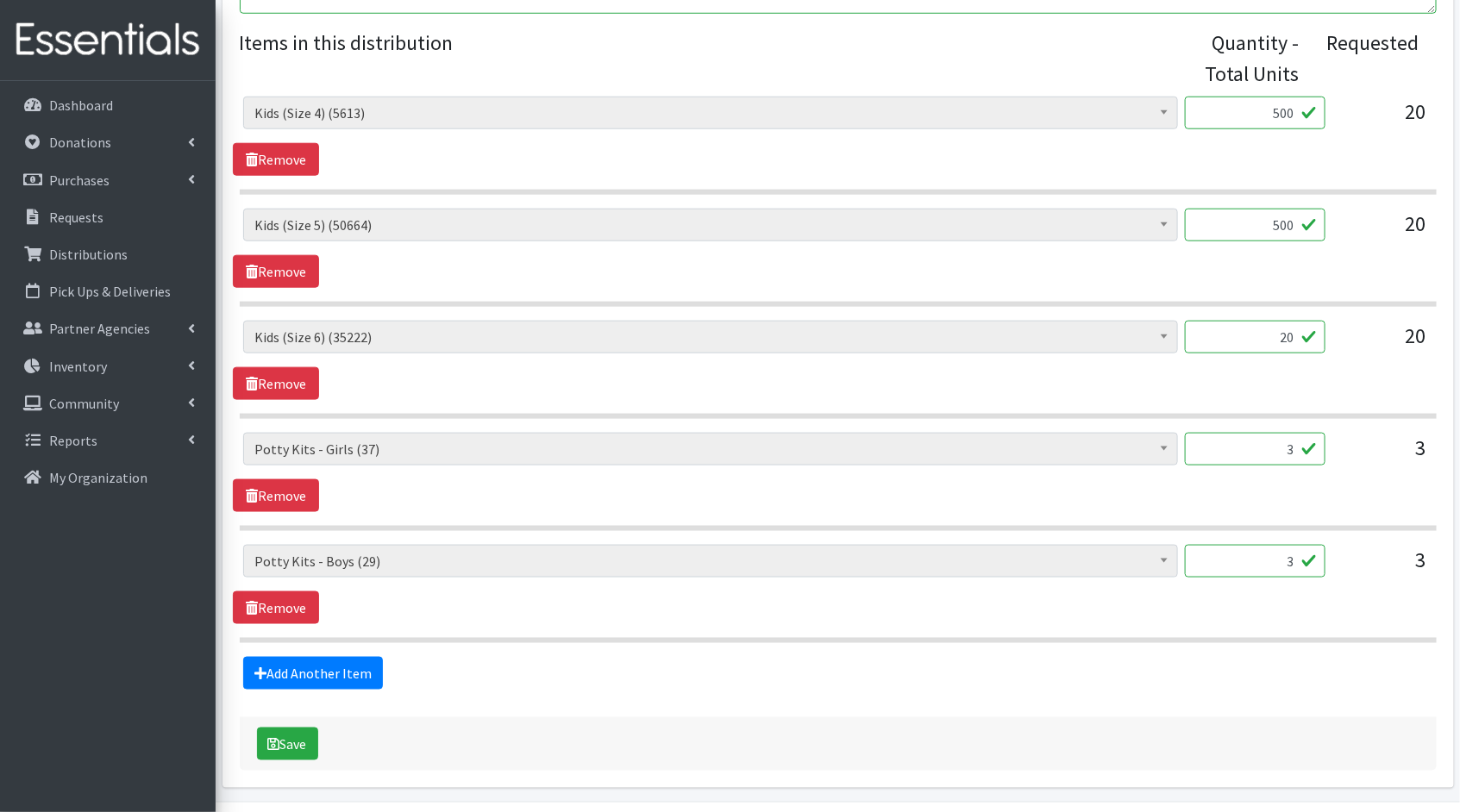
type input "500"
drag, startPoint x: 1293, startPoint y: 334, endPoint x: 1258, endPoint y: 332, distance: 35.1
click at [1258, 332] on input "20" at bounding box center [1255, 336] width 140 height 33
type input "500"
click at [293, 496] on link "Remove" at bounding box center [275, 495] width 86 height 33
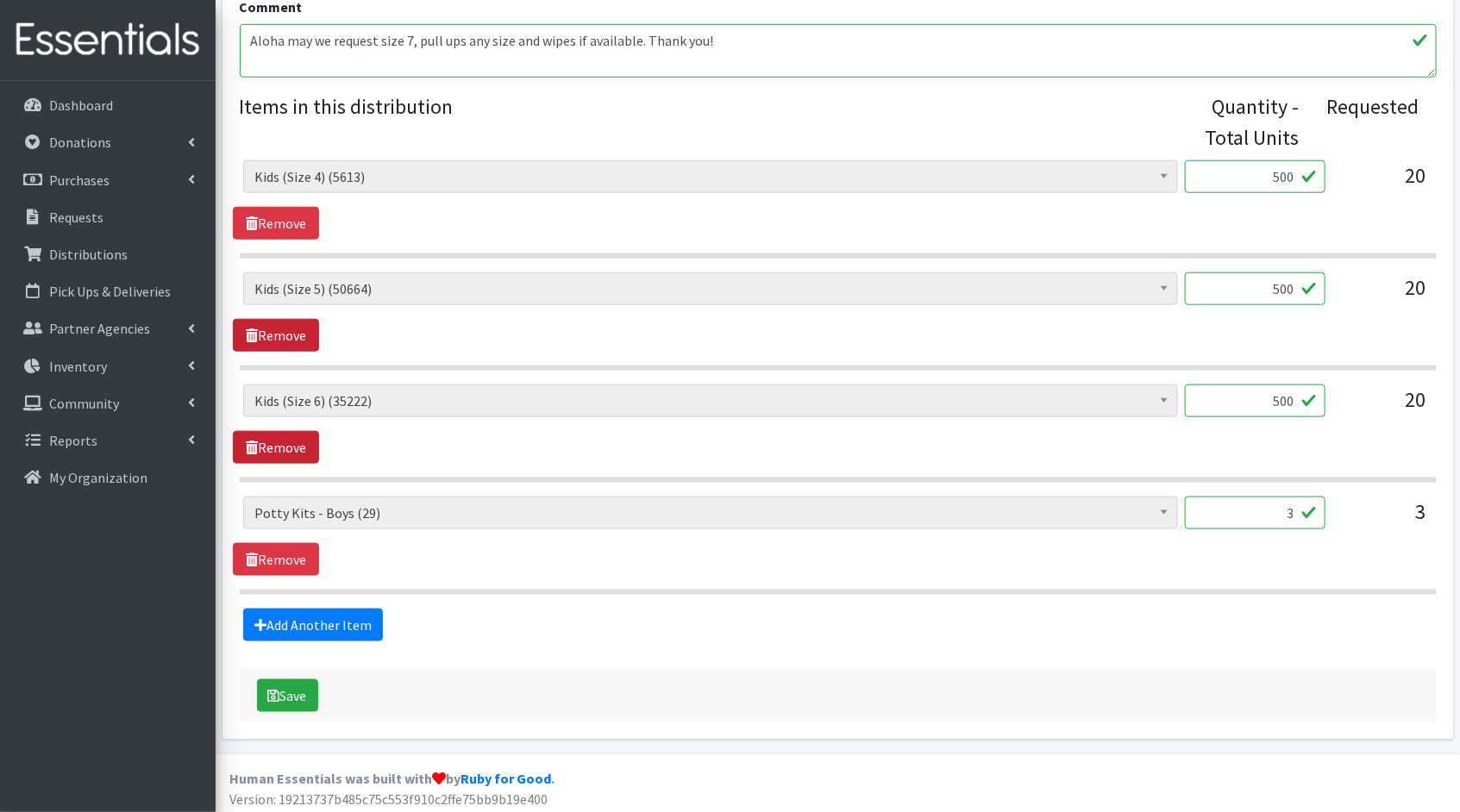
click at [298, 435] on link "Remove" at bounding box center [275, 447] width 86 height 33
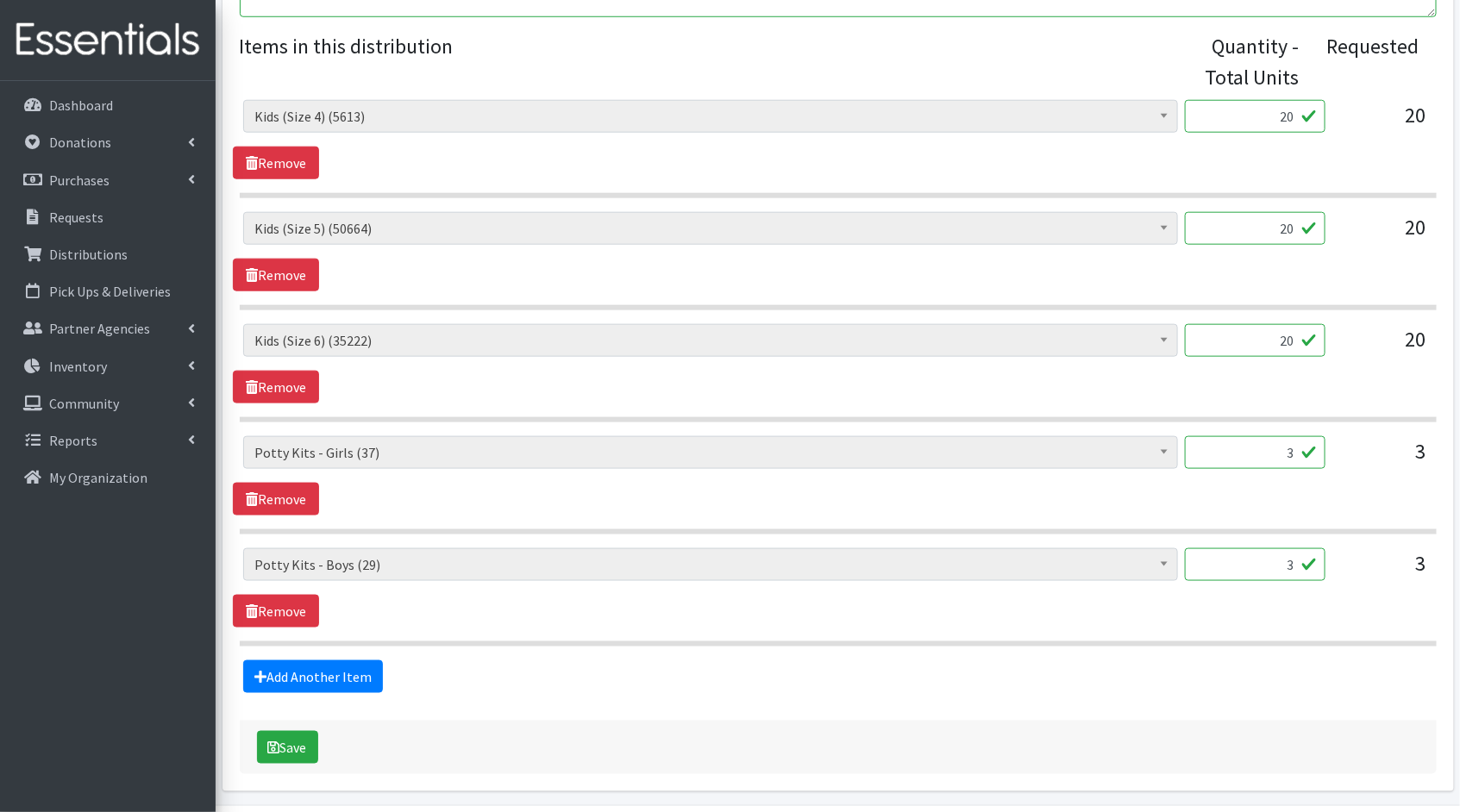
scroll to position [756, 0]
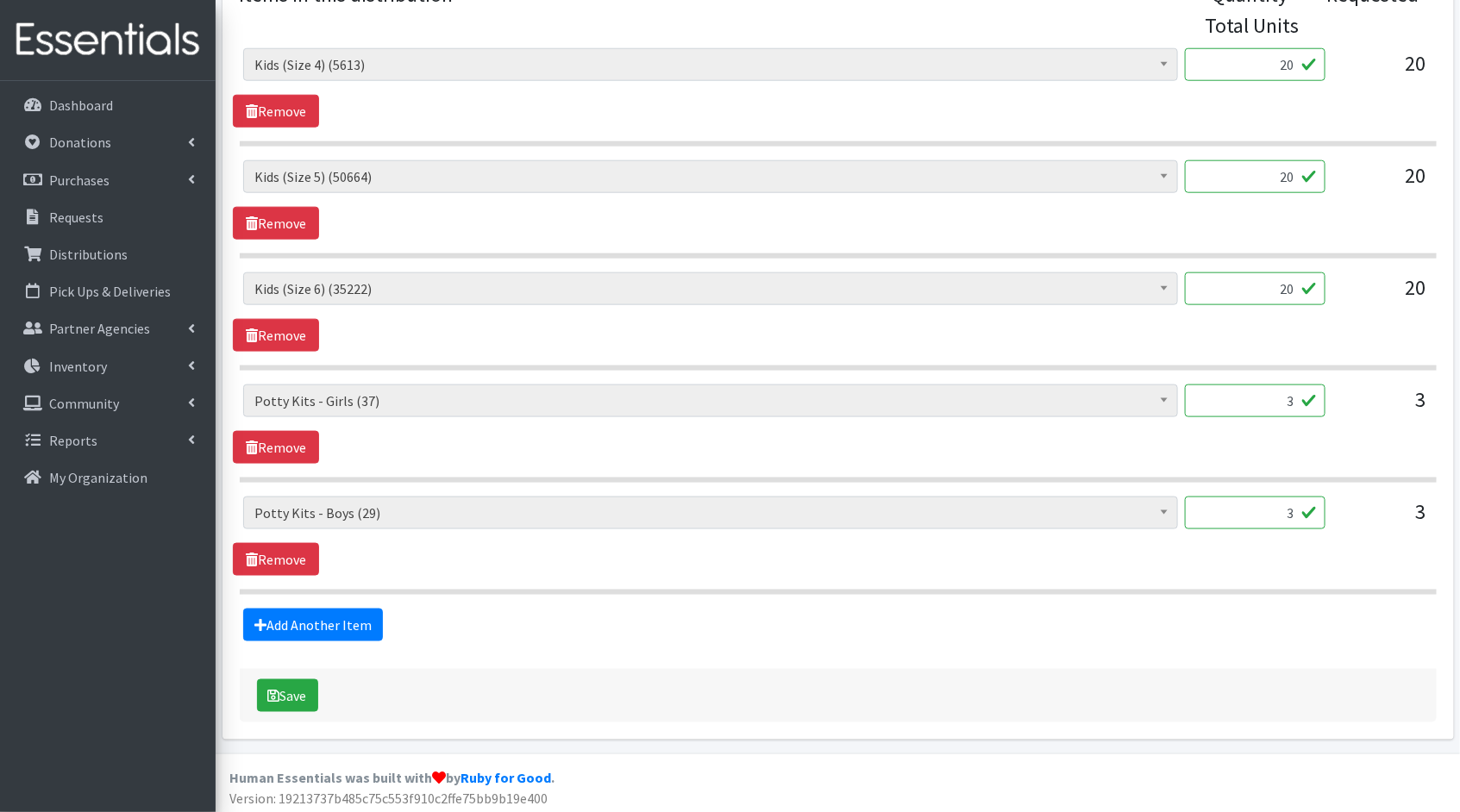
drag, startPoint x: 1298, startPoint y: 66, endPoint x: 1243, endPoint y: 56, distance: 55.9
click at [1244, 56] on input "20" at bounding box center [1255, 64] width 140 height 33
type input "500"
drag, startPoint x: 1297, startPoint y: 167, endPoint x: 1221, endPoint y: 162, distance: 76.2
click at [1221, 162] on input "20" at bounding box center [1255, 176] width 140 height 33
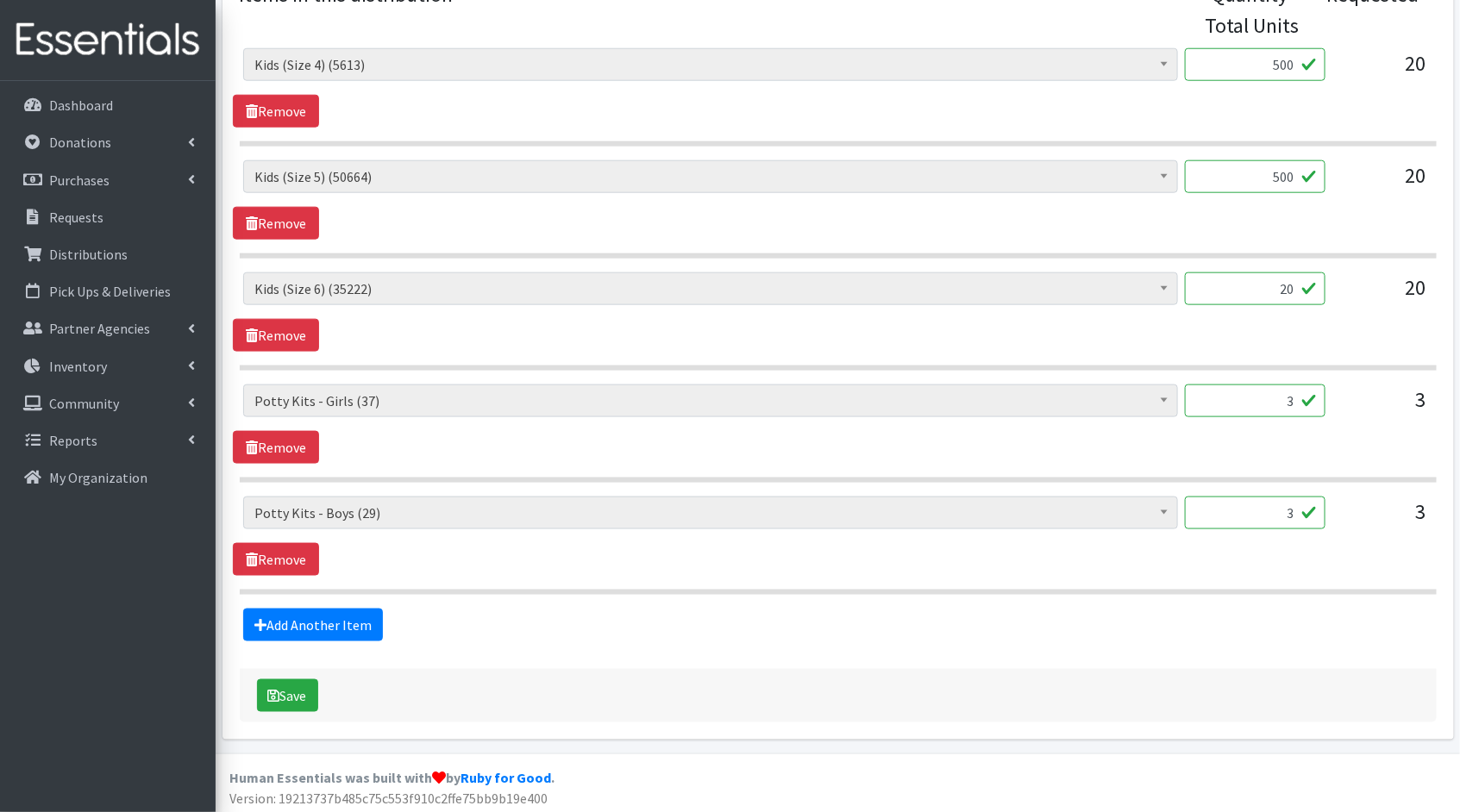
type input "500"
drag, startPoint x: 1297, startPoint y: 292, endPoint x: 1230, endPoint y: 280, distance: 68.1
click at [1230, 280] on input "20" at bounding box center [1255, 288] width 140 height 33
type input "500"
click at [454, 447] on div "Kids (Newborn) (2806) Kids (Preemie)** Limited (809) Kids (Size 1) (36087) Kids…" at bounding box center [838, 424] width 1210 height 79
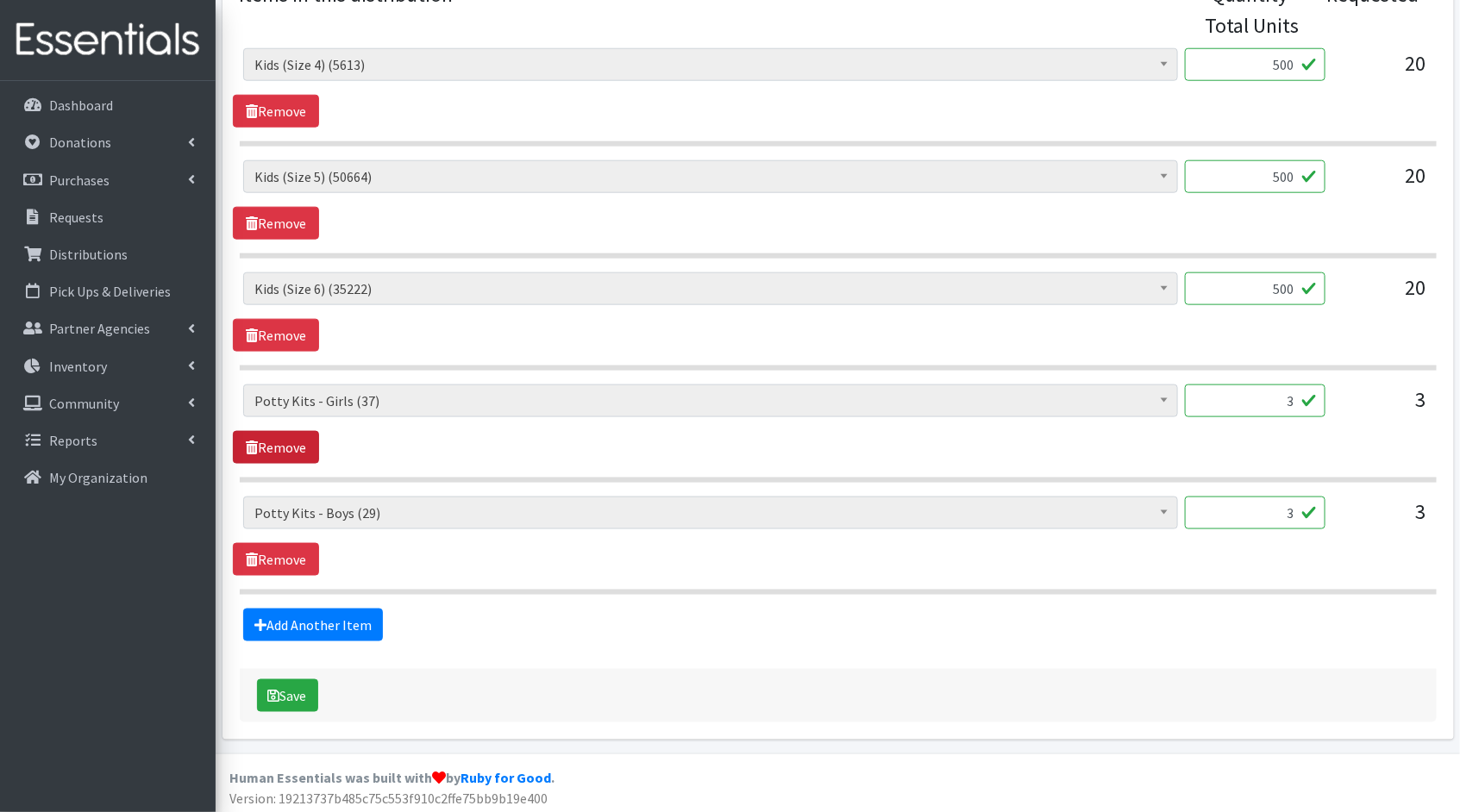
click at [242, 445] on link "Remove" at bounding box center [275, 447] width 86 height 33
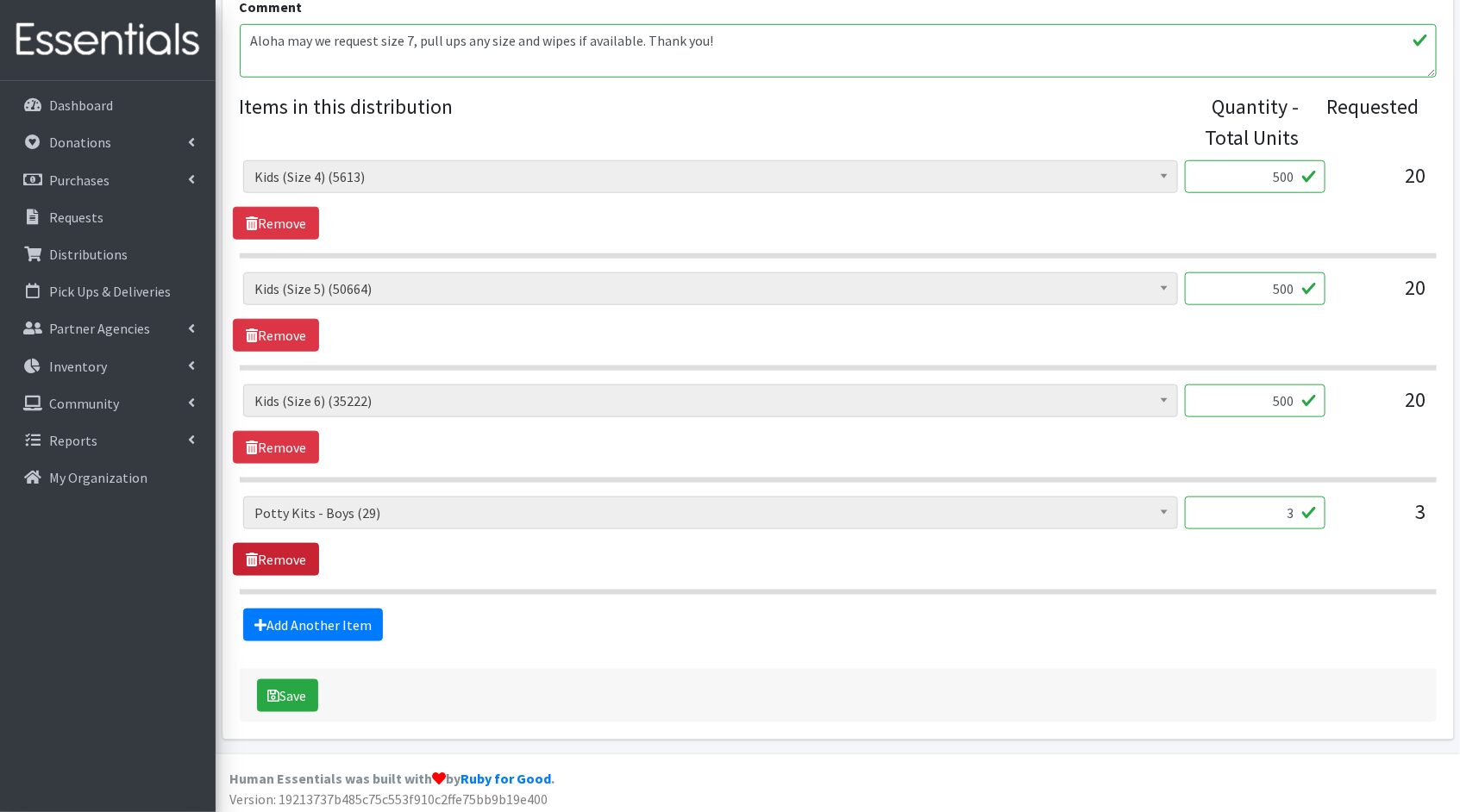
click at [291, 553] on link "Remove" at bounding box center [275, 558] width 86 height 33
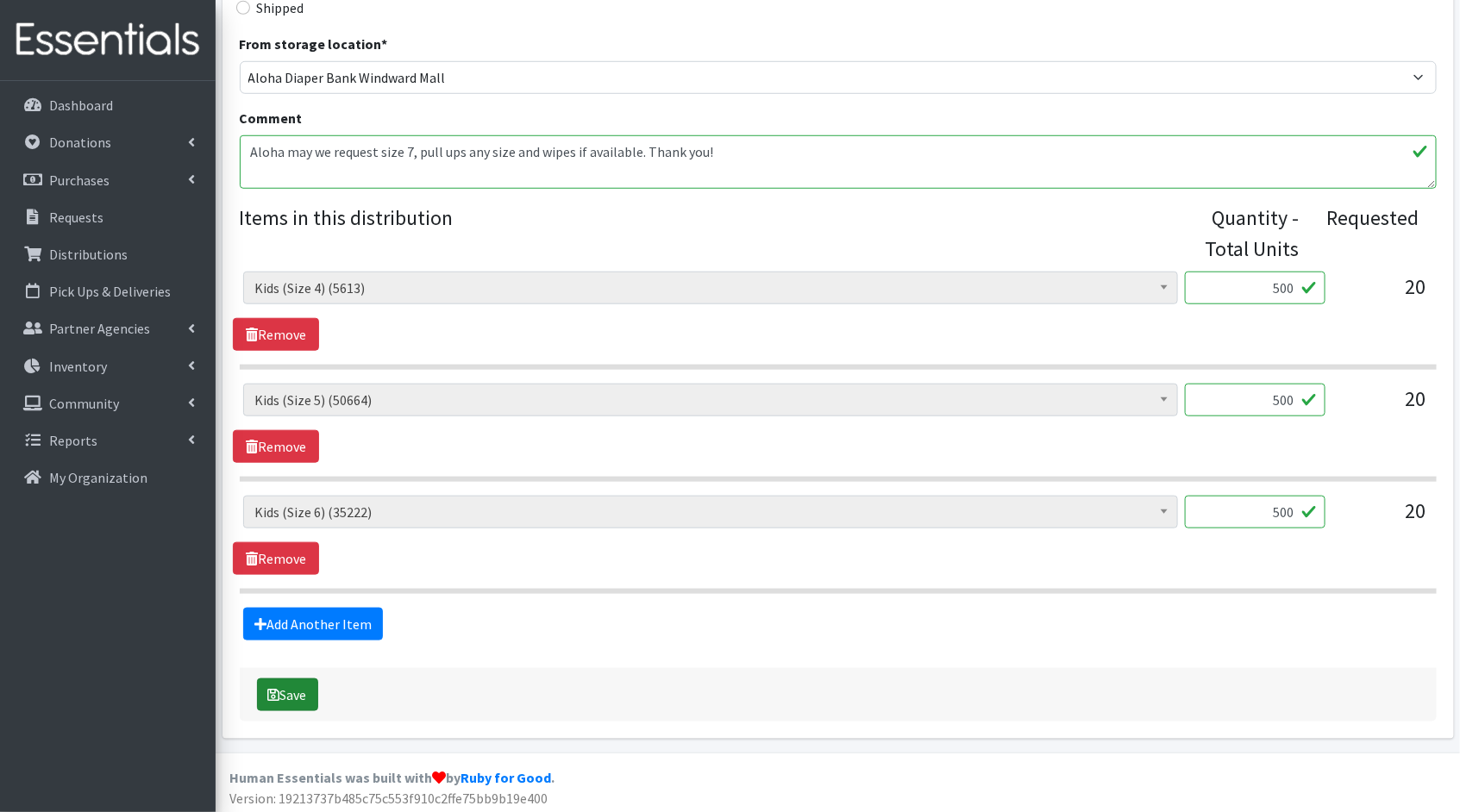
click at [314, 679] on button "Save" at bounding box center [287, 695] width 61 height 33
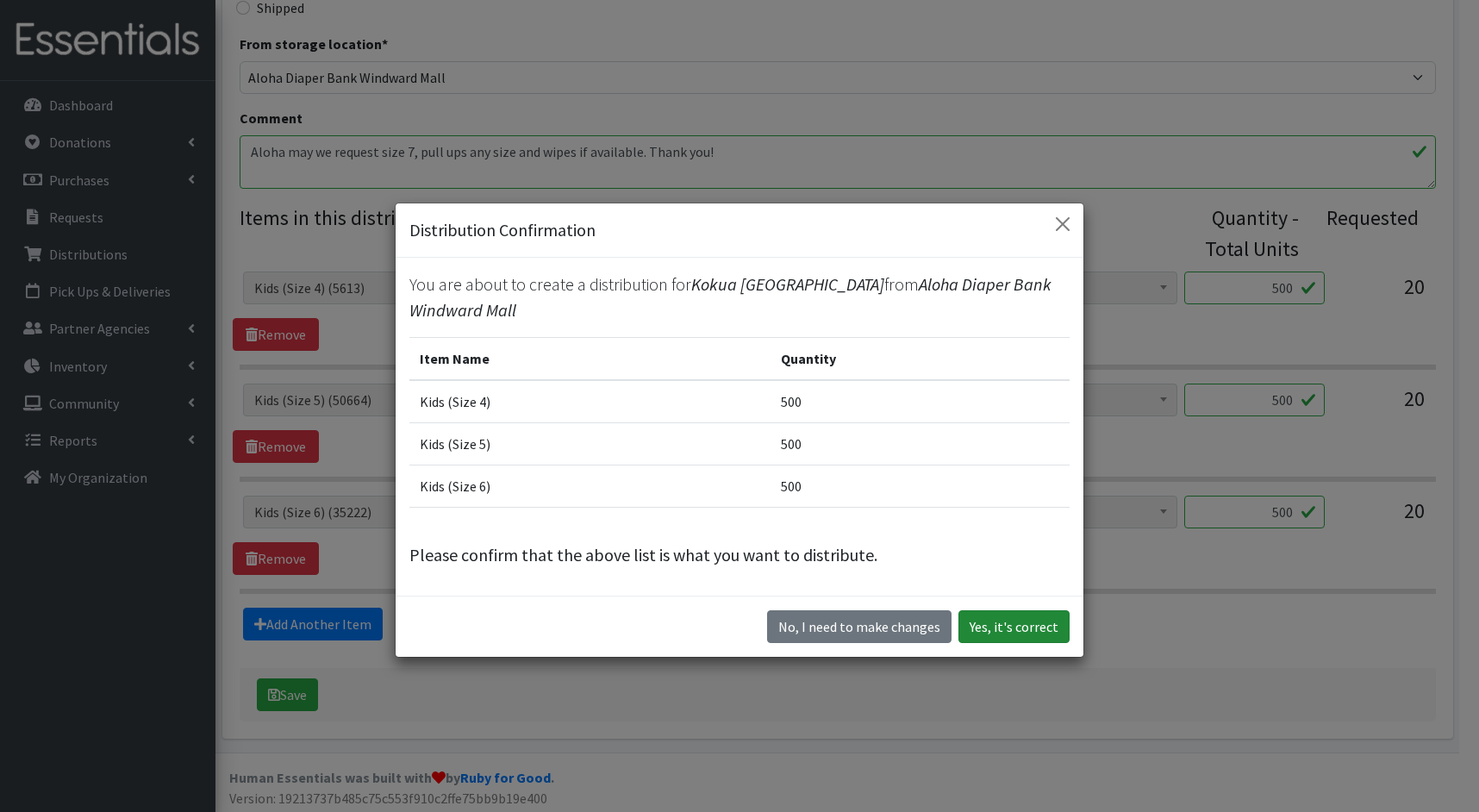
click at [1001, 619] on button "Yes, it's correct" at bounding box center [1013, 627] width 111 height 33
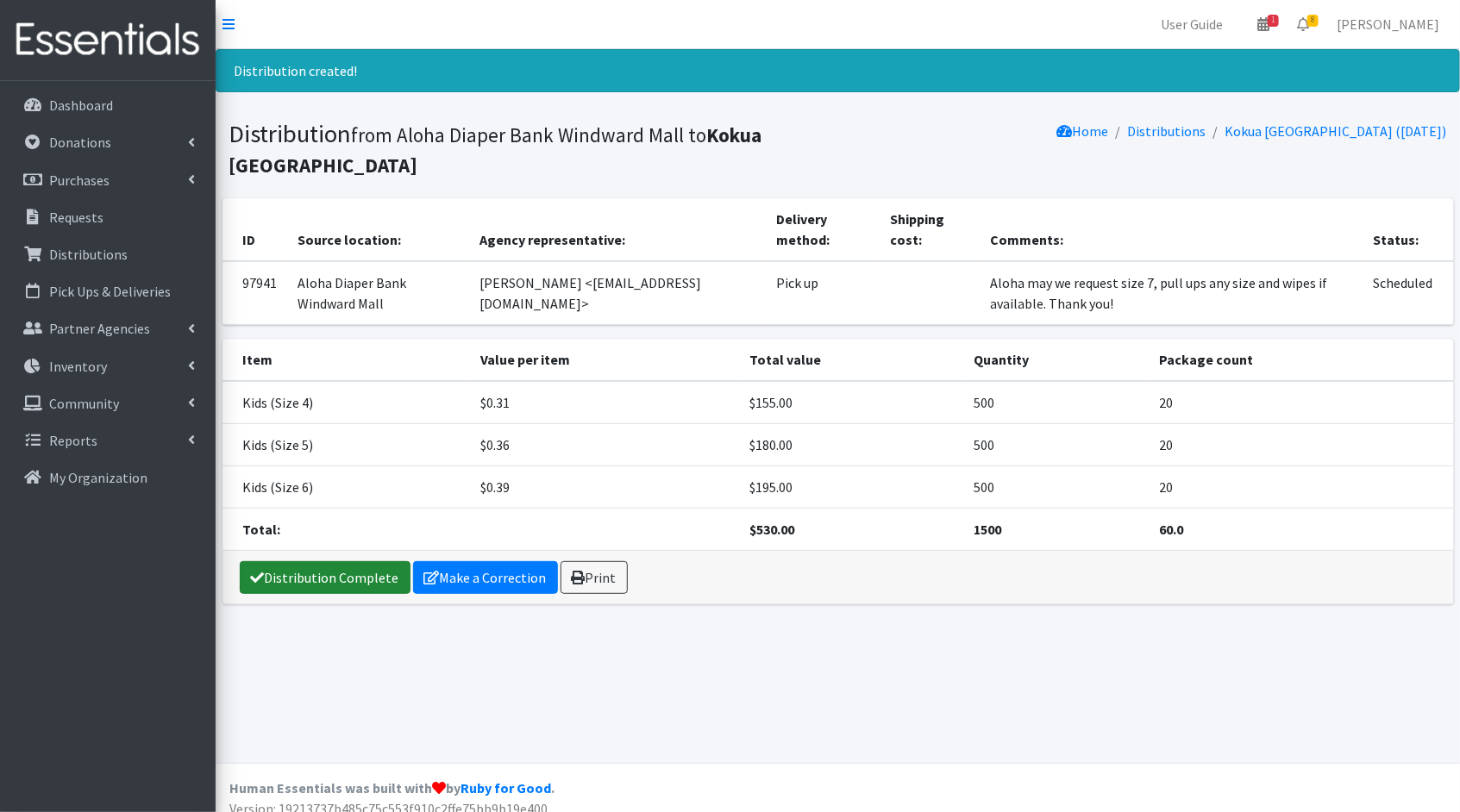
click at [347, 562] on link "Distribution Complete" at bounding box center [325, 577] width 171 height 33
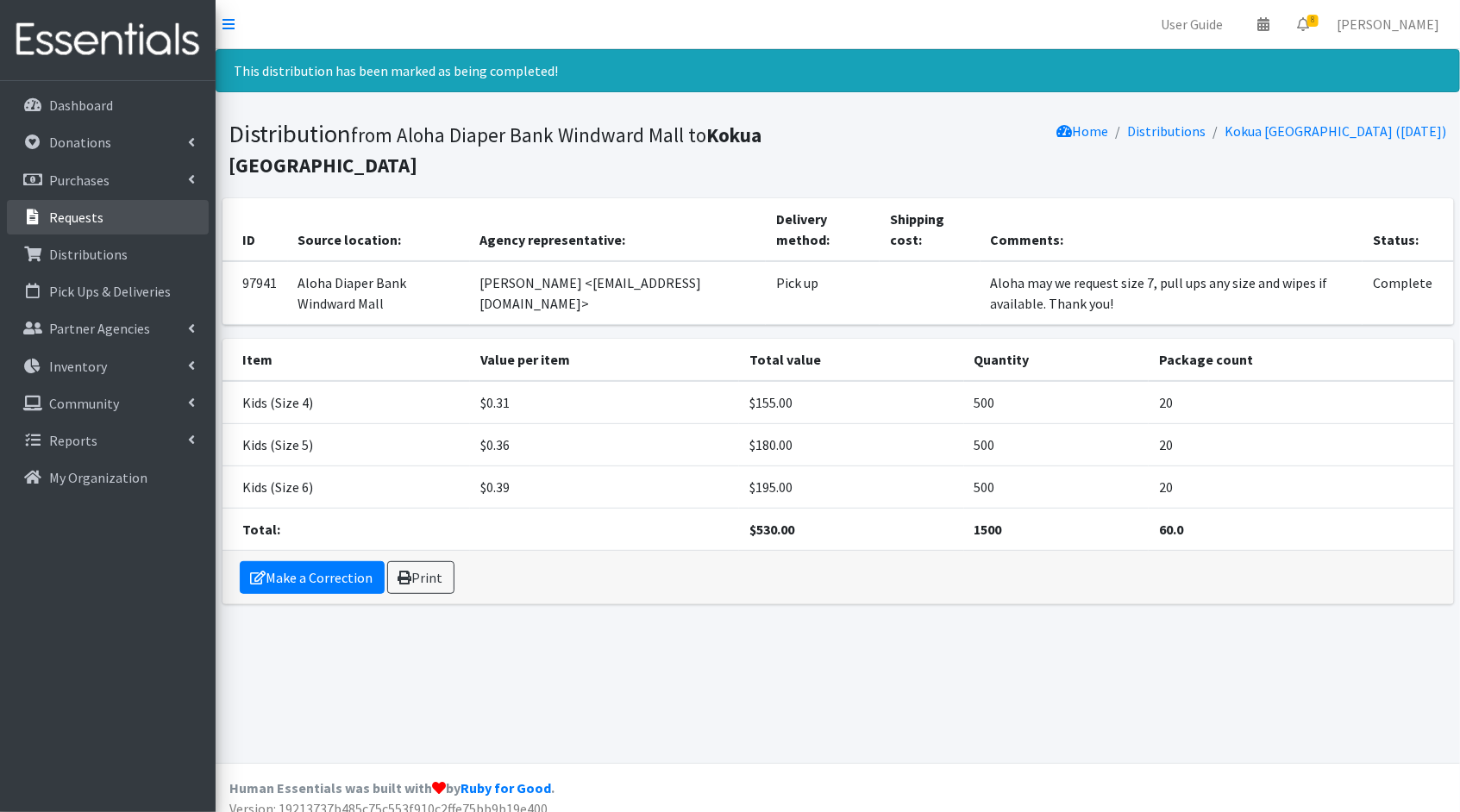
click at [148, 223] on link "Requests" at bounding box center [108, 217] width 201 height 35
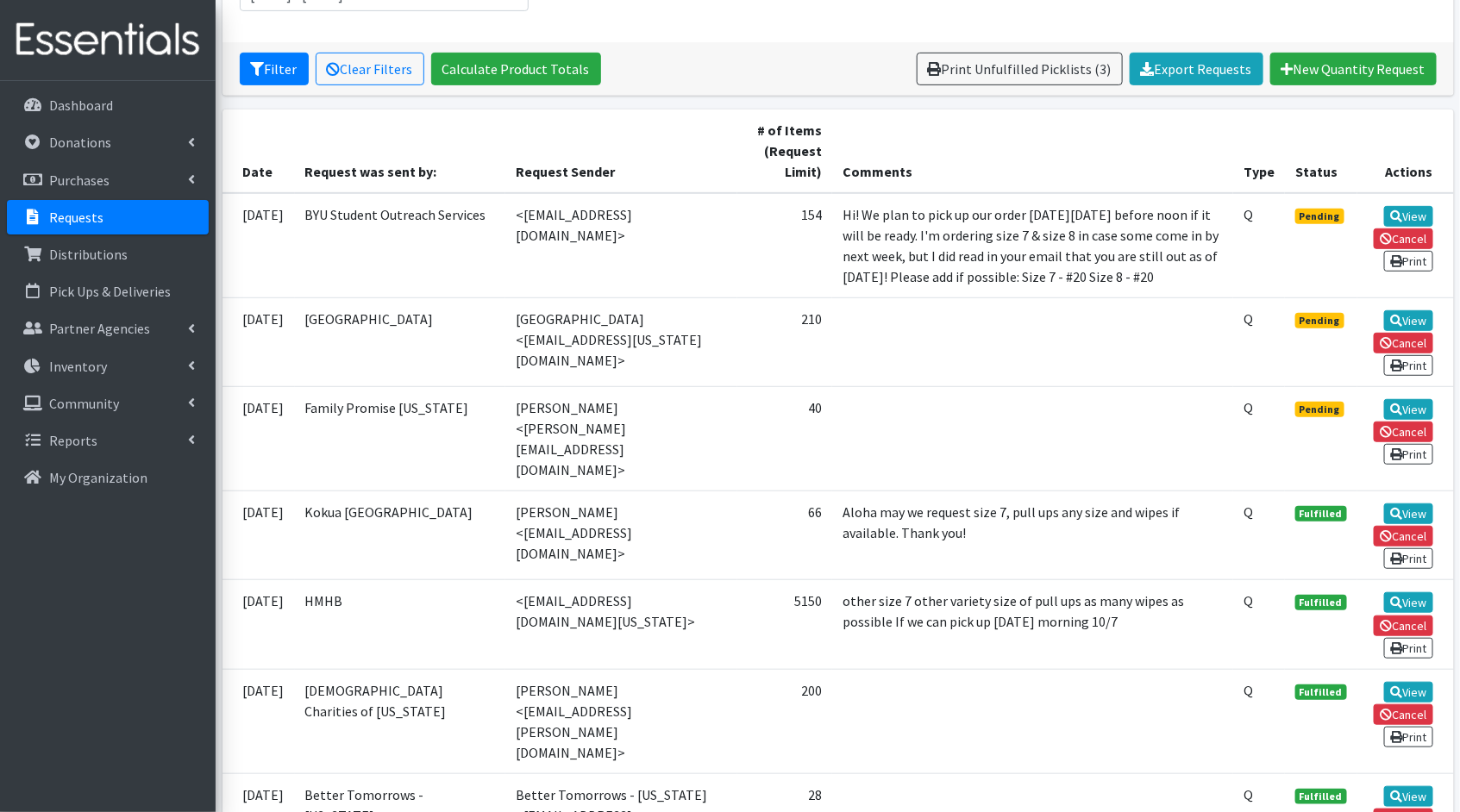
scroll to position [372, 0]
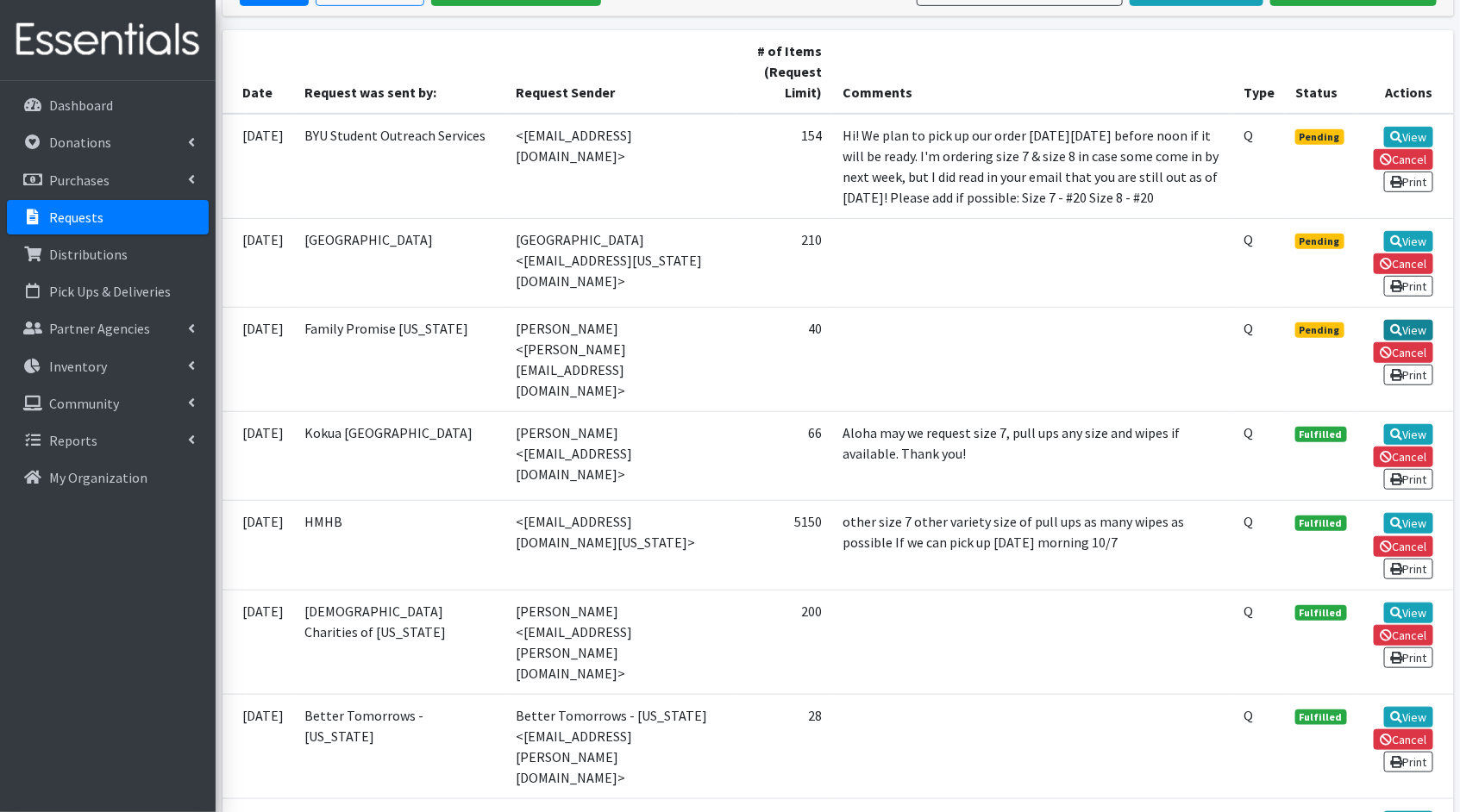
click at [1396, 337] on link "View" at bounding box center [1409, 330] width 49 height 21
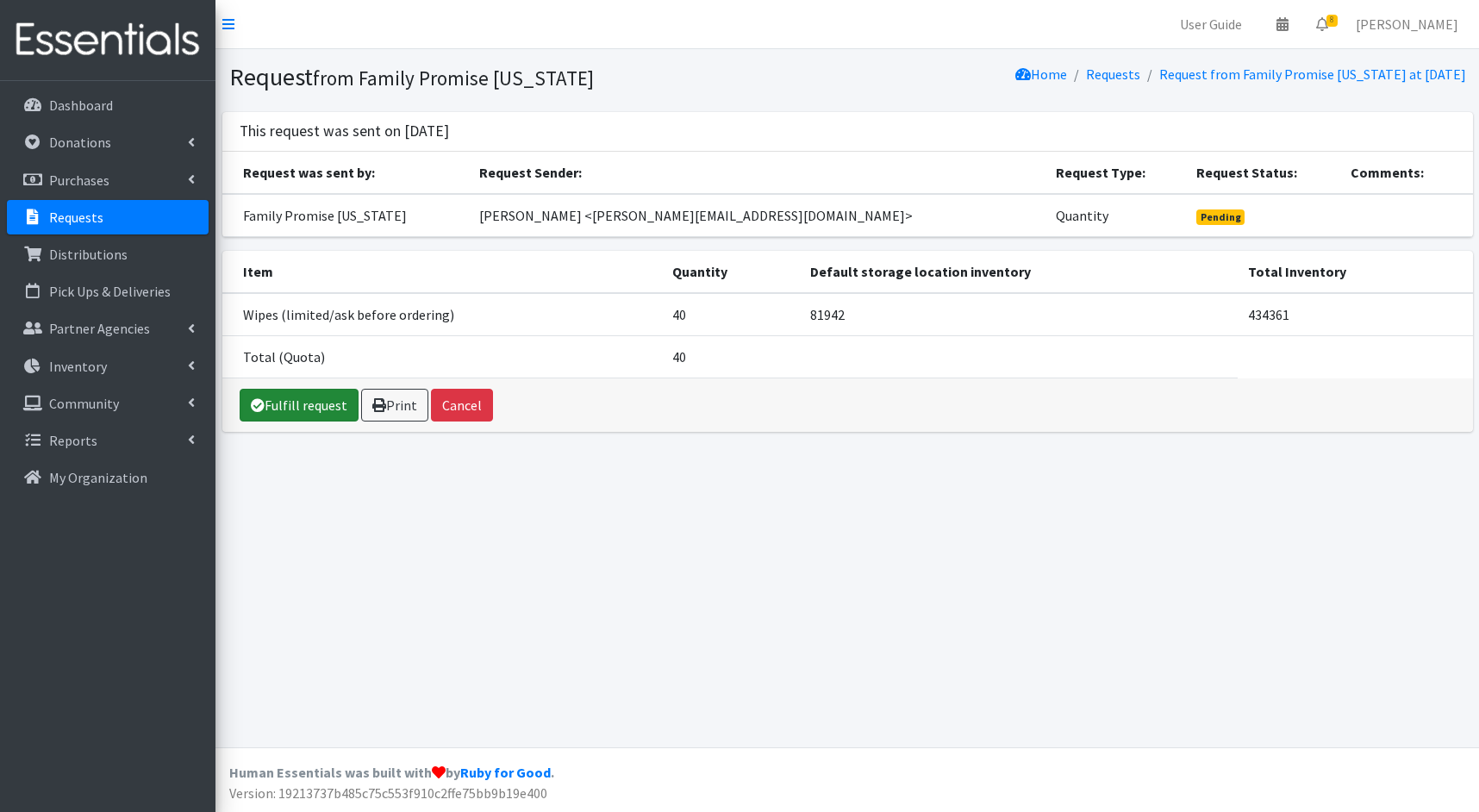
click at [260, 405] on icon at bounding box center [258, 406] width 14 height 14
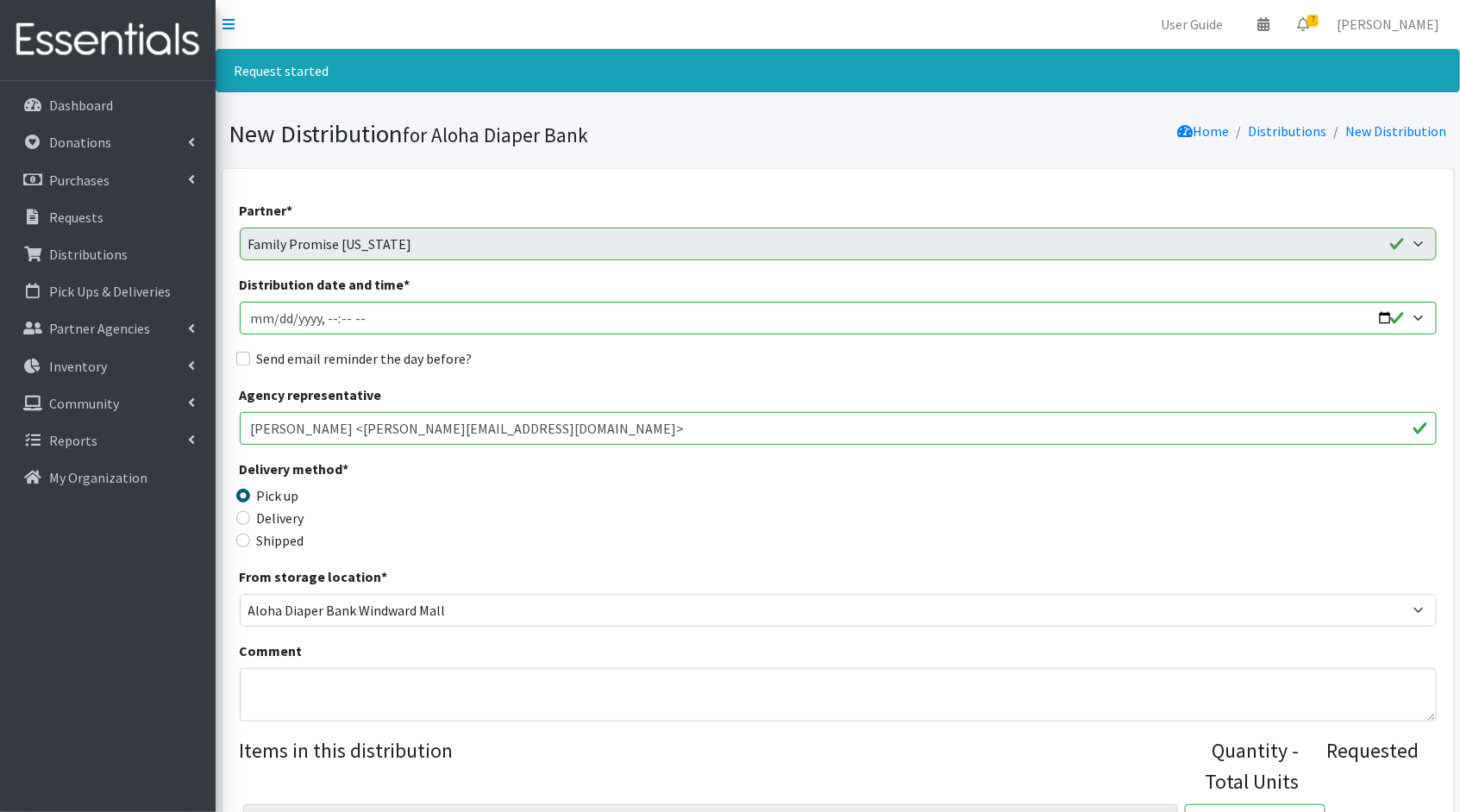
scroll to position [218, 0]
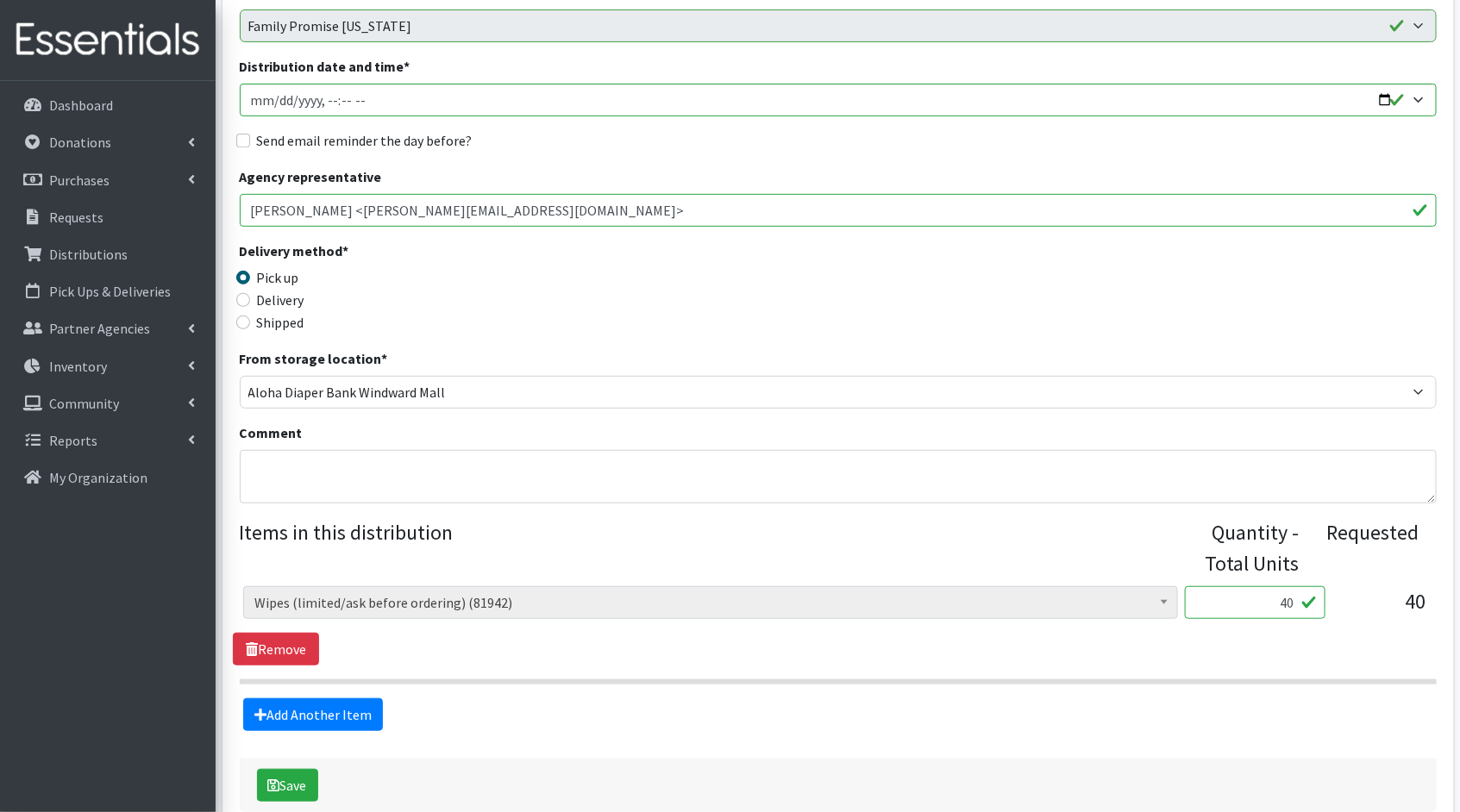
click at [1293, 605] on input "40" at bounding box center [1255, 602] width 140 height 33
type input "4000"
click at [307, 790] on button "Save" at bounding box center [287, 784] width 61 height 33
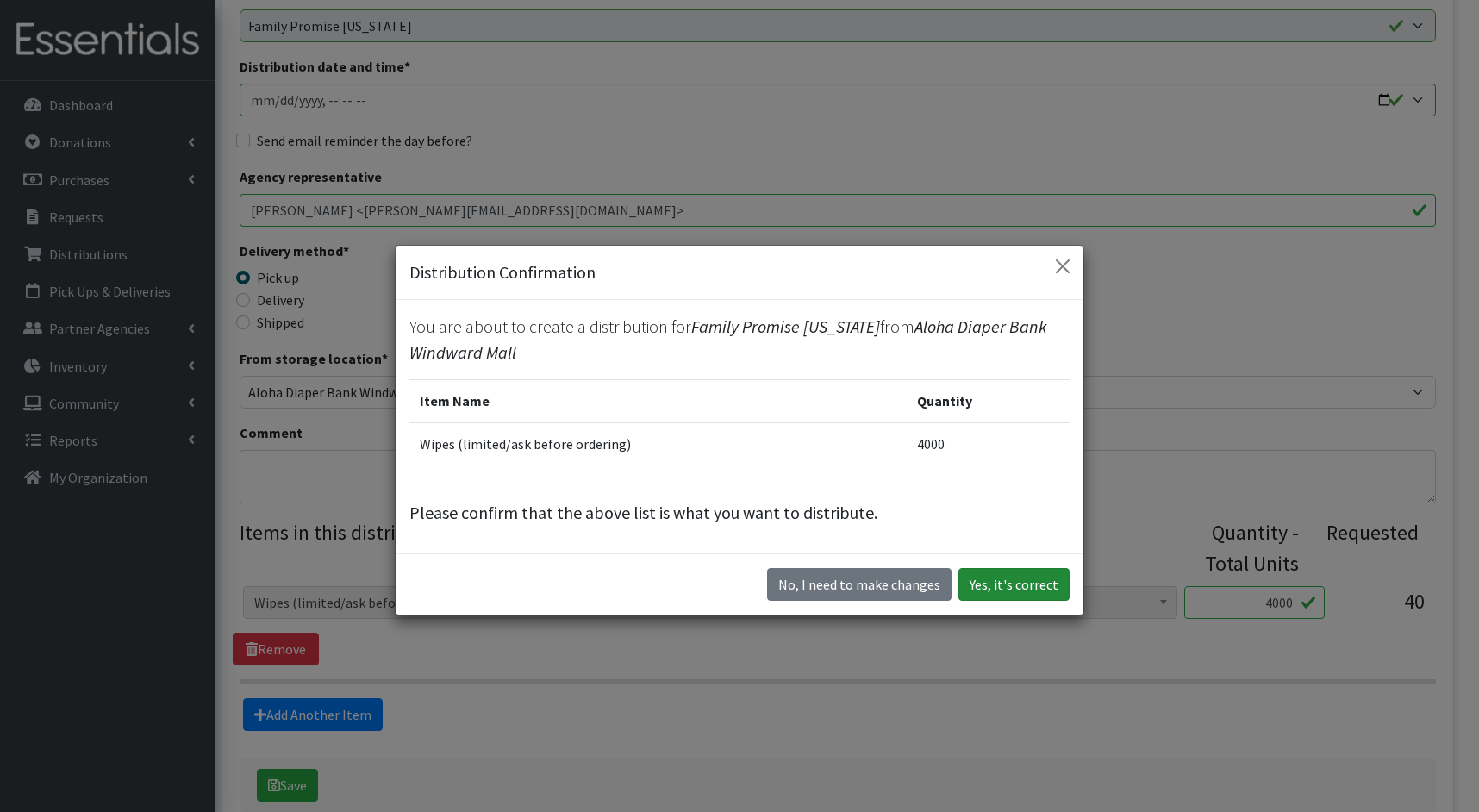
click at [1023, 594] on button "Yes, it's correct" at bounding box center [1013, 584] width 111 height 33
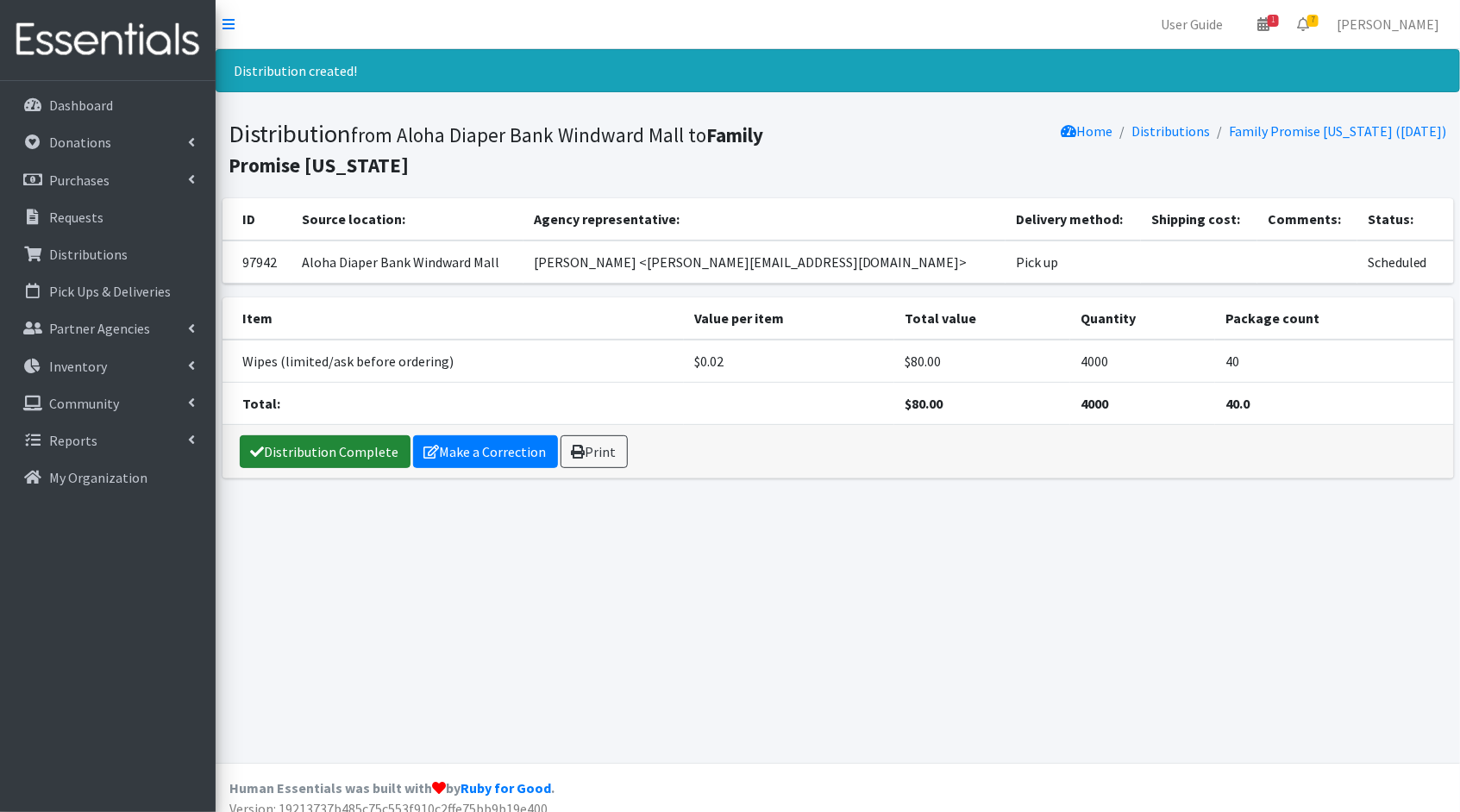
click at [355, 456] on link "Distribution Complete" at bounding box center [325, 451] width 171 height 33
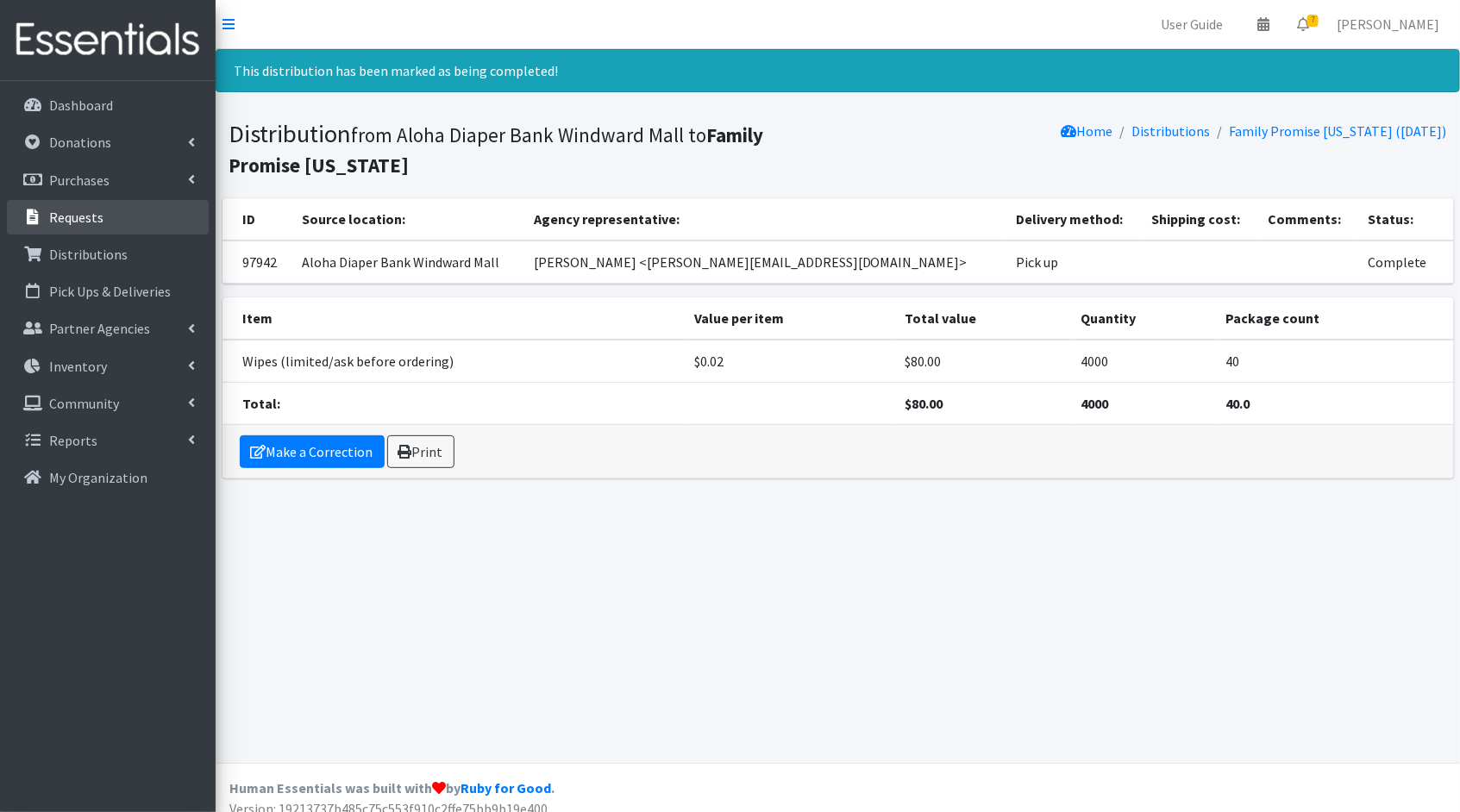
click at [112, 221] on link "Requests" at bounding box center [108, 217] width 201 height 35
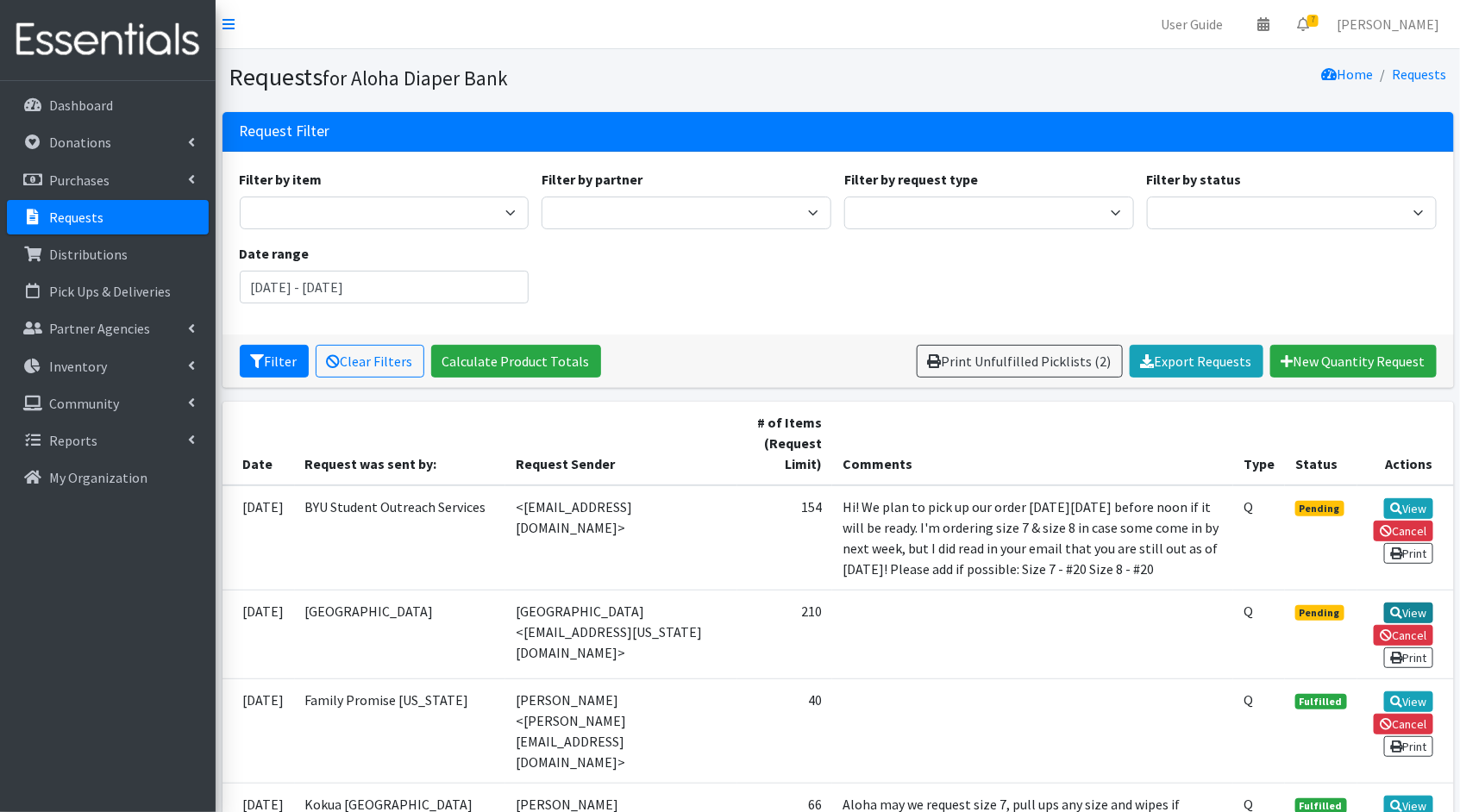
click at [1416, 624] on link "View" at bounding box center [1409, 613] width 49 height 21
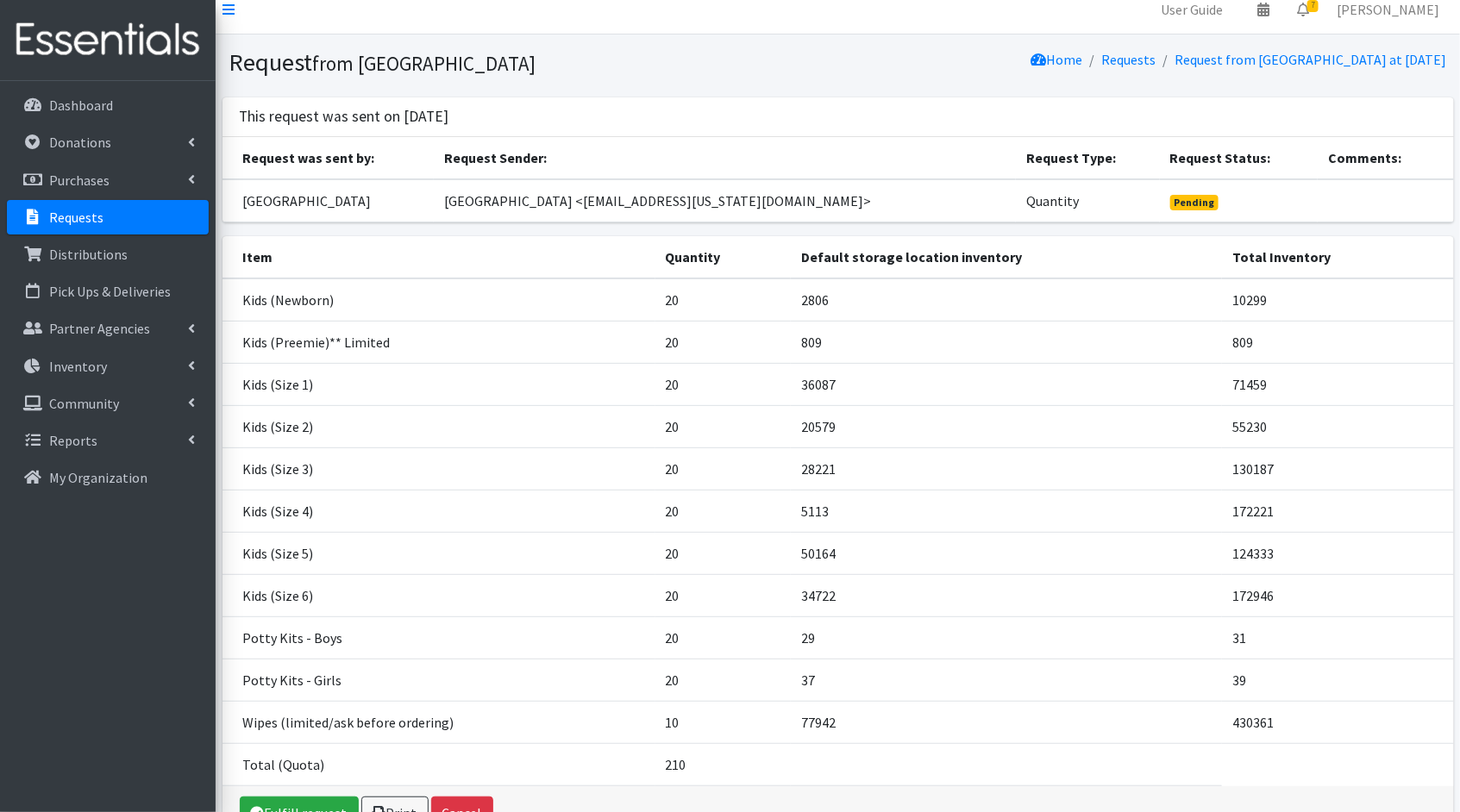
scroll to position [115, 0]
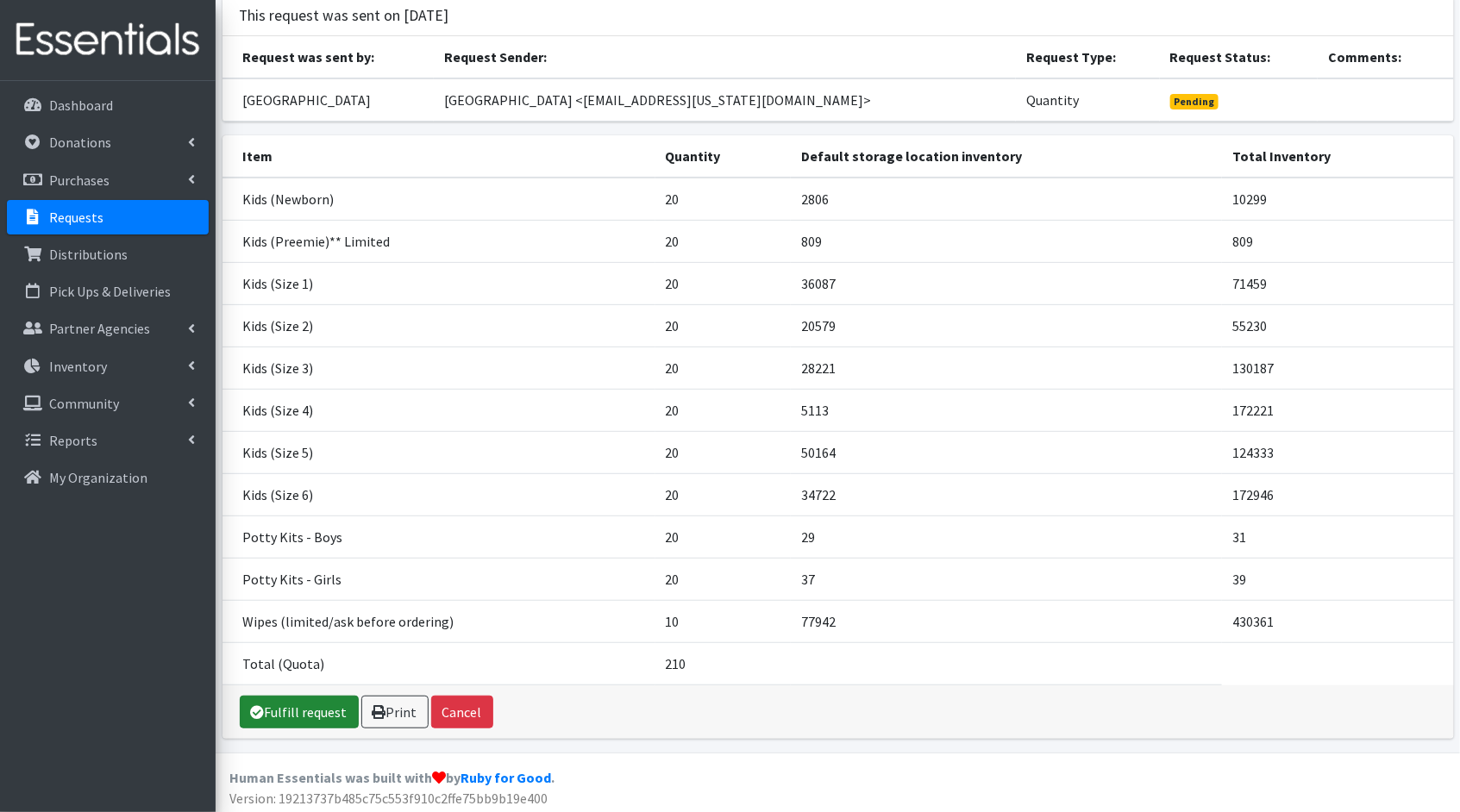
click at [263, 706] on icon at bounding box center [258, 712] width 14 height 14
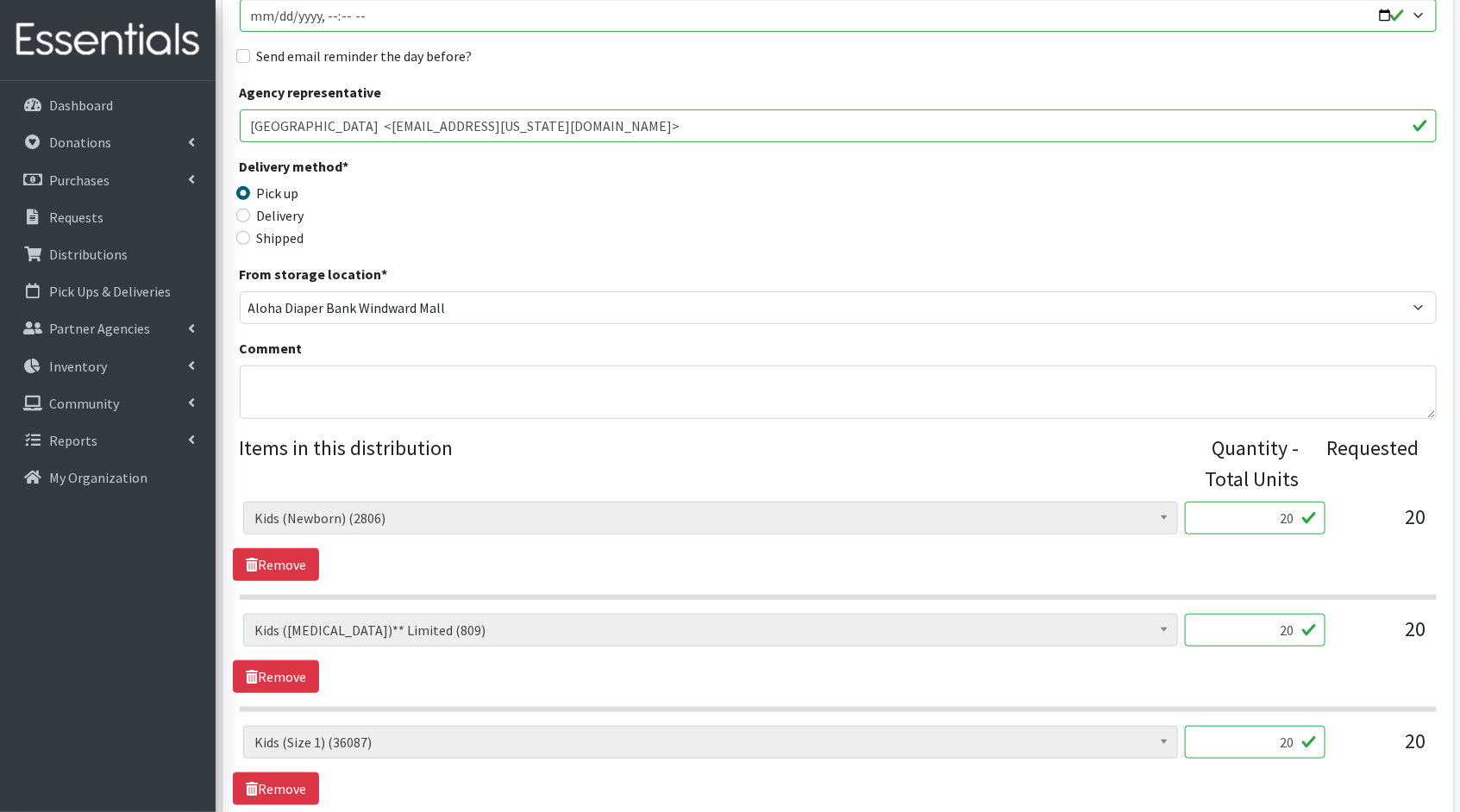
scroll to position [372, 0]
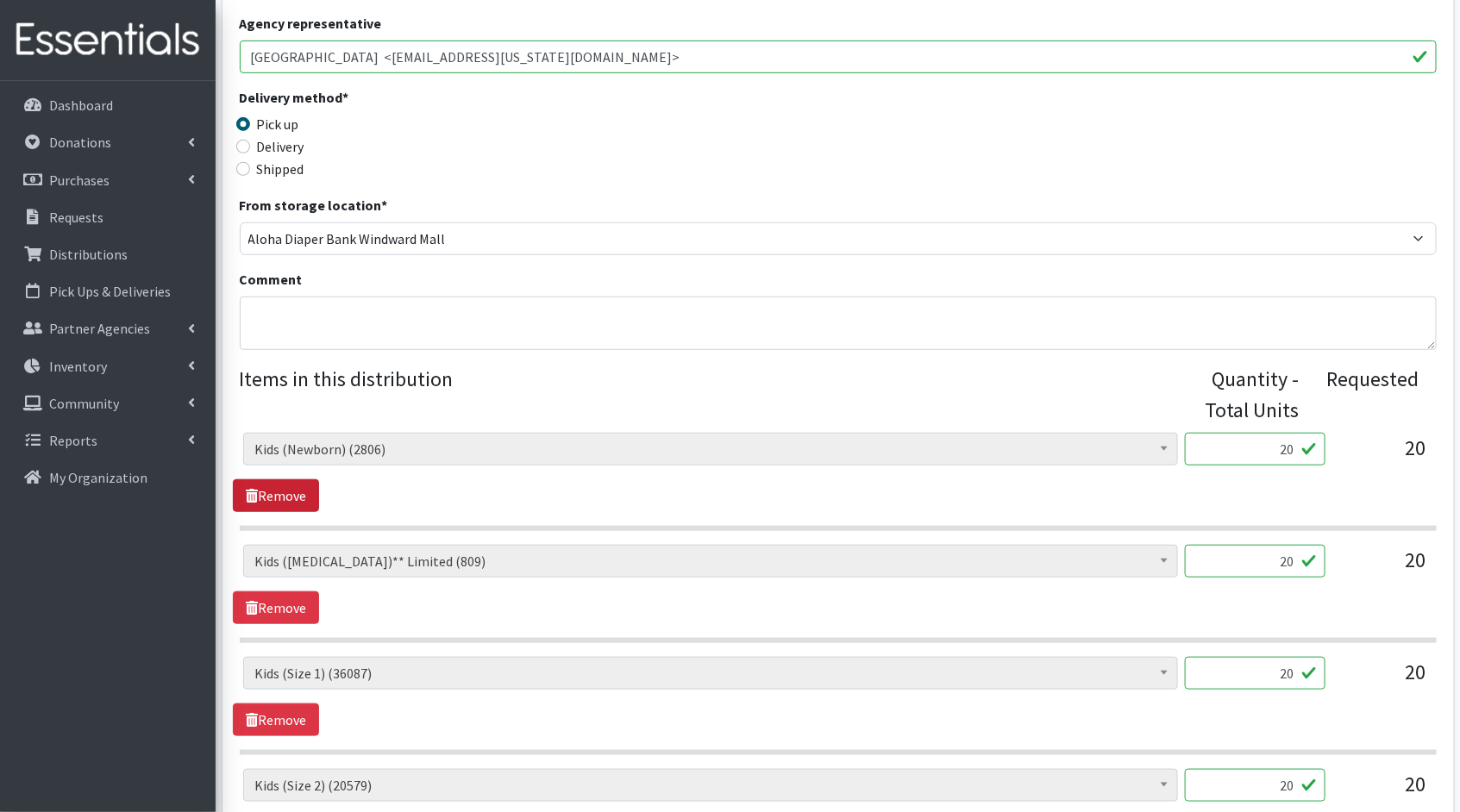
click at [276, 492] on link "Remove" at bounding box center [275, 495] width 86 height 33
drag, startPoint x: 1297, startPoint y: 448, endPoint x: 1248, endPoint y: 443, distance: 49.3
click at [1248, 443] on input "20" at bounding box center [1255, 449] width 140 height 33
type input "4"
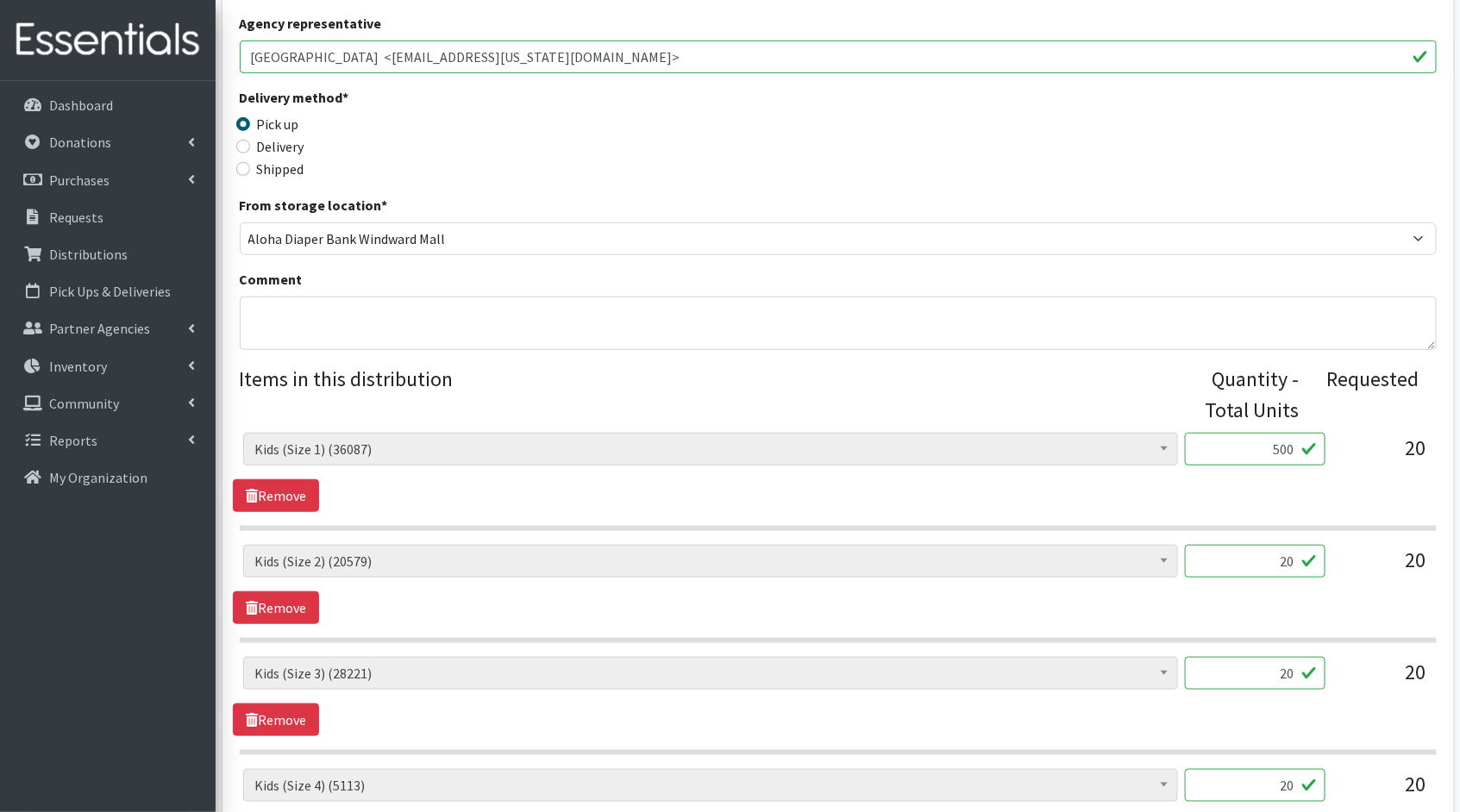
type input "500"
drag, startPoint x: 1252, startPoint y: 548, endPoint x: 1225, endPoint y: 542, distance: 27.7
click at [1225, 545] on input "20" at bounding box center [1255, 560] width 140 height 33
type input "500"
drag, startPoint x: 1272, startPoint y: 666, endPoint x: 1251, endPoint y: 662, distance: 21.4
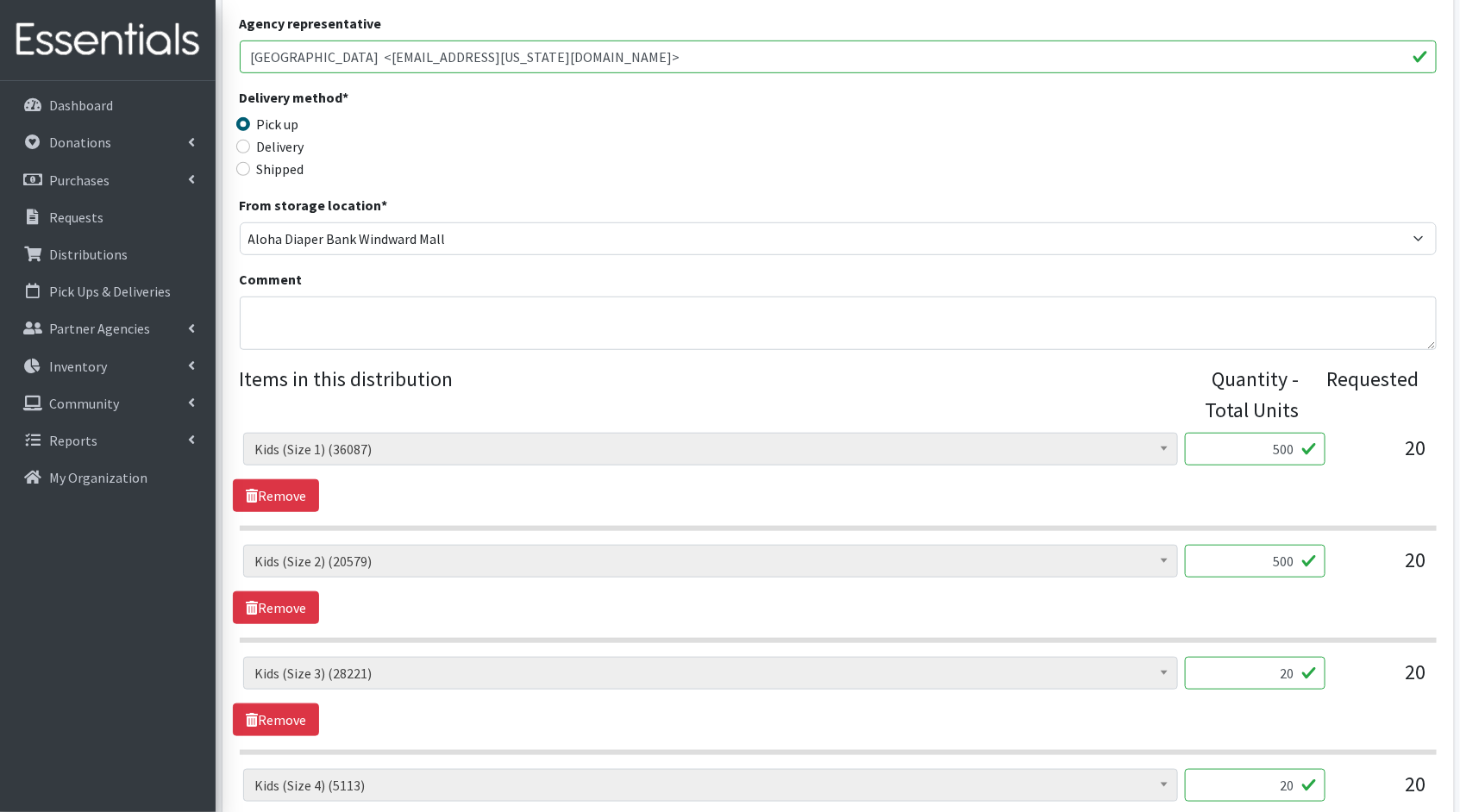
click at [1251, 662] on input "20" at bounding box center [1255, 673] width 140 height 33
type input "500"
click at [1308, 719] on div "Kids (Newborn) (2806) Kids (Preemie)** Limited (809) Kids (Size 1) (36087) Kids…" at bounding box center [838, 697] width 1210 height 79
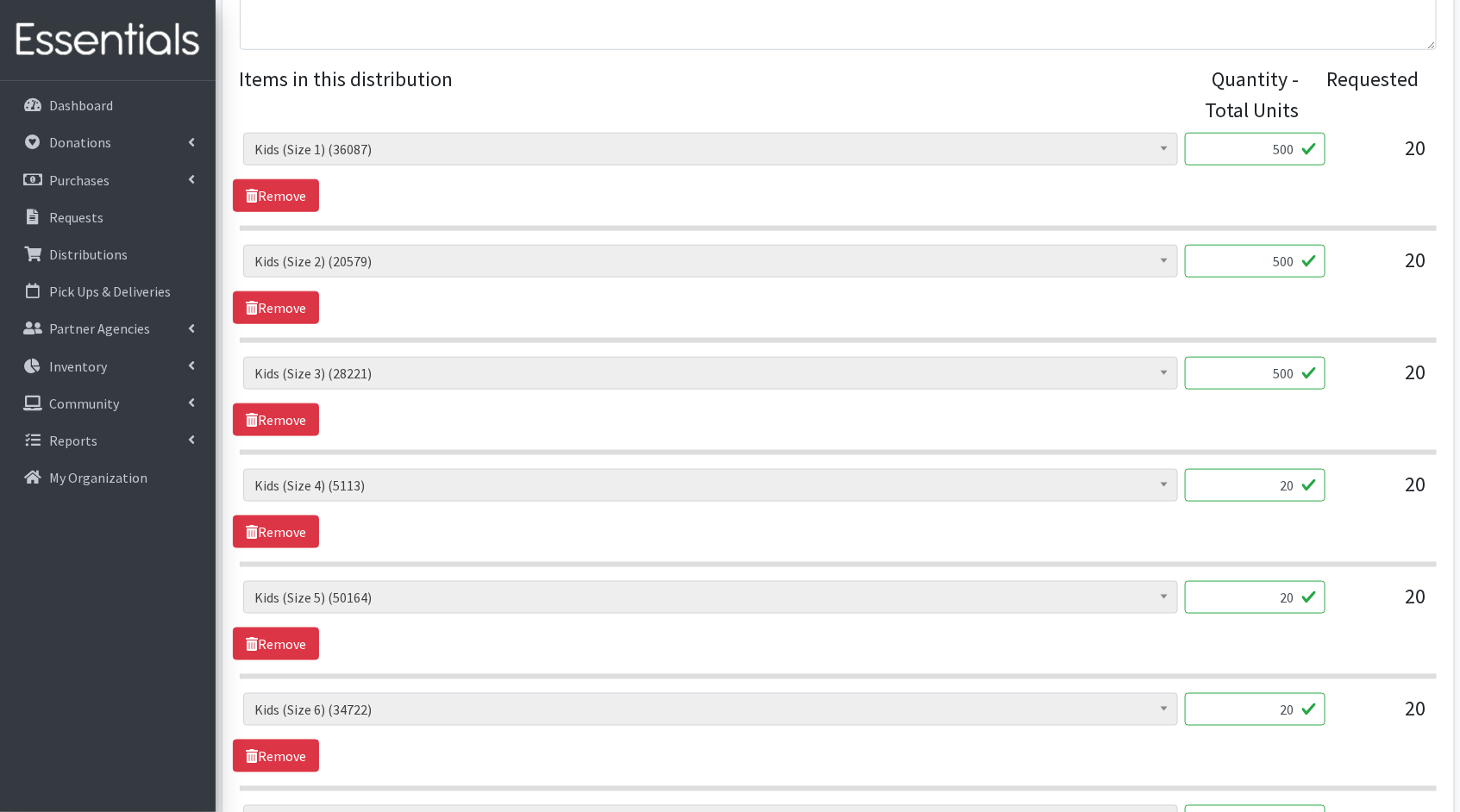
scroll to position [764, 0]
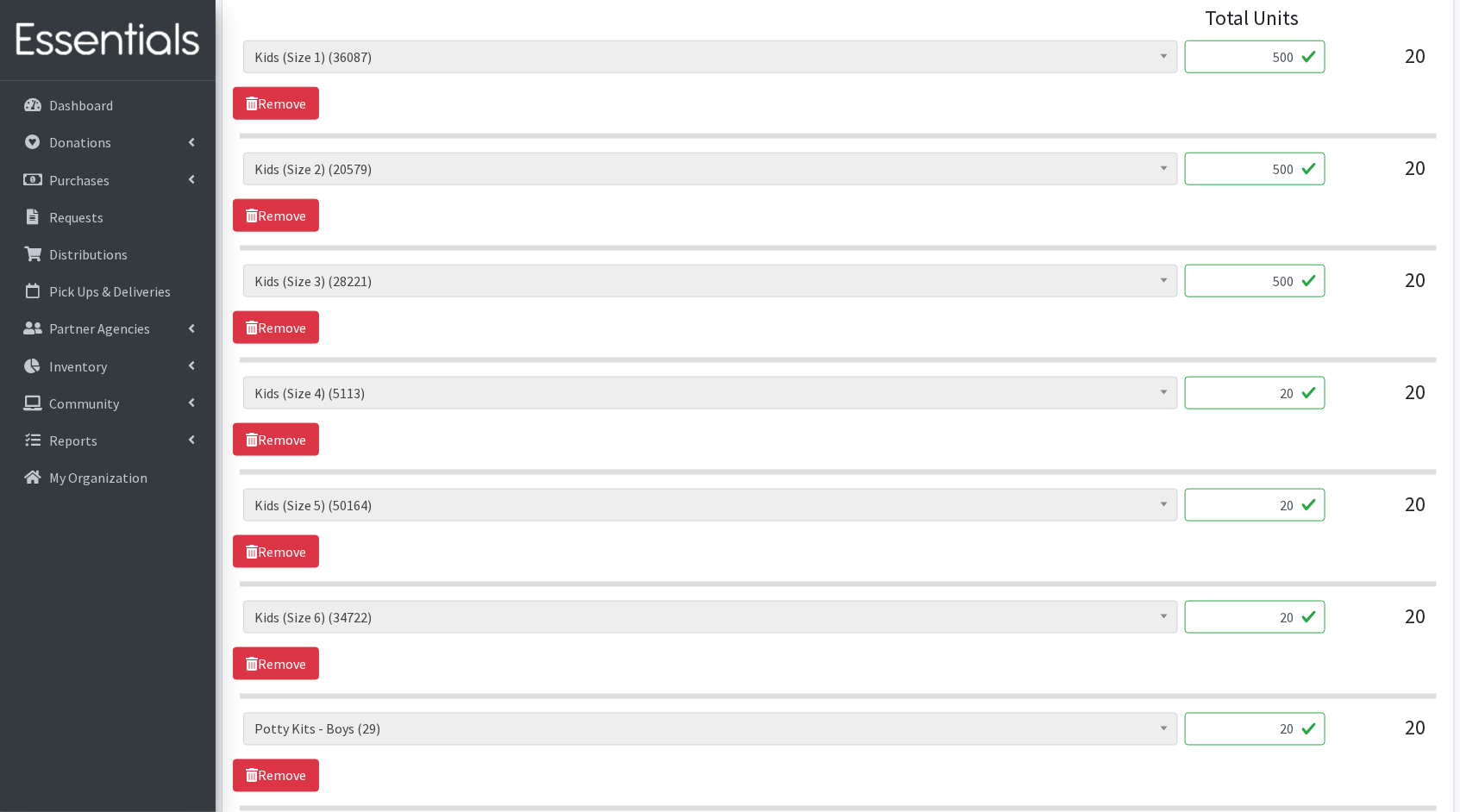
drag, startPoint x: 1294, startPoint y: 386, endPoint x: 1225, endPoint y: 375, distance: 69.9
click at [1225, 377] on input "20" at bounding box center [1255, 393] width 140 height 33
type input "500"
drag, startPoint x: 1292, startPoint y: 503, endPoint x: 1218, endPoint y: 492, distance: 74.8
click at [1218, 492] on input "20" at bounding box center [1255, 504] width 140 height 33
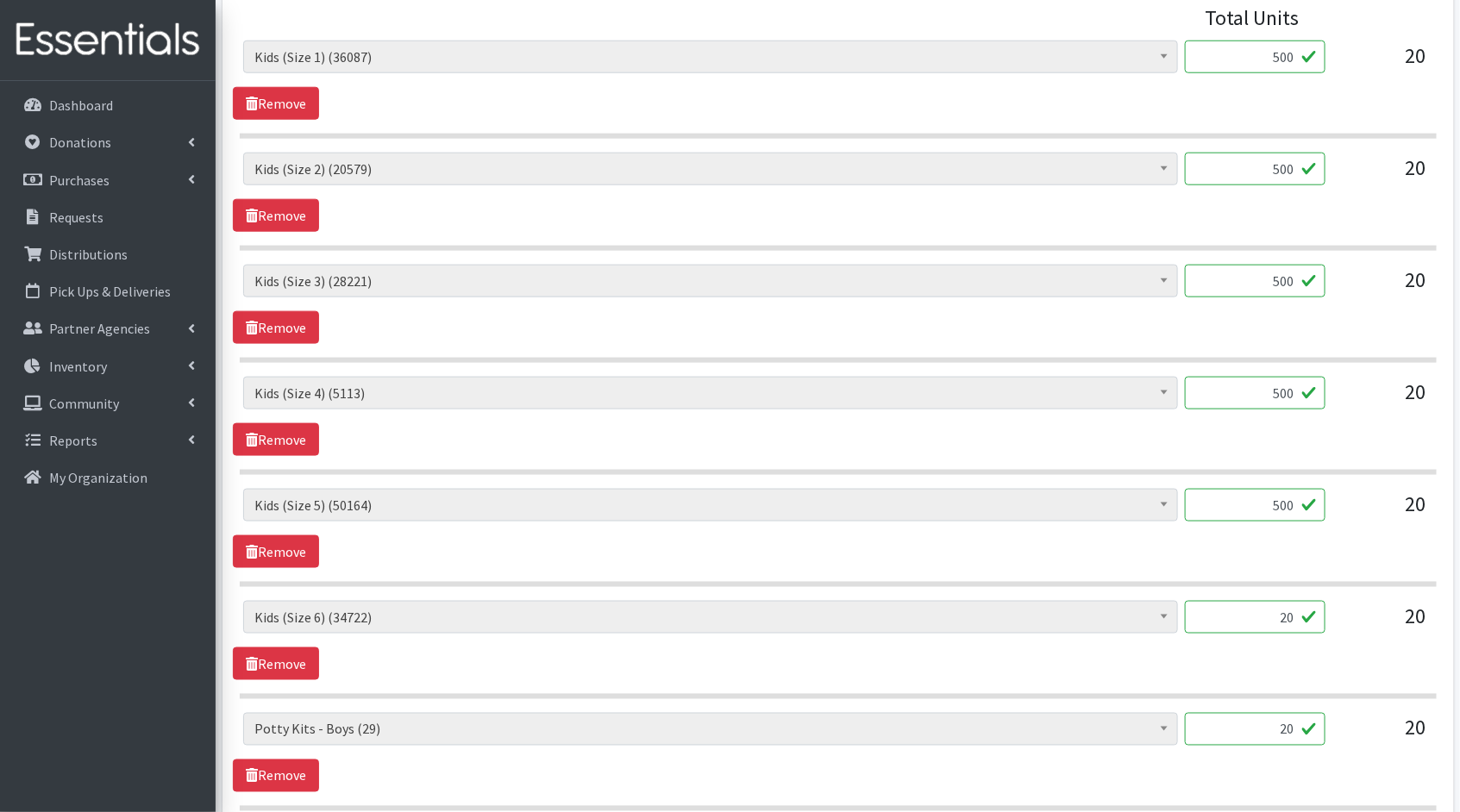
type input "500"
drag, startPoint x: 1294, startPoint y: 613, endPoint x: 1213, endPoint y: 597, distance: 82.6
click at [1225, 601] on input "20" at bounding box center [1255, 617] width 140 height 33
type input "500"
click at [1203, 672] on div "Kids (Newborn) (2806) Kids (Preemie)** Limited (809) Kids (Size 1) (36087) Kids…" at bounding box center [838, 640] width 1210 height 79
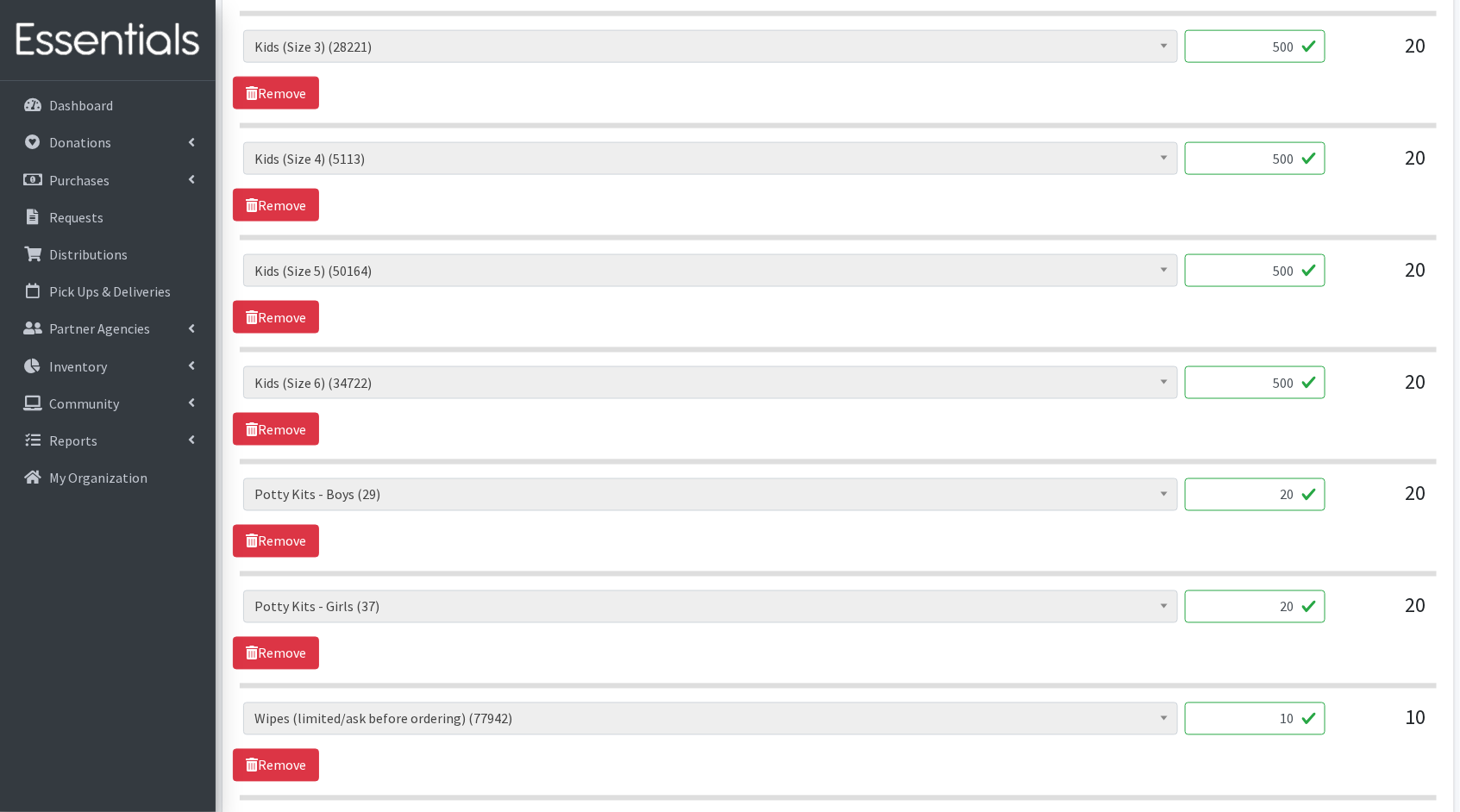
scroll to position [1078, 0]
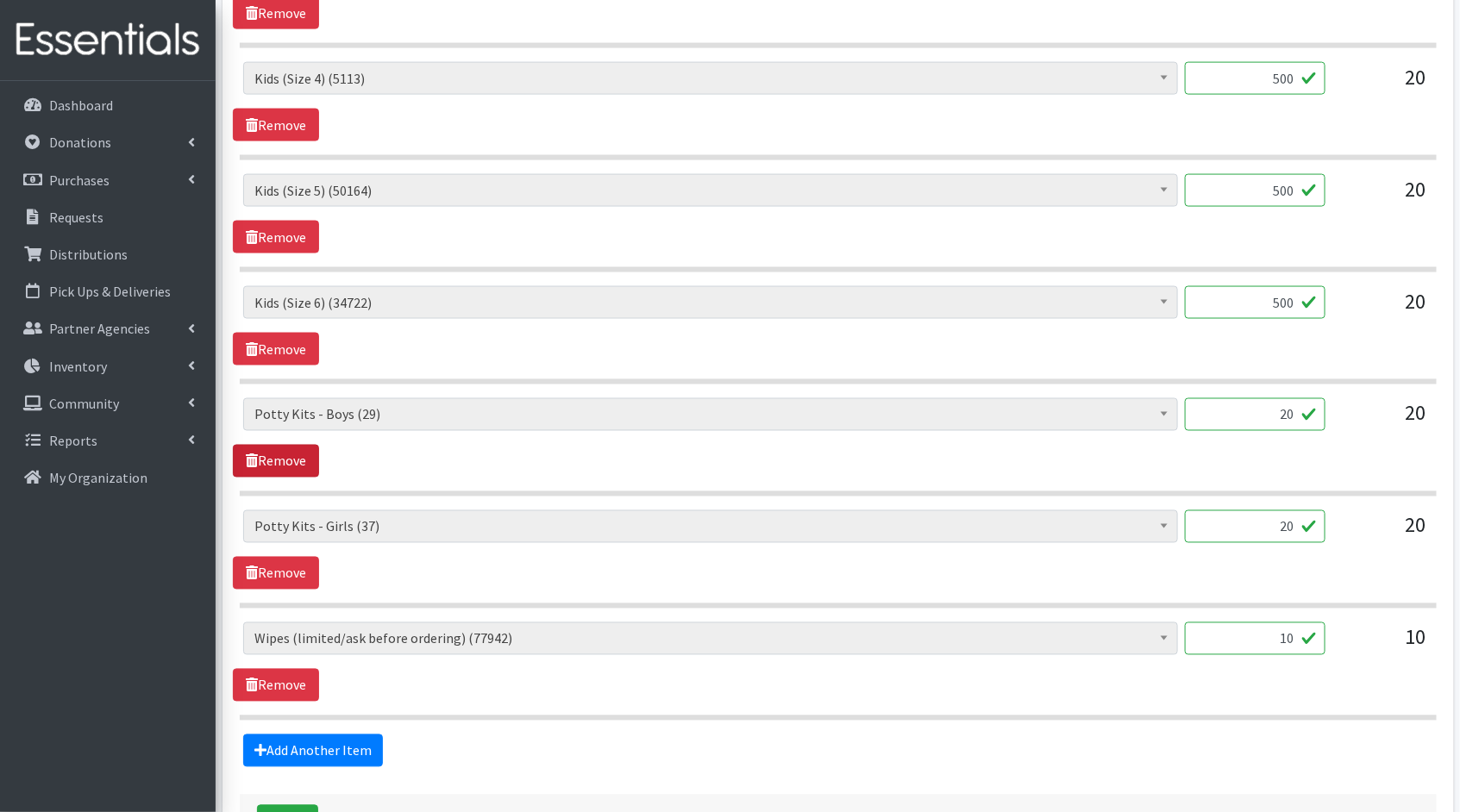
click at [256, 465] on link "Remove" at bounding box center [275, 461] width 86 height 33
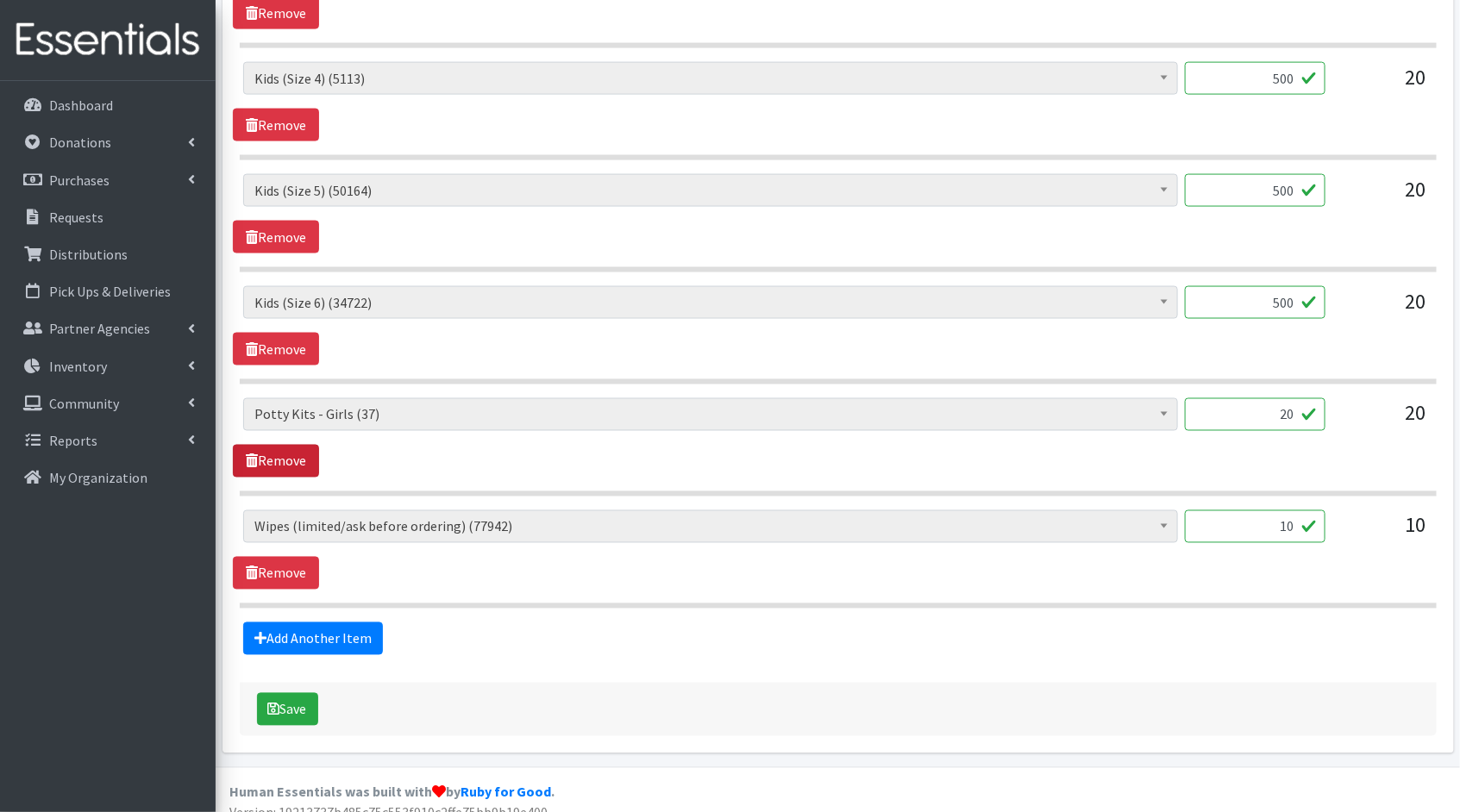
click at [256, 465] on link "Remove" at bounding box center [275, 461] width 86 height 33
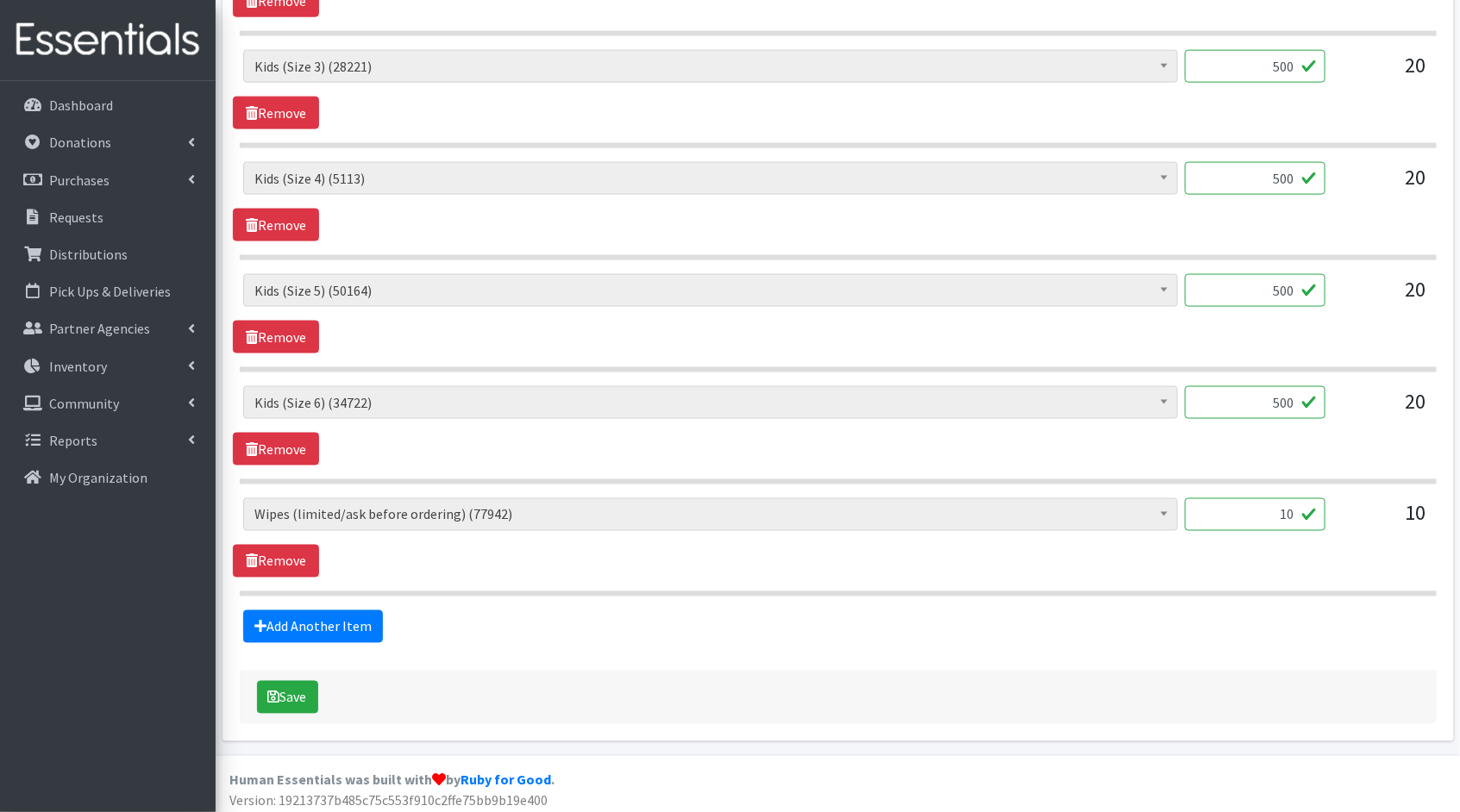
click at [1295, 505] on input "10" at bounding box center [1255, 514] width 140 height 33
type input "1000"
click at [286, 703] on button "Save" at bounding box center [287, 697] width 61 height 33
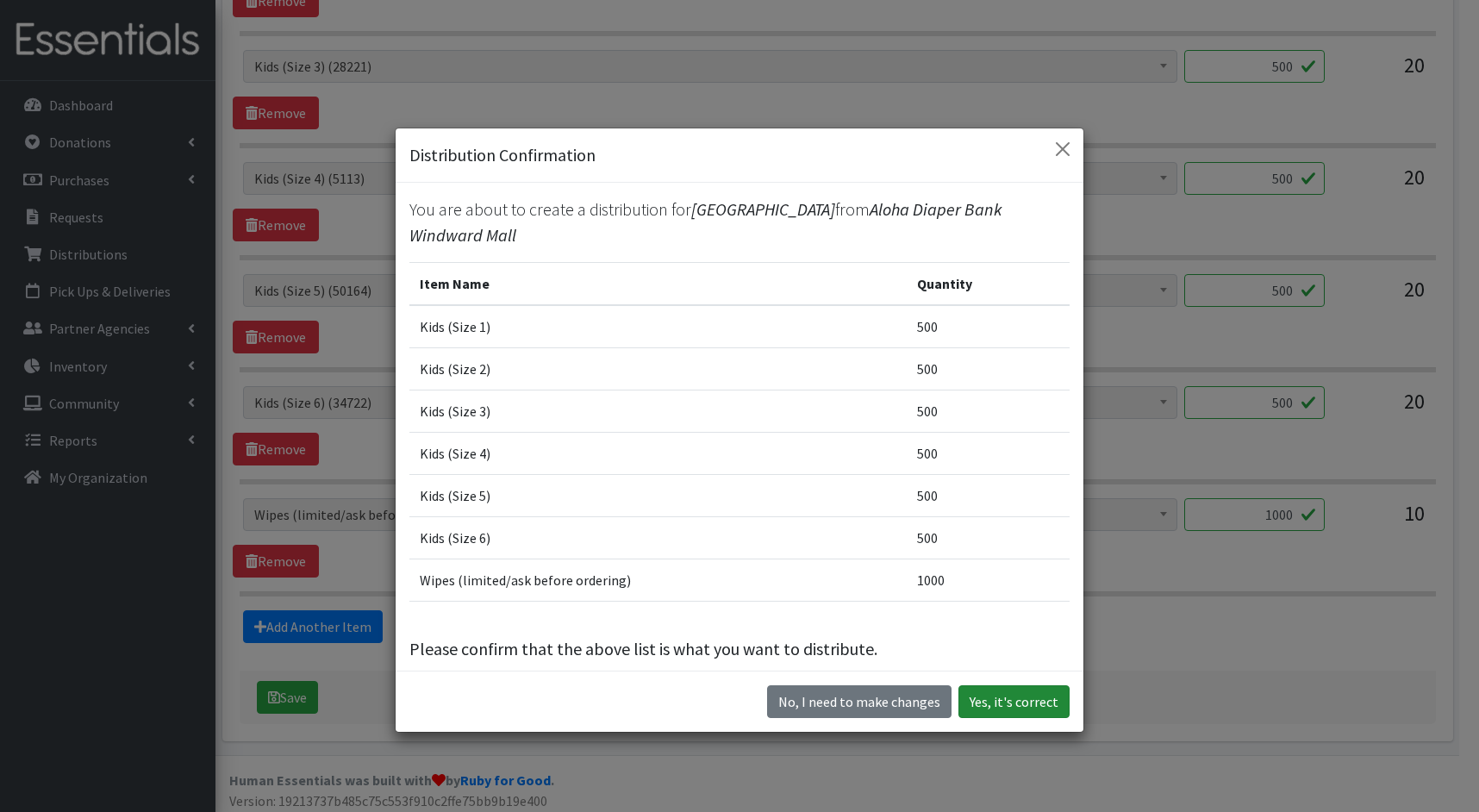
click at [994, 705] on button "Yes, it's correct" at bounding box center [1013, 701] width 111 height 33
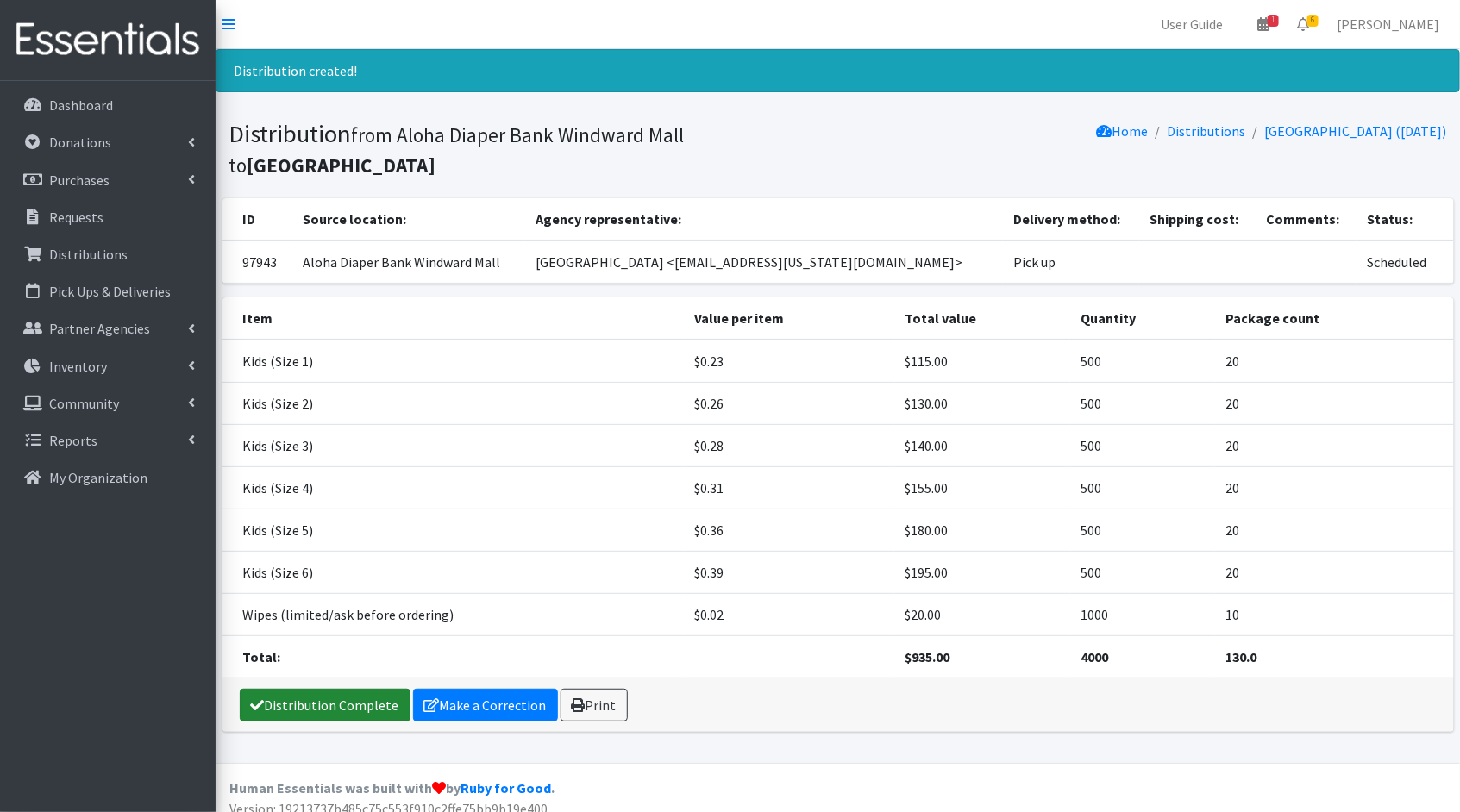
click at [329, 691] on link "Distribution Complete" at bounding box center [325, 704] width 171 height 33
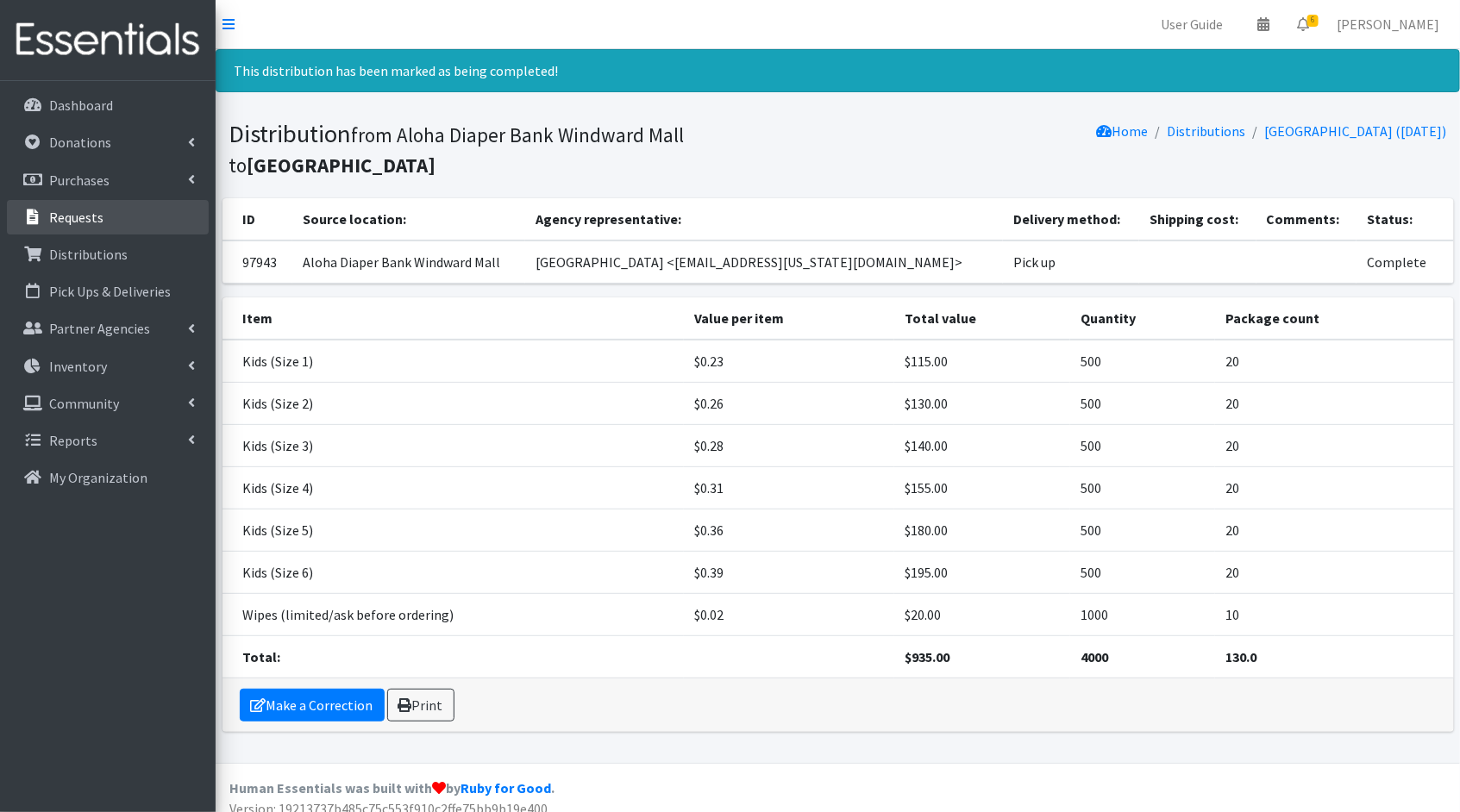
click at [94, 209] on p "Requests" at bounding box center [76, 216] width 54 height 17
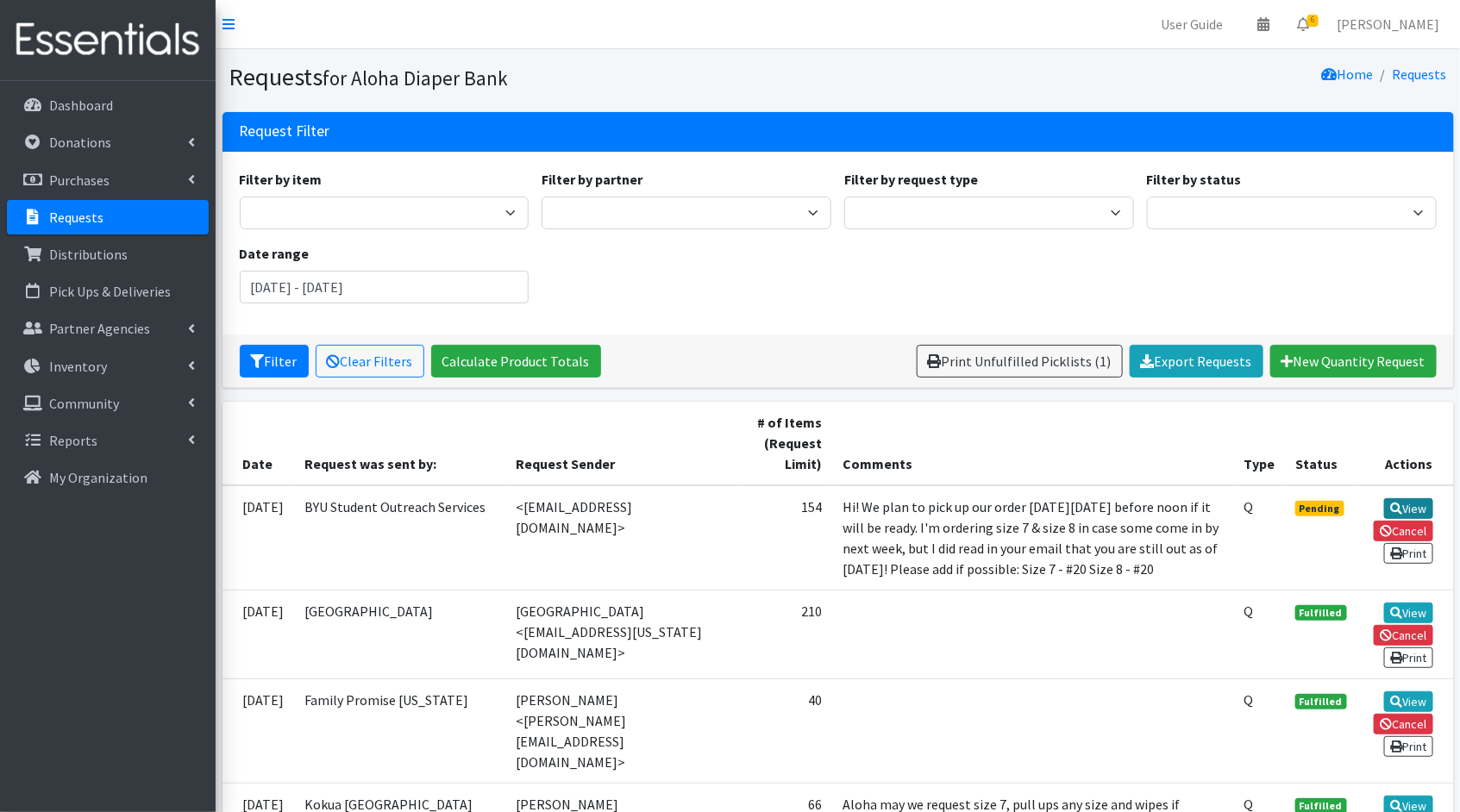
click at [1419, 500] on link "View" at bounding box center [1409, 508] width 49 height 21
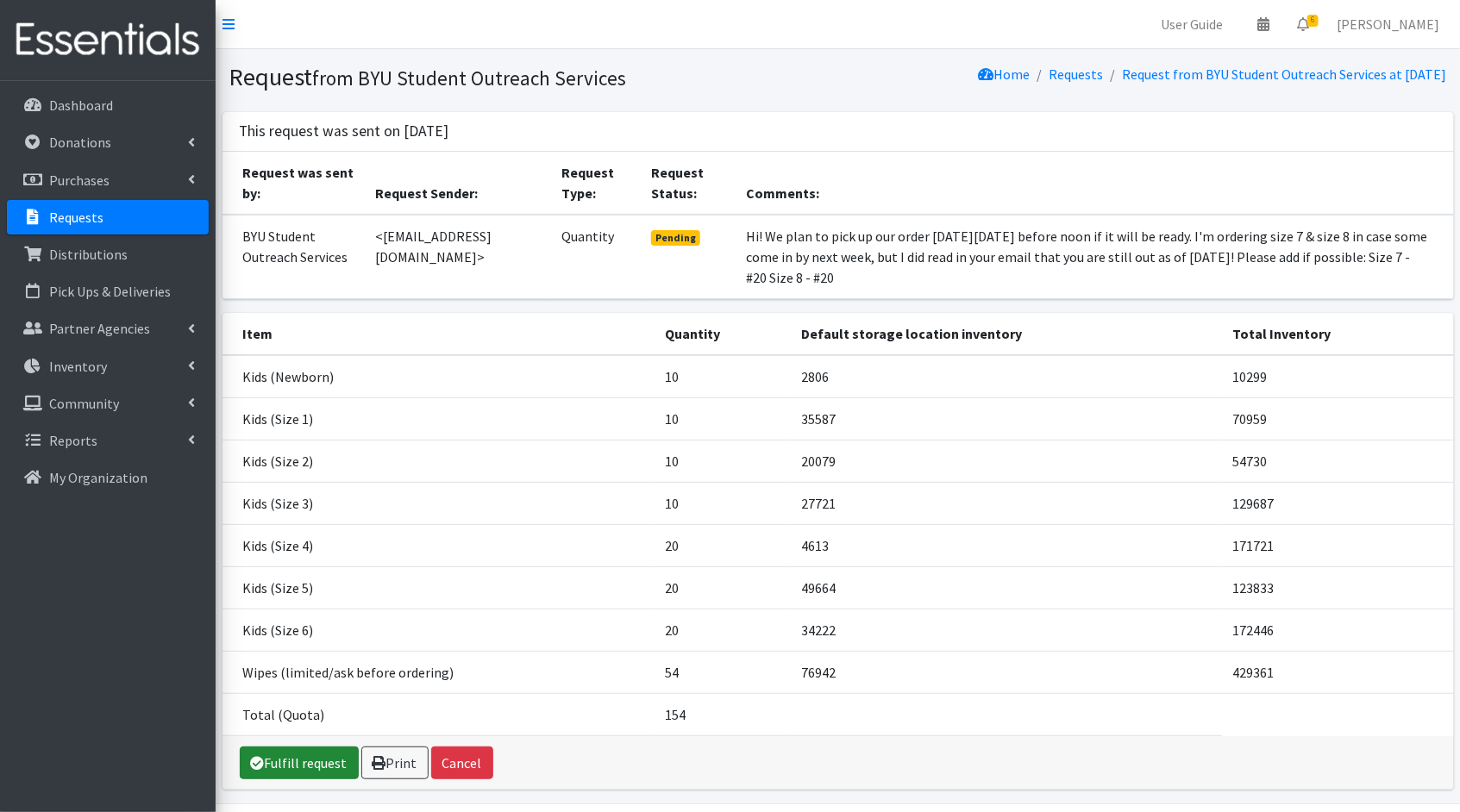
click at [309, 763] on link "Fulfill request" at bounding box center [299, 763] width 119 height 33
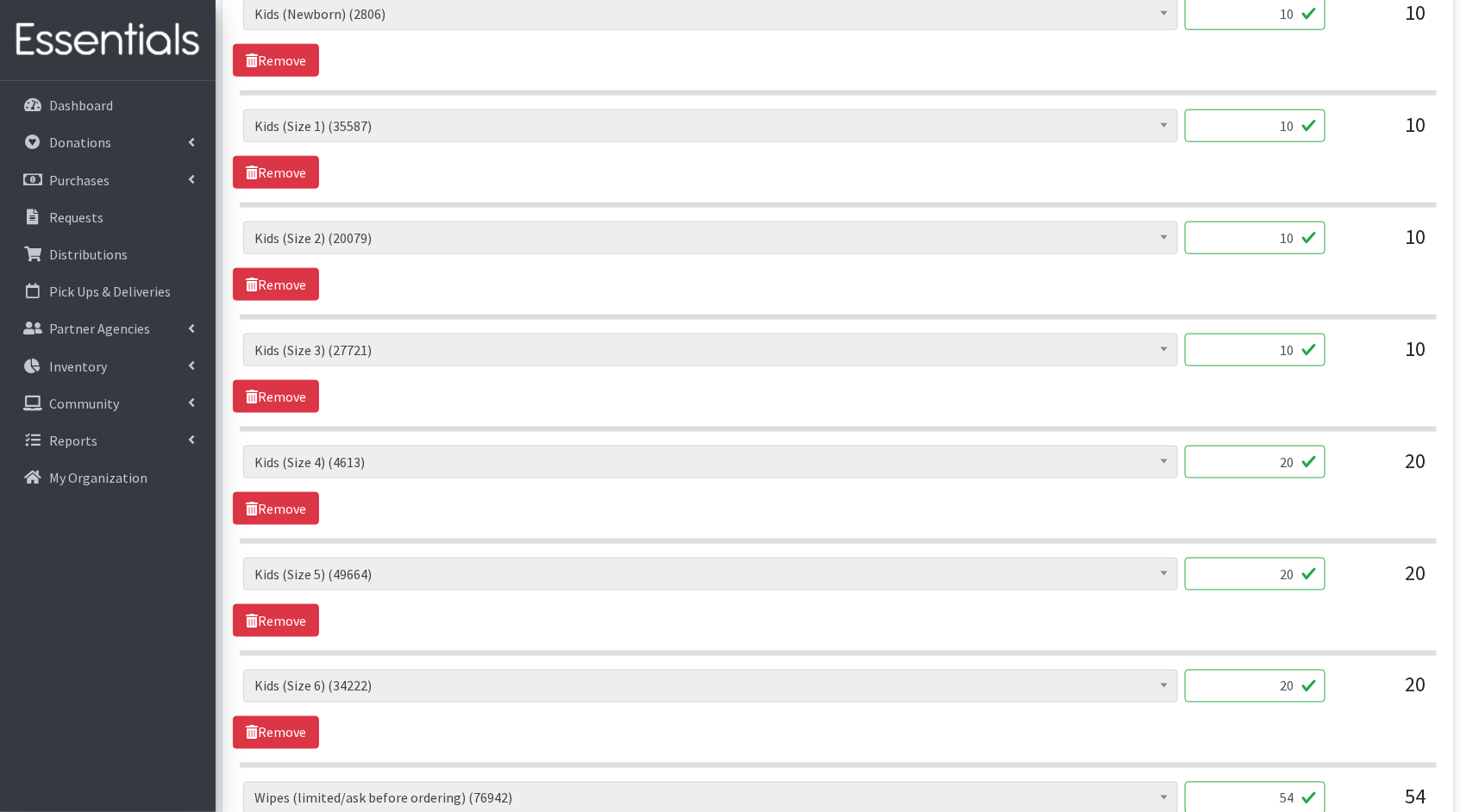
scroll to position [801, 0]
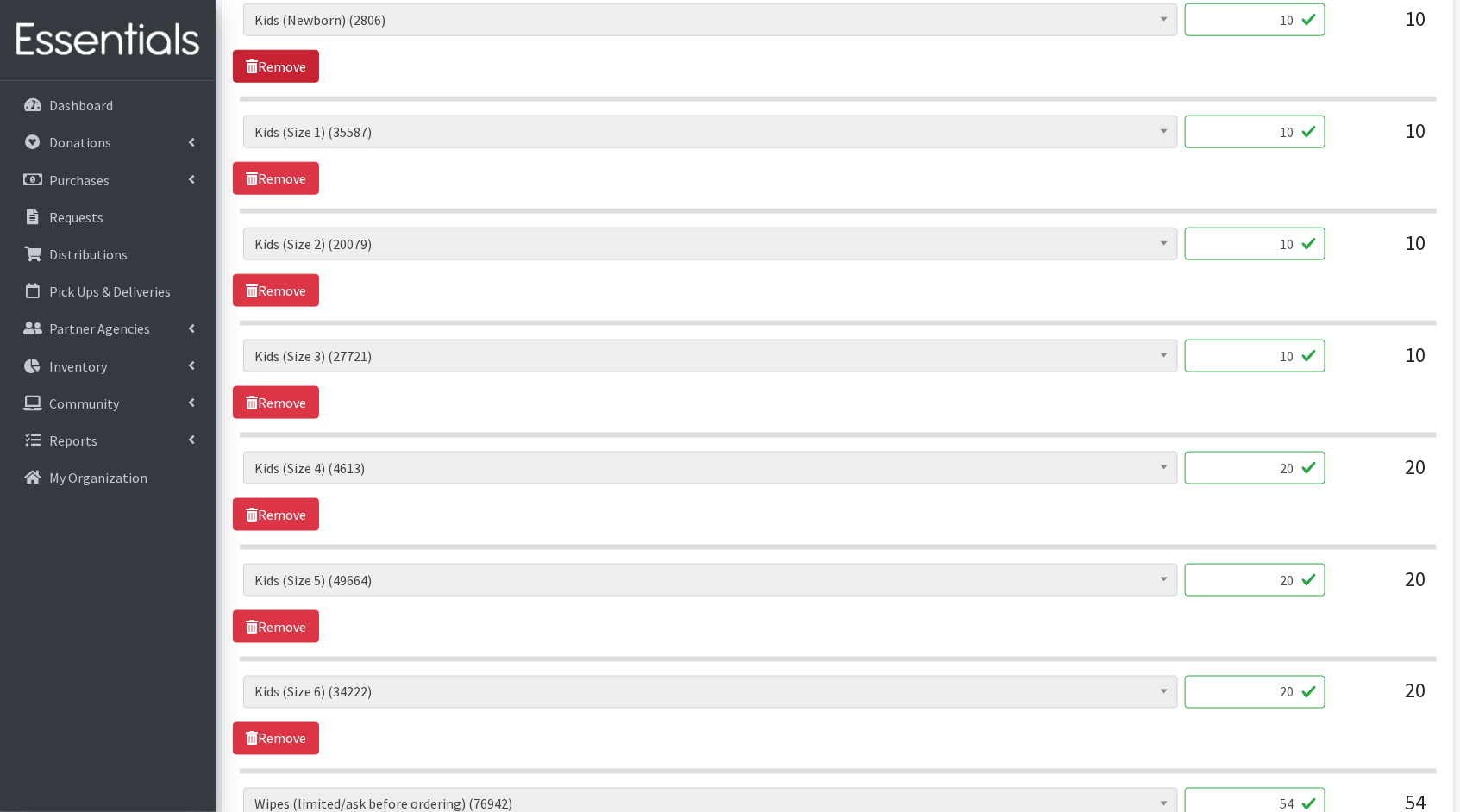
click at [242, 65] on link "Remove" at bounding box center [275, 66] width 86 height 33
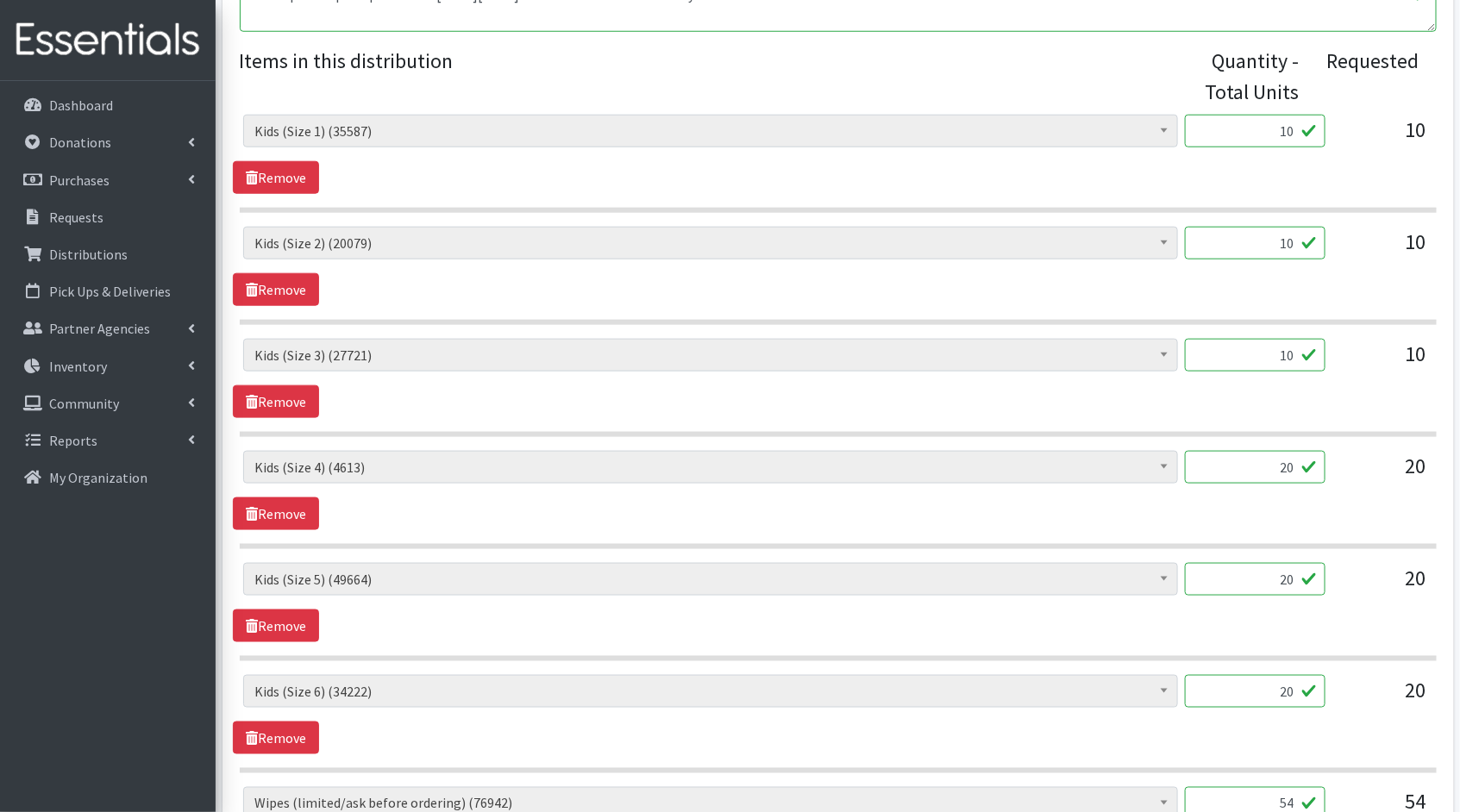
drag, startPoint x: 1262, startPoint y: 134, endPoint x: 1239, endPoint y: 134, distance: 23.0
click at [1239, 134] on input "10" at bounding box center [1255, 130] width 140 height 33
type input "250"
drag, startPoint x: 1287, startPoint y: 240, endPoint x: 1259, endPoint y: 241, distance: 28.0
click at [1259, 241] on input "10" at bounding box center [1255, 243] width 140 height 33
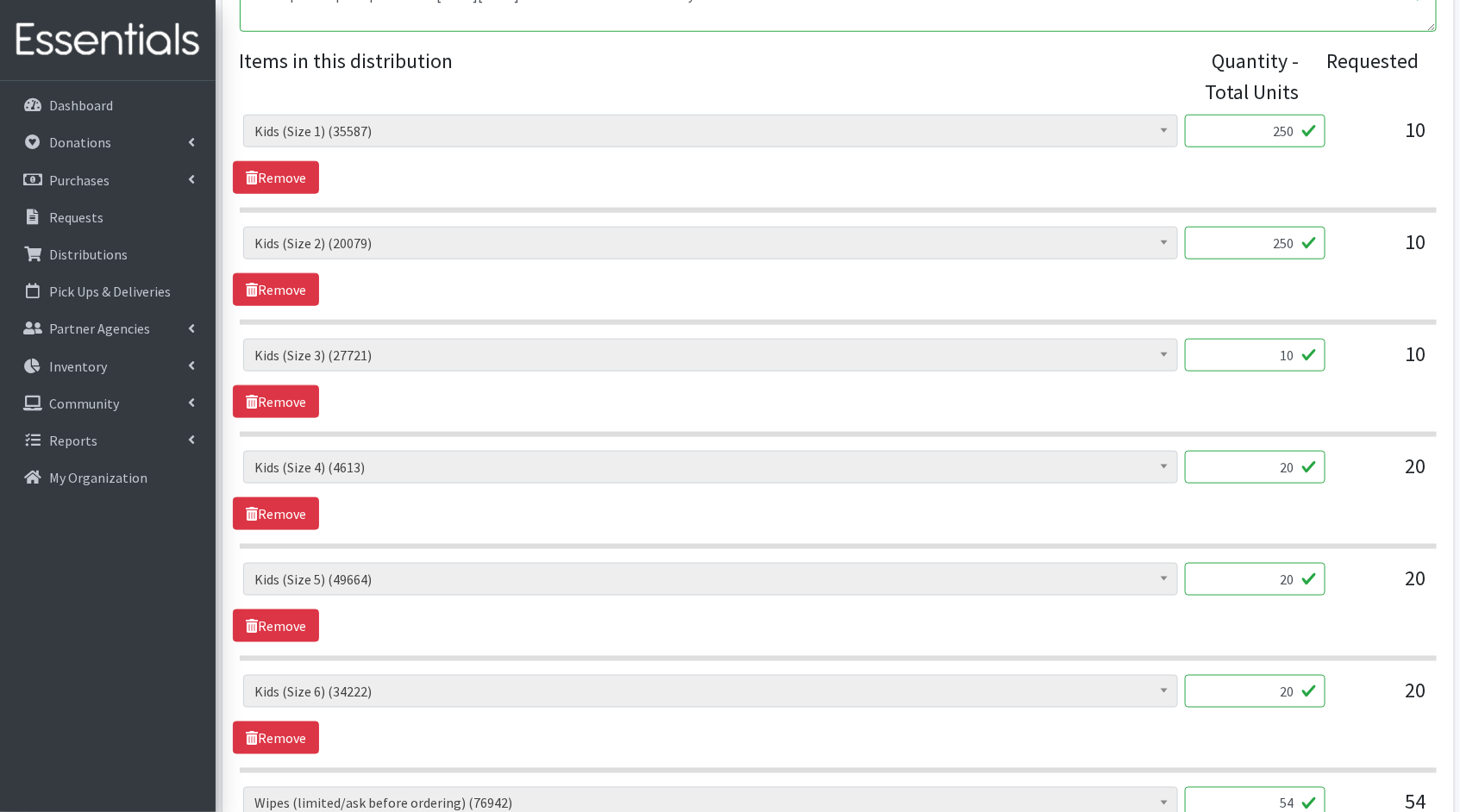
type input "250"
drag, startPoint x: 1295, startPoint y: 355, endPoint x: 1247, endPoint y: 347, distance: 48.7
click at [1249, 348] on input "10" at bounding box center [1255, 354] width 140 height 33
type input "250"
drag, startPoint x: 1293, startPoint y: 464, endPoint x: 1232, endPoint y: 461, distance: 61.1
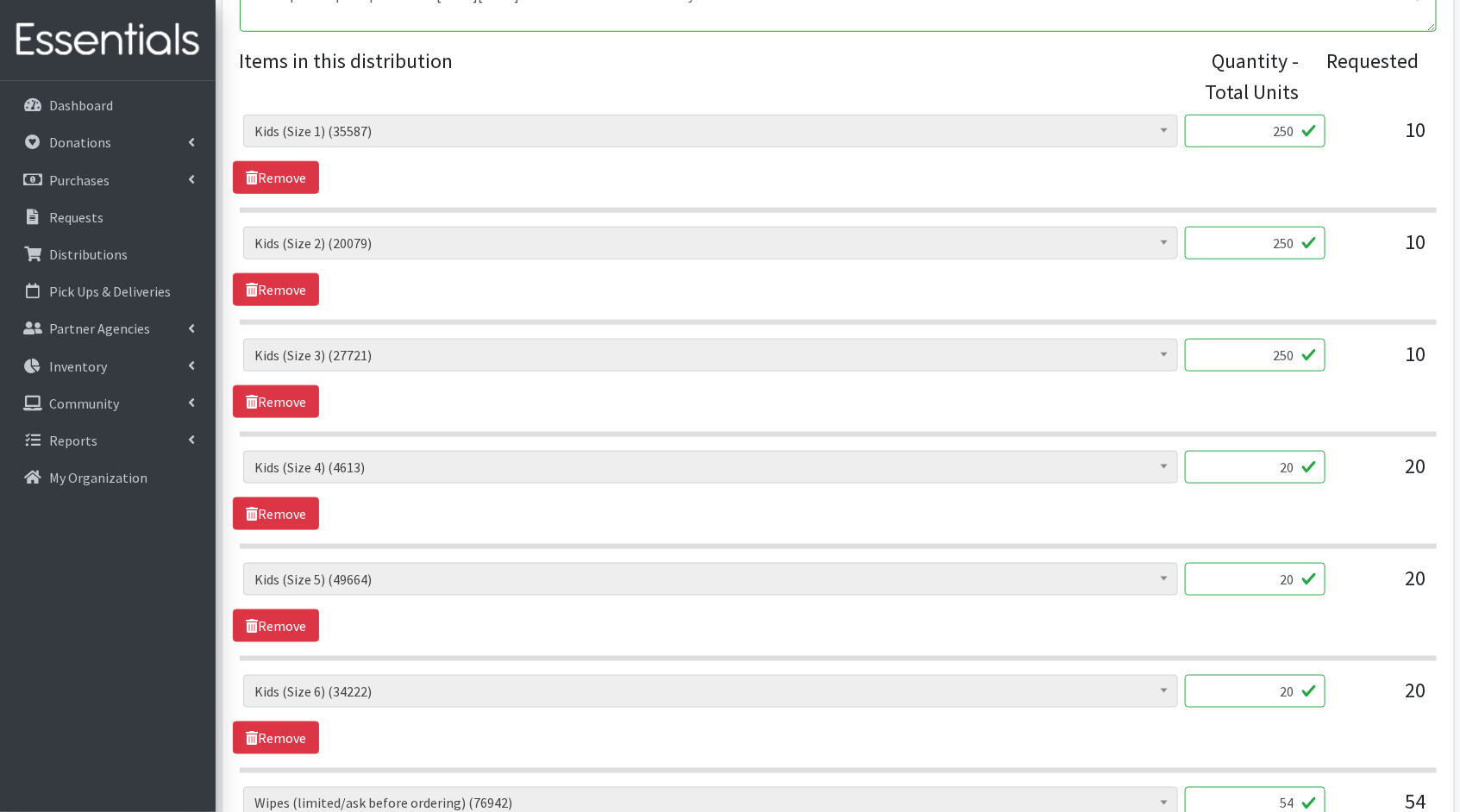
click at [1234, 461] on input "20" at bounding box center [1255, 467] width 140 height 33
type input "500"
drag, startPoint x: 1293, startPoint y: 573, endPoint x: 1221, endPoint y: 567, distance: 72.2
click at [1221, 567] on input "20" at bounding box center [1255, 578] width 140 height 33
type input "500"
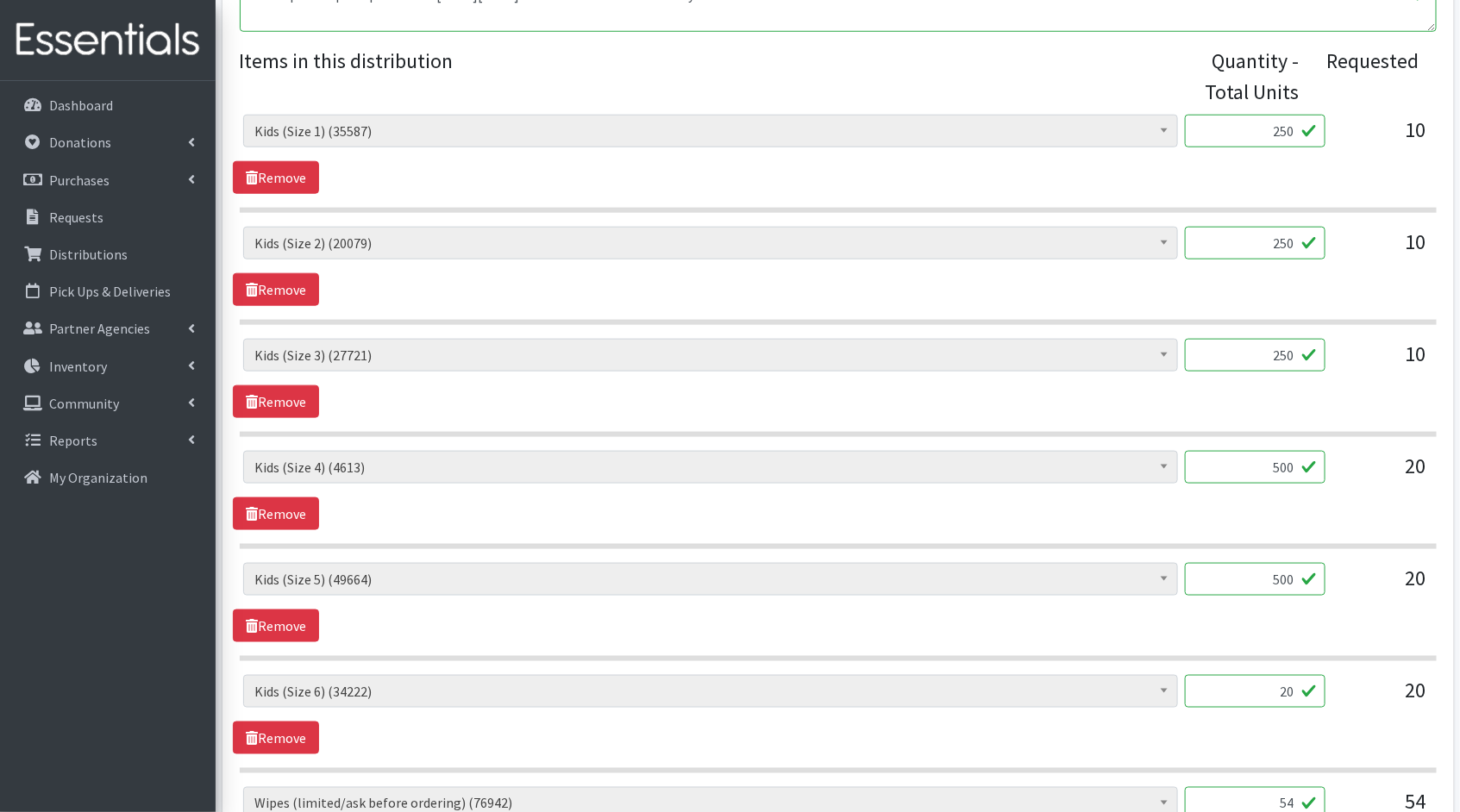
drag, startPoint x: 1293, startPoint y: 690, endPoint x: 1246, endPoint y: 686, distance: 47.2
click at [1246, 686] on input "20" at bounding box center [1255, 691] width 140 height 33
type input "500"
click at [1110, 734] on div "Kids (Newborn) (2806) Kids (Preemie)** Limited (809) Kids (Size 1) (35587) Kids…" at bounding box center [838, 714] width 1210 height 79
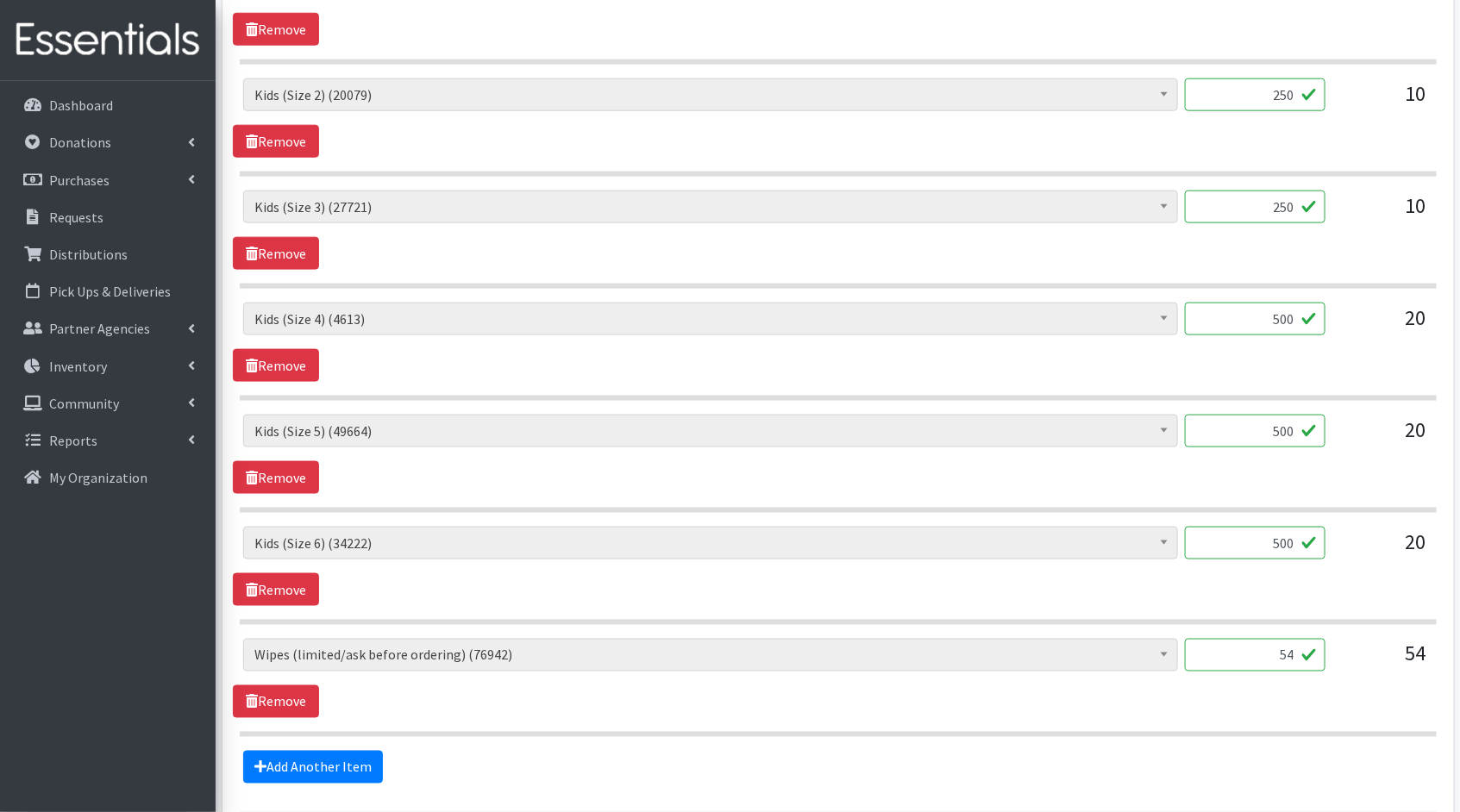
scroll to position [849, 0]
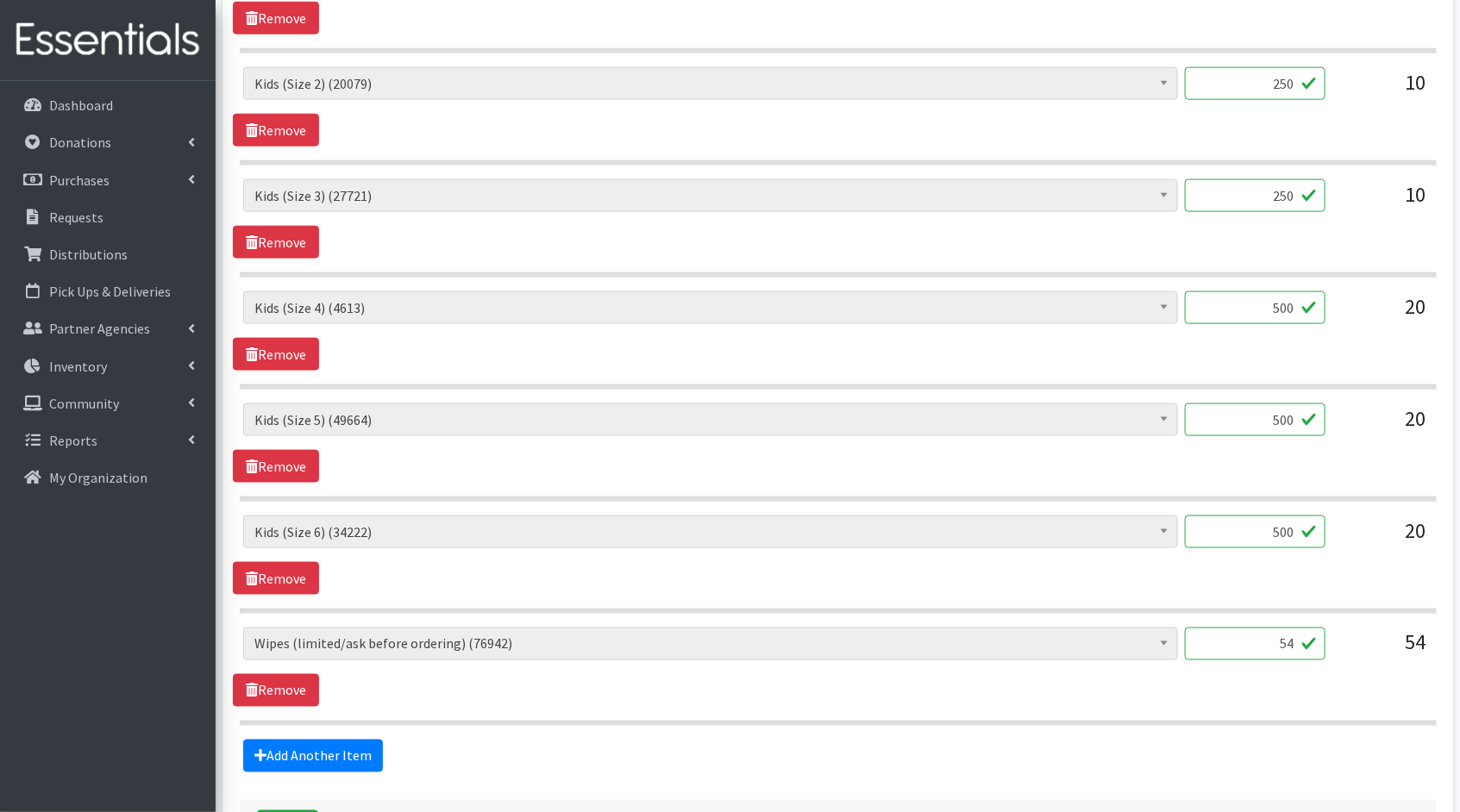
click at [1293, 635] on input "54" at bounding box center [1255, 643] width 140 height 33
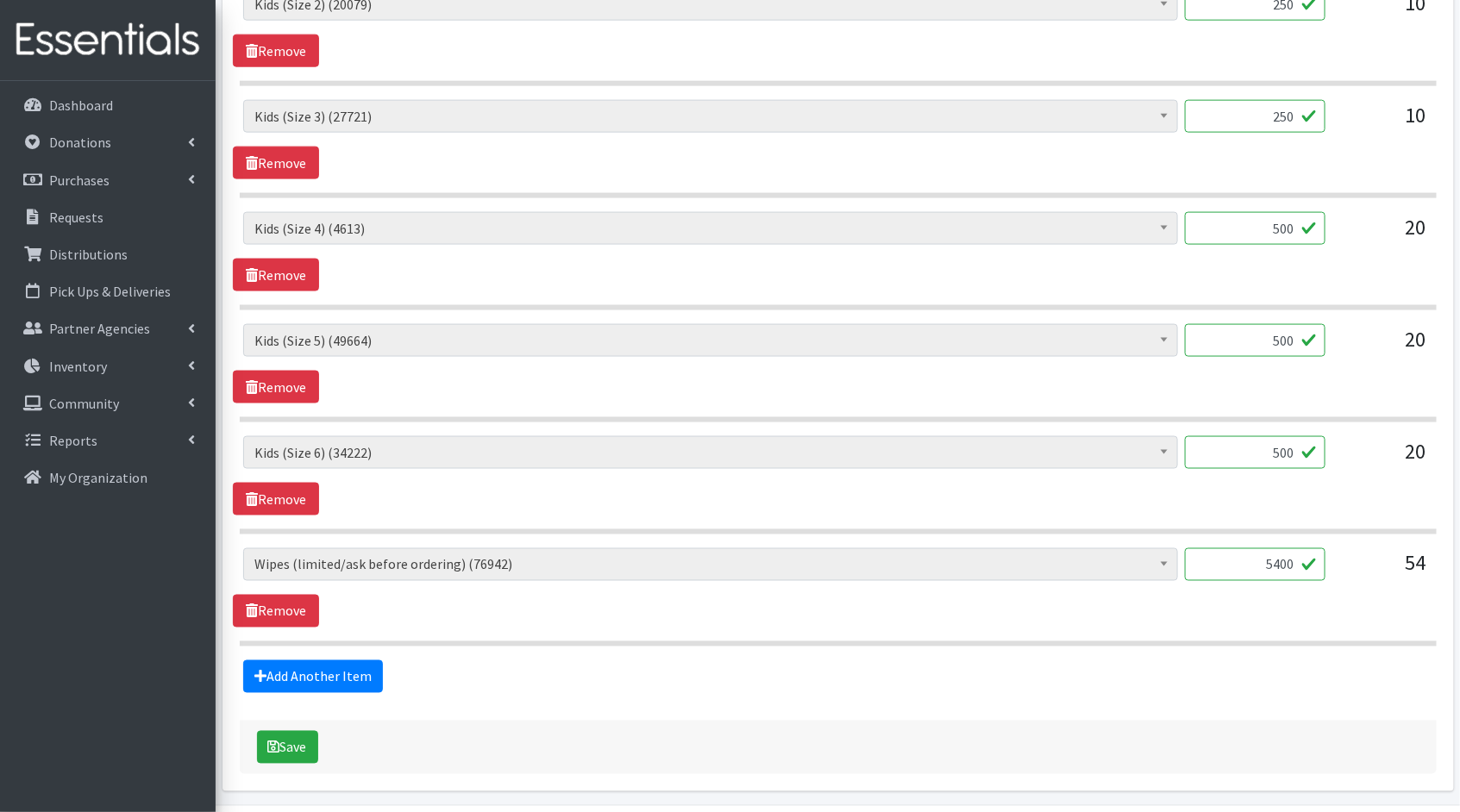
scroll to position [979, 0]
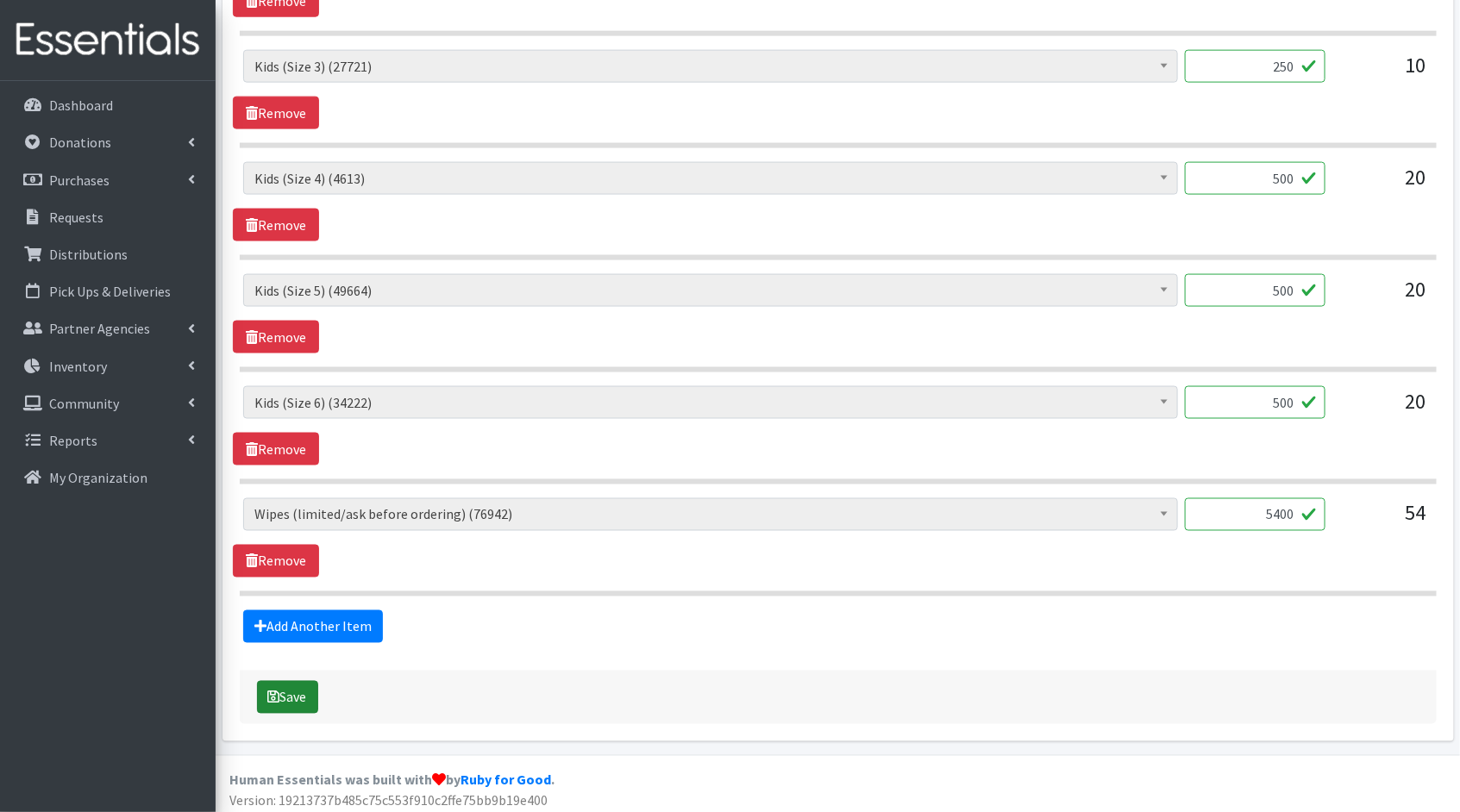
type input "5400"
click at [317, 681] on button "Save" at bounding box center [287, 697] width 61 height 33
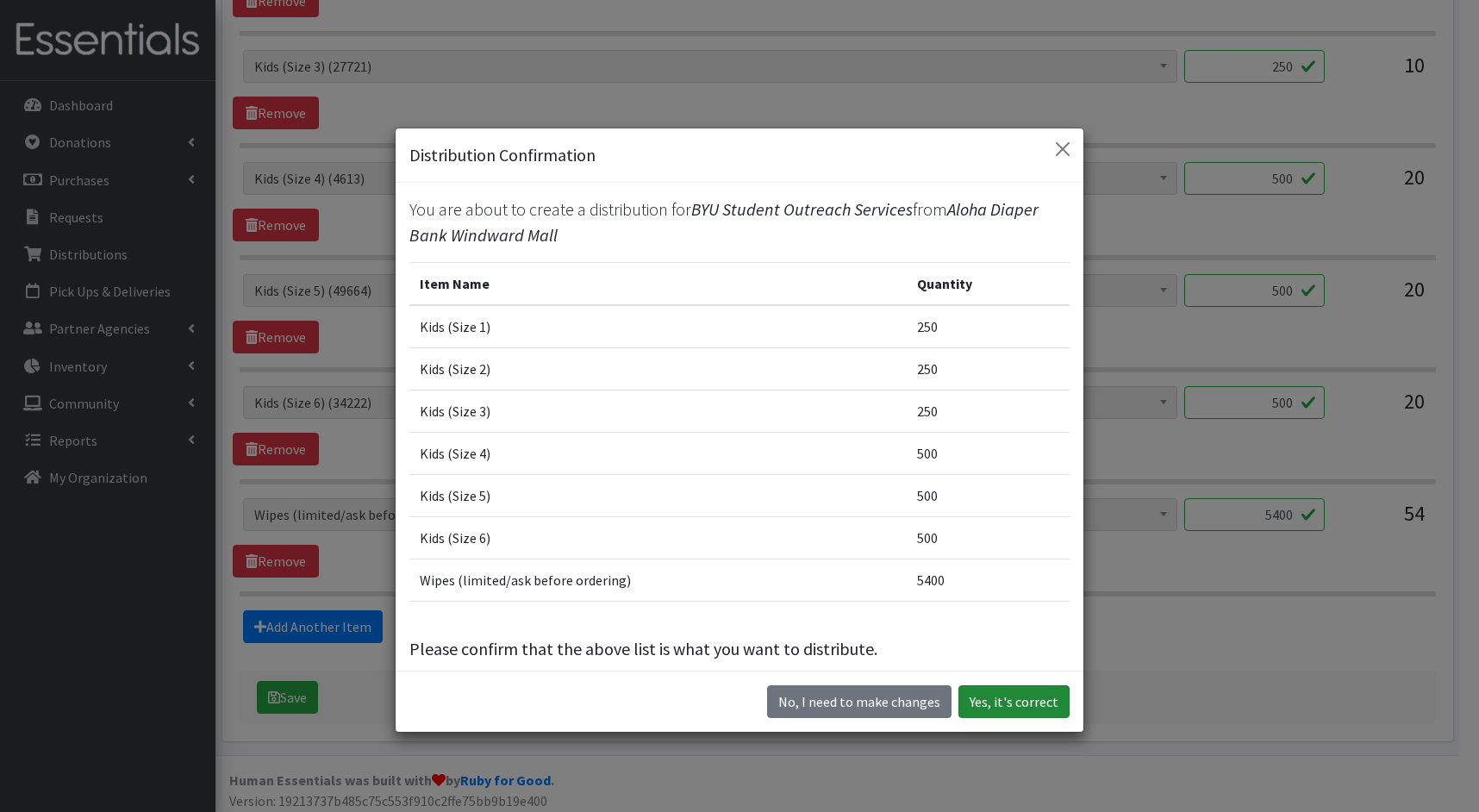
click at [1018, 705] on button "Yes, it's correct" at bounding box center [1013, 701] width 111 height 33
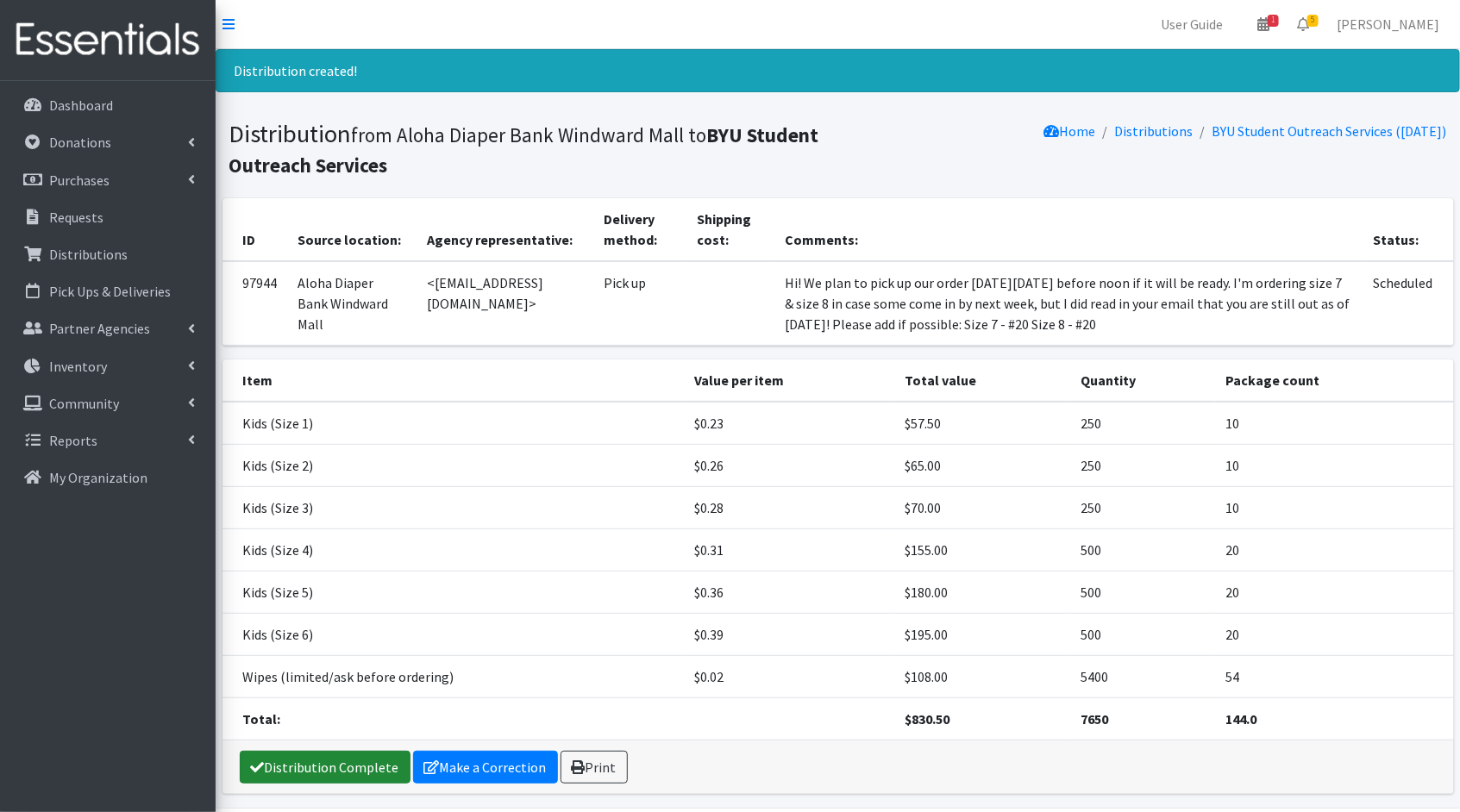
click at [284, 769] on link "Distribution Complete" at bounding box center [325, 767] width 171 height 33
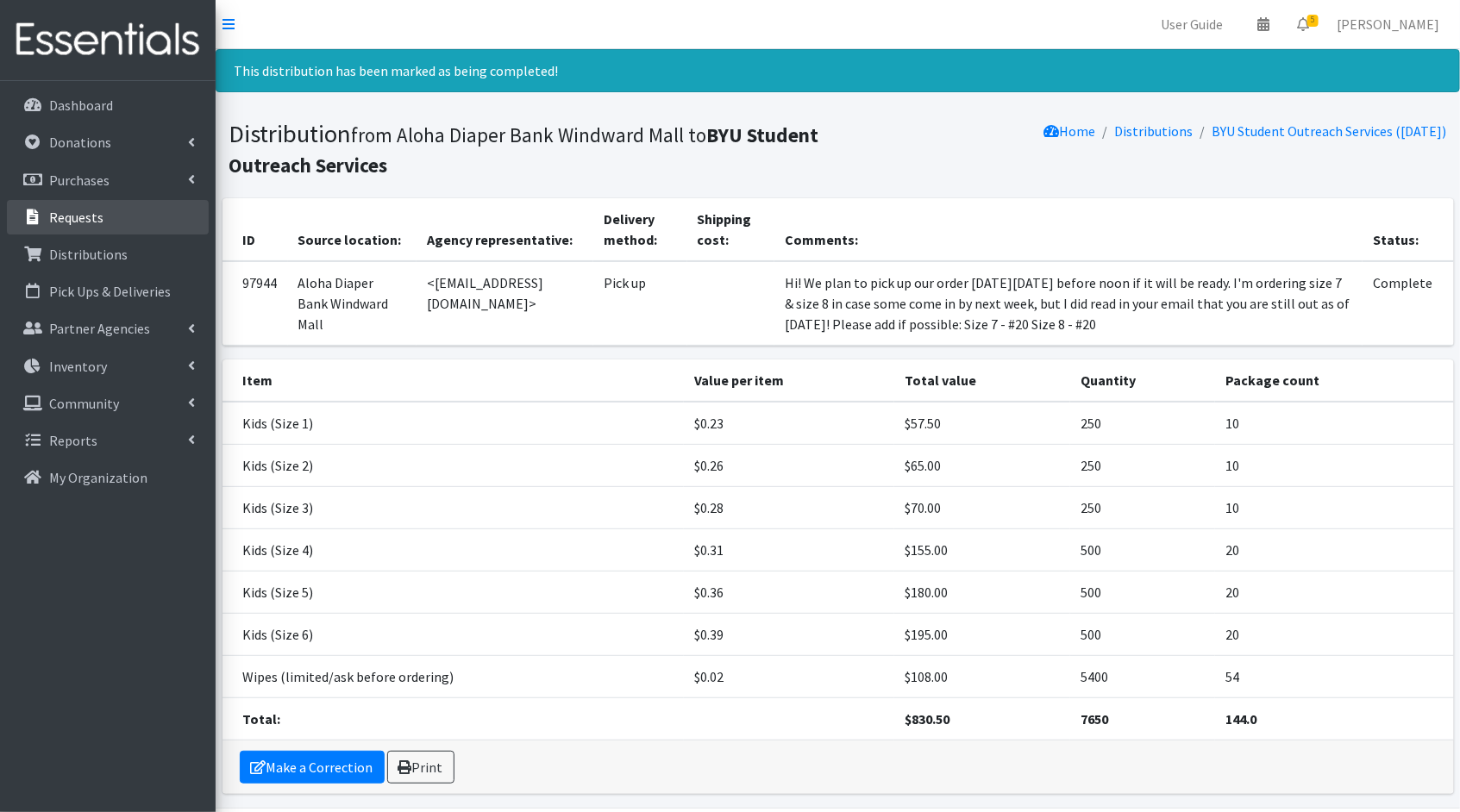
click at [51, 209] on p "Requests" at bounding box center [76, 216] width 54 height 17
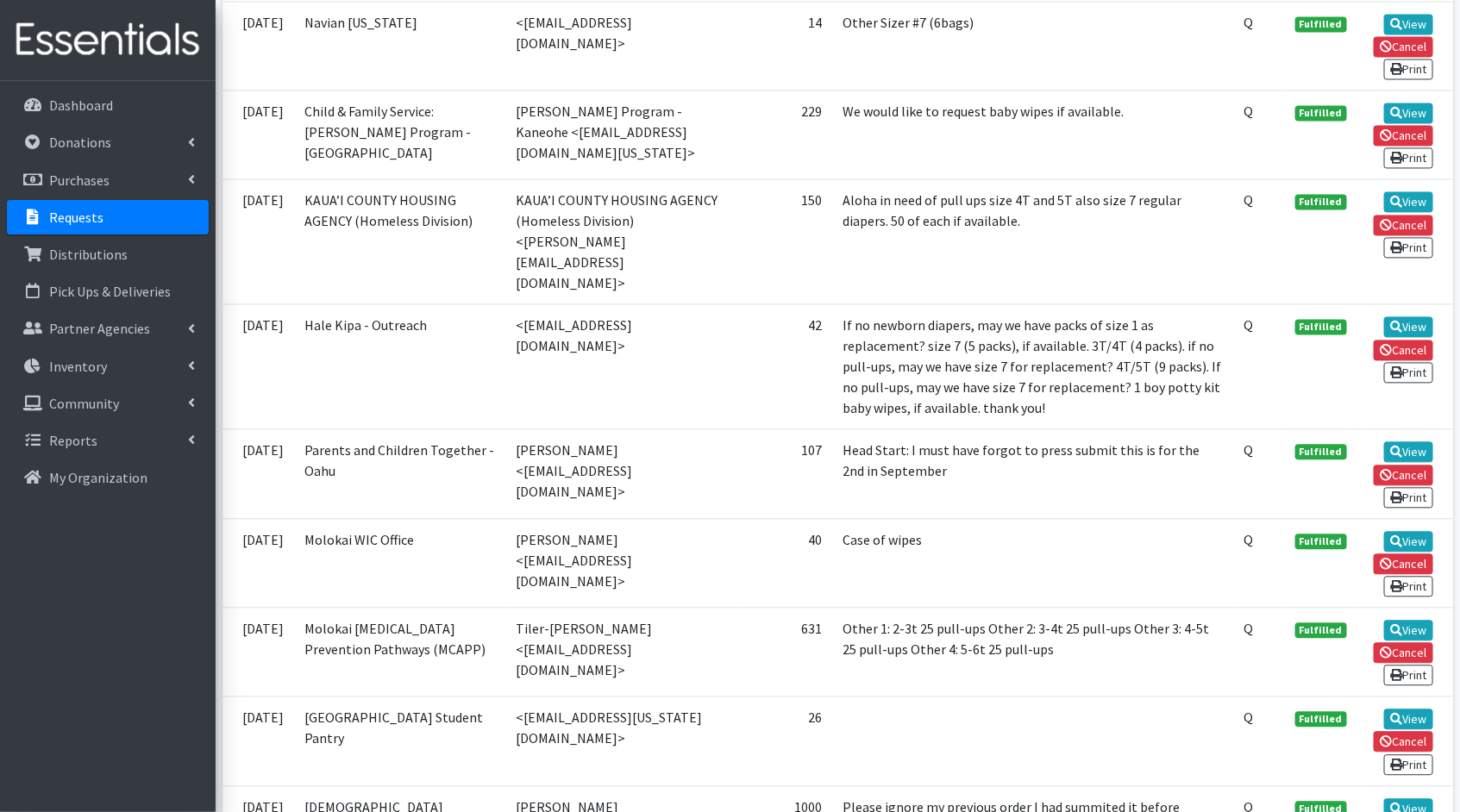
scroll to position [1323, 0]
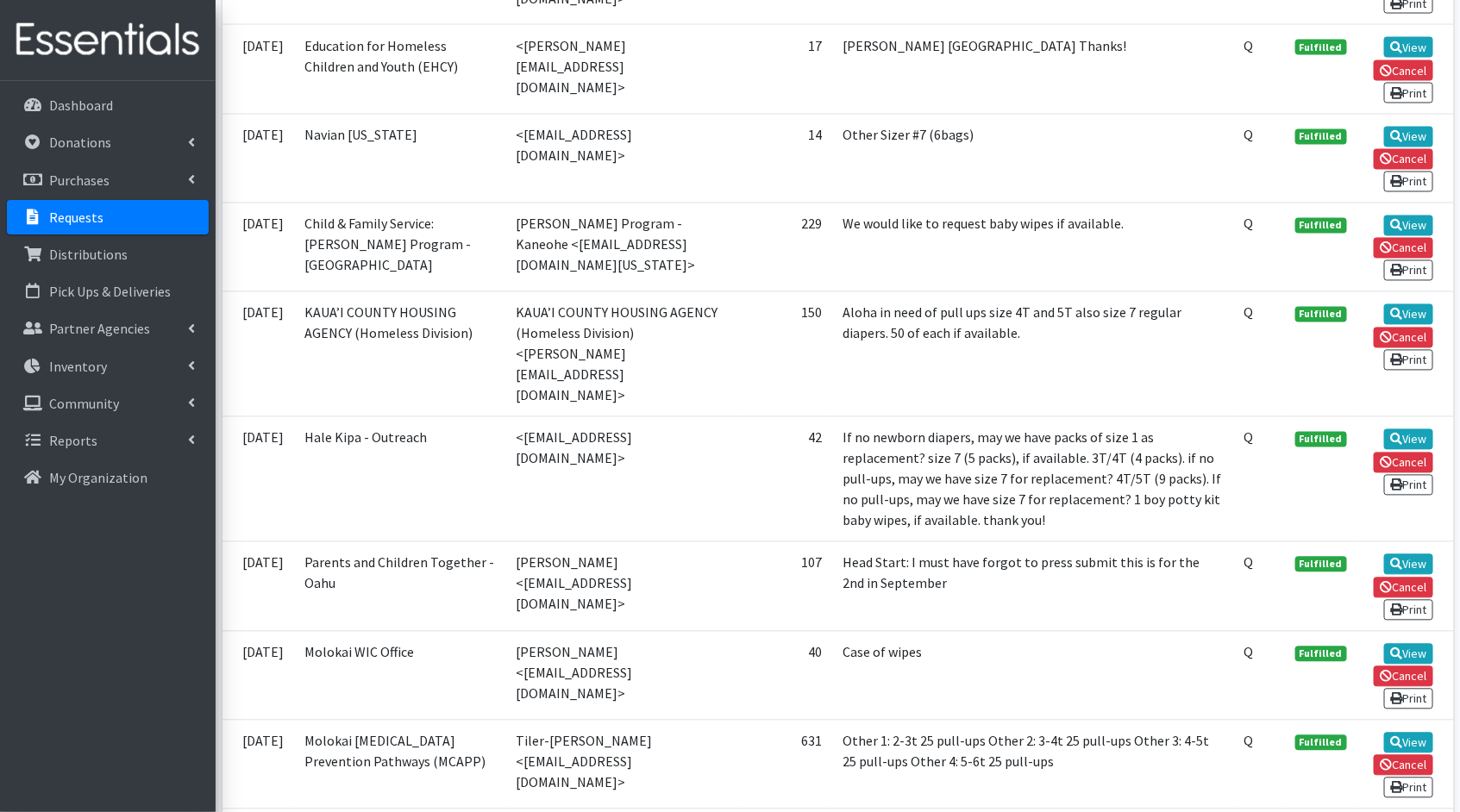
click at [1399, 202] on td "View Cancel Print" at bounding box center [1406, 247] width 97 height 89
click at [1403, 215] on link "View" at bounding box center [1409, 225] width 49 height 21
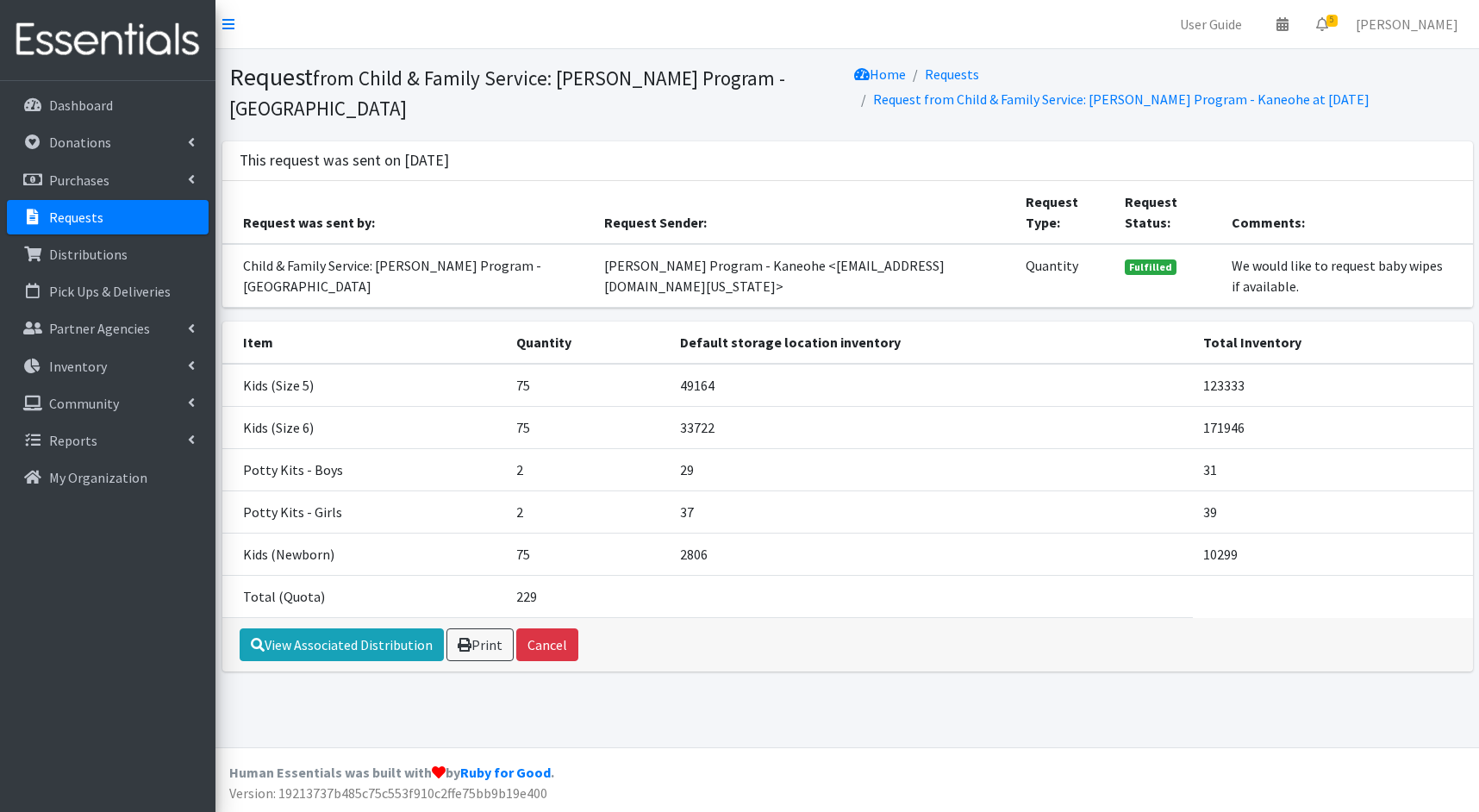
click at [95, 214] on p "Requests" at bounding box center [76, 216] width 54 height 17
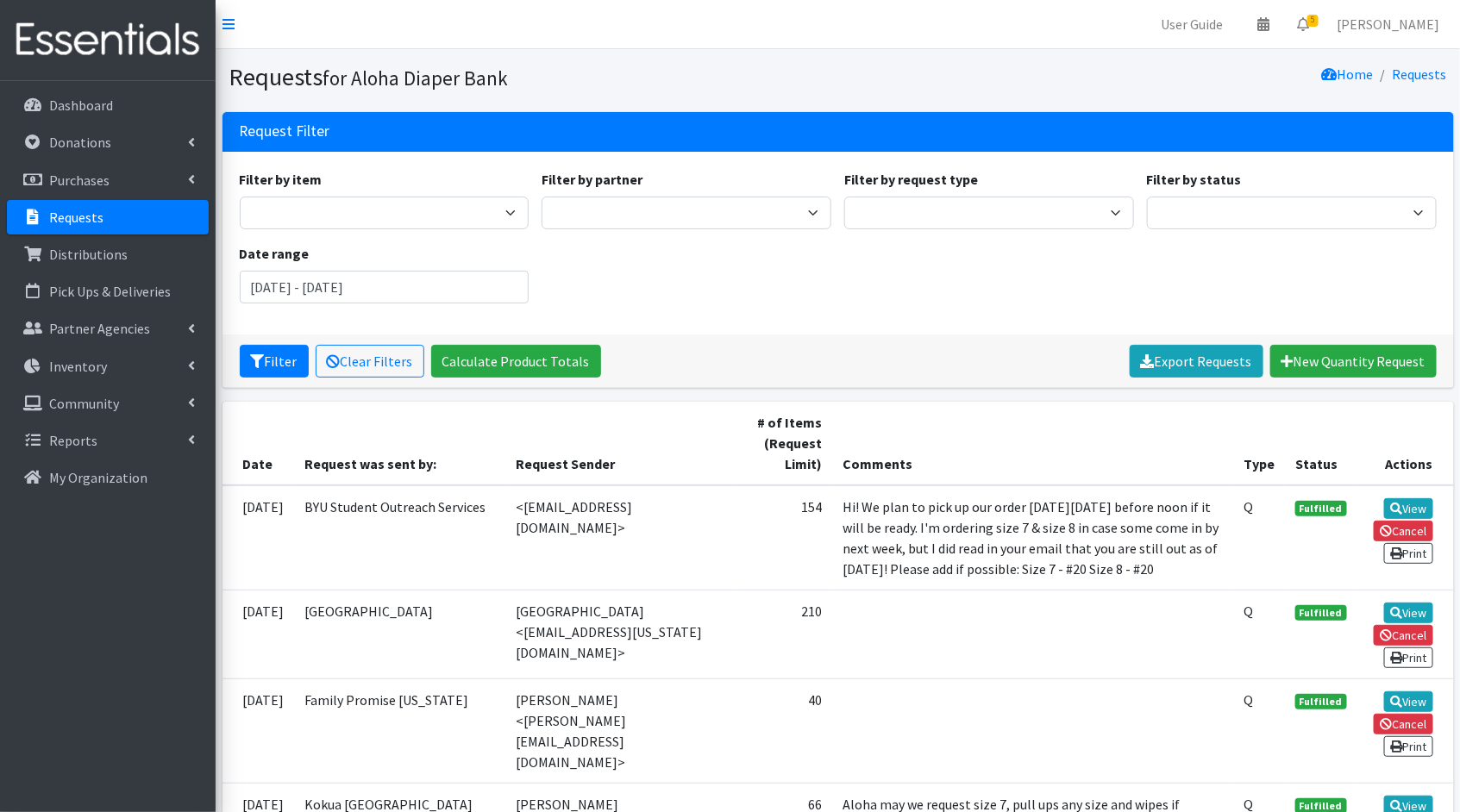
click at [126, 214] on link "Requests" at bounding box center [108, 217] width 201 height 35
